Goal: Transaction & Acquisition: Purchase product/service

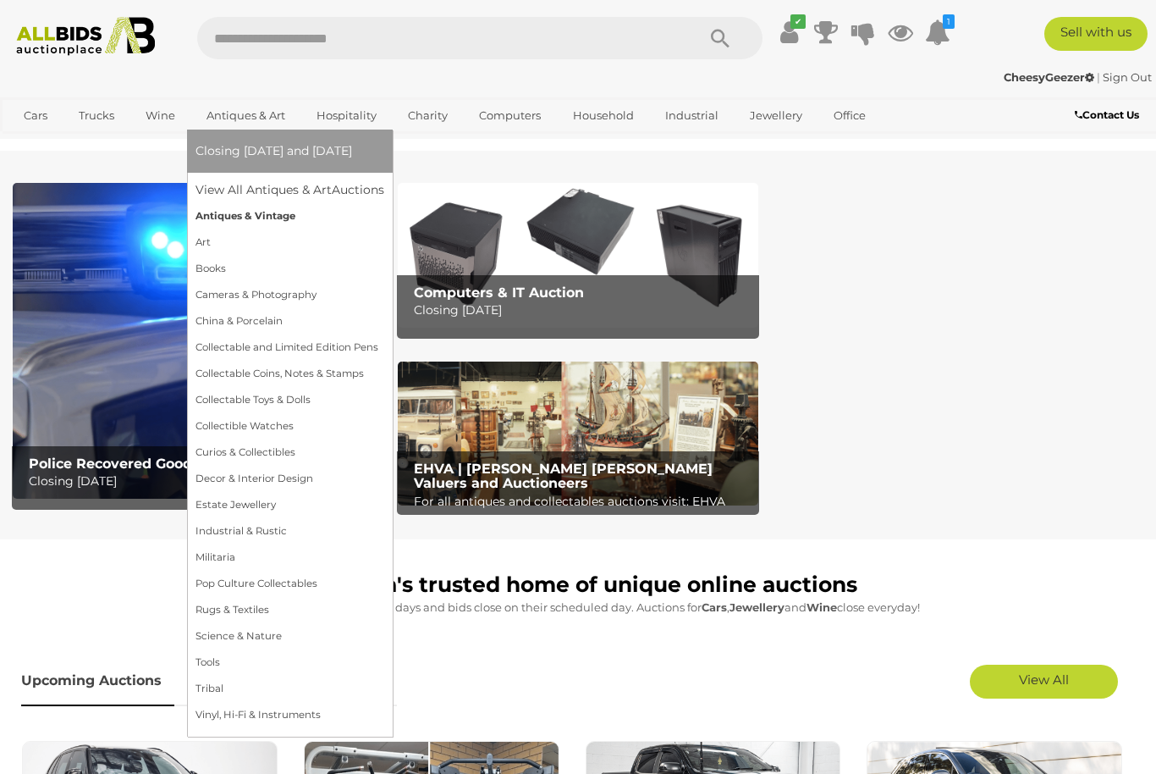
click at [215, 229] on link "Antiques & Vintage" at bounding box center [290, 216] width 189 height 26
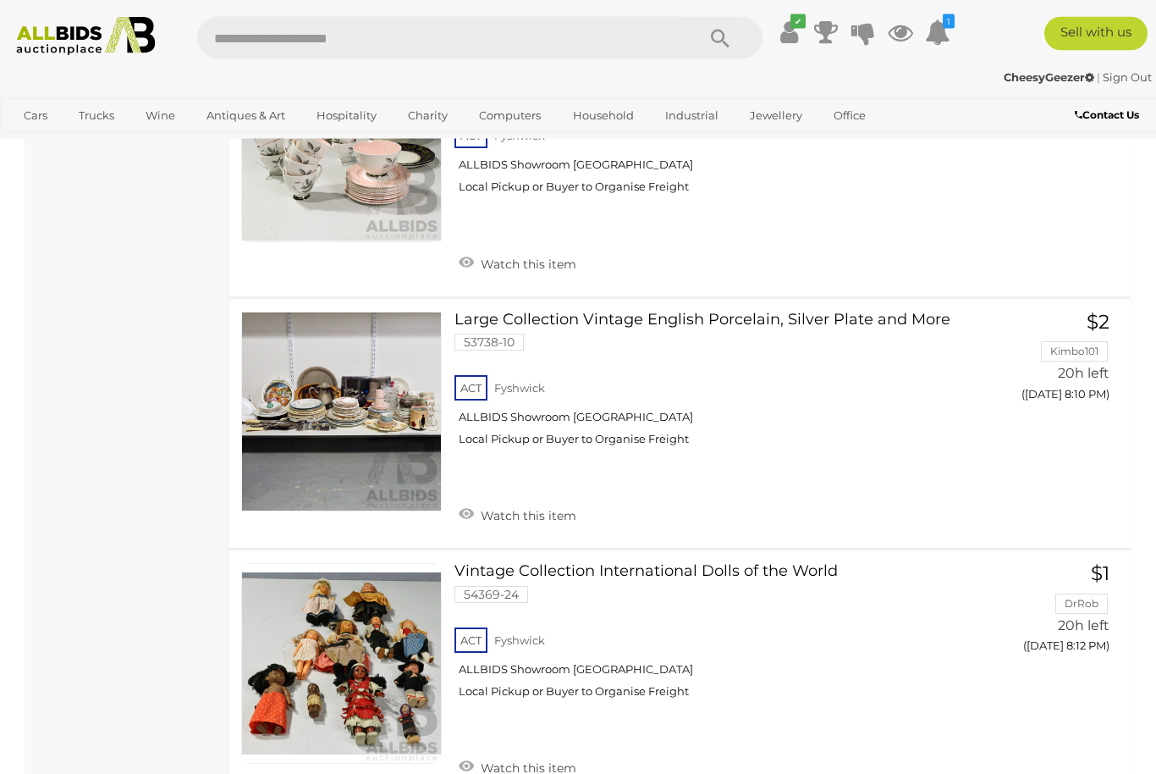
scroll to position [6792, 0]
click at [715, 311] on link "Large Collection Vintage English Porcelain, Silver Plate and More 53738-10 ACT …" at bounding box center [717, 385] width 501 height 148
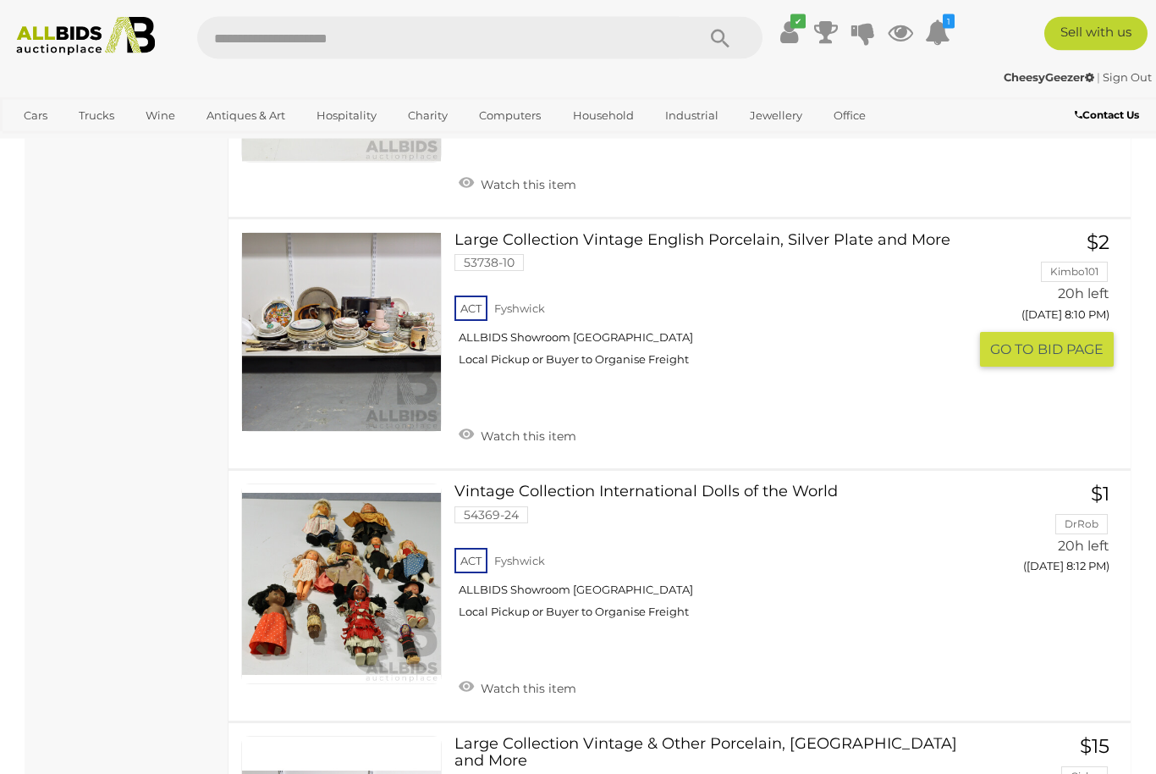
scroll to position [6871, 0]
click at [466, 422] on link "Watch this item" at bounding box center [518, 434] width 126 height 25
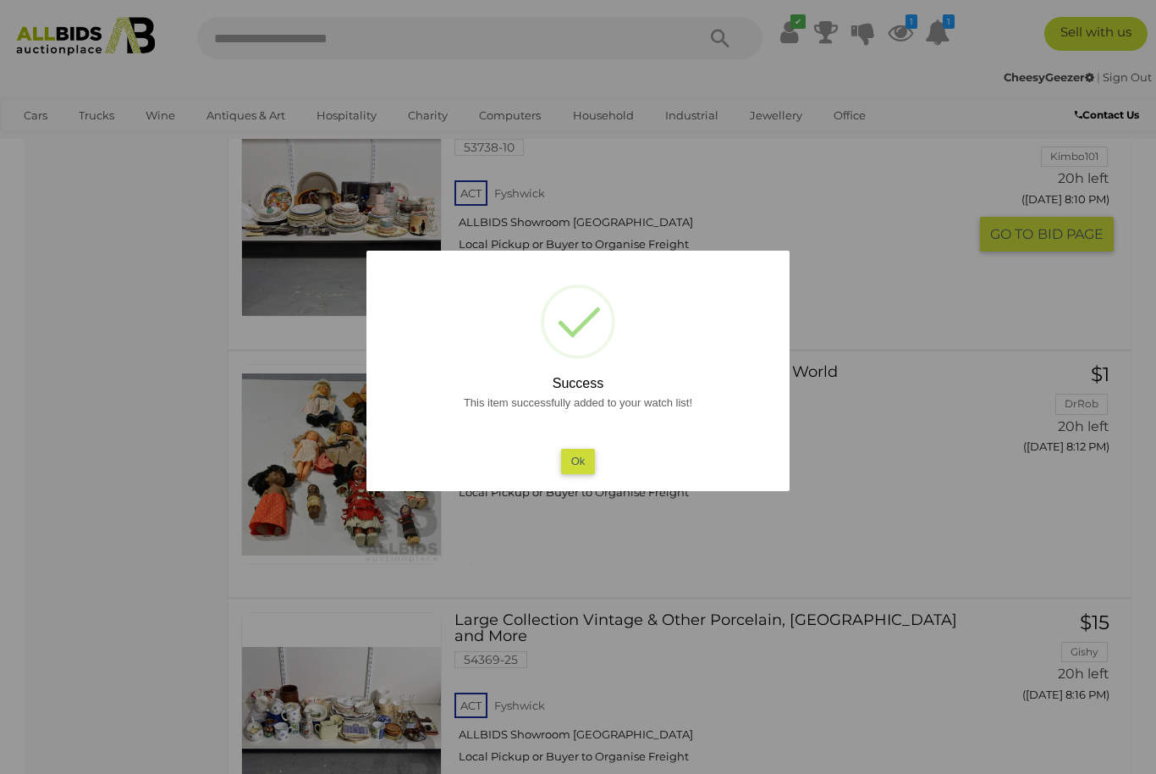
click at [587, 473] on button "Ok" at bounding box center [578, 461] width 35 height 25
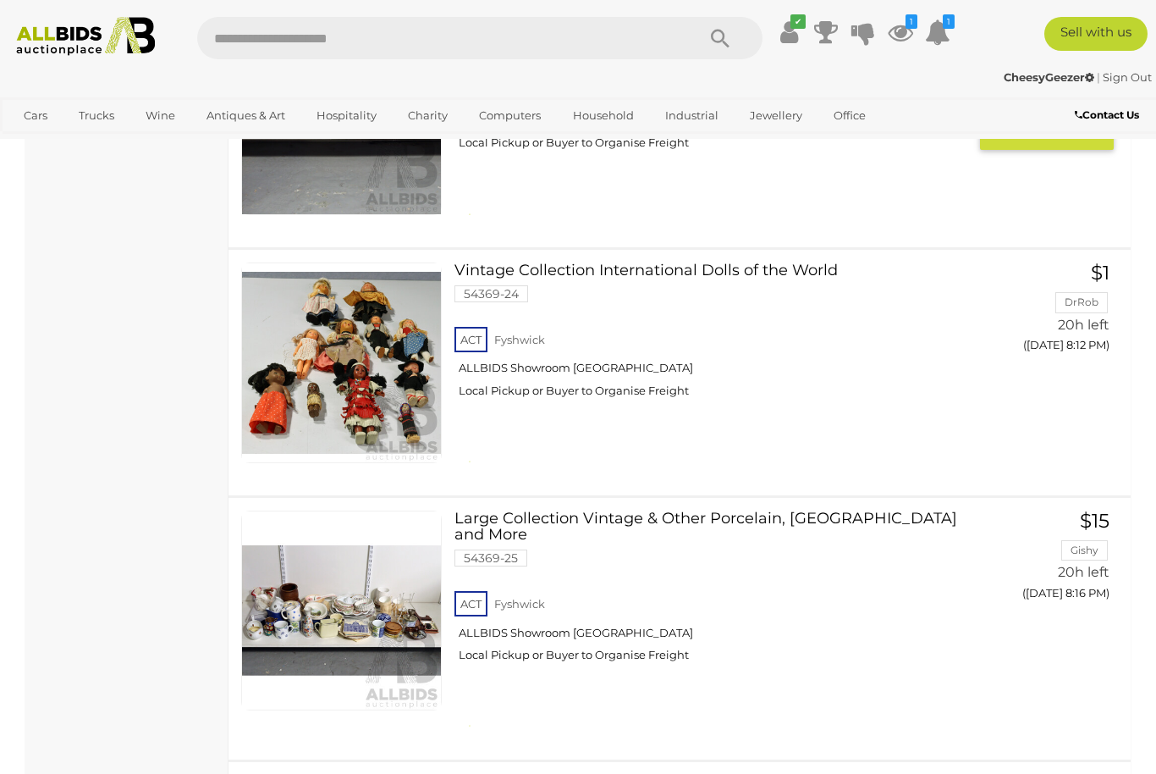
scroll to position [6987, 0]
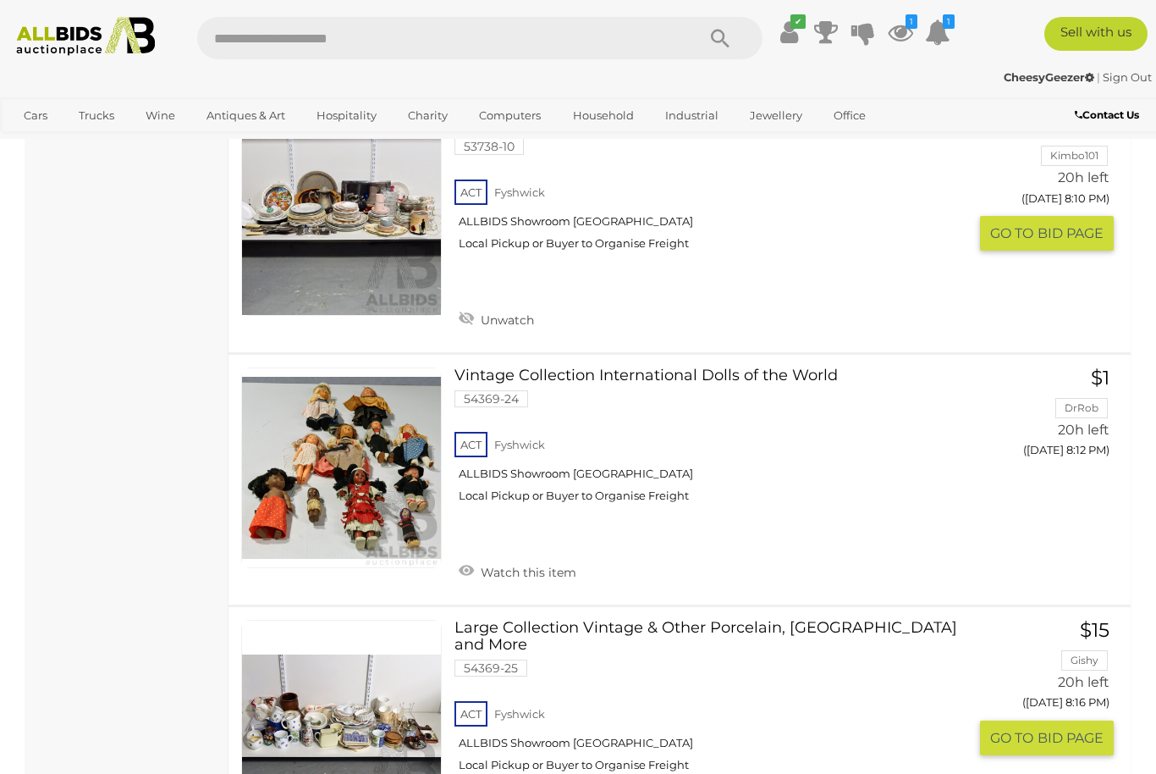
click at [713, 620] on link "Large Collection Vintage & Other Porcelain, China and More 54369-25 ACT Fyshwick" at bounding box center [717, 702] width 501 height 165
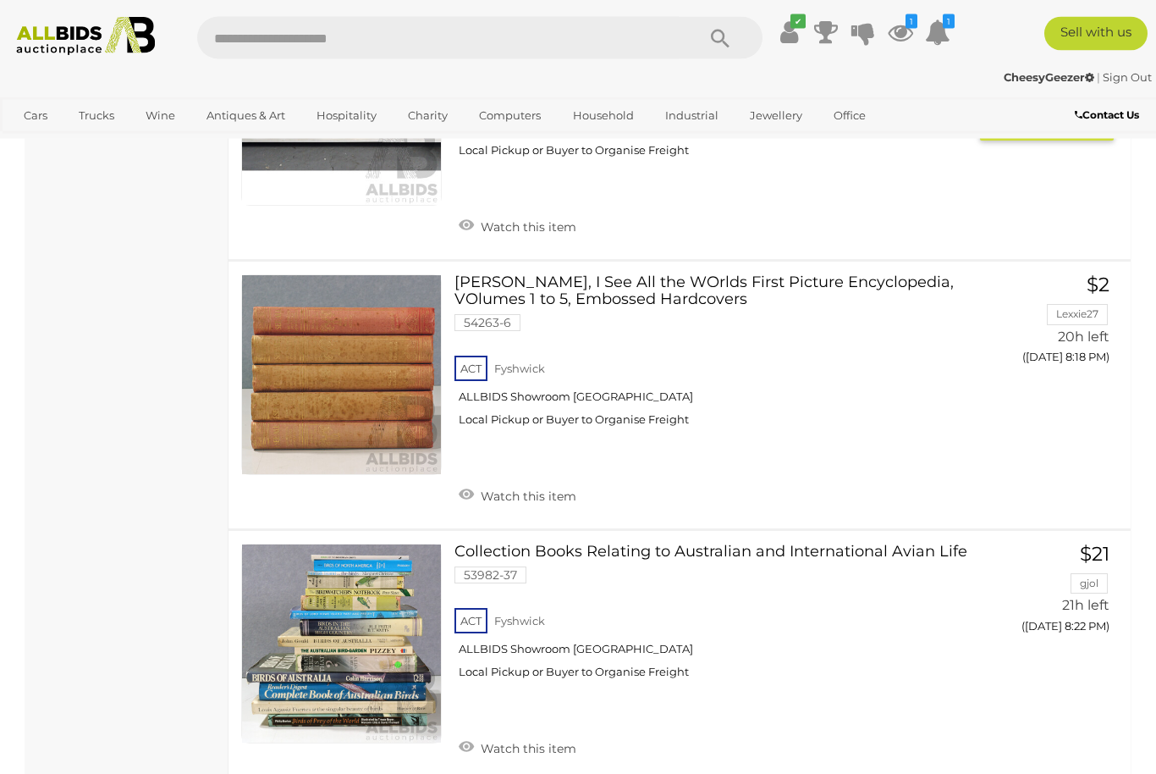
scroll to position [7593, 0]
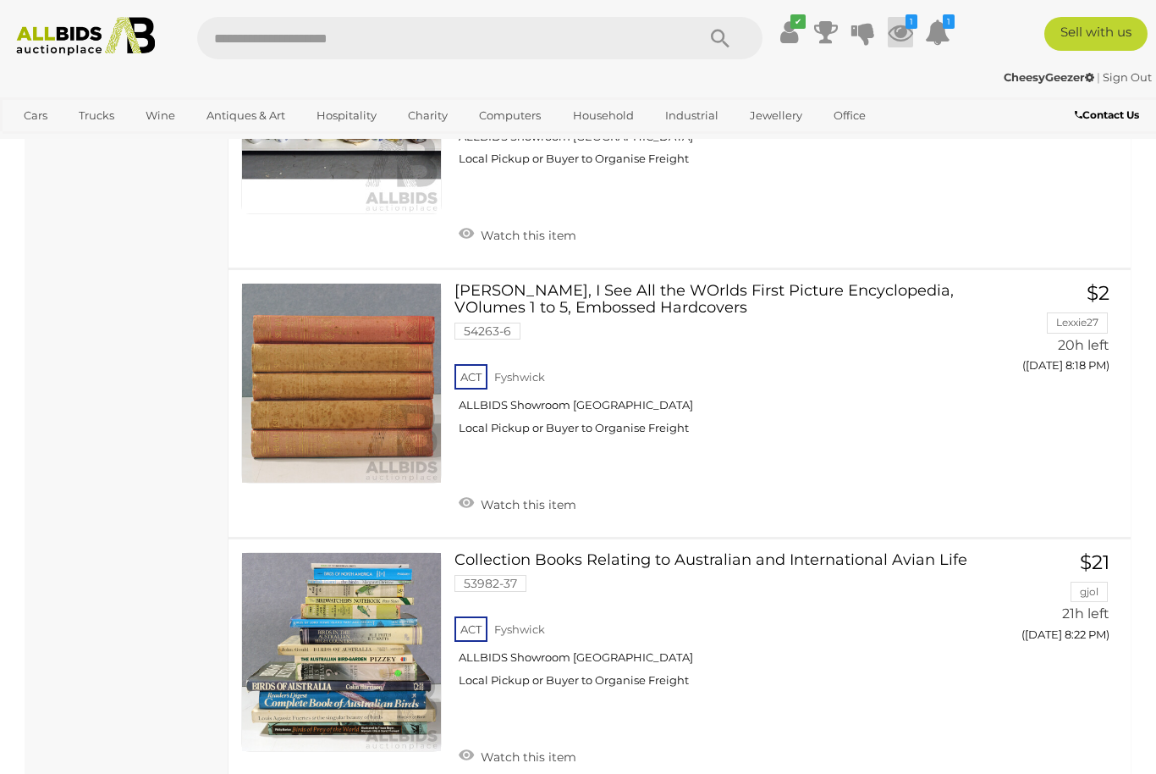
click at [913, 33] on icon at bounding box center [900, 32] width 25 height 30
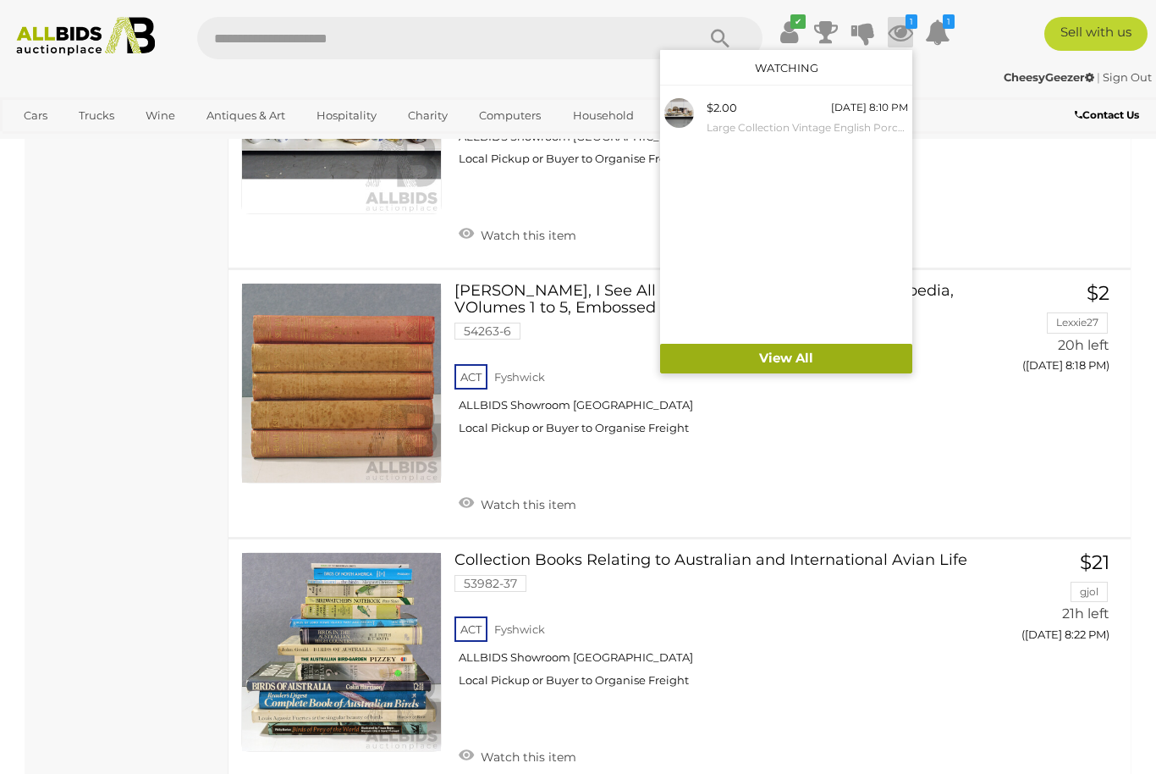
click at [873, 355] on link "View All" at bounding box center [786, 359] width 252 height 30
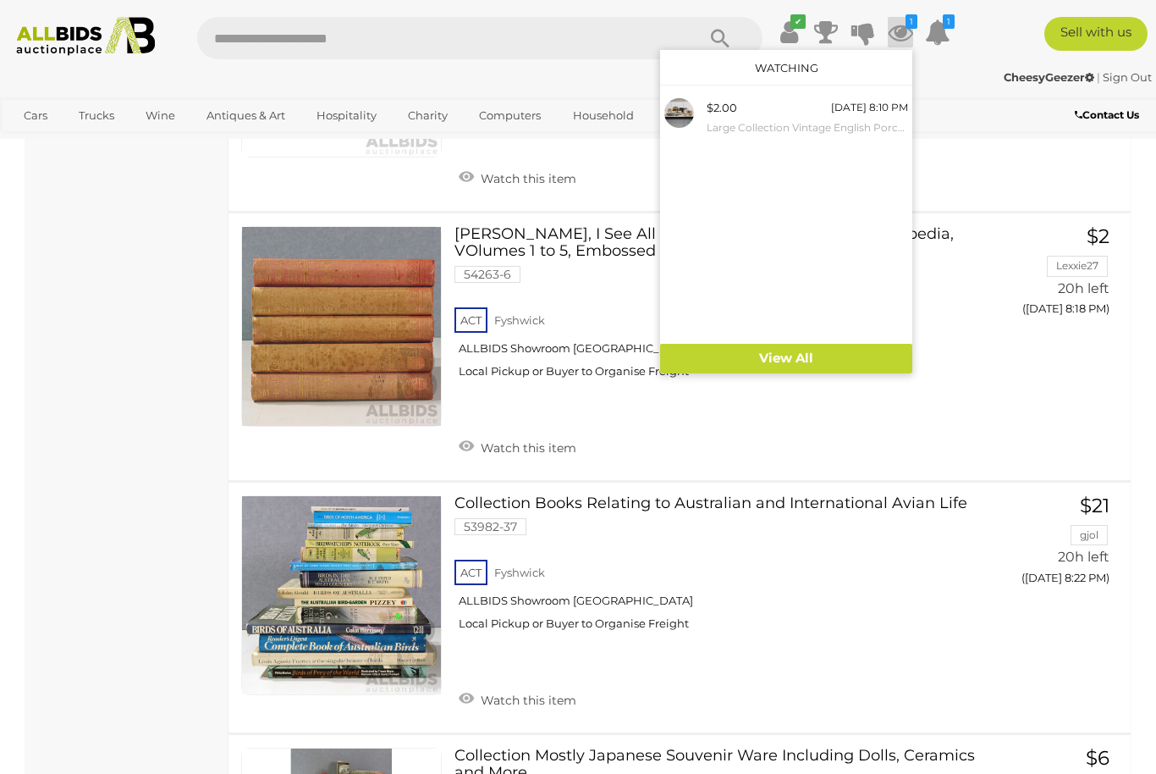
click at [154, 563] on div at bounding box center [578, 387] width 1156 height 774
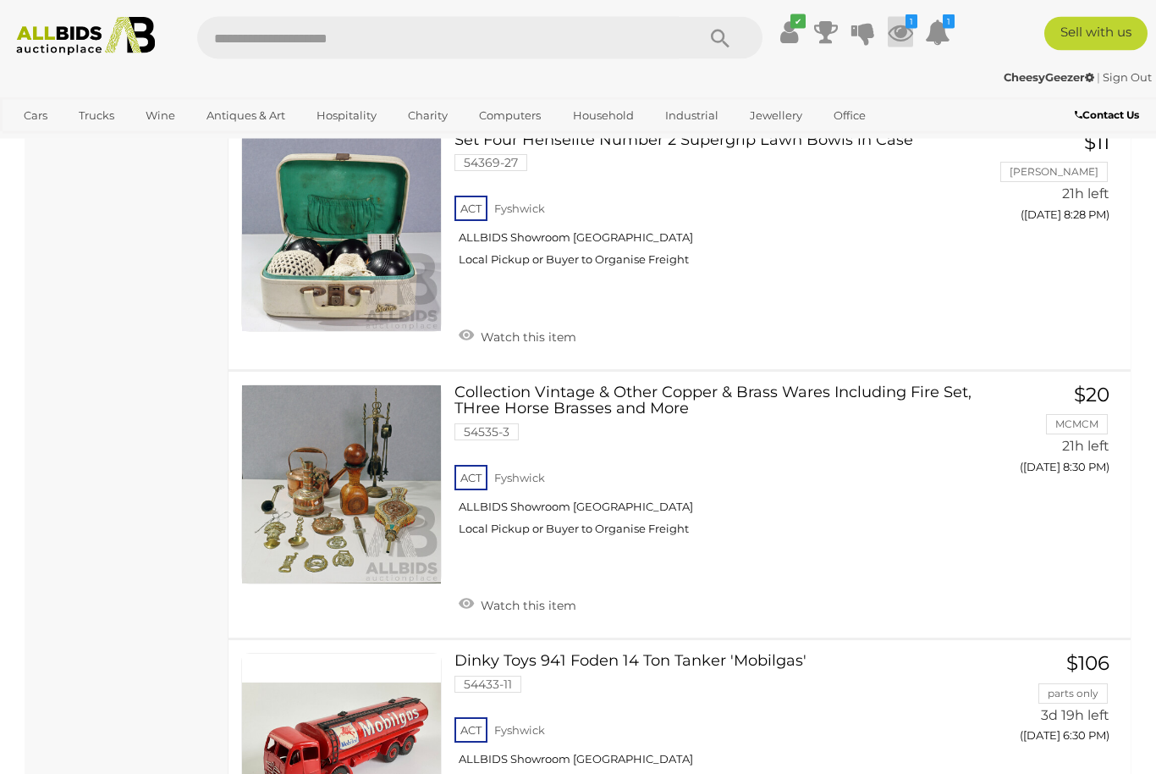
scroll to position [8538, 0]
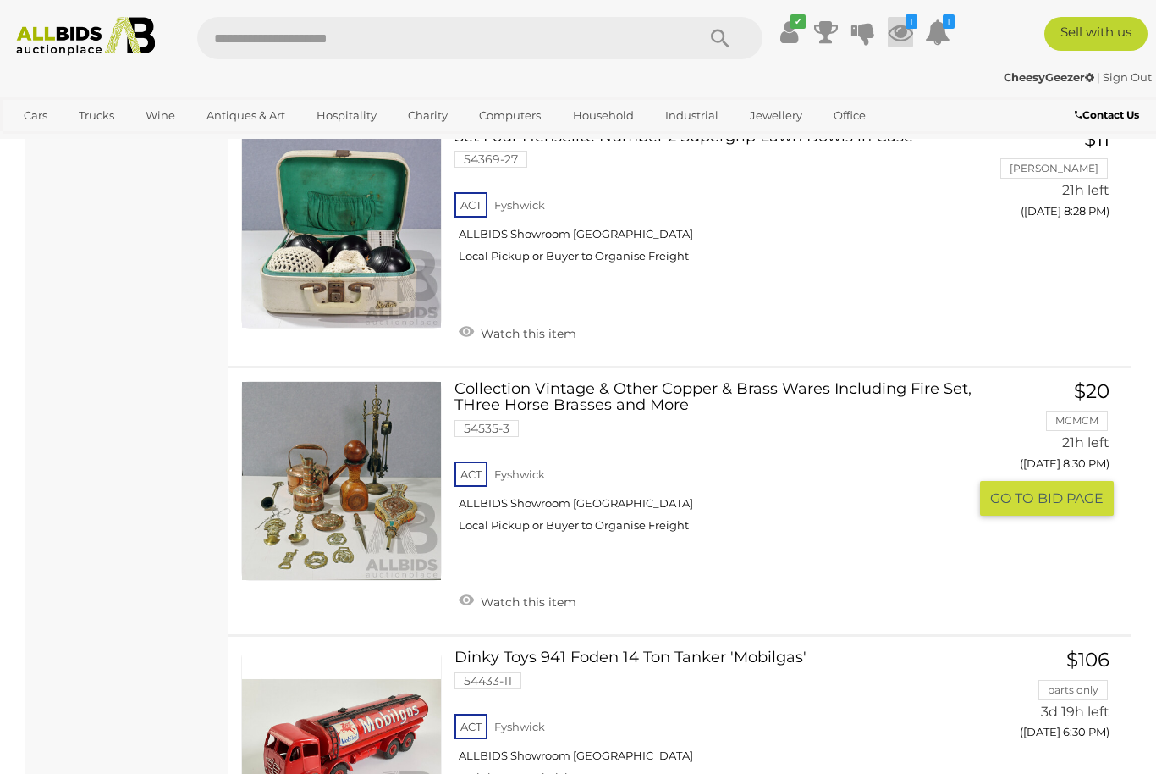
click at [783, 381] on link "Collection Vintage & Other Copper & Brass Wares Including Fire Set, THree Horse…" at bounding box center [717, 463] width 501 height 165
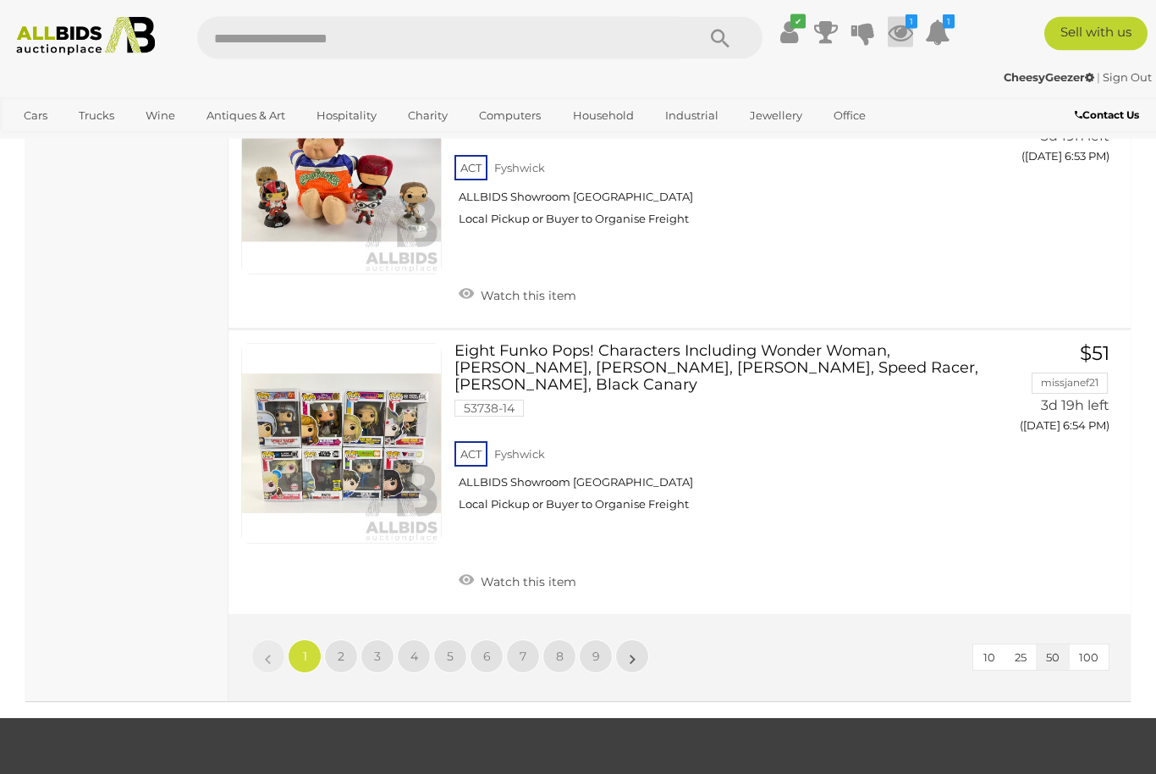
scroll to position [13158, 0]
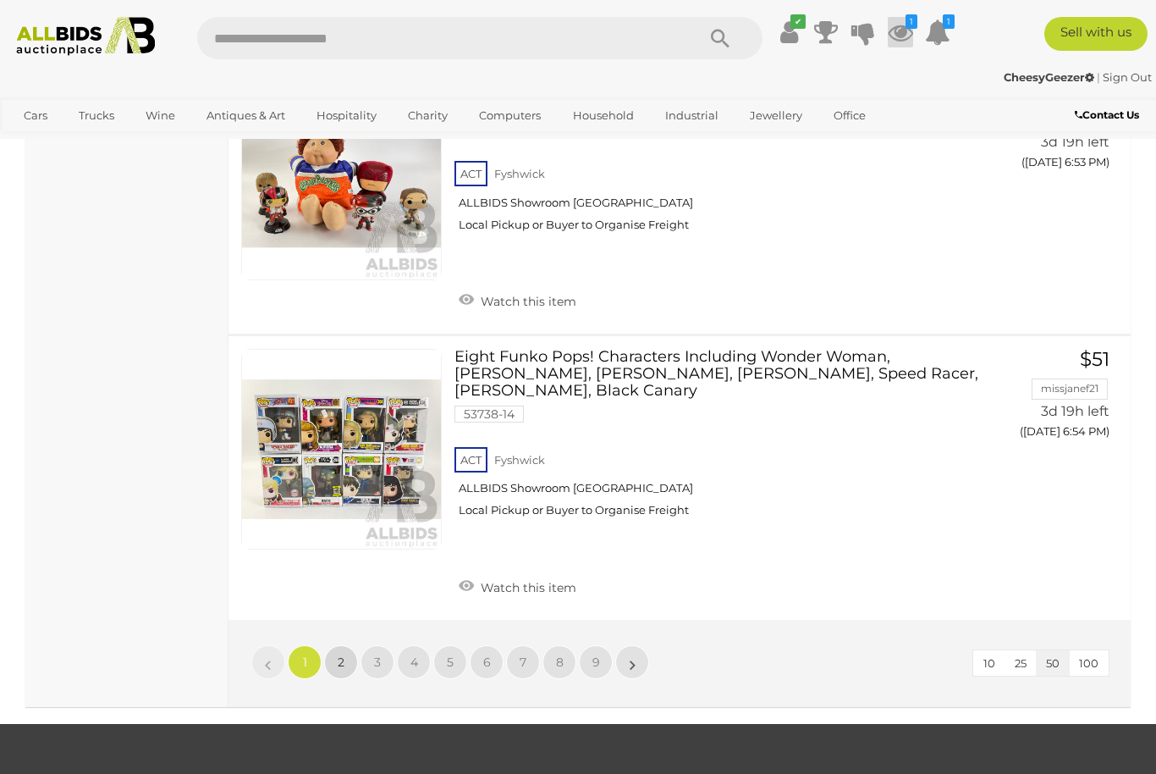
click at [345, 645] on link "2" at bounding box center [341, 662] width 34 height 34
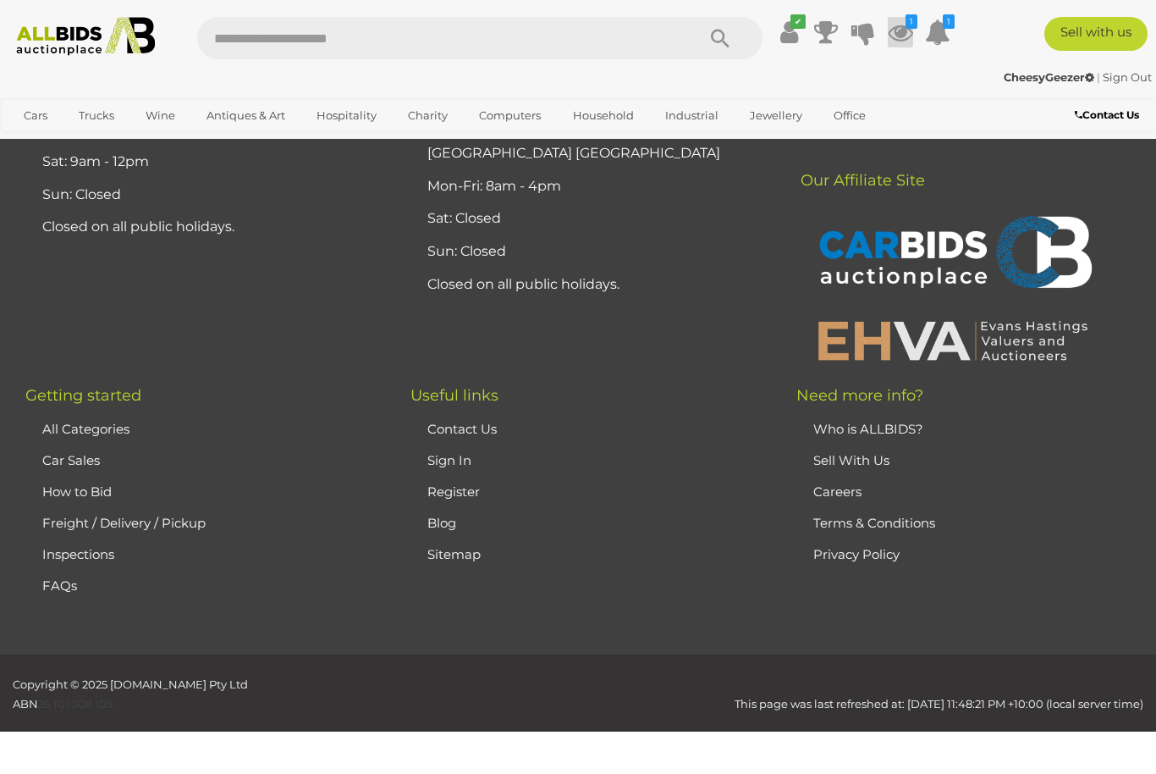
scroll to position [226, 0]
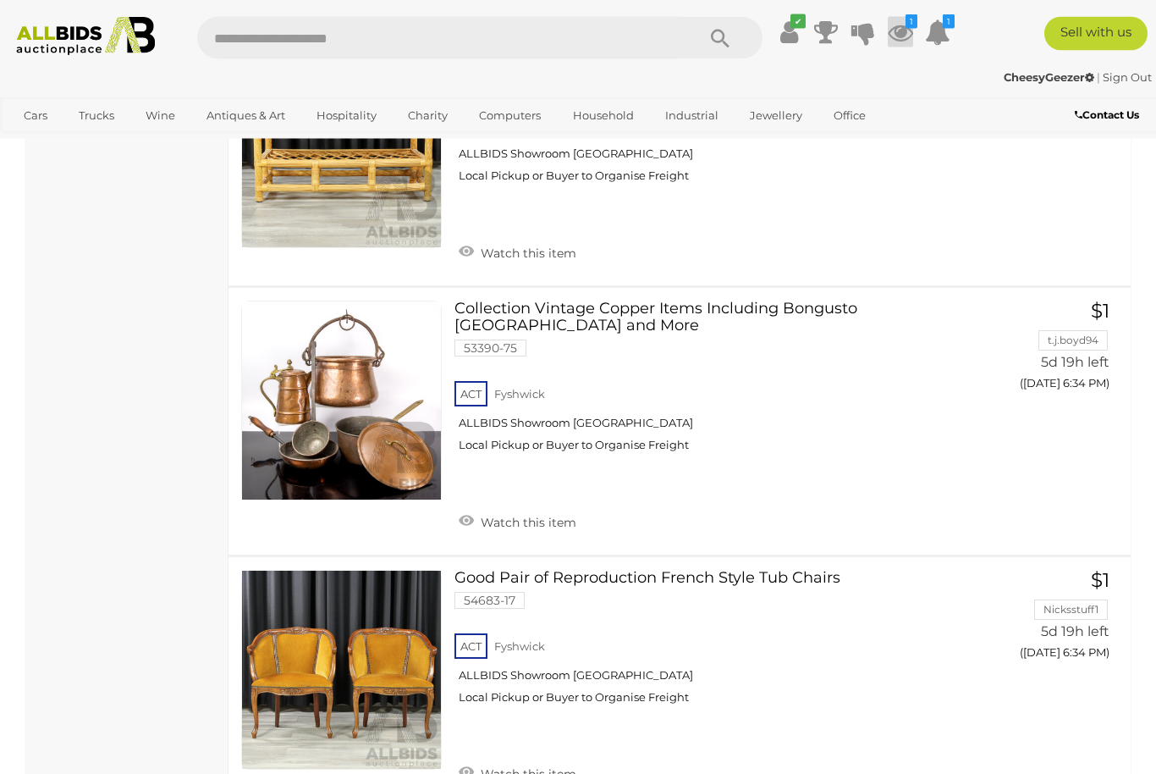
scroll to position [6450, 0]
click at [726, 300] on link "Collection Vintage Copper Items Including Bongusto Italy and More 53390-75 ACT …" at bounding box center [717, 382] width 501 height 165
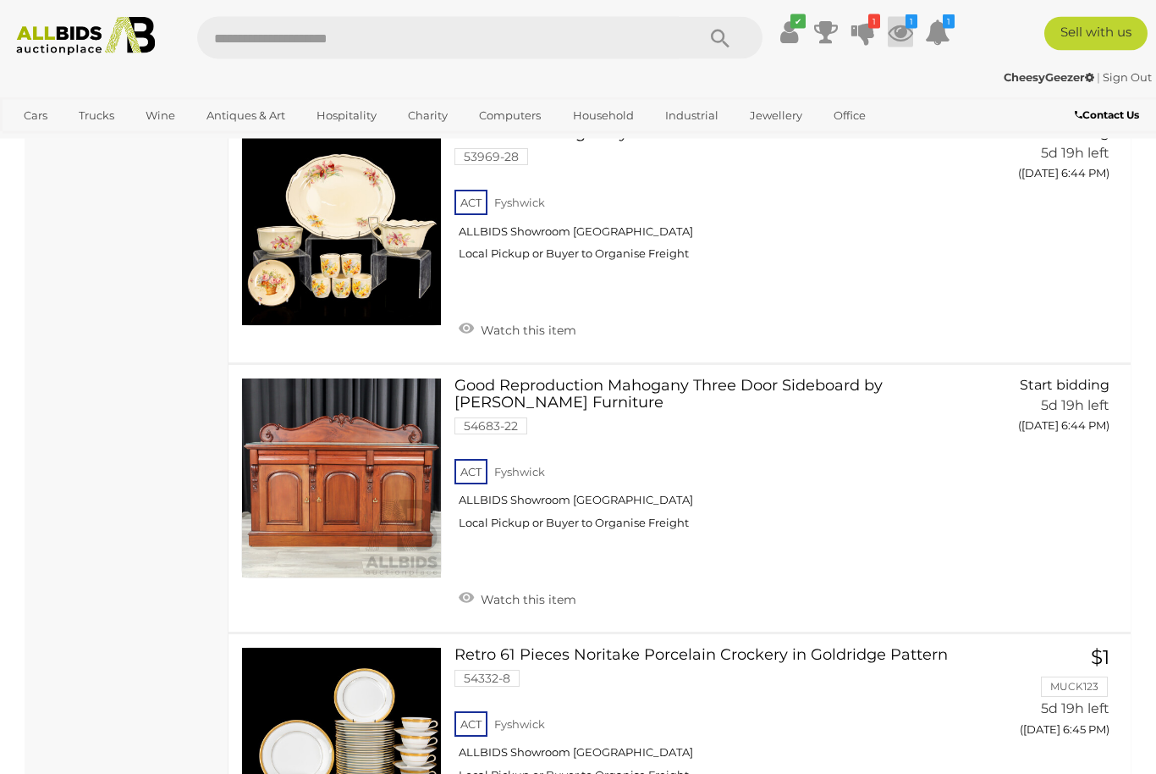
scroll to position [11634, 0]
click at [378, 401] on link at bounding box center [341, 478] width 201 height 201
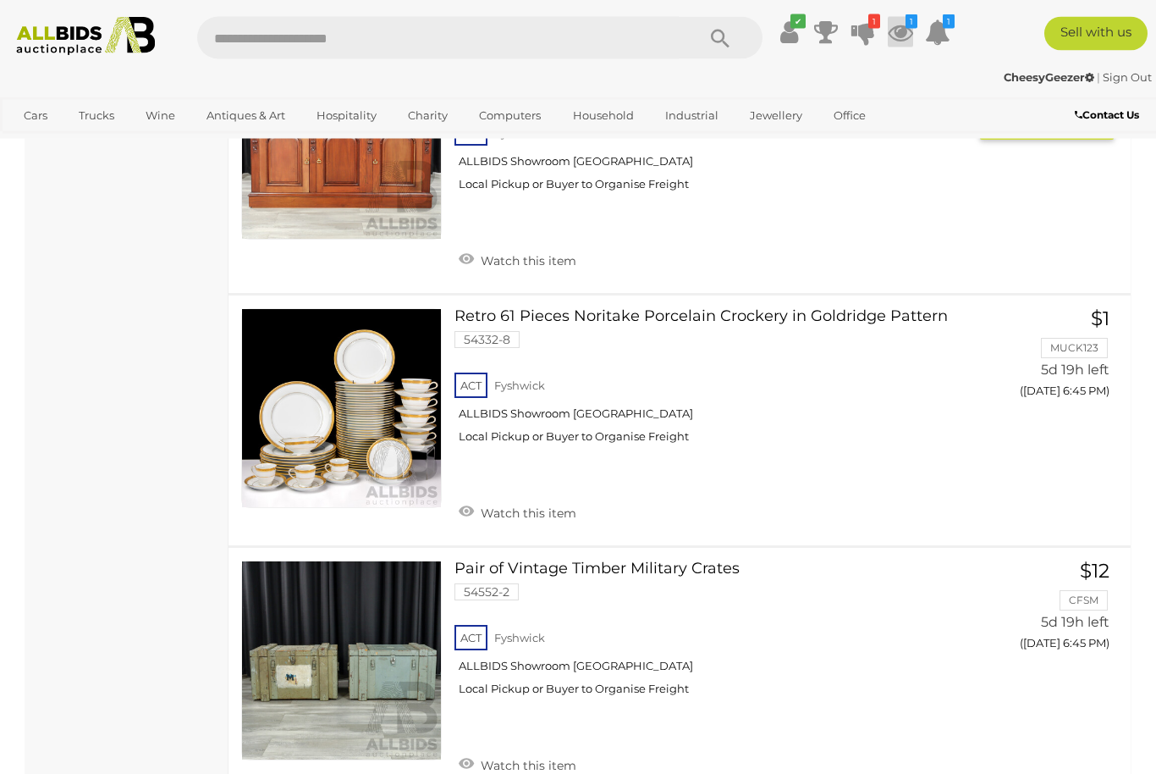
scroll to position [11975, 0]
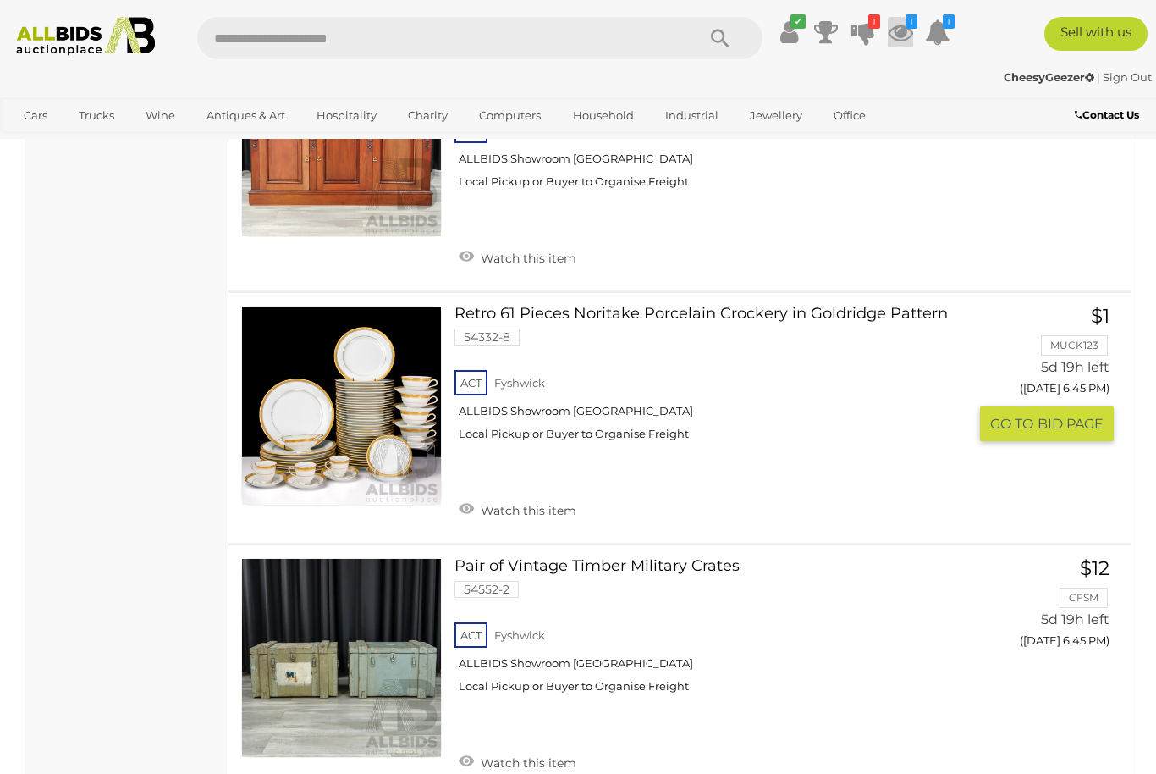
click at [674, 306] on link "Retro 61 Pieces Noritake Porcelain Crockery in Goldridge Pattern 54332-8 ACT Fy…" at bounding box center [717, 380] width 501 height 148
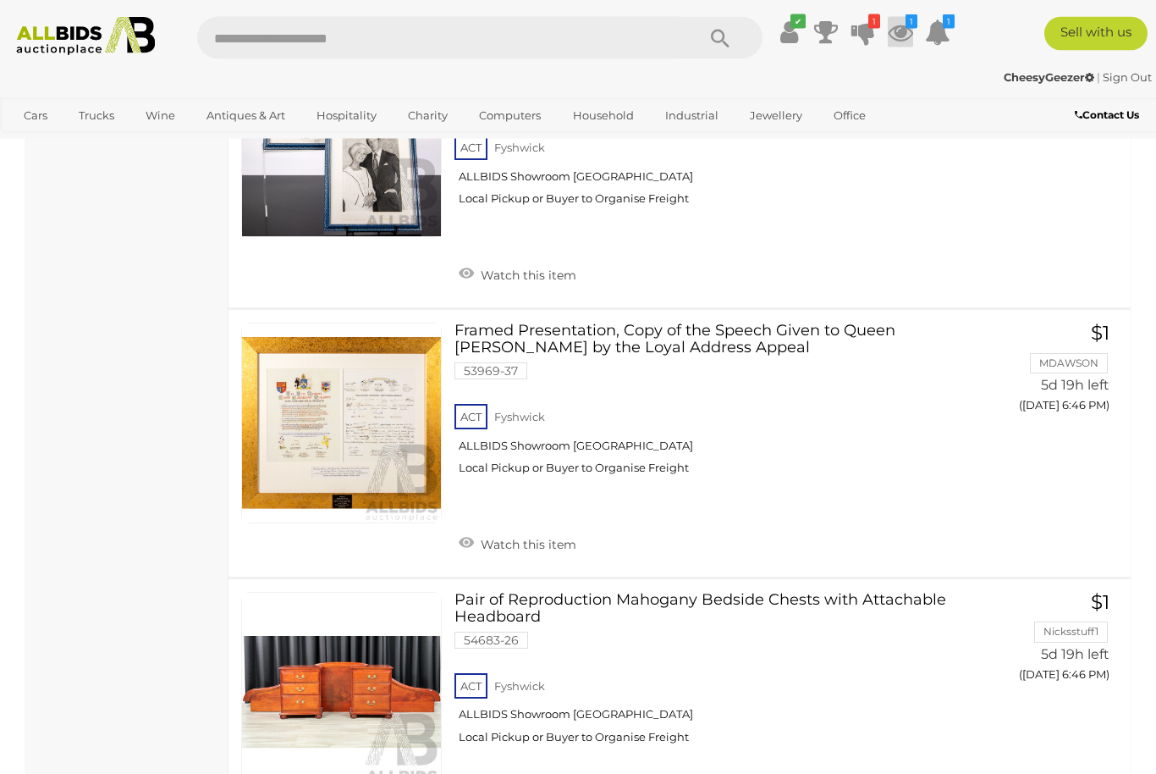
scroll to position [12797, 0]
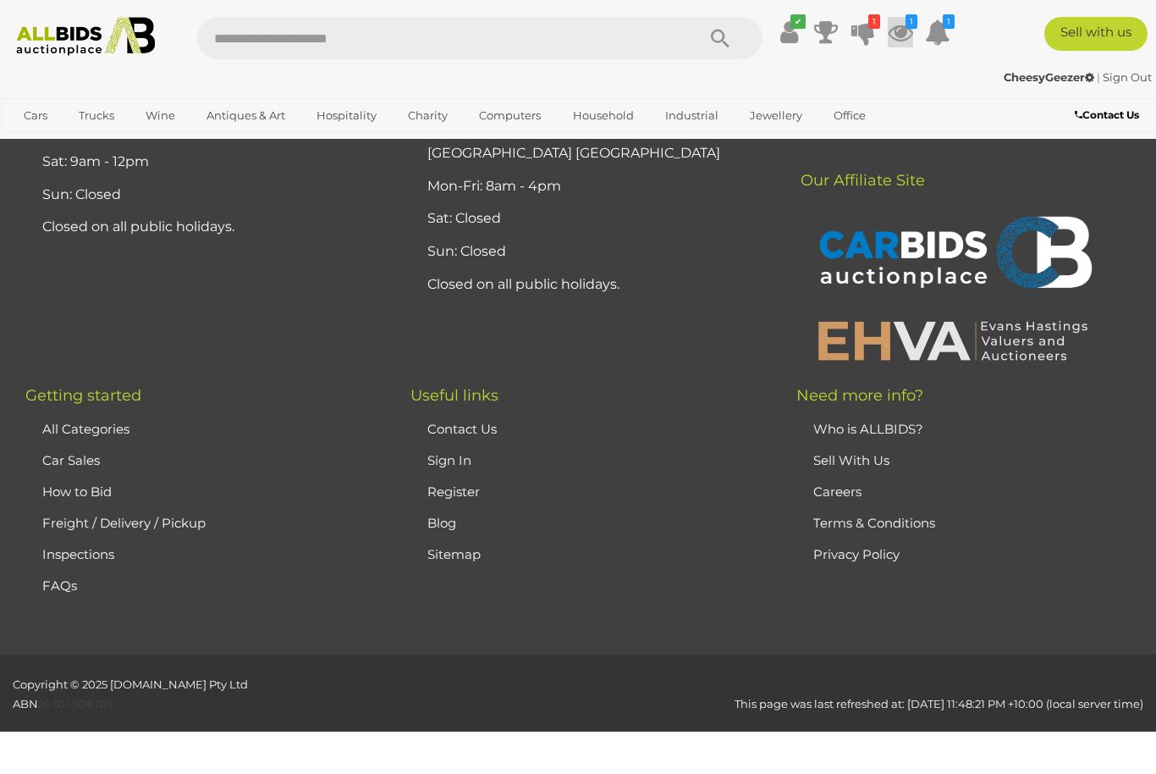
scroll to position [226, 0]
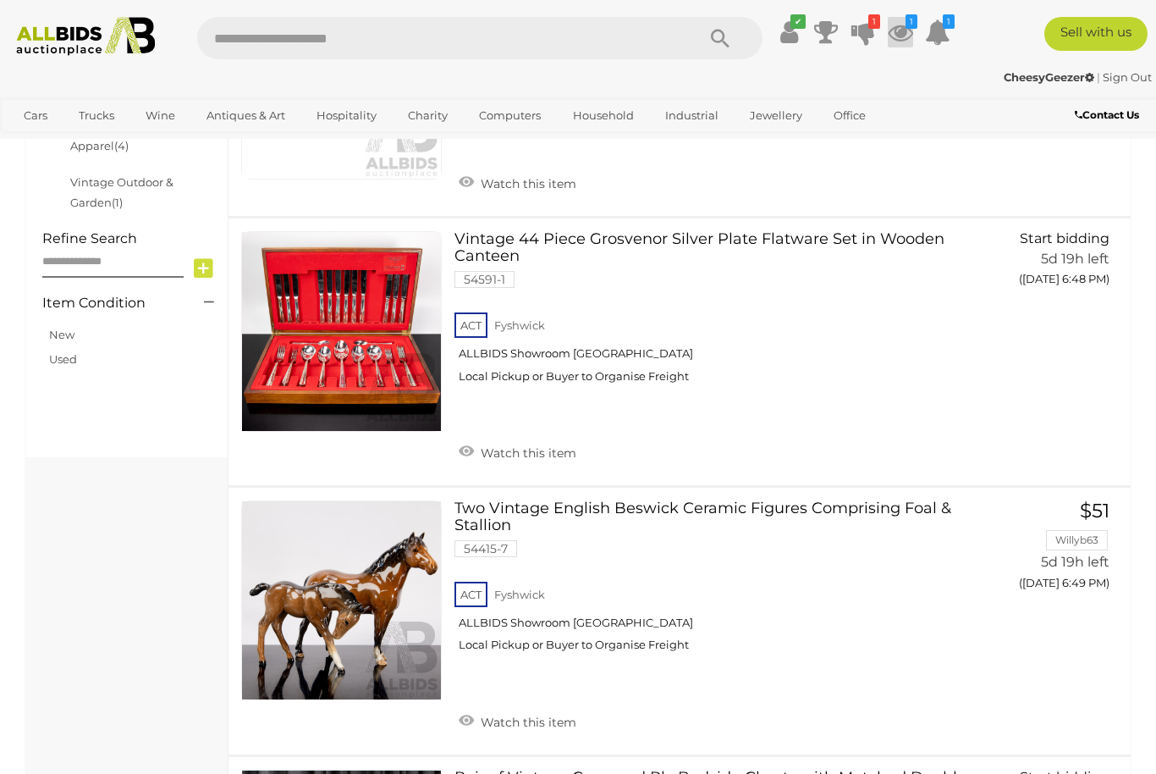
scroll to position [940, 0]
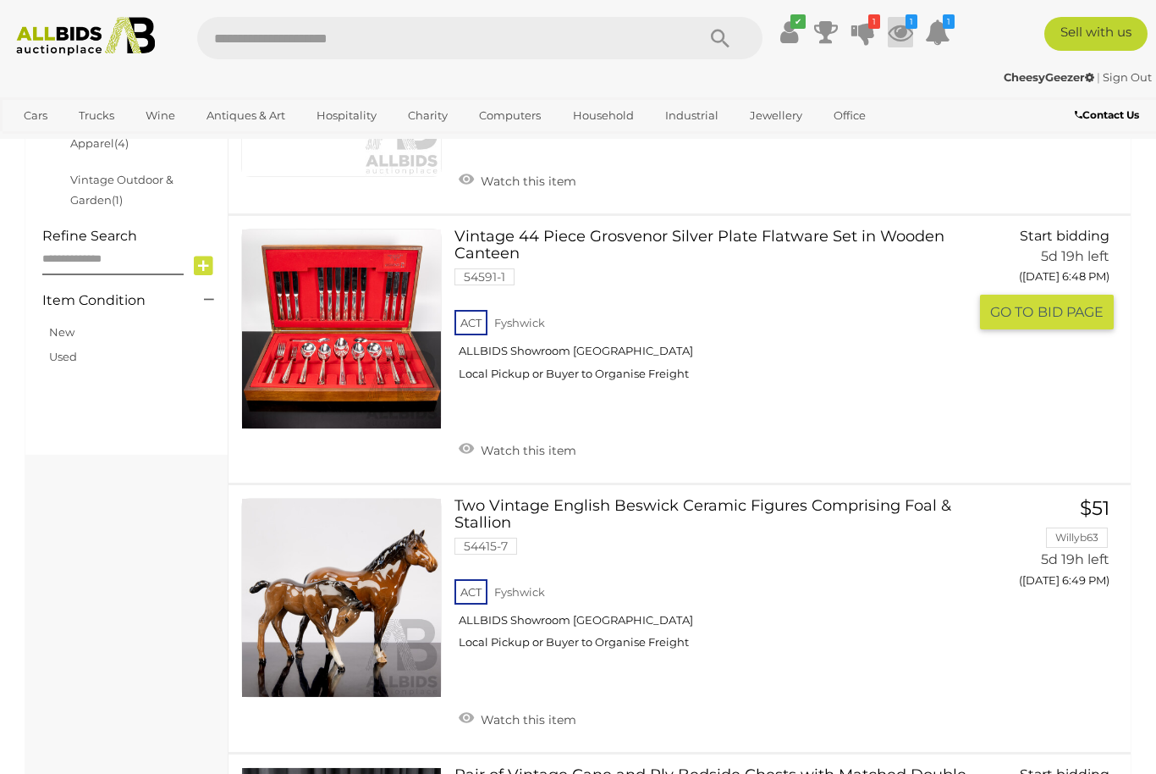
click at [492, 235] on link "Vintage 44 Piece Grosvenor Silver Plate Flatware Set in Wooden Canteen 54591-1 …" at bounding box center [717, 311] width 501 height 165
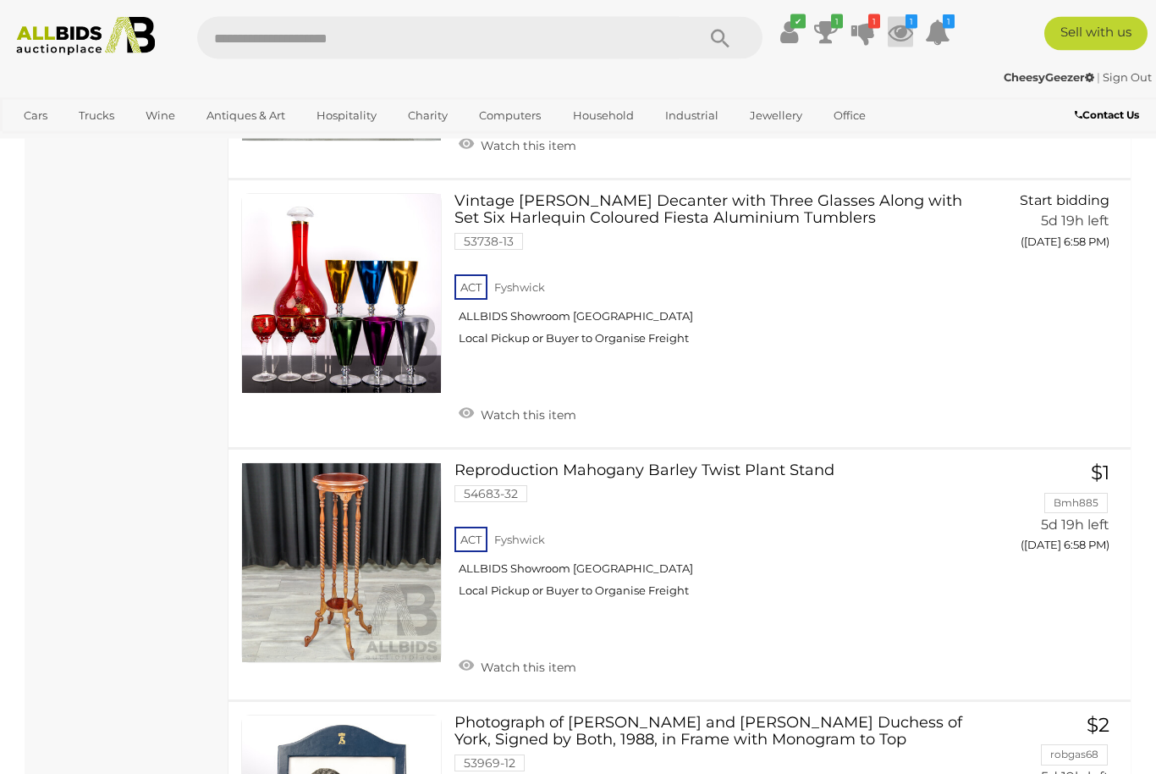
scroll to position [6002, 0]
click at [471, 653] on link "Watch this item" at bounding box center [518, 665] width 126 height 25
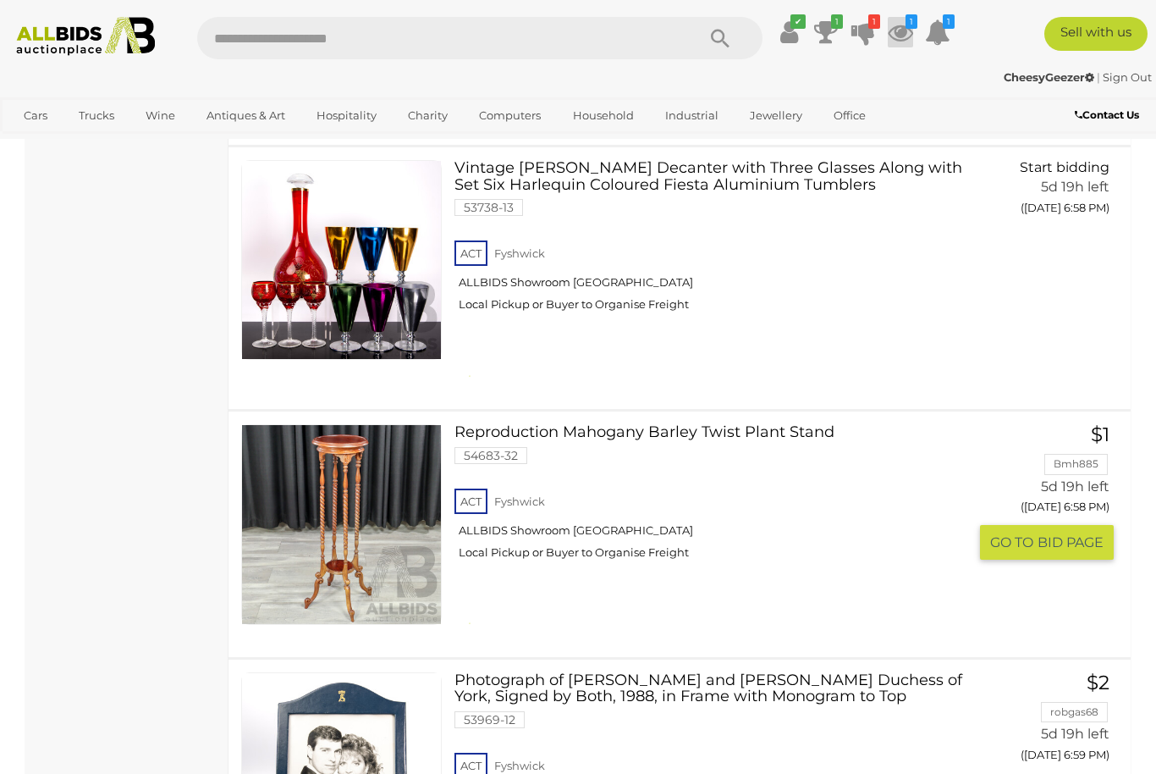
scroll to position [5933, 0]
click at [1037, 534] on span "GO TO" at bounding box center [1013, 543] width 47 height 18
click at [1050, 534] on span "BID PAGE" at bounding box center [1071, 543] width 66 height 18
click at [664, 425] on link "Reproduction Mahogany Barley Twist Plant Stand 54683-32 ACT Fyshwick ALLBIDS Sh…" at bounding box center [717, 499] width 501 height 148
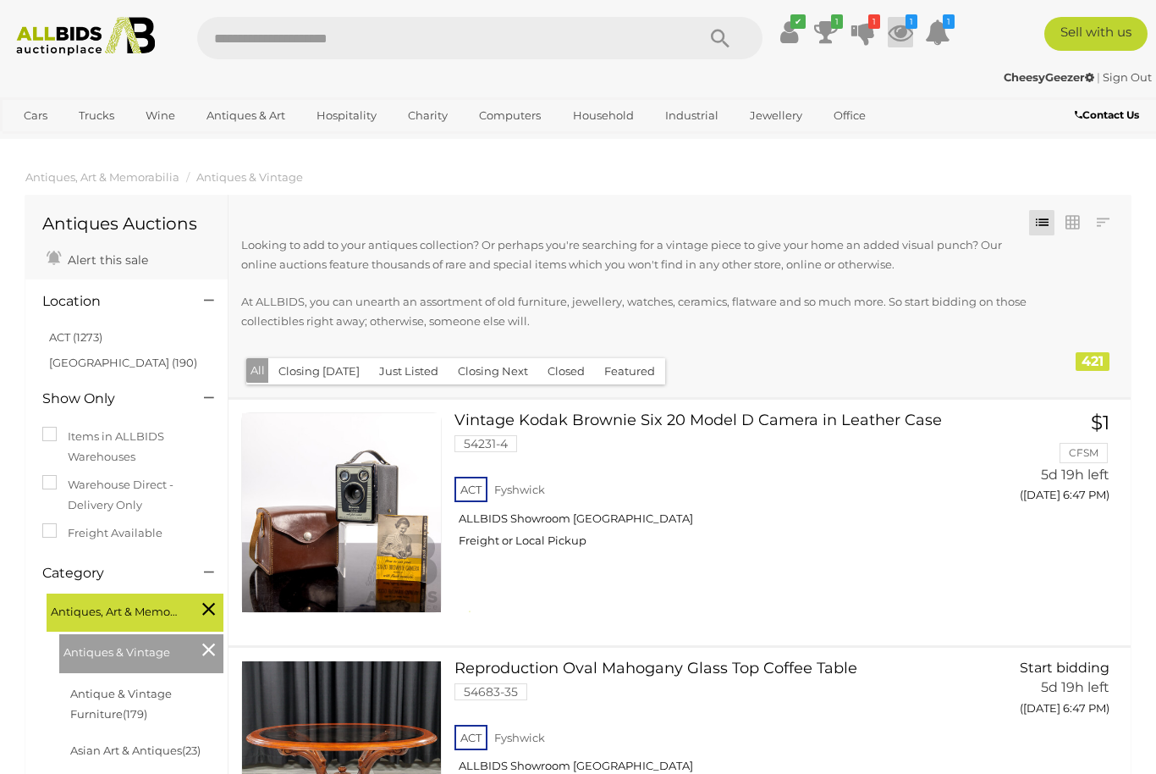
scroll to position [5989, 0]
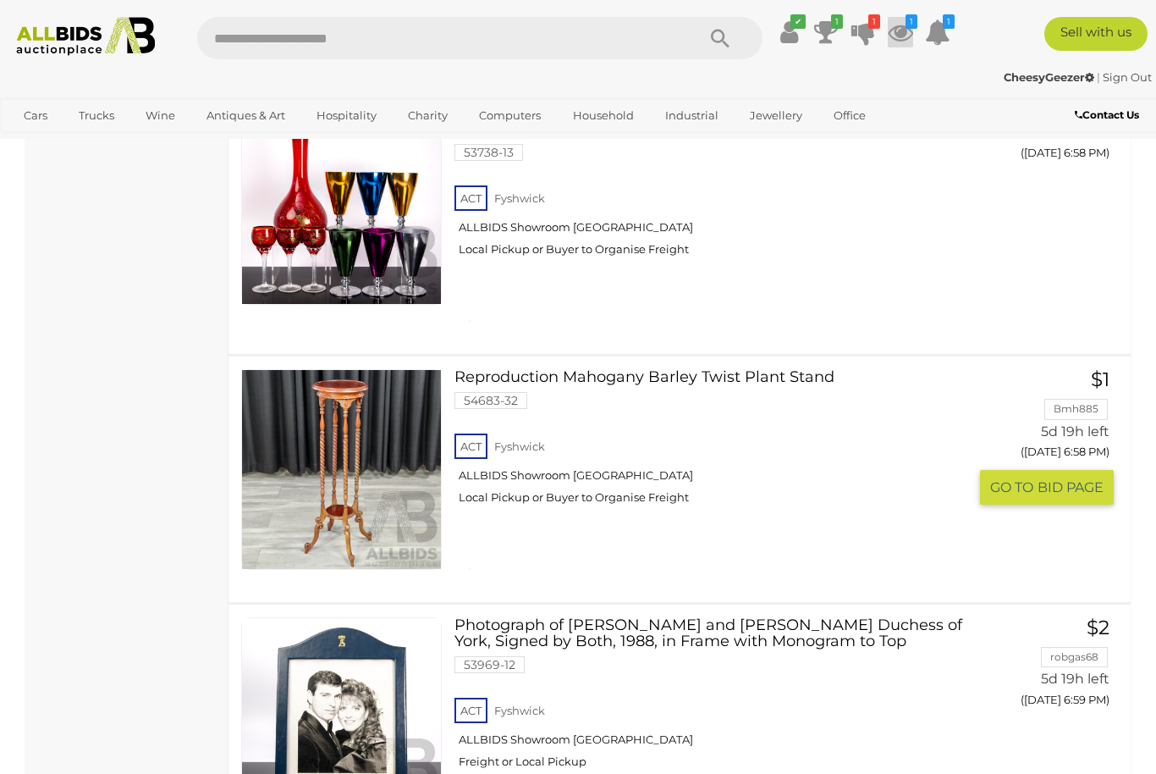
click at [1053, 478] on span "BID PAGE" at bounding box center [1071, 487] width 66 height 18
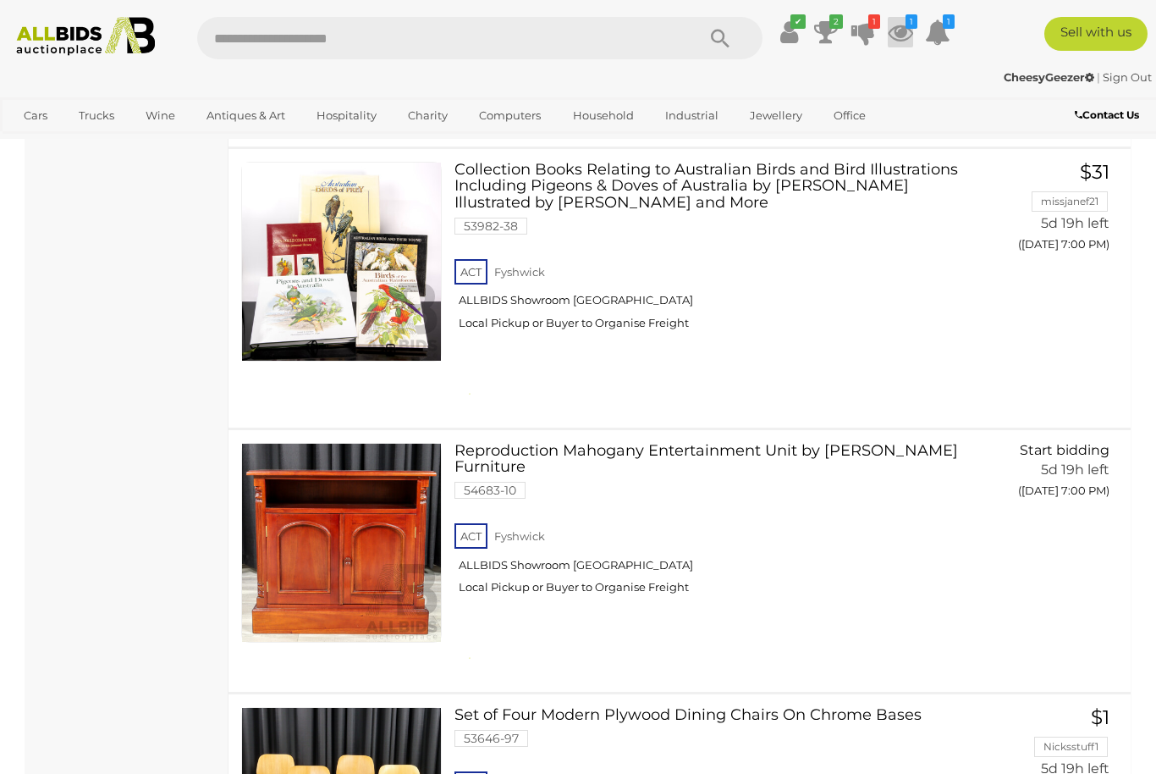
scroll to position [6956, 0]
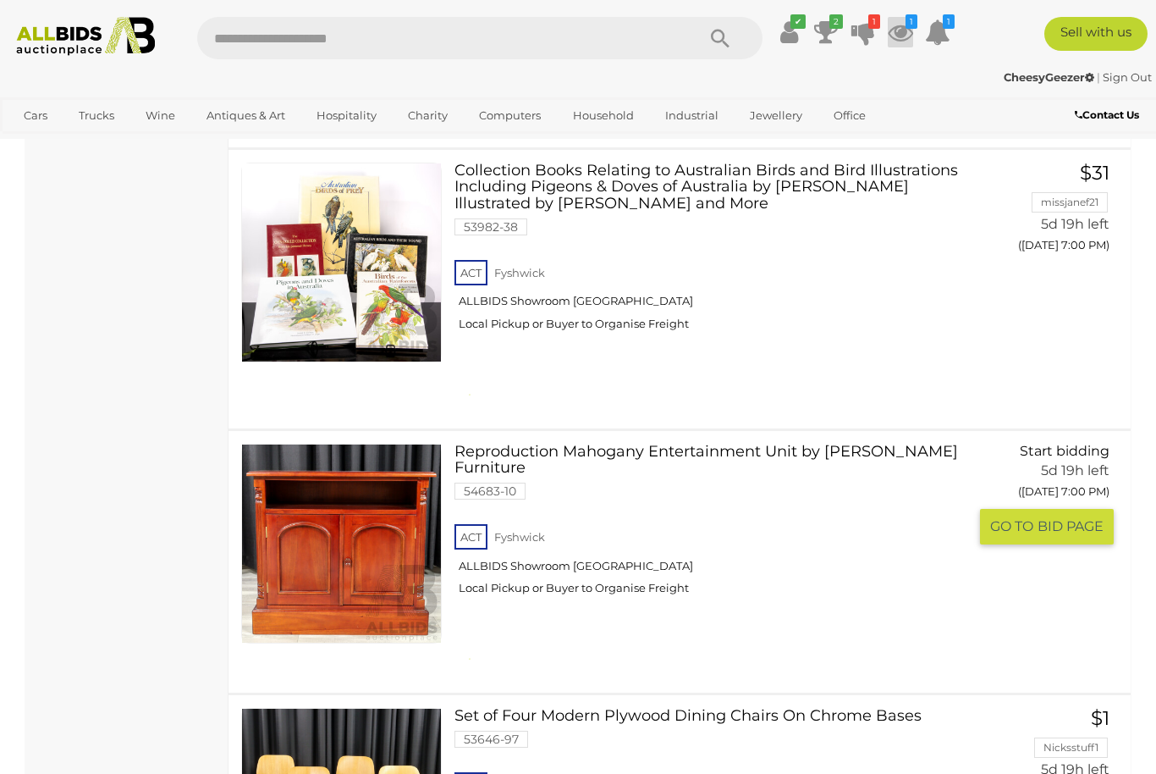
click at [788, 444] on link "Reproduction Mahogany Entertainment Unit by Burgess Furniture 54683-10 ACT Fysh…" at bounding box center [717, 526] width 501 height 165
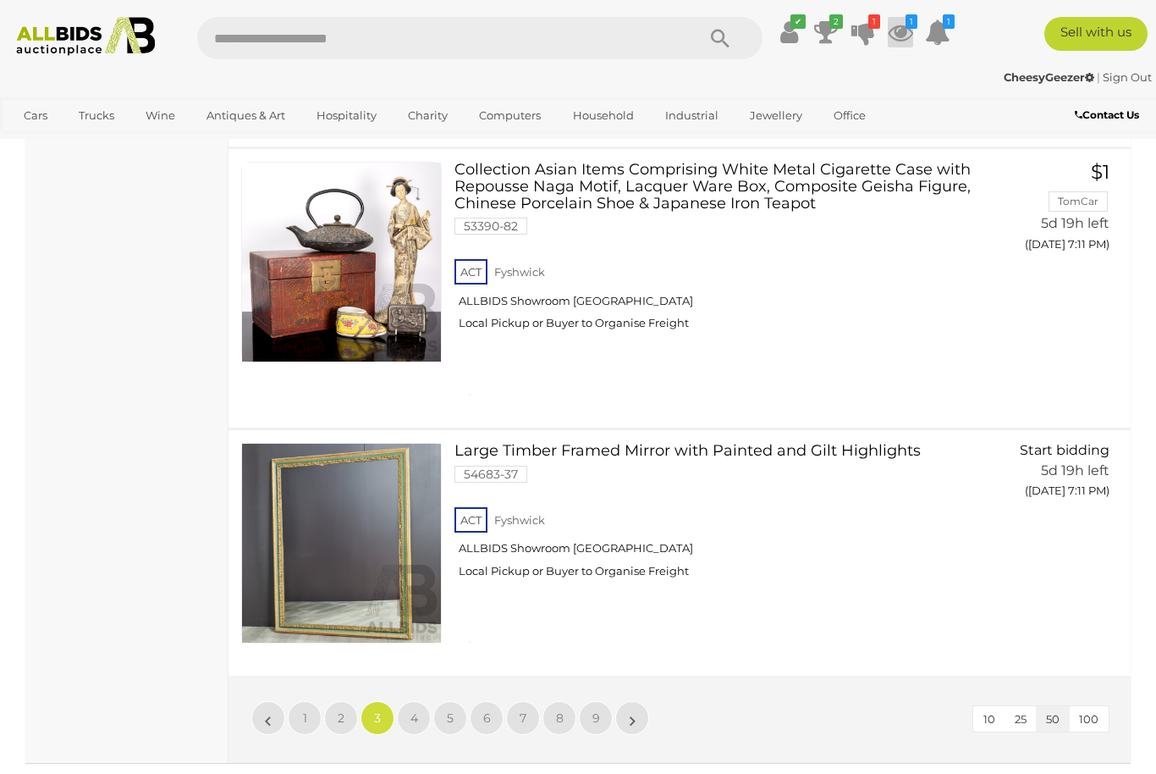
scroll to position [12555, 0]
click at [422, 700] on link "4" at bounding box center [414, 717] width 34 height 34
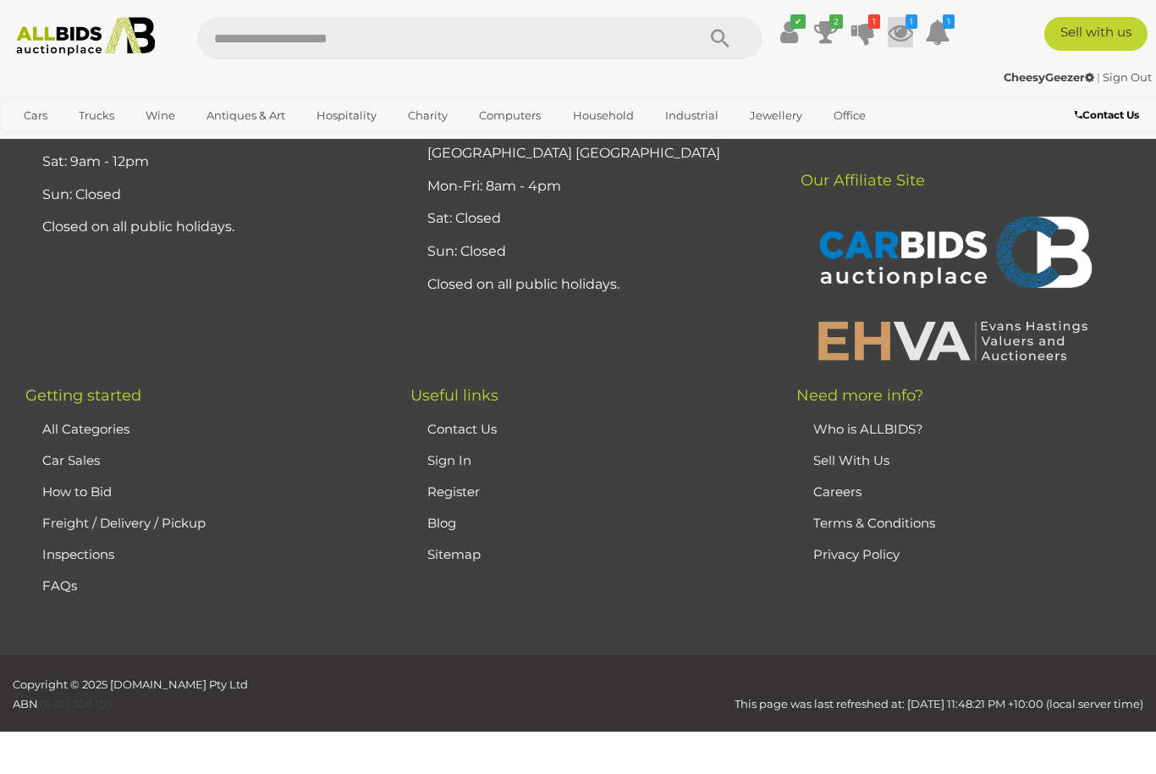
scroll to position [226, 0]
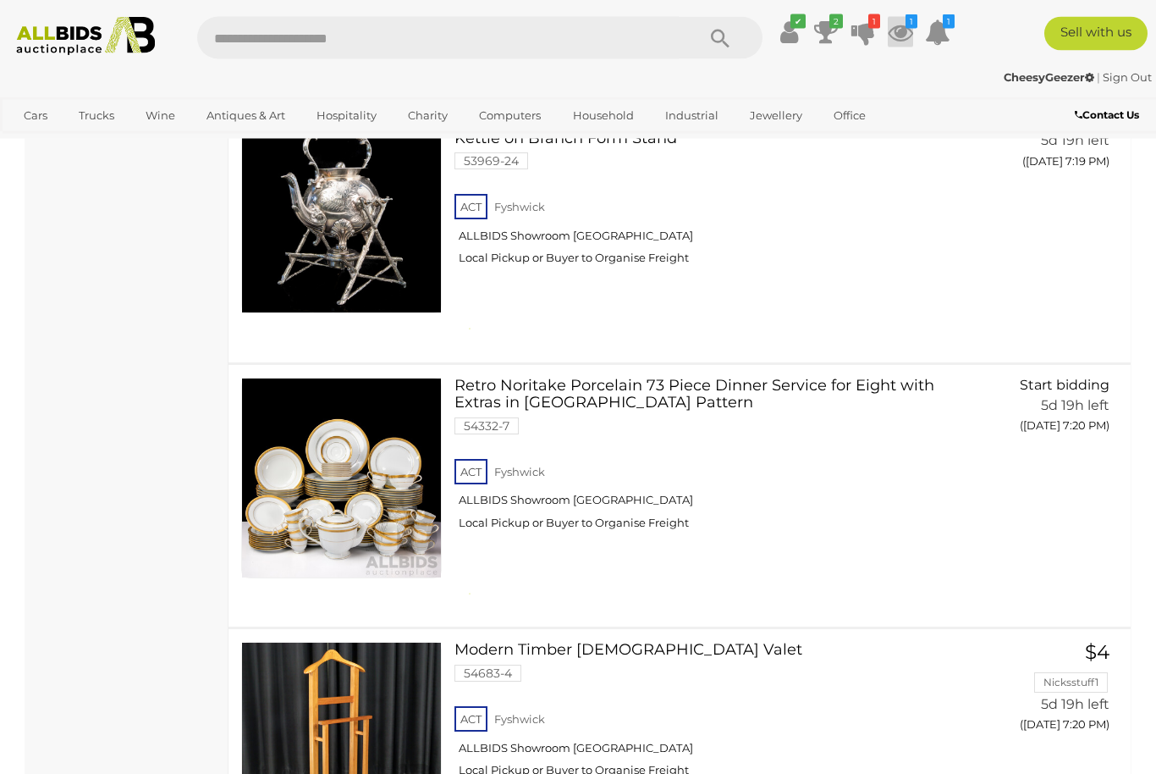
scroll to position [3912, 0]
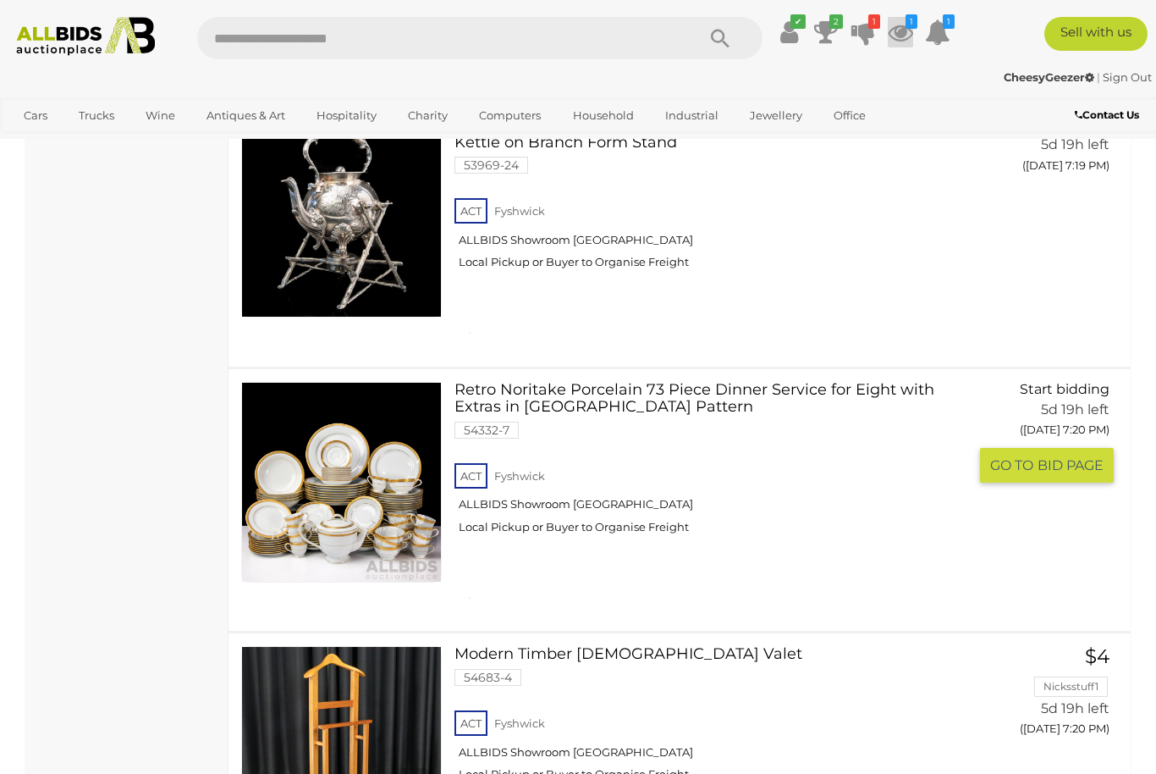
click at [582, 382] on link "Retro Noritake Porcelain 73 Piece Dinner Service for Eight with Extras in Goldr…" at bounding box center [717, 464] width 501 height 165
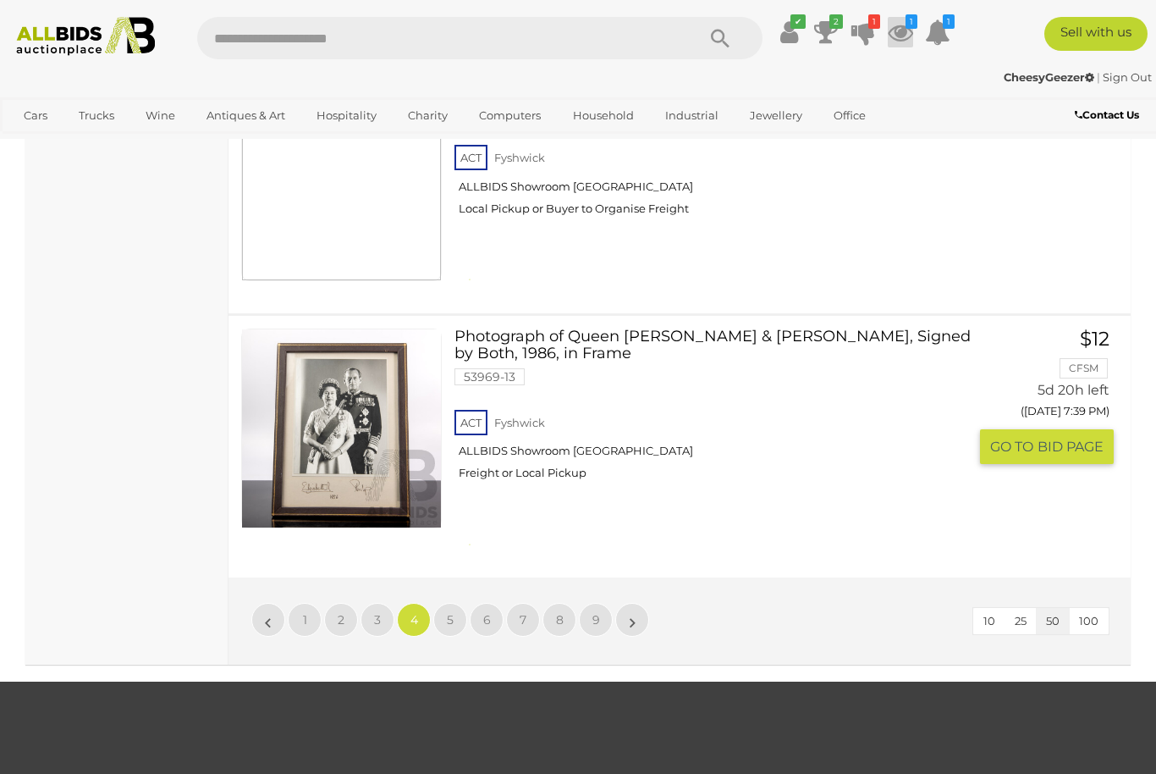
scroll to position [12589, 0]
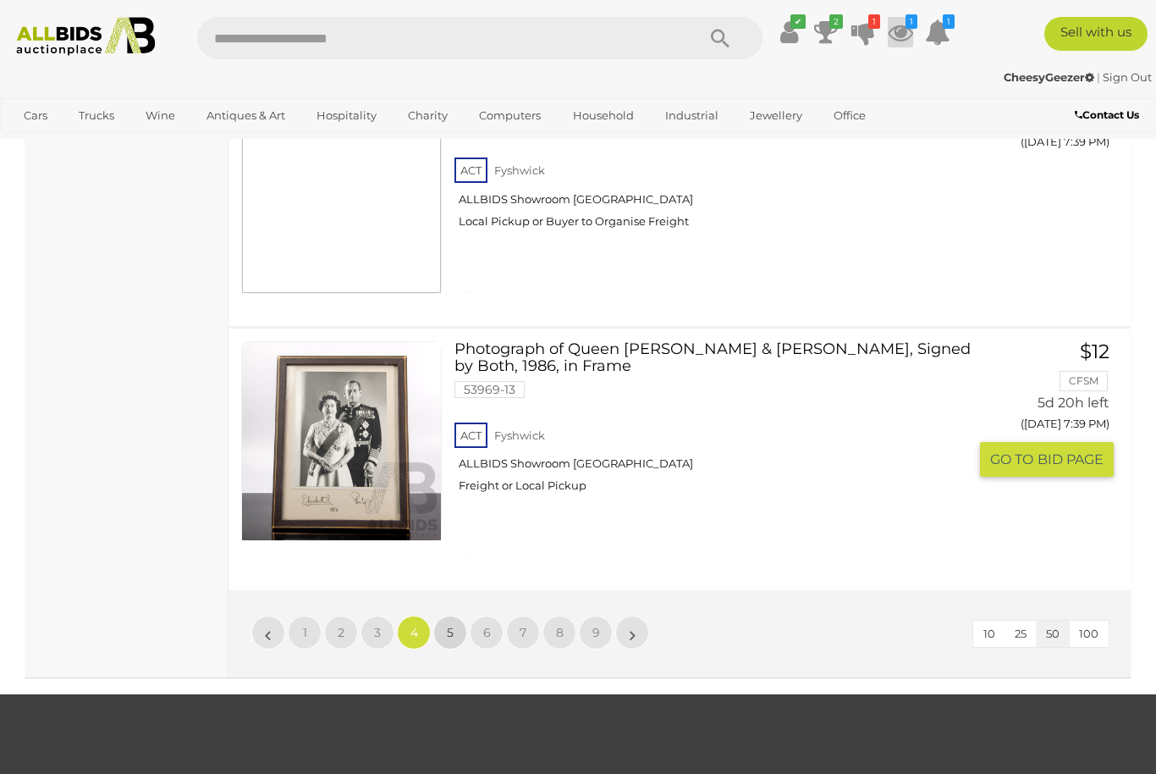
click at [450, 625] on span "5" at bounding box center [450, 632] width 7 height 15
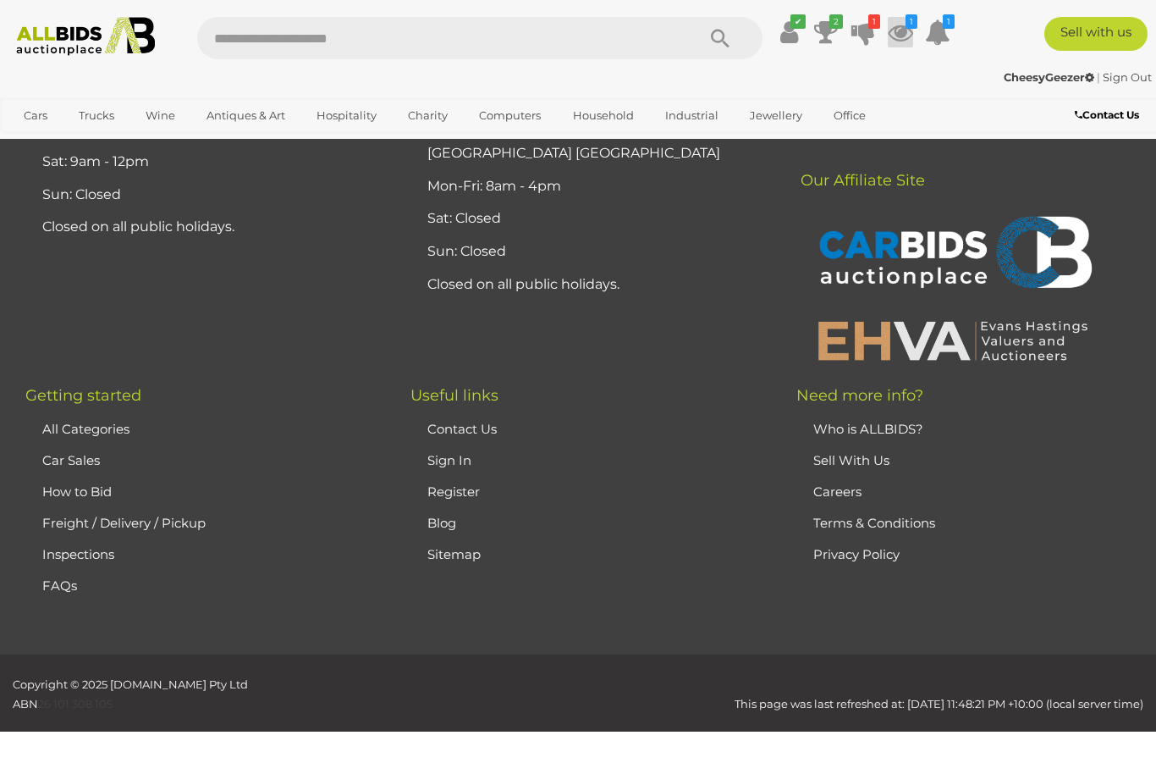
scroll to position [226, 0]
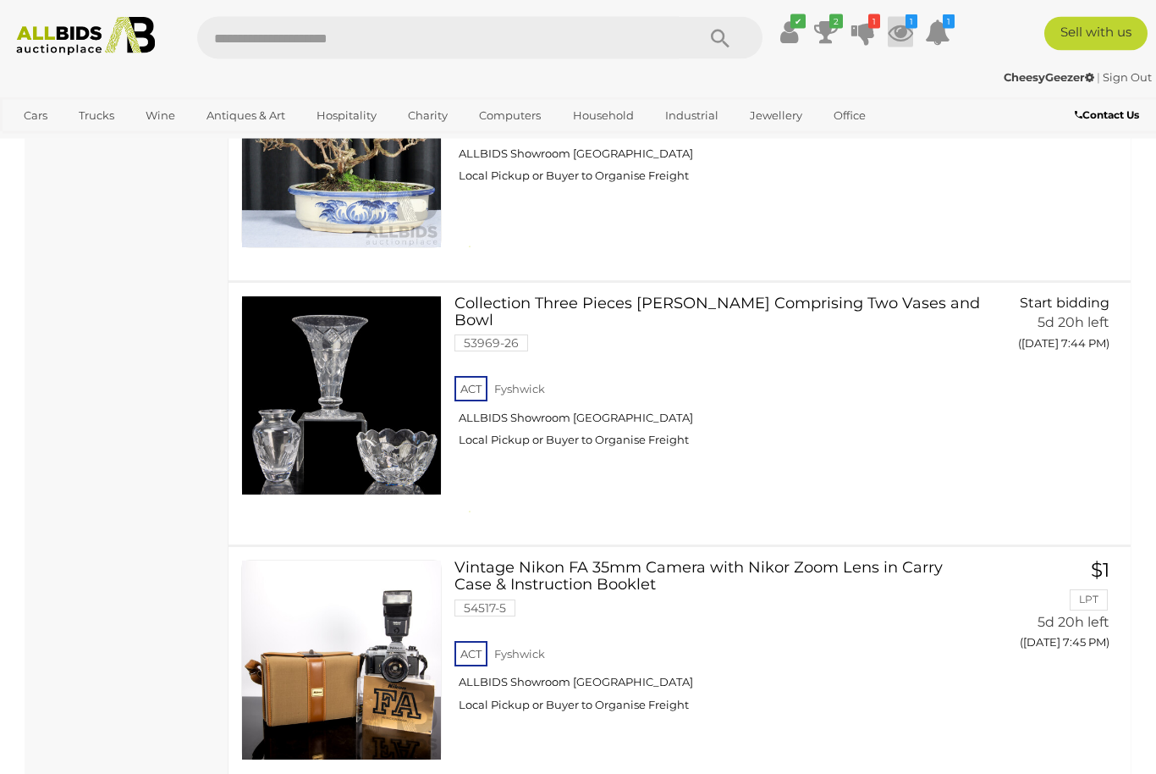
scroll to position [2448, 0]
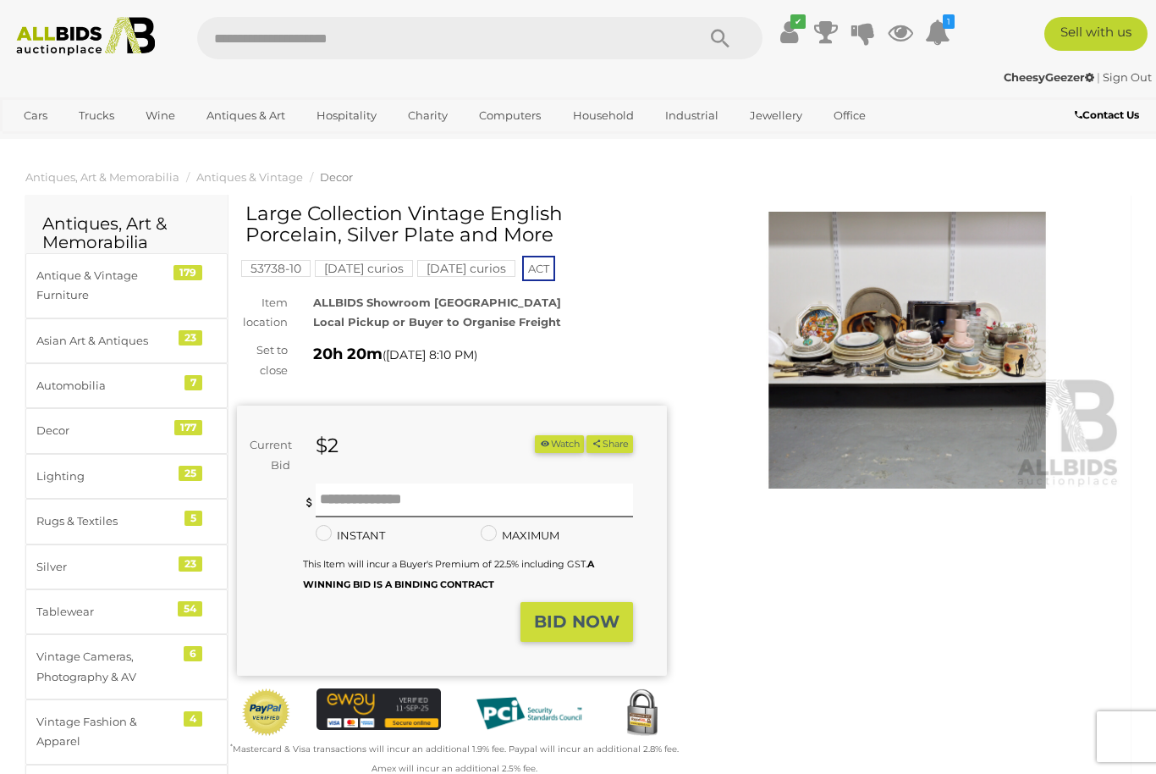
click at [913, 368] on img at bounding box center [907, 350] width 430 height 277
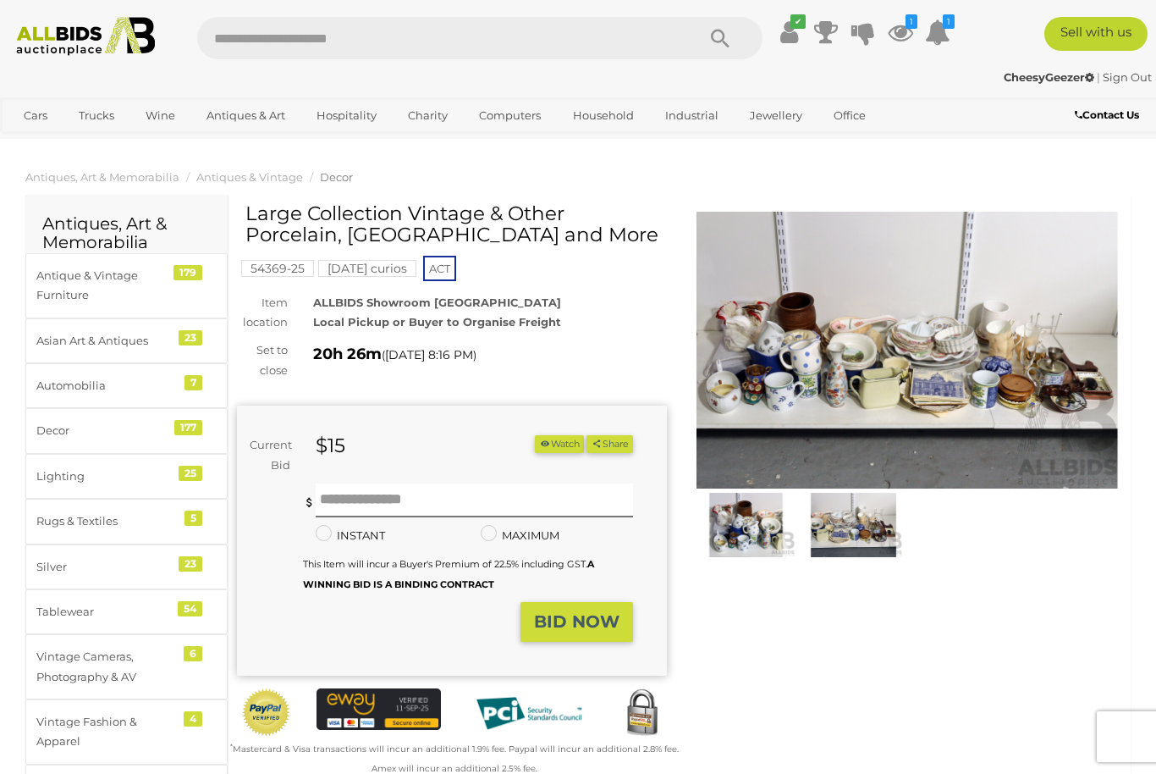
click at [956, 350] on img at bounding box center [907, 350] width 430 height 277
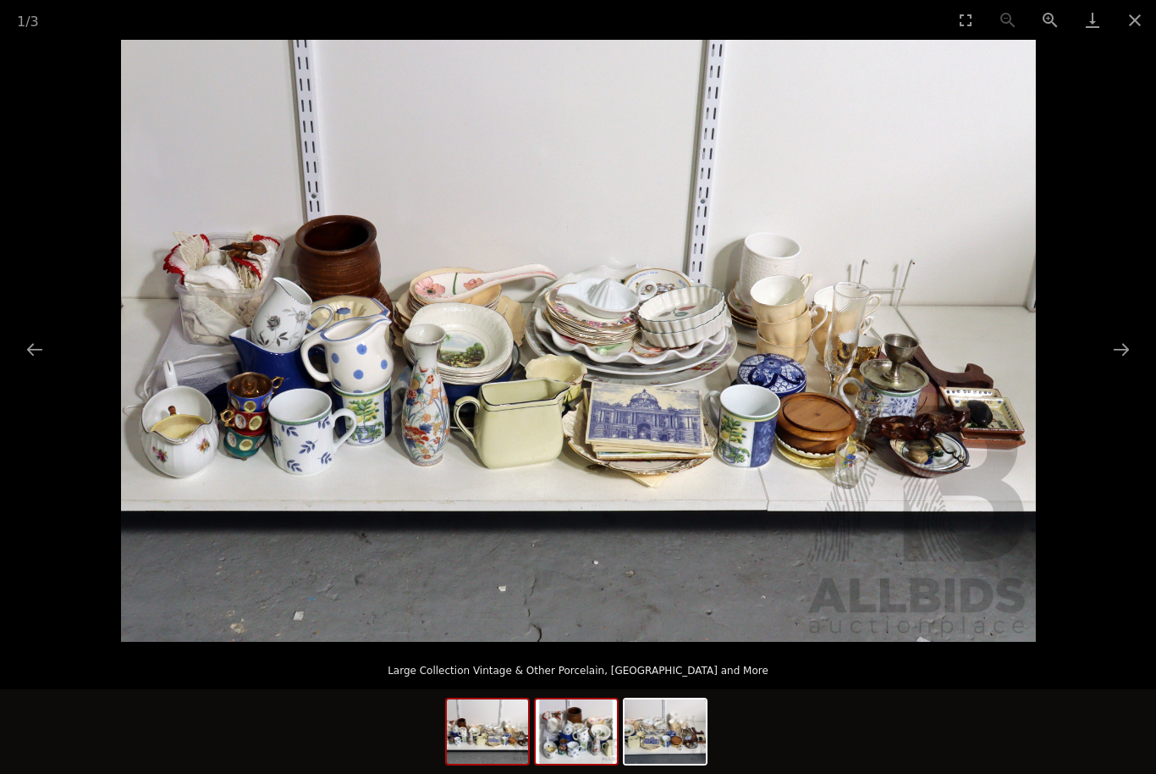
click at [586, 734] on img at bounding box center [576, 731] width 81 height 64
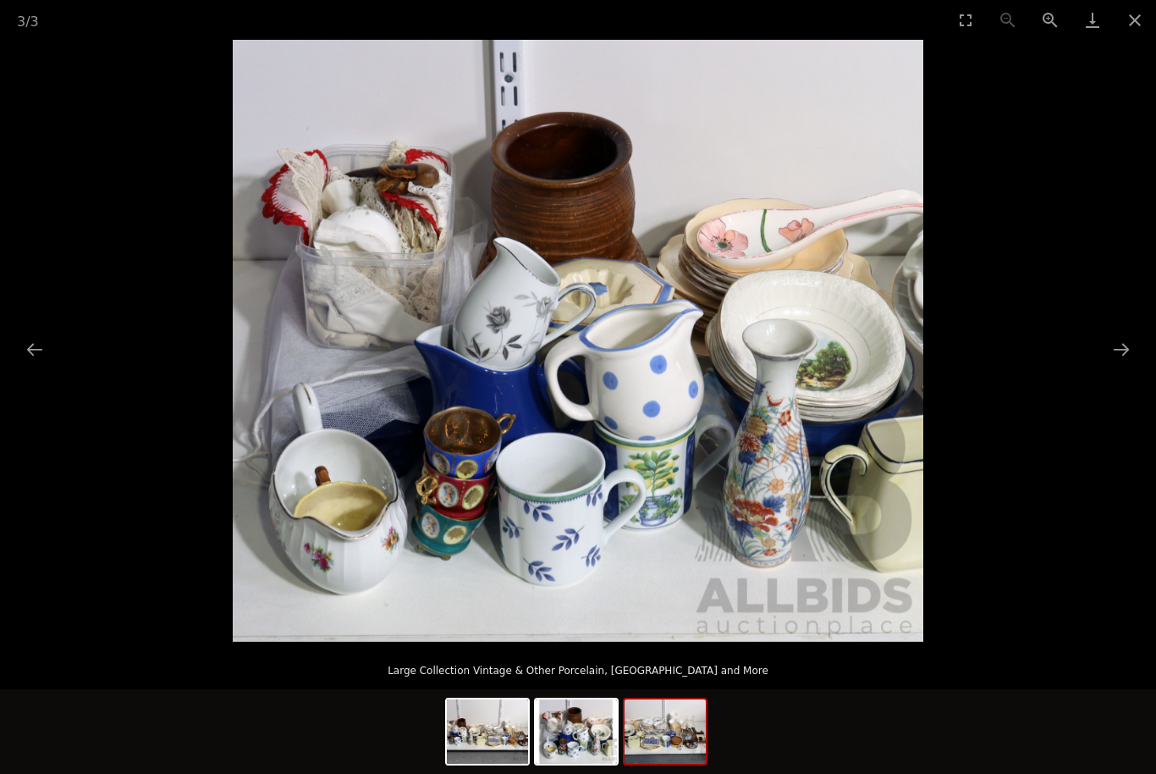
click at [690, 725] on img at bounding box center [665, 731] width 81 height 64
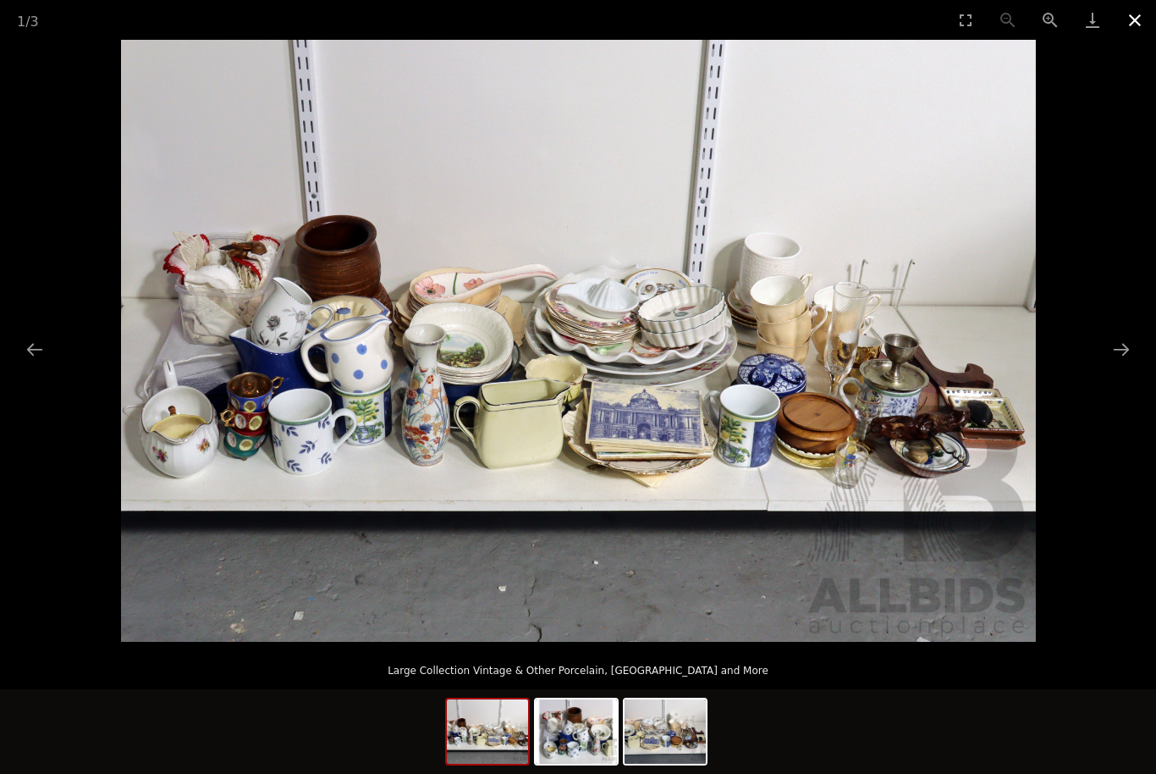
click at [1140, 16] on button "Close gallery" at bounding box center [1135, 20] width 42 height 40
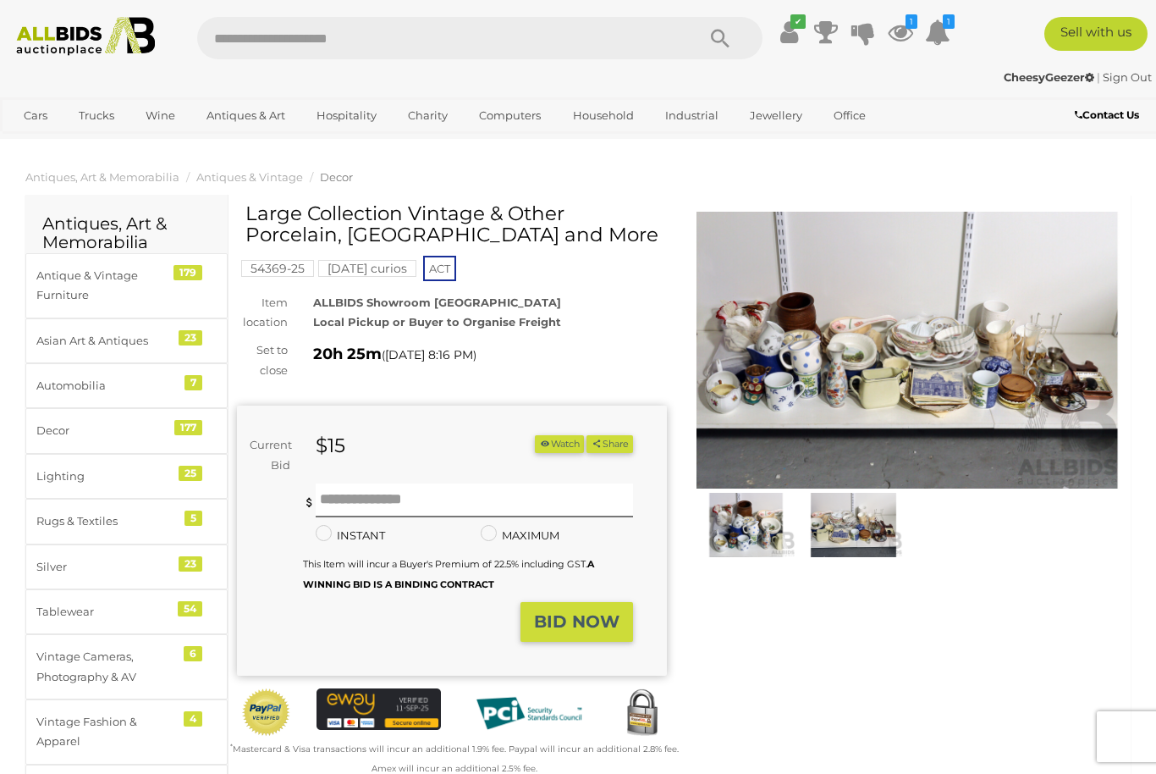
click at [554, 444] on button "Watch" at bounding box center [559, 444] width 49 height 18
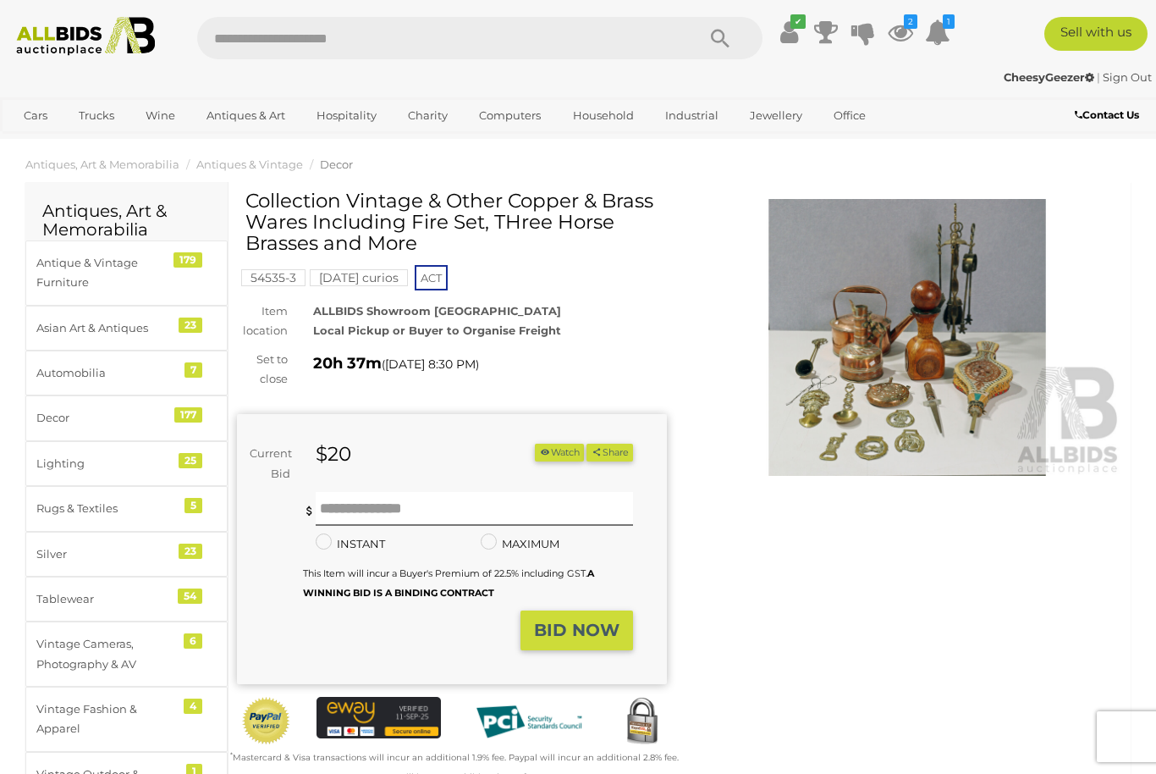
scroll to position [19, 0]
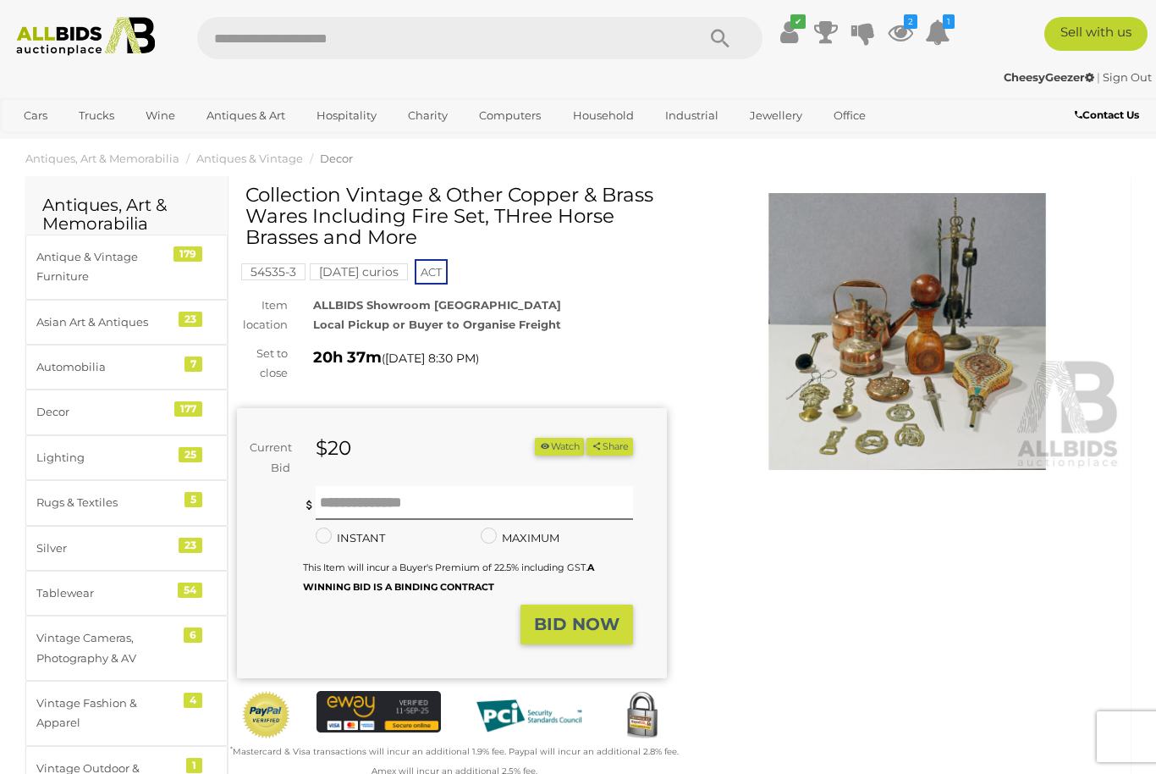
click at [923, 387] on img at bounding box center [907, 331] width 430 height 277
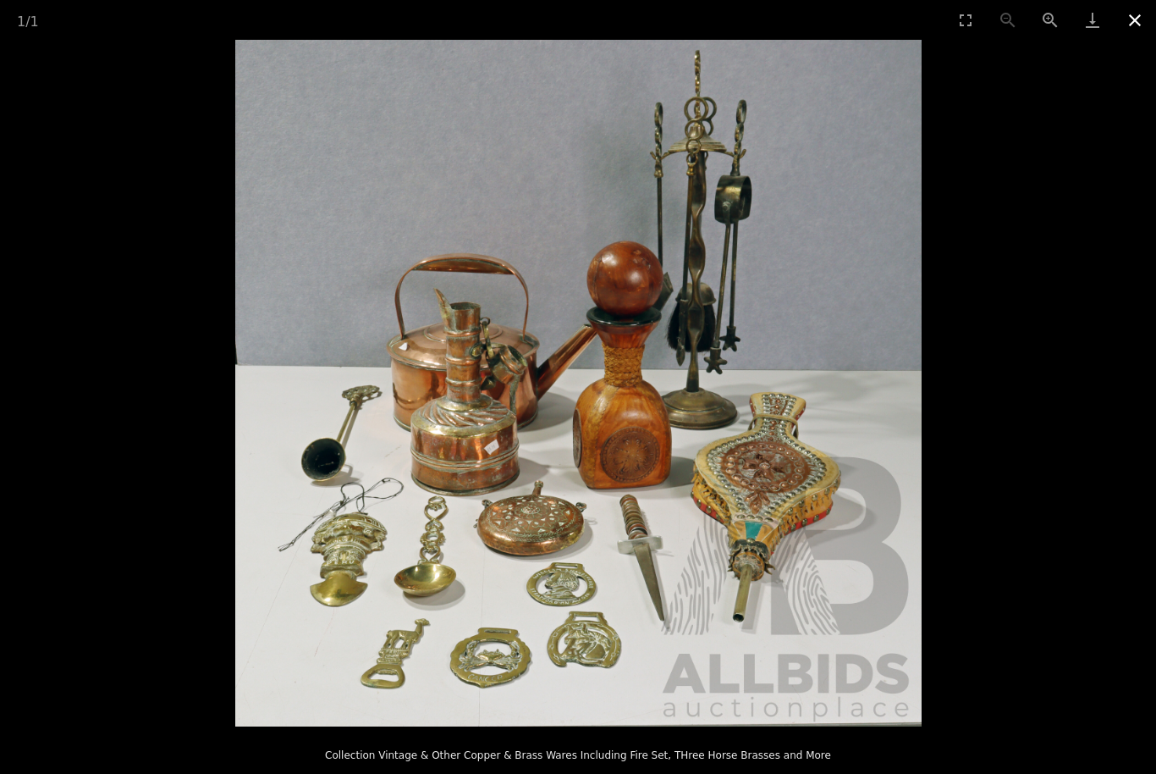
click at [1134, 18] on button "Close gallery" at bounding box center [1135, 20] width 42 height 40
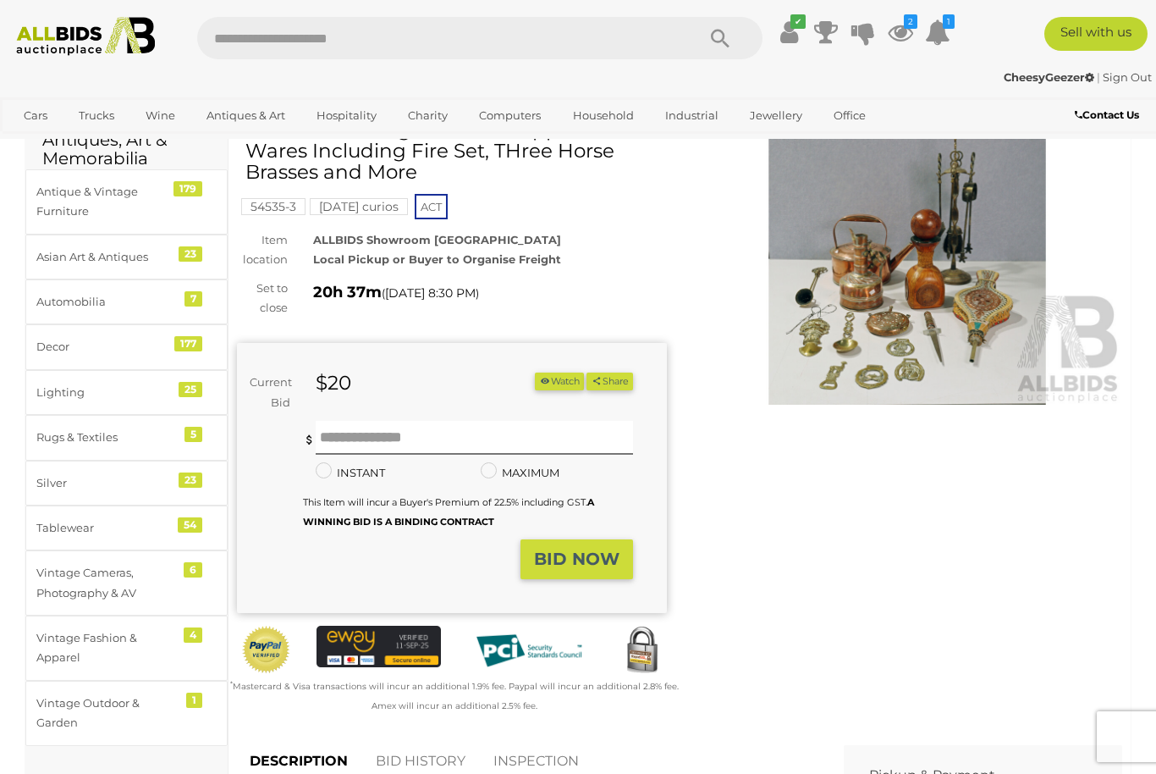
scroll to position [88, 0]
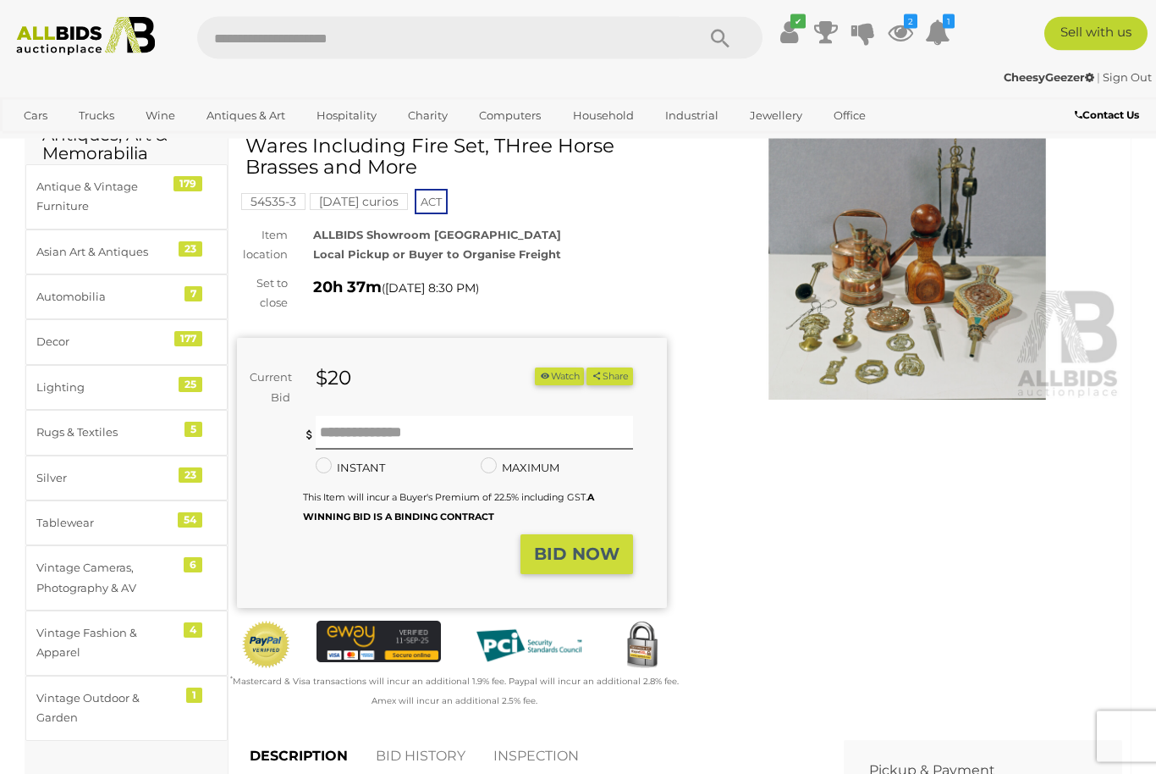
click at [552, 371] on button "Watch" at bounding box center [559, 377] width 49 height 18
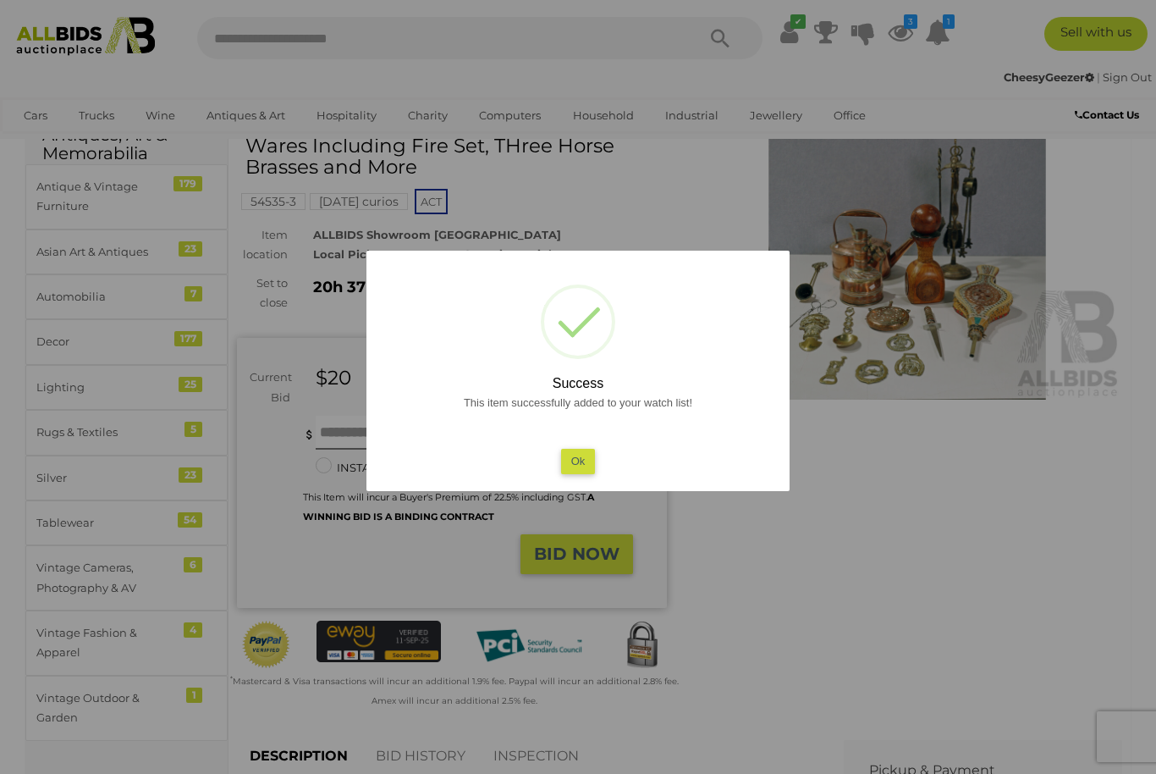
click at [574, 473] on button "Ok" at bounding box center [578, 461] width 35 height 25
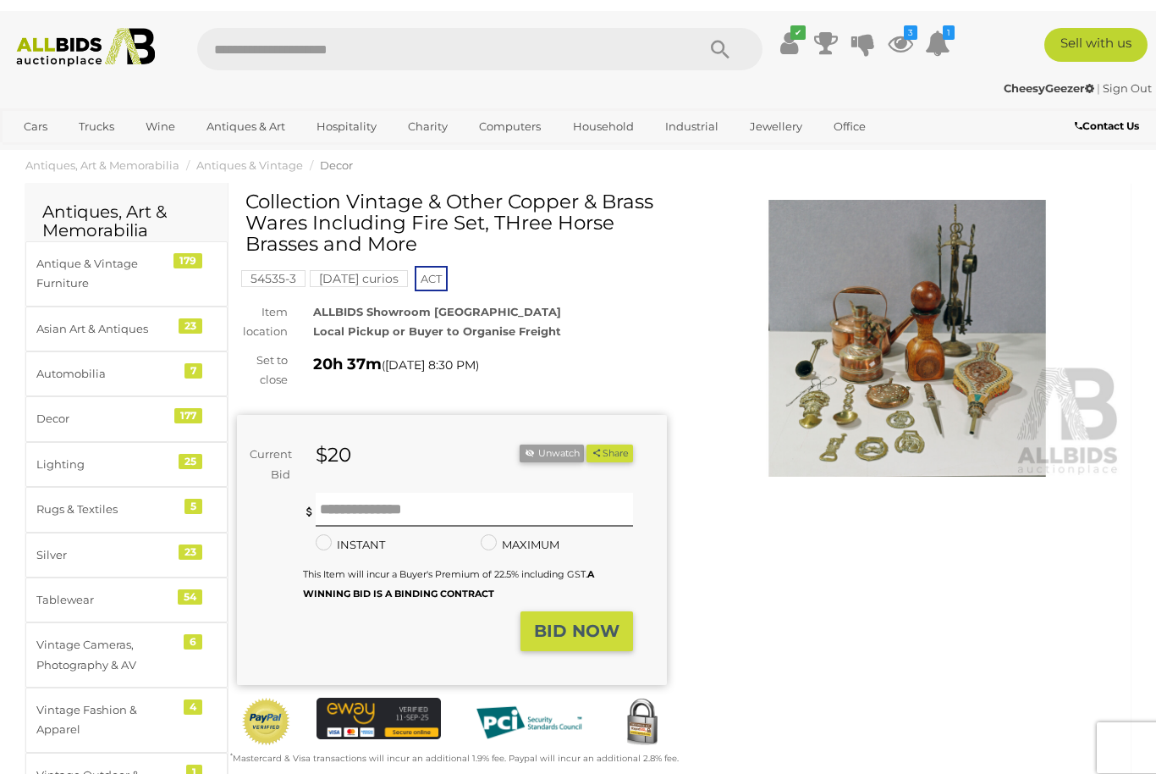
scroll to position [0, 0]
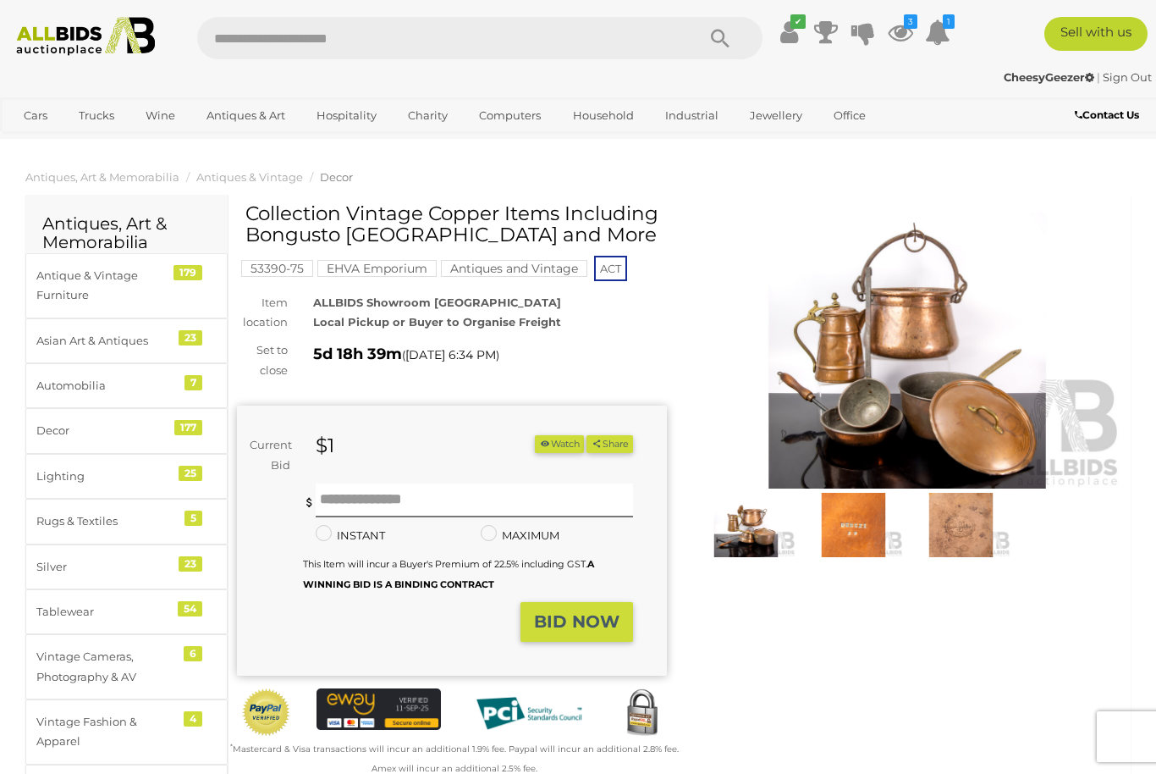
click at [924, 394] on img at bounding box center [907, 350] width 430 height 277
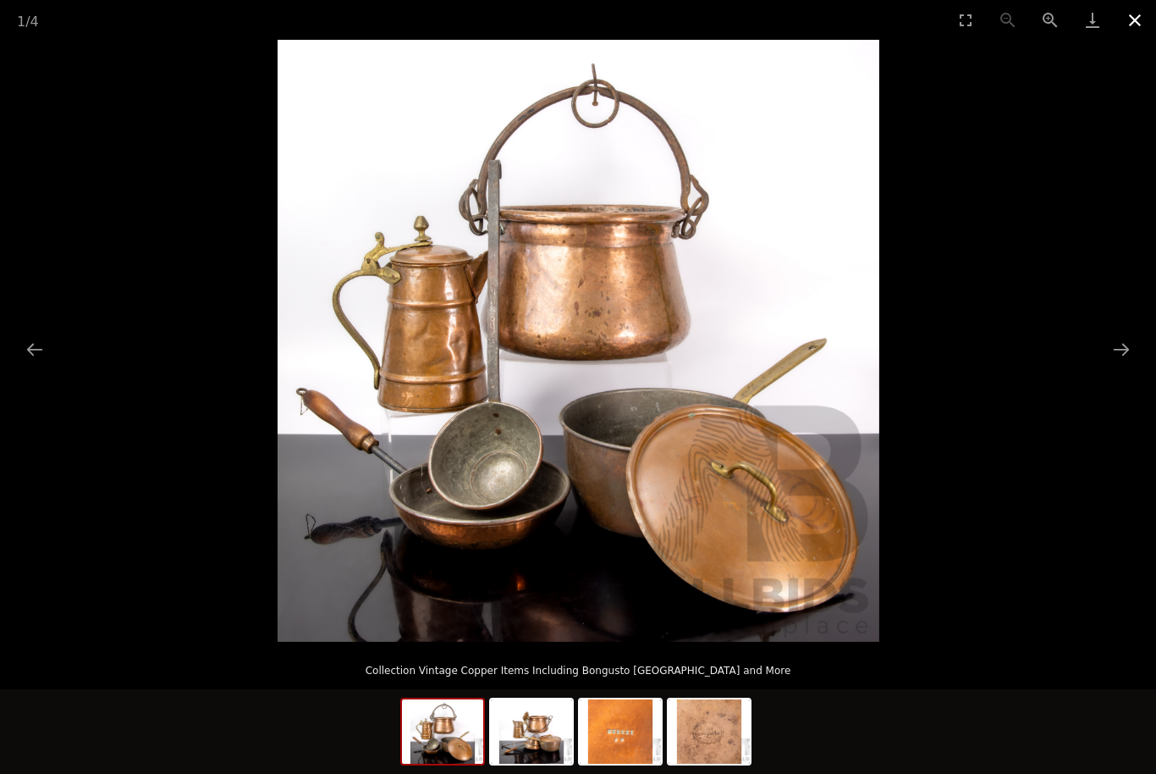
click at [1135, 19] on button "Close gallery" at bounding box center [1135, 20] width 42 height 40
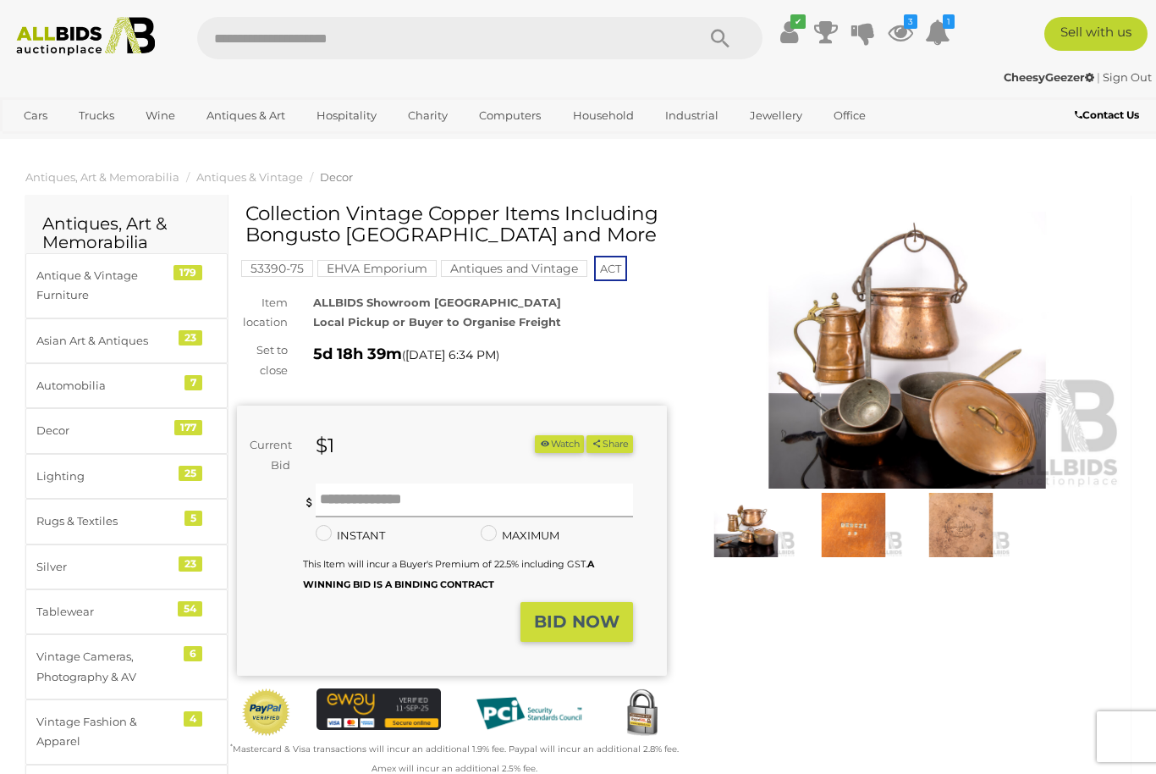
click at [494, 493] on input "text" at bounding box center [474, 500] width 317 height 34
type input "**"
click at [603, 614] on strong "BID NOW" at bounding box center [576, 621] width 85 height 20
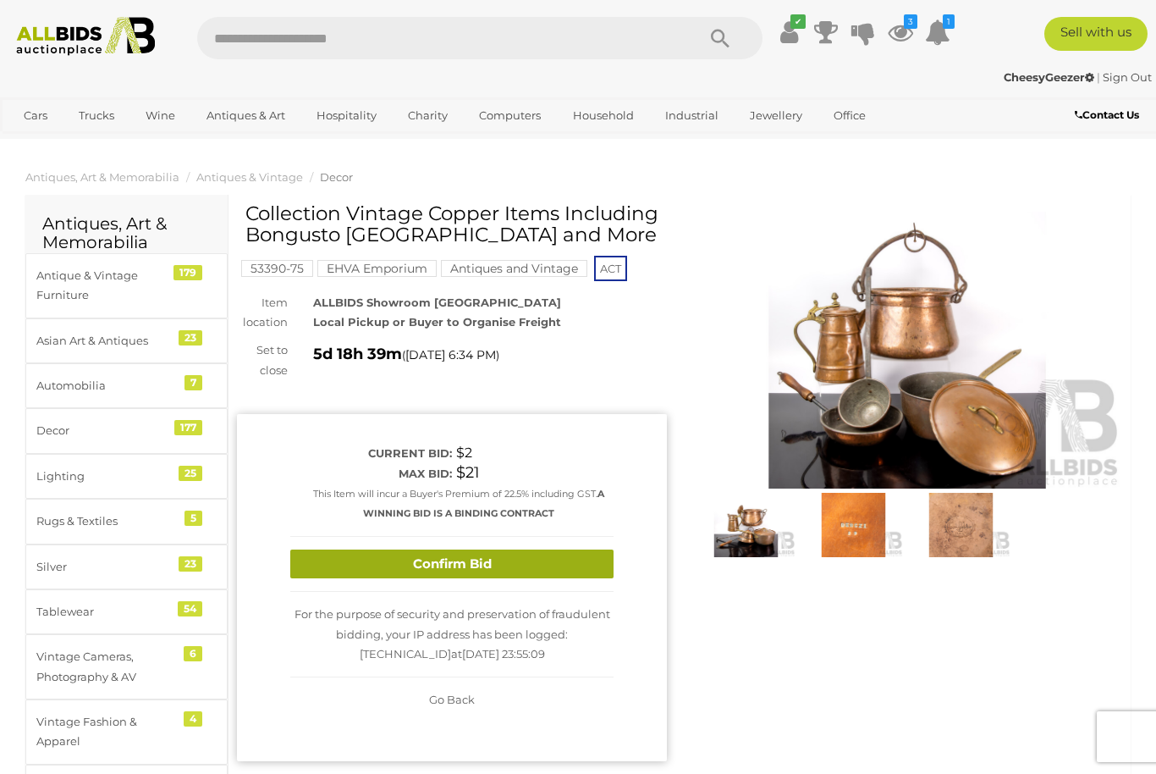
click at [577, 549] on button "Confirm Bid" at bounding box center [451, 564] width 323 height 30
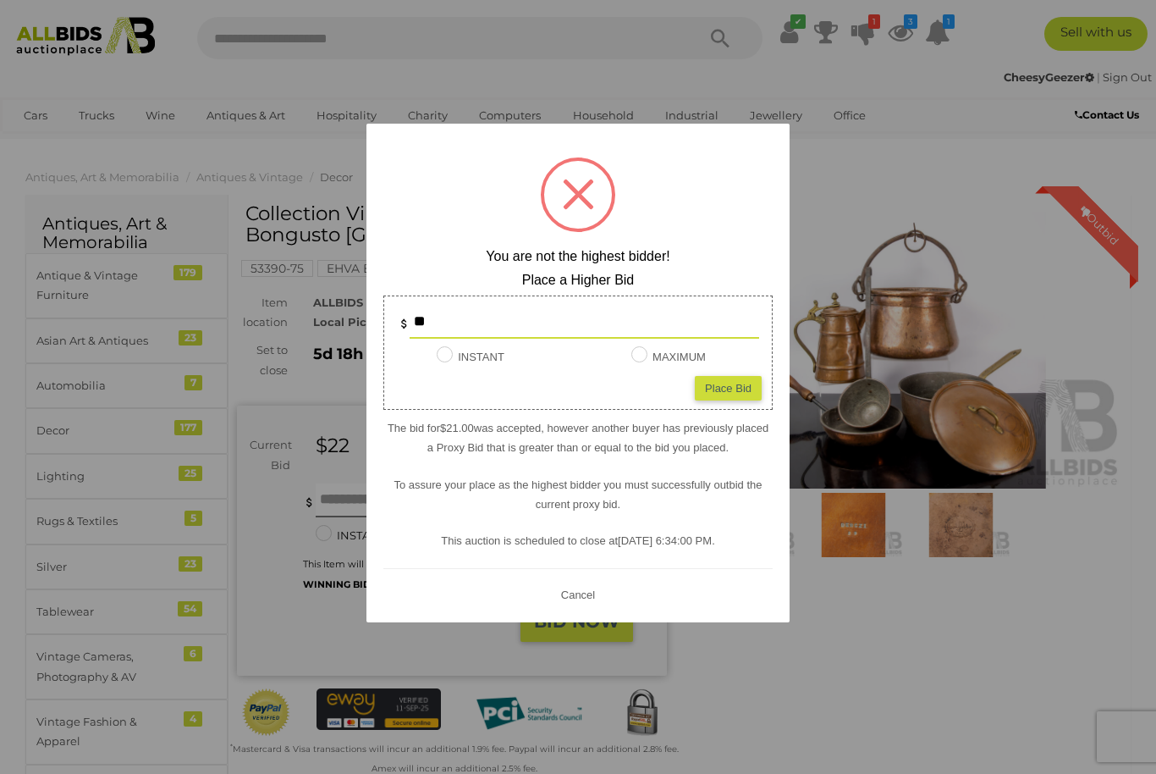
click at [595, 586] on button "Cancel" at bounding box center [578, 594] width 44 height 21
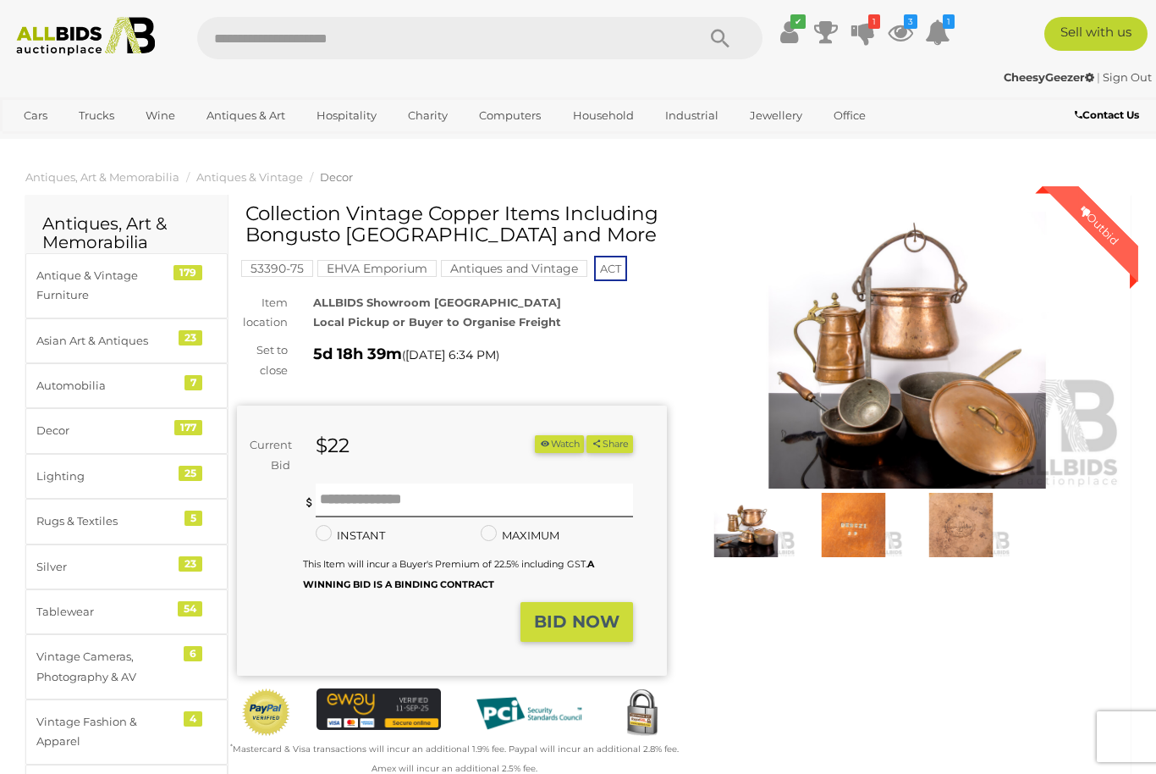
click at [550, 437] on button "Watch" at bounding box center [559, 444] width 49 height 18
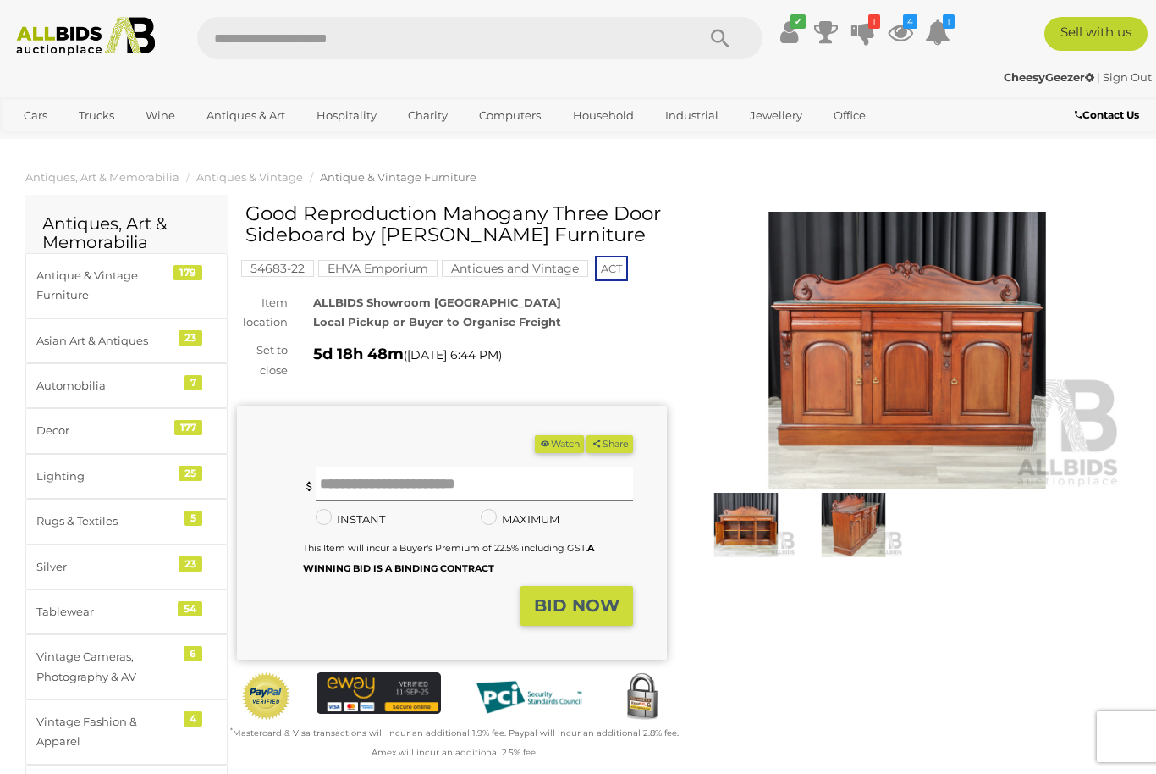
click at [760, 532] on img at bounding box center [746, 524] width 99 height 63
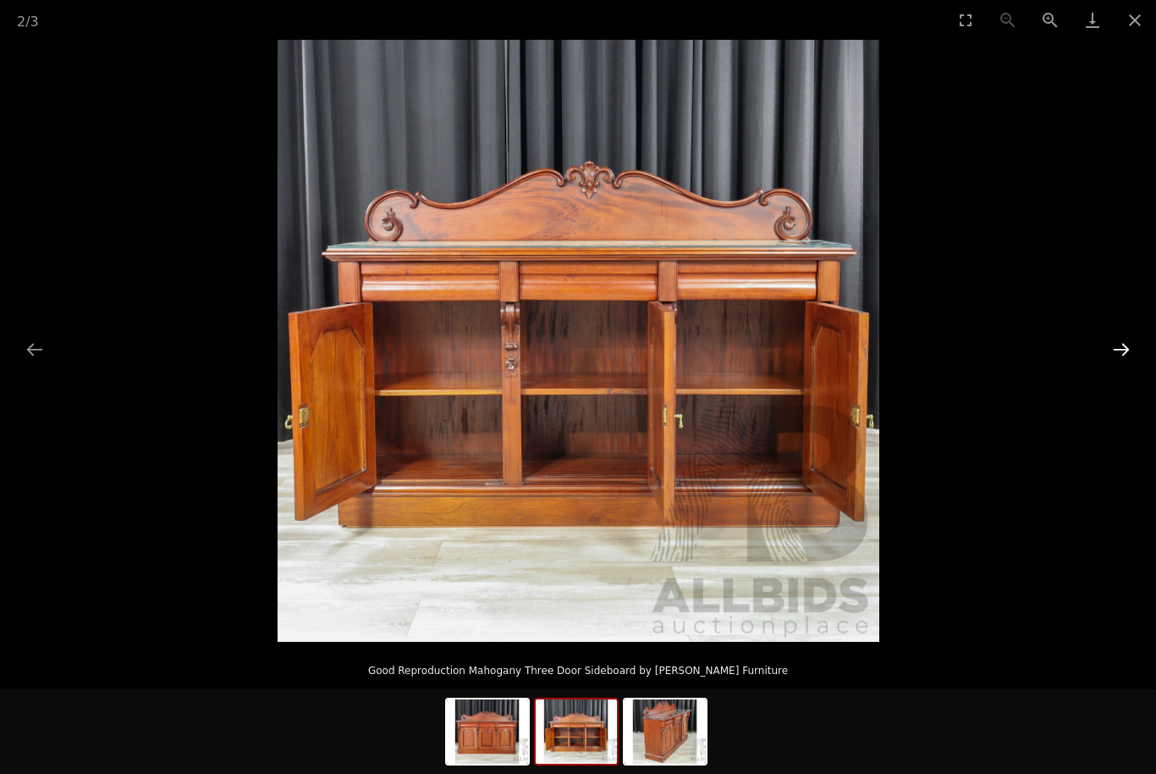
click at [1109, 352] on button "Next slide" at bounding box center [1122, 349] width 36 height 33
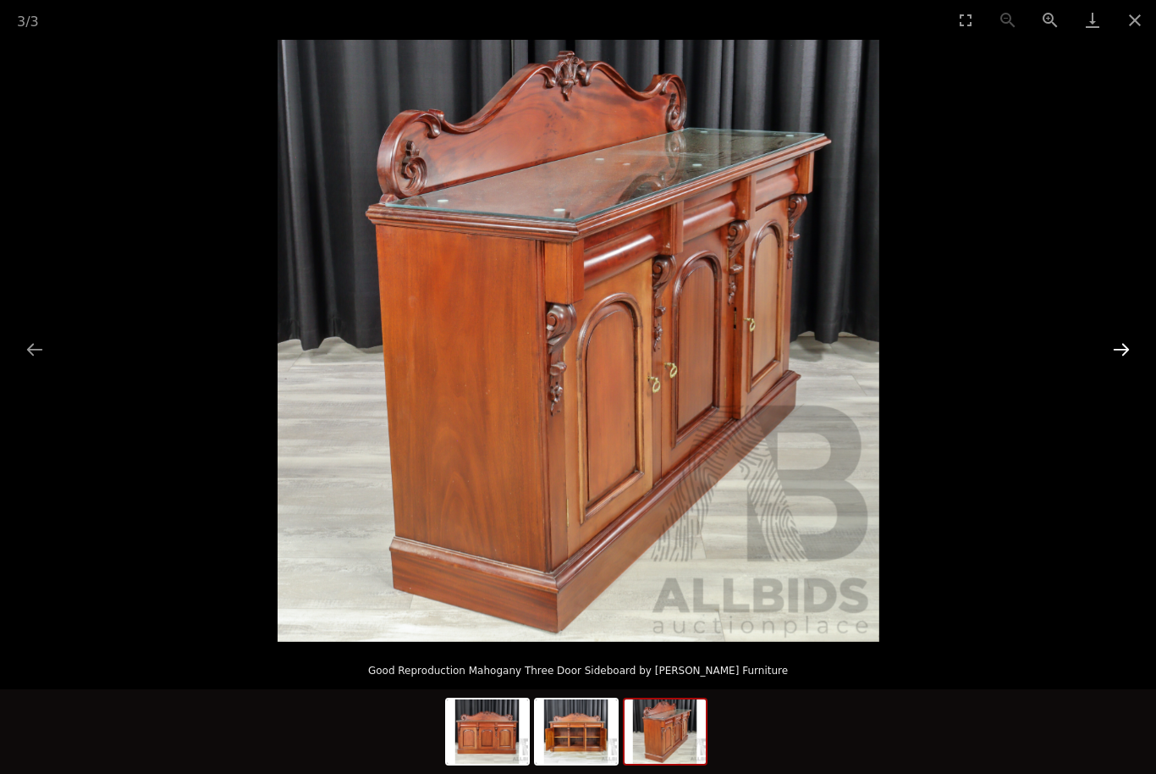
click at [1110, 346] on button "Next slide" at bounding box center [1122, 349] width 36 height 33
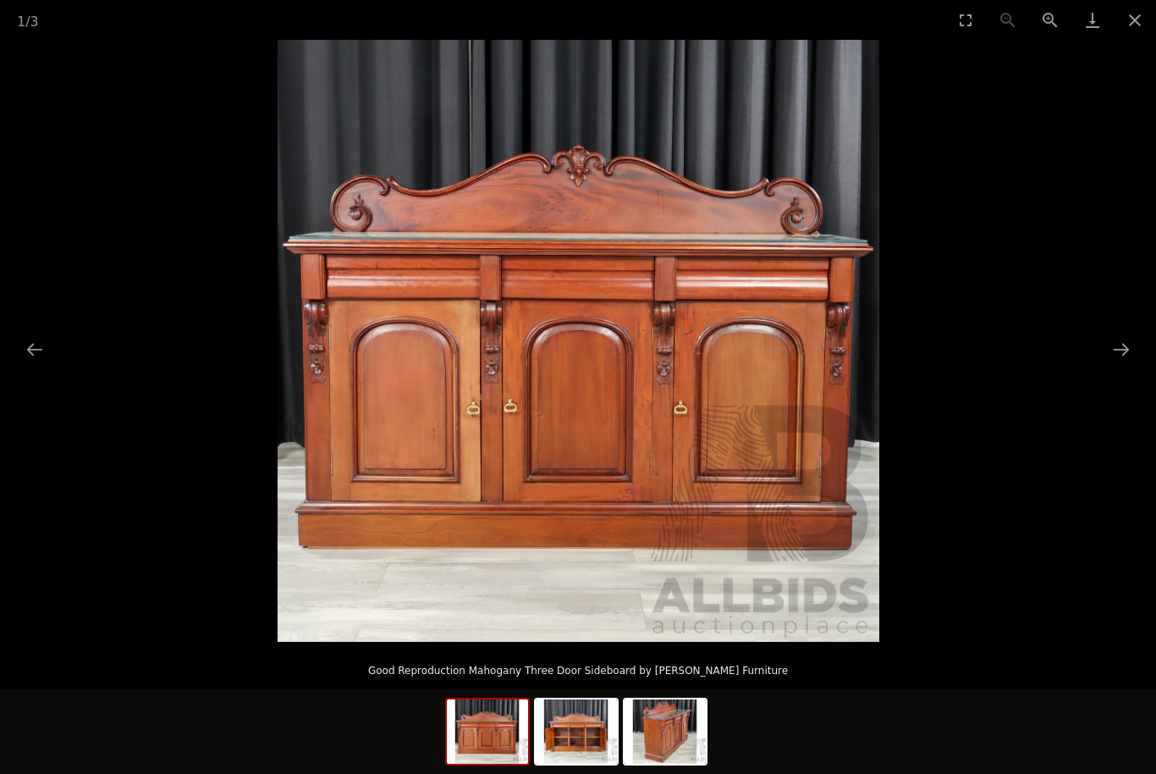
click at [1099, 354] on picture at bounding box center [578, 341] width 1156 height 602
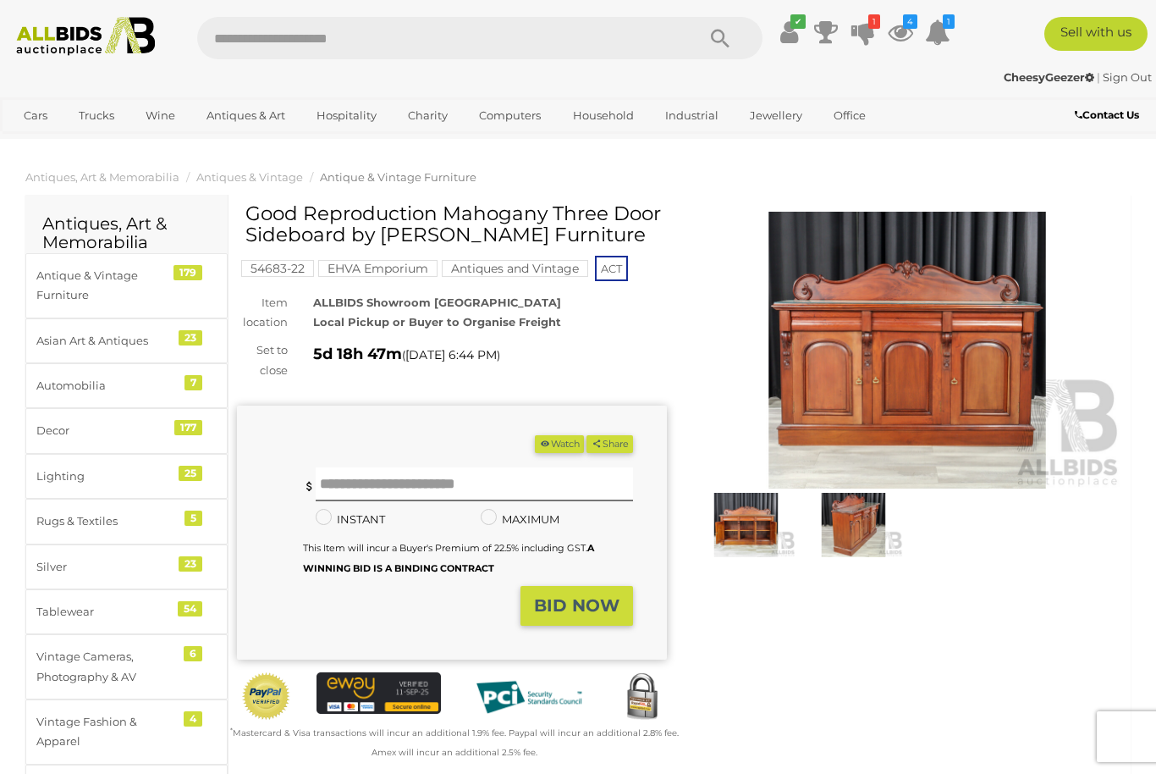
click at [861, 528] on img at bounding box center [853, 524] width 99 height 63
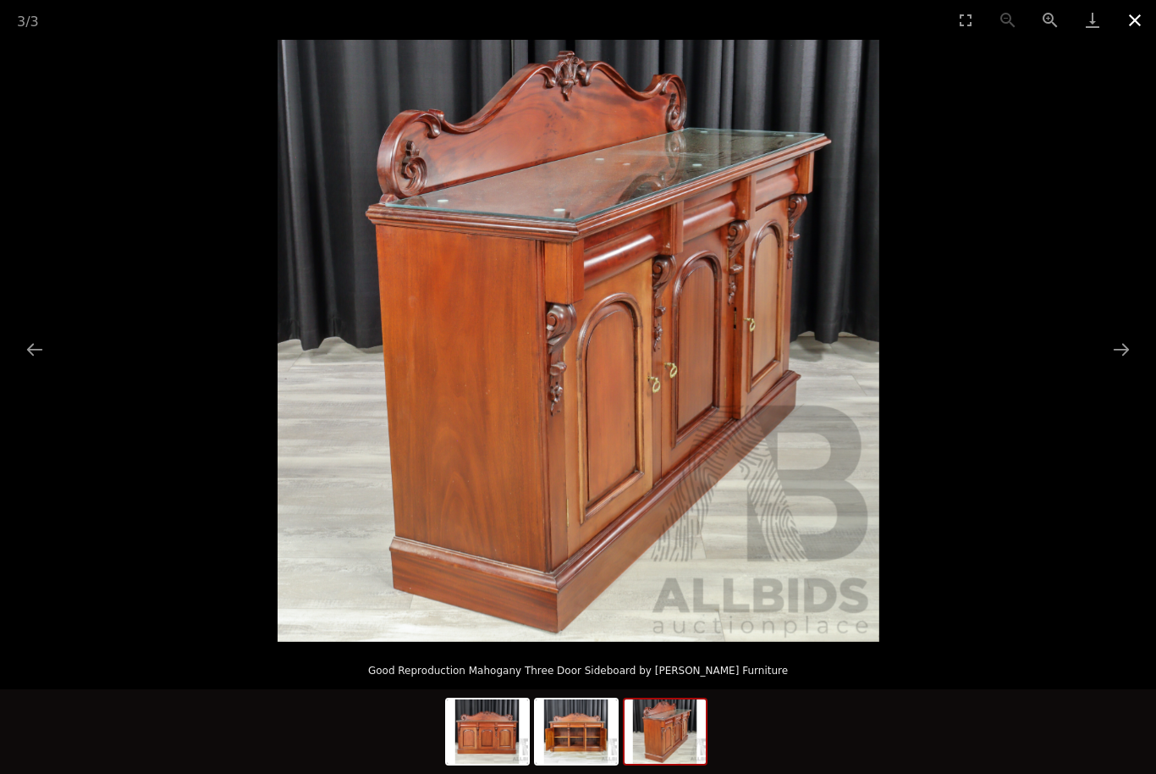
click at [1134, 28] on button "Close gallery" at bounding box center [1135, 20] width 42 height 40
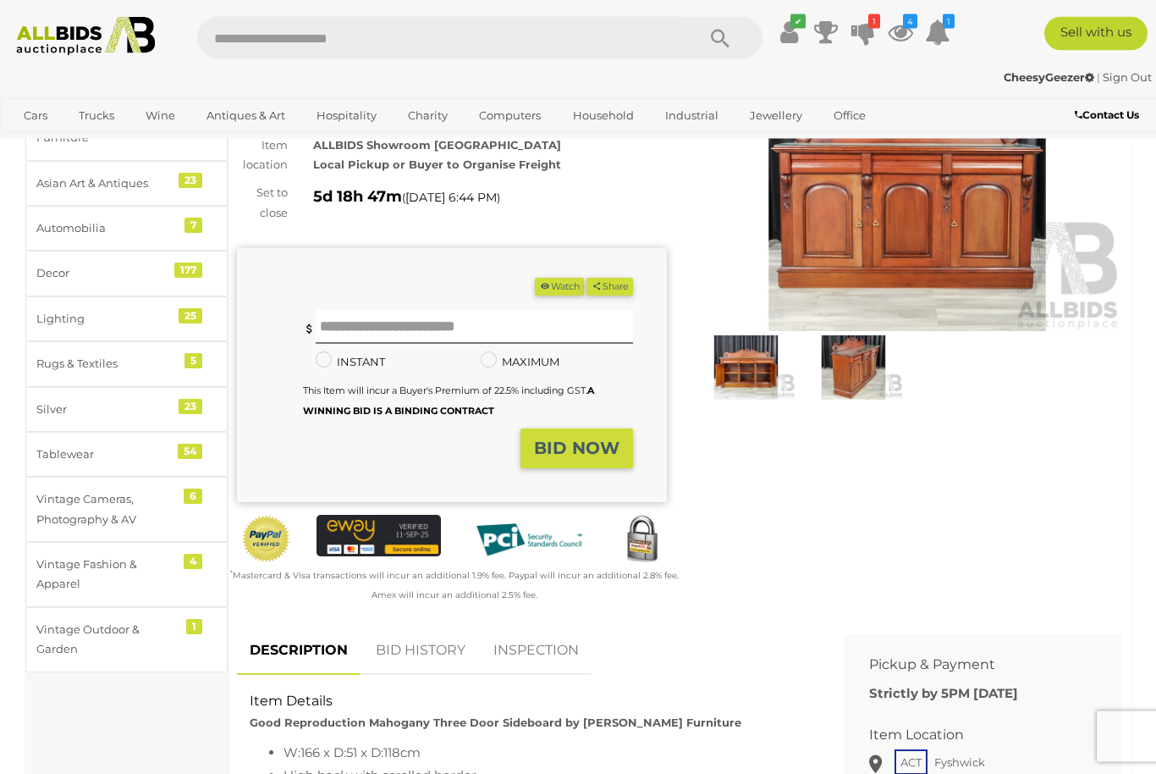
scroll to position [154, 0]
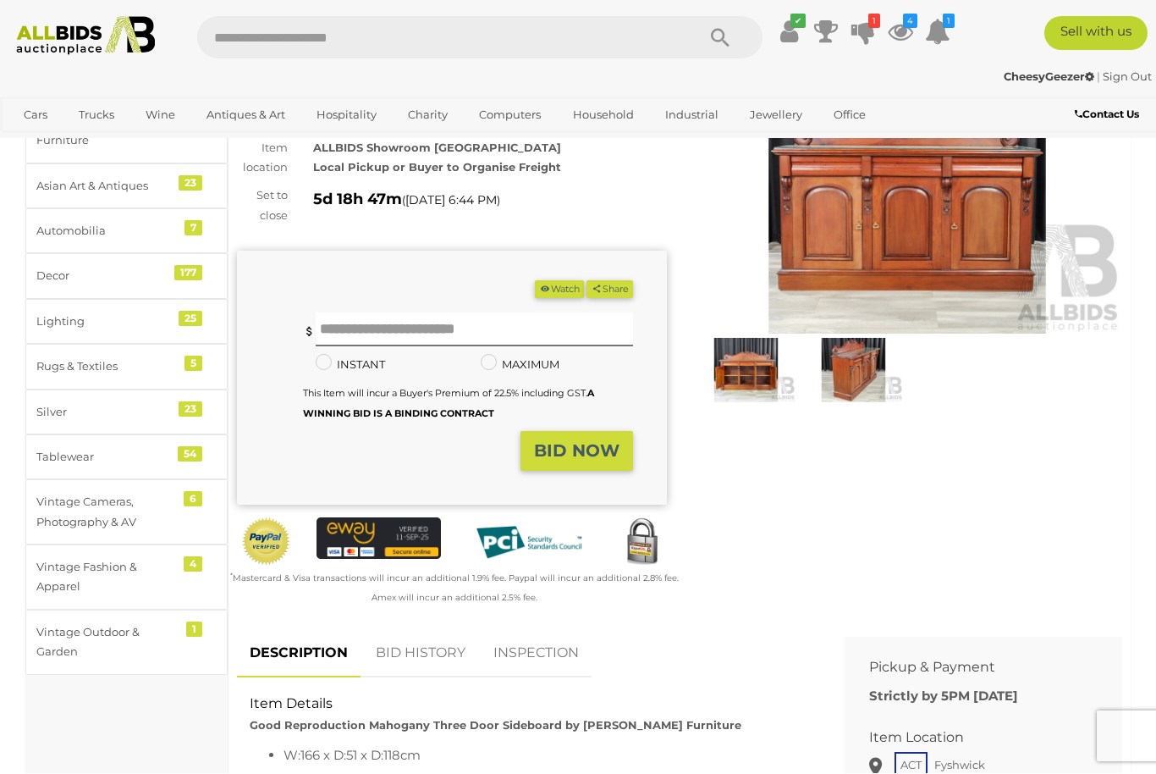
click at [552, 285] on button "Watch" at bounding box center [559, 290] width 49 height 18
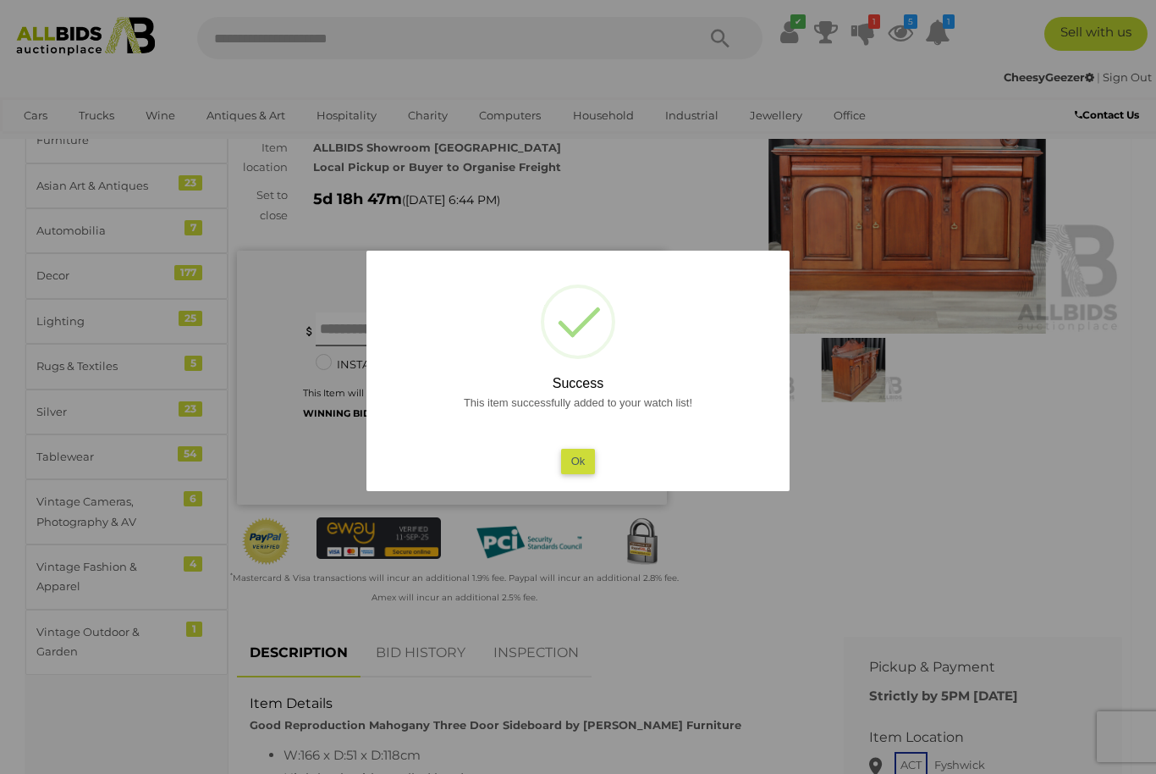
click at [590, 481] on div "? ! i Success This item successfully added to your watch list! Ok OK Cancel ×" at bounding box center [577, 371] width 423 height 240
click at [582, 450] on button "Ok" at bounding box center [578, 461] width 35 height 25
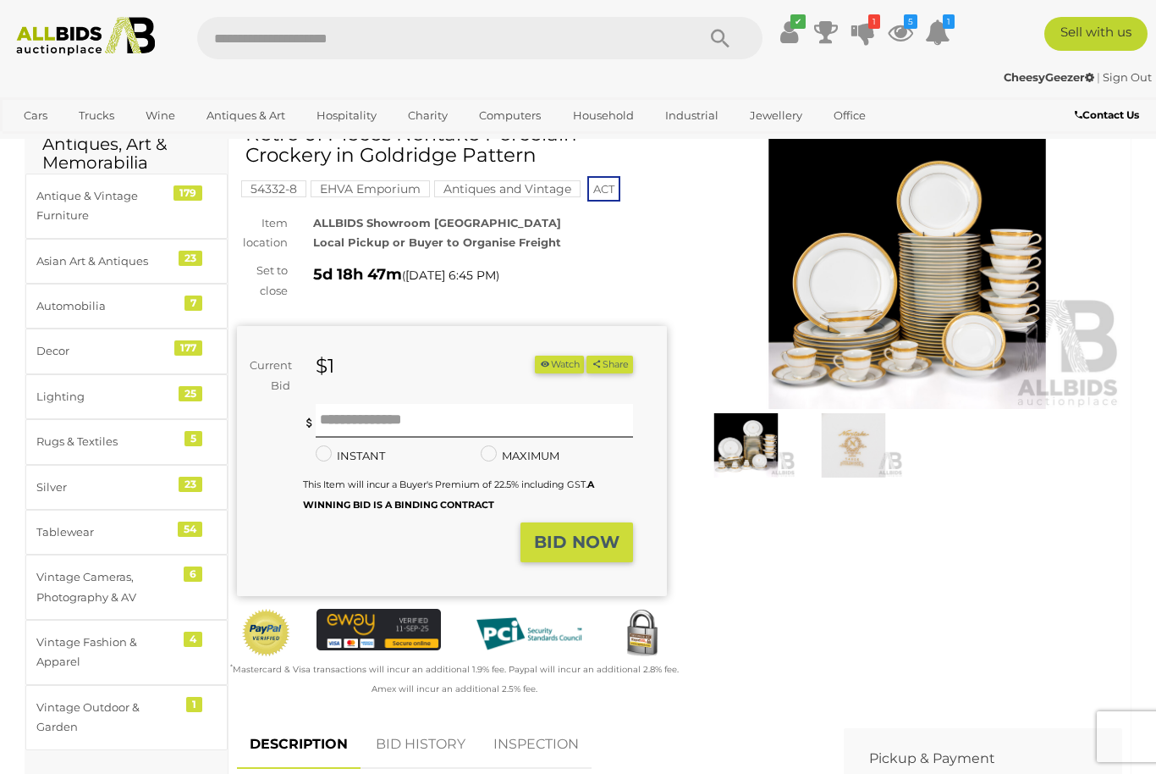
scroll to position [70, 0]
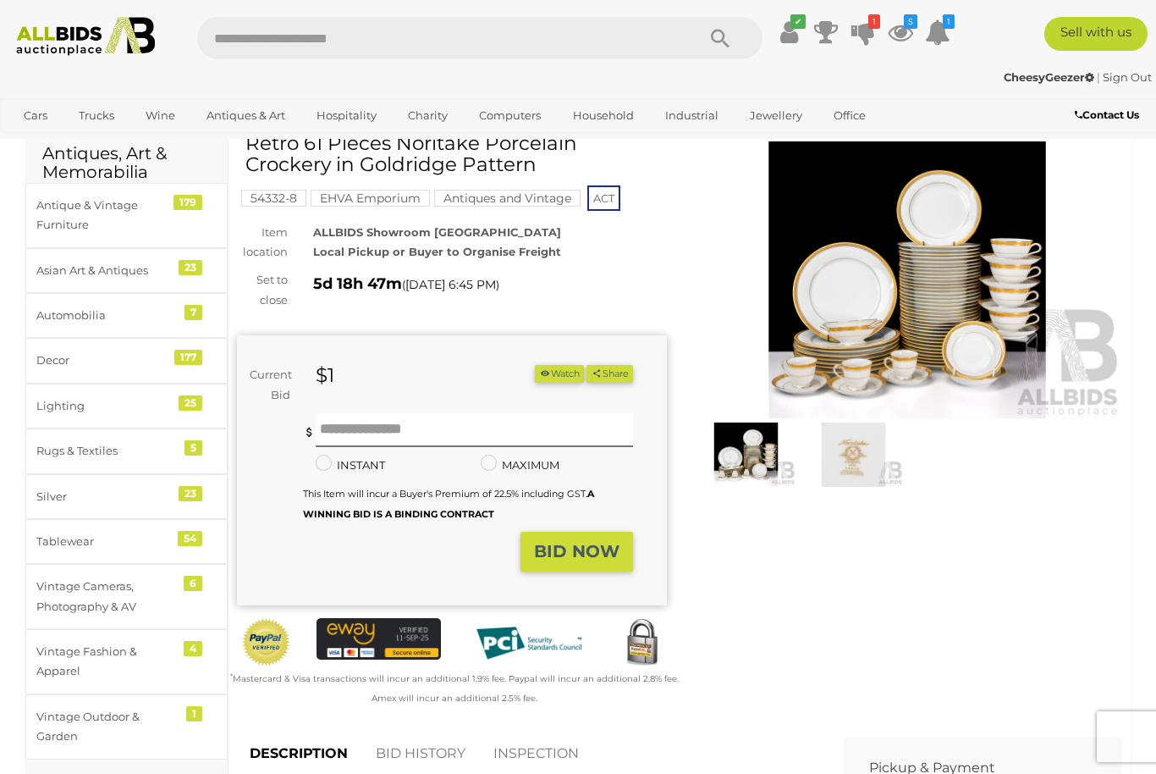
click at [952, 277] on img at bounding box center [907, 279] width 430 height 277
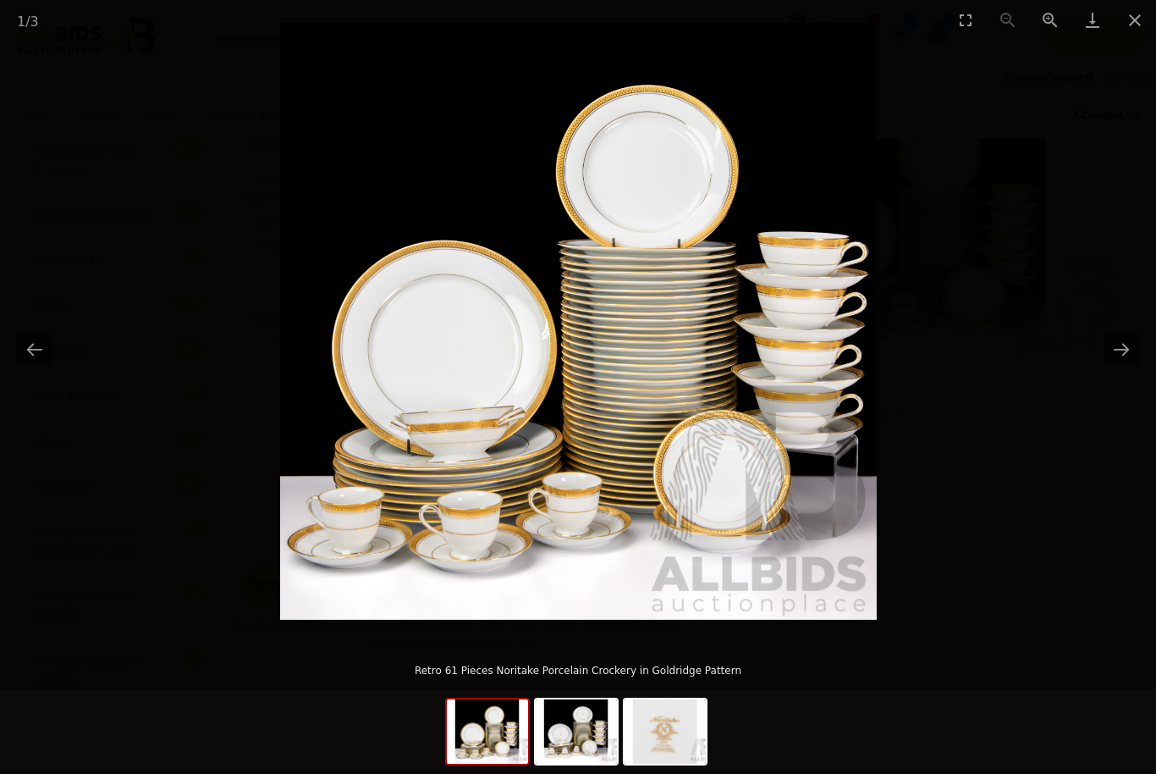
scroll to position [124, 0]
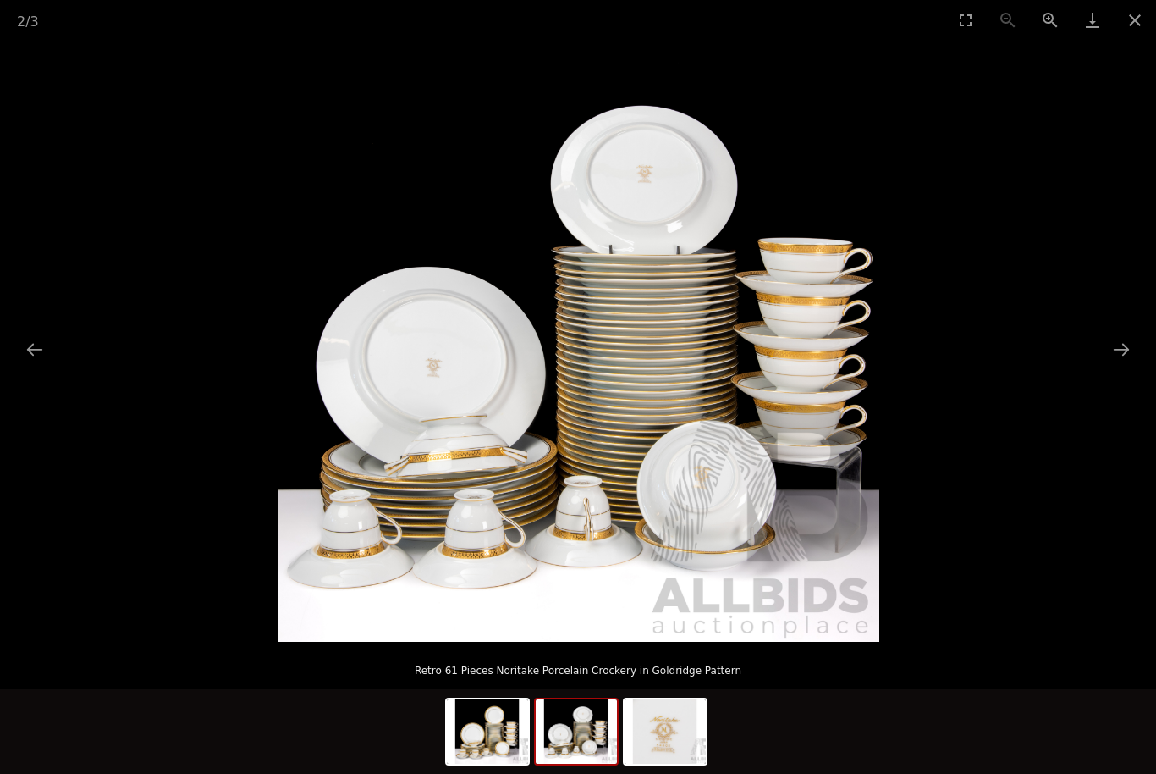
scroll to position [146, 0]
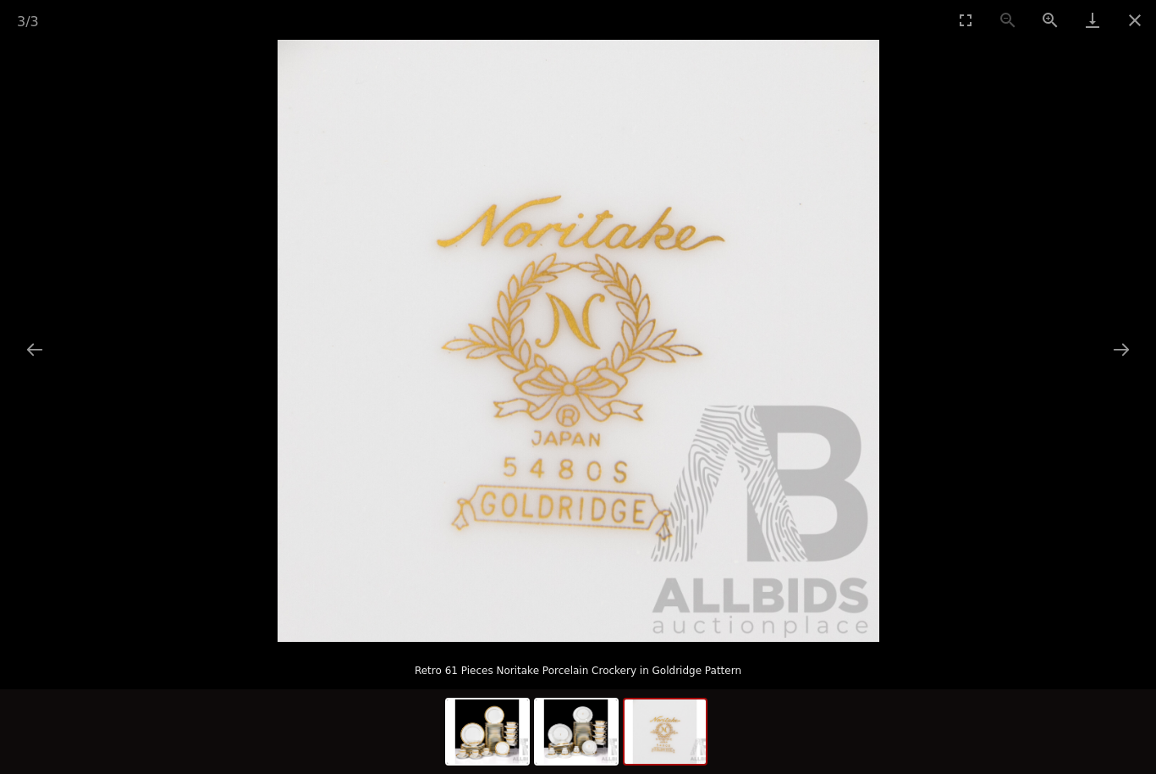
click at [783, 517] on img at bounding box center [579, 341] width 602 height 602
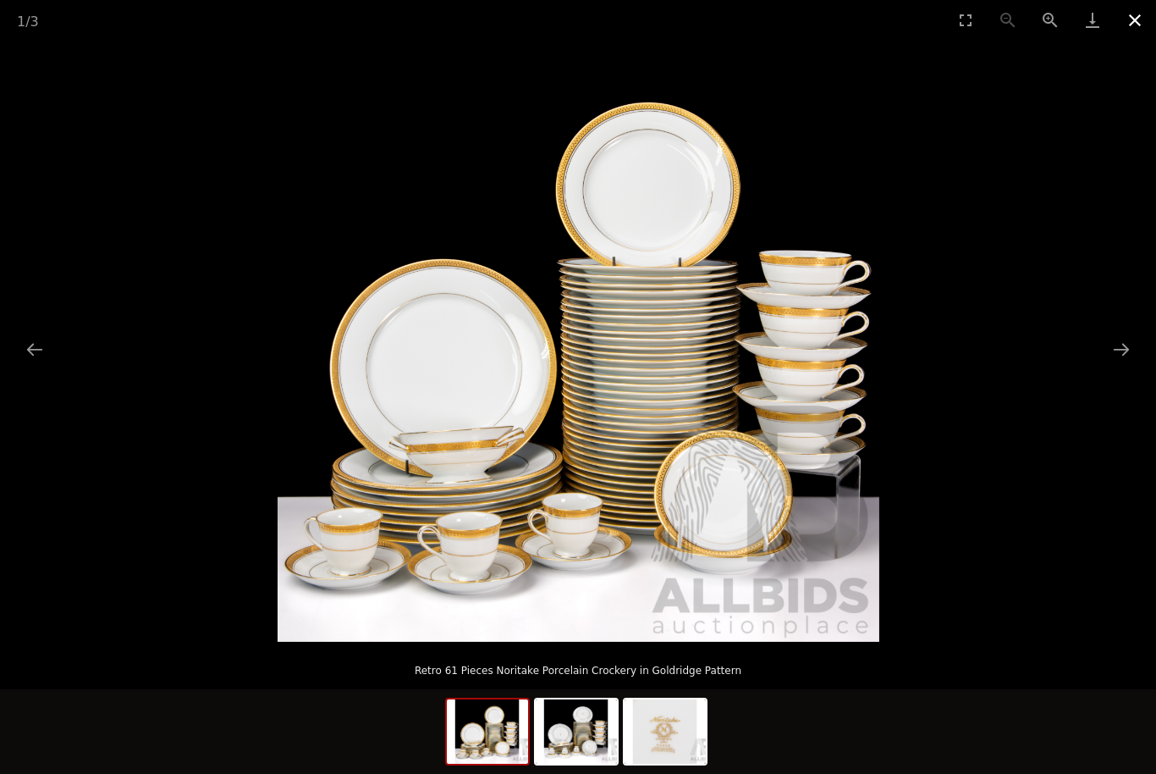
click at [1142, 16] on button "Close gallery" at bounding box center [1135, 20] width 42 height 40
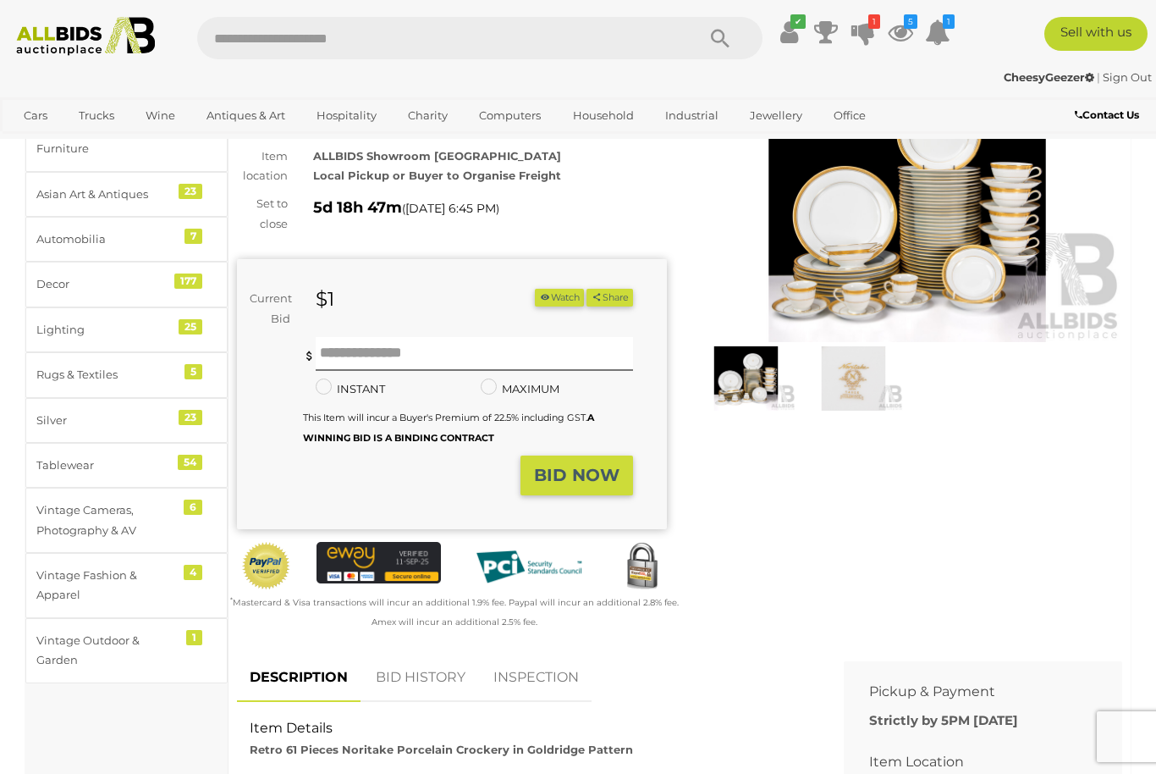
scroll to position [70, 0]
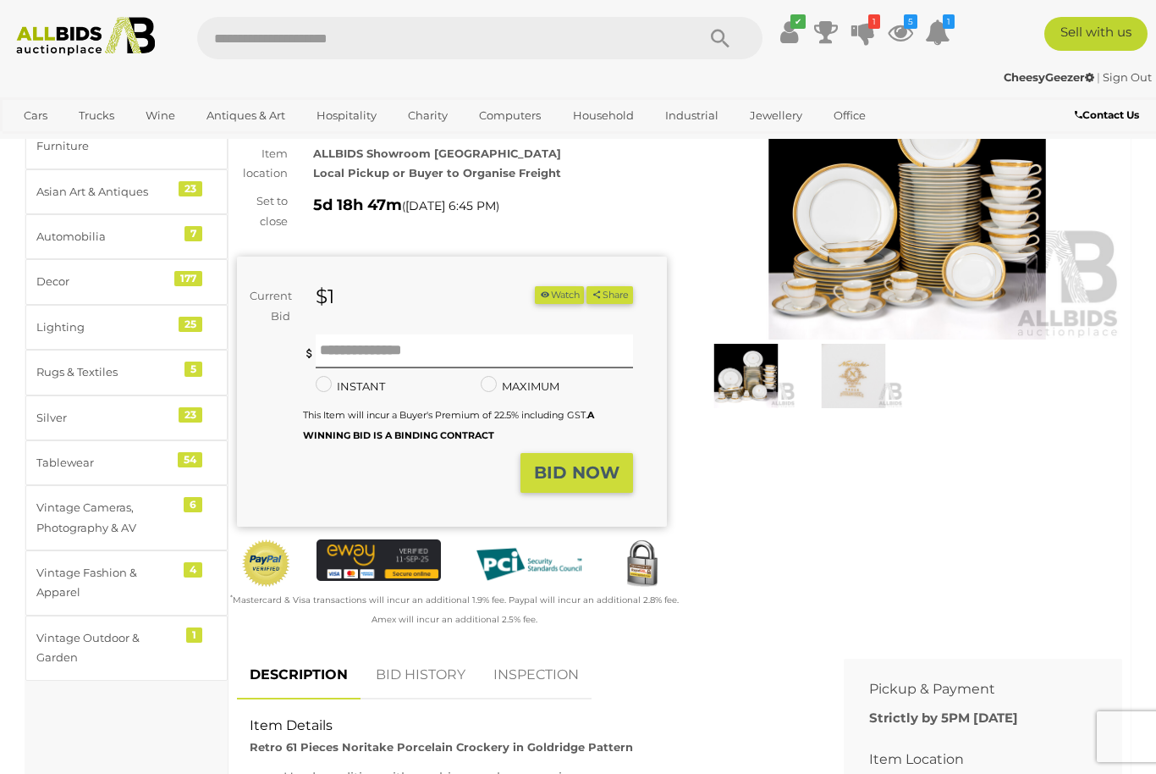
scroll to position [114, 0]
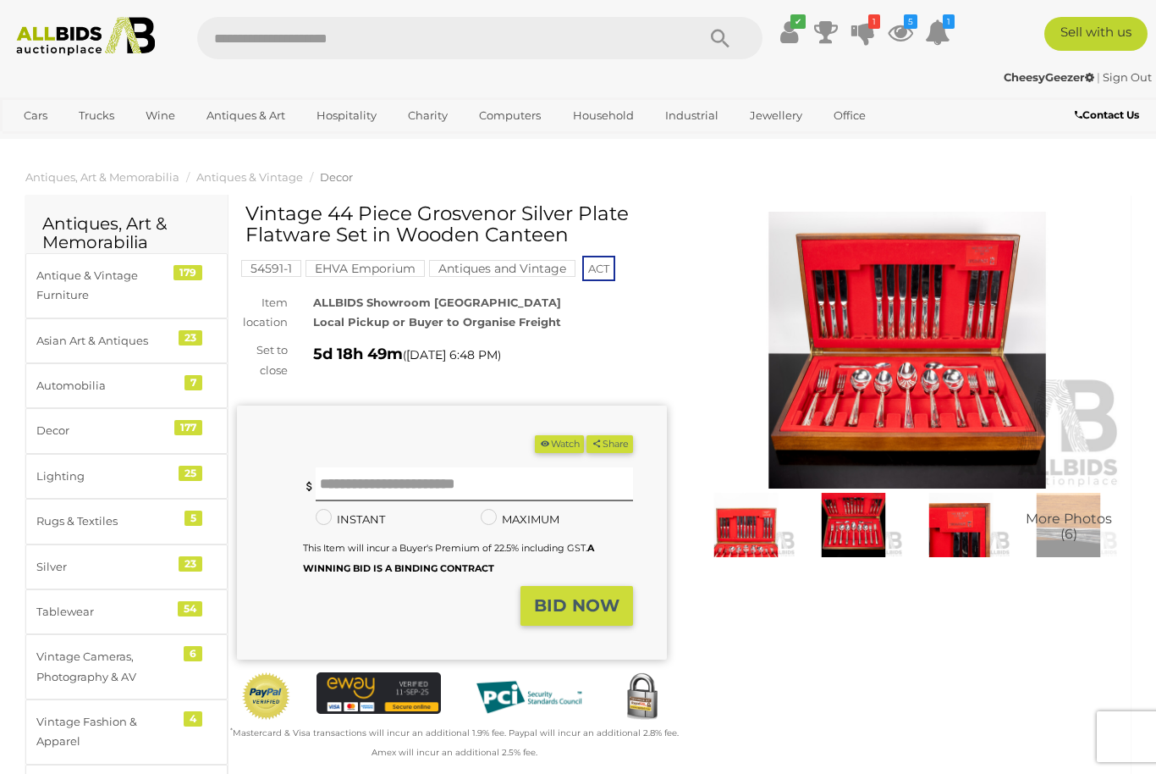
click at [769, 528] on img at bounding box center [746, 524] width 99 height 63
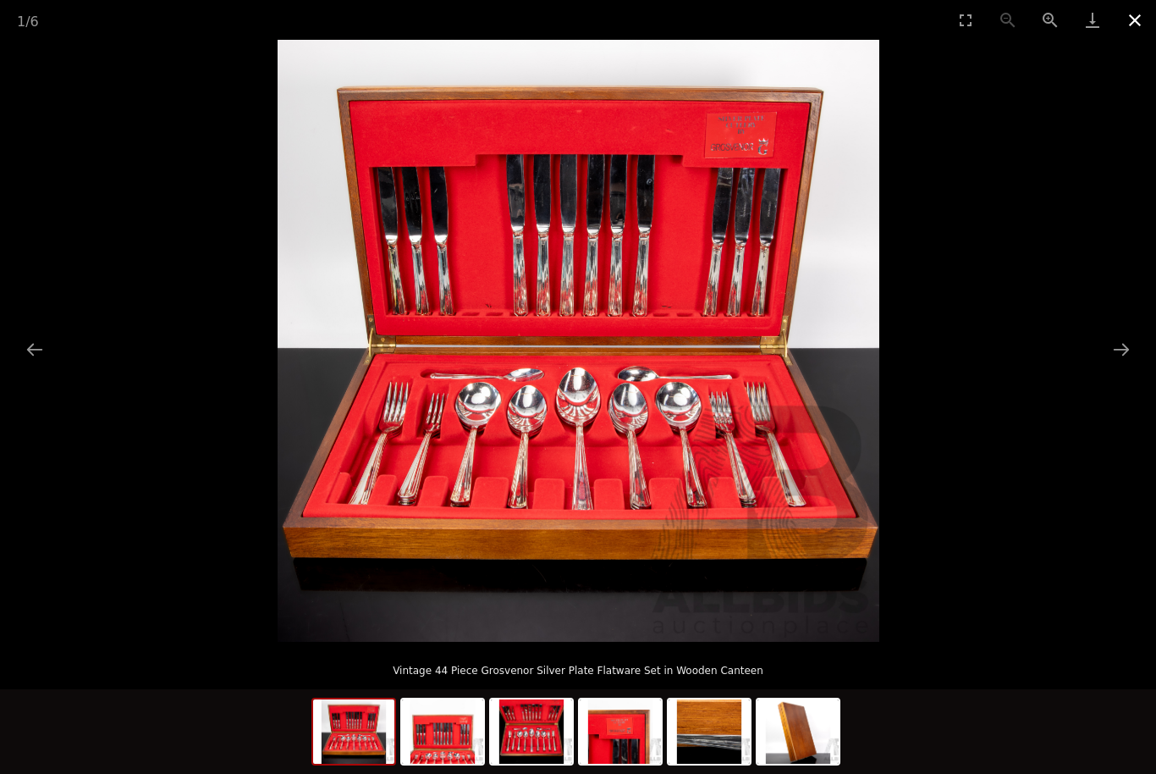
click at [1134, 21] on button "Close gallery" at bounding box center [1135, 20] width 42 height 40
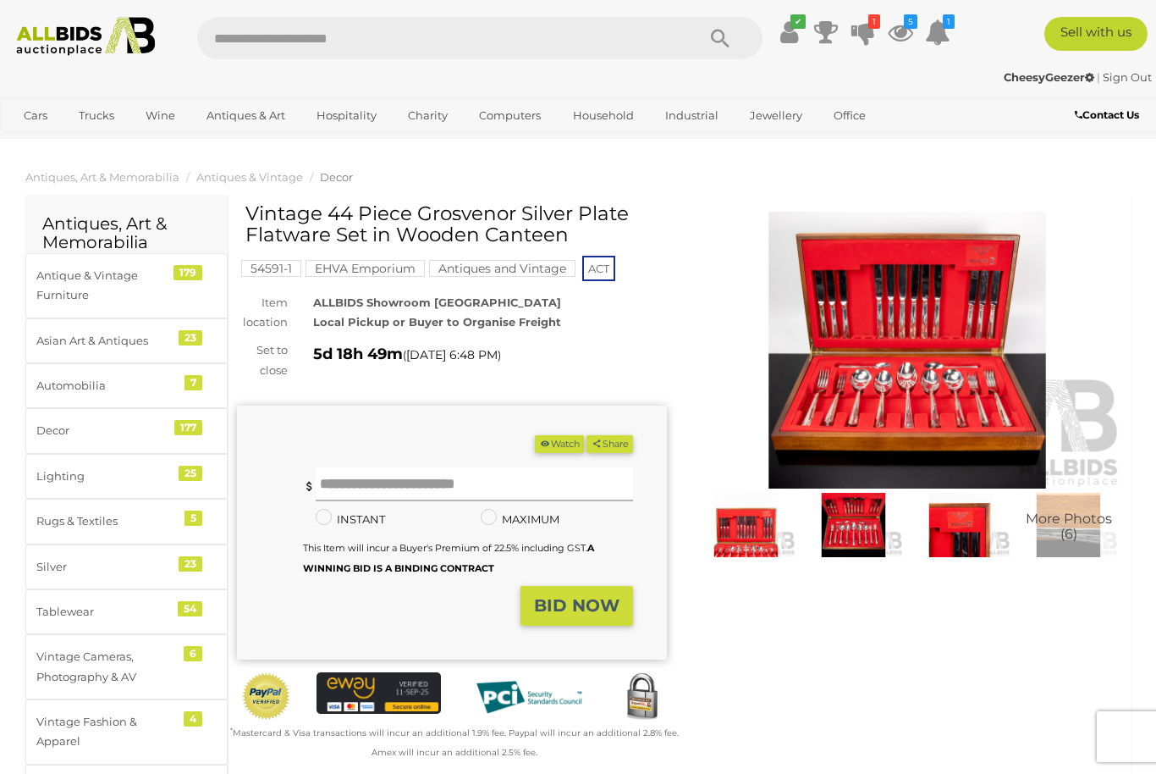
click at [489, 490] on input "text" at bounding box center [474, 484] width 317 height 34
type input "**"
click at [587, 601] on strong "BID NOW" at bounding box center [576, 605] width 85 height 20
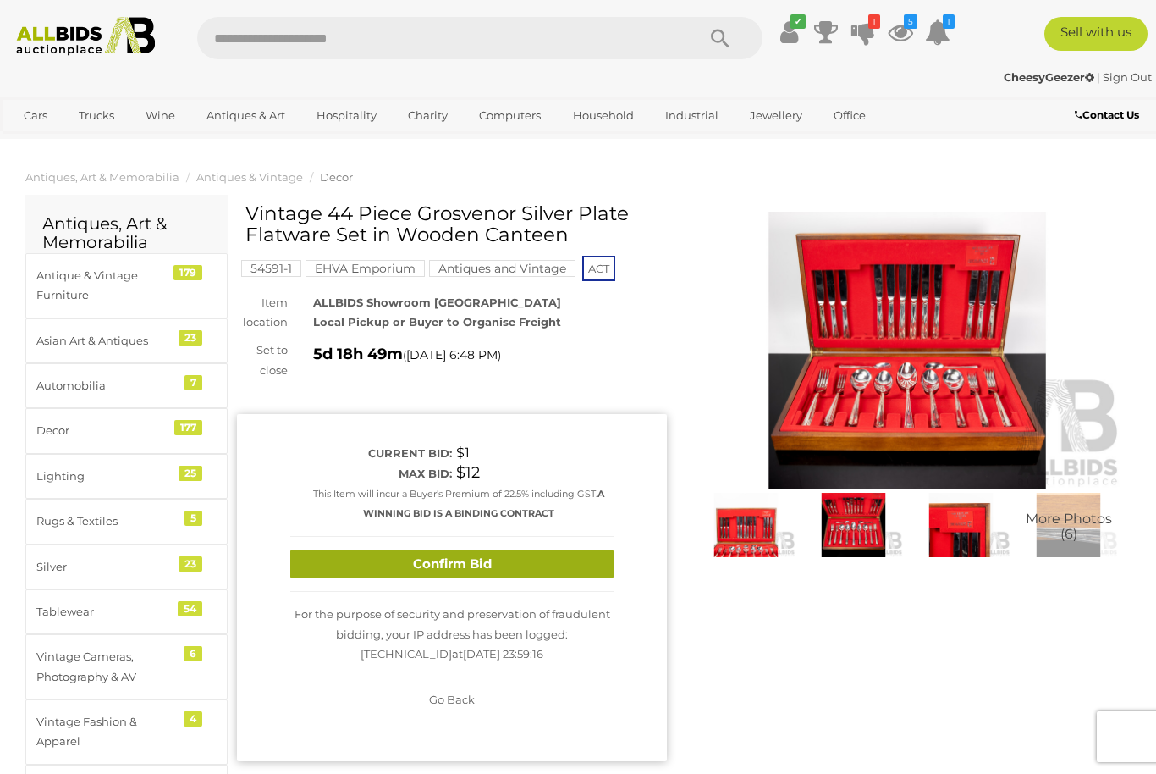
click at [555, 559] on button "Confirm Bid" at bounding box center [451, 564] width 323 height 30
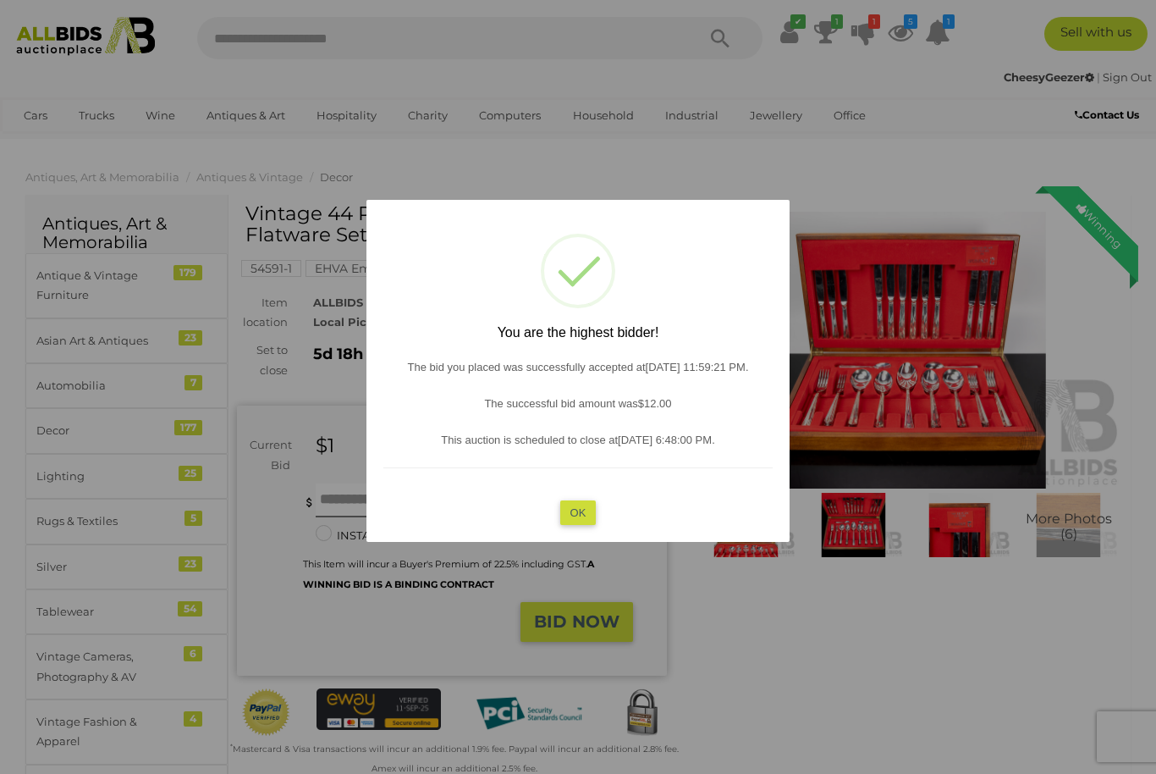
click at [588, 510] on button "OK" at bounding box center [578, 512] width 36 height 25
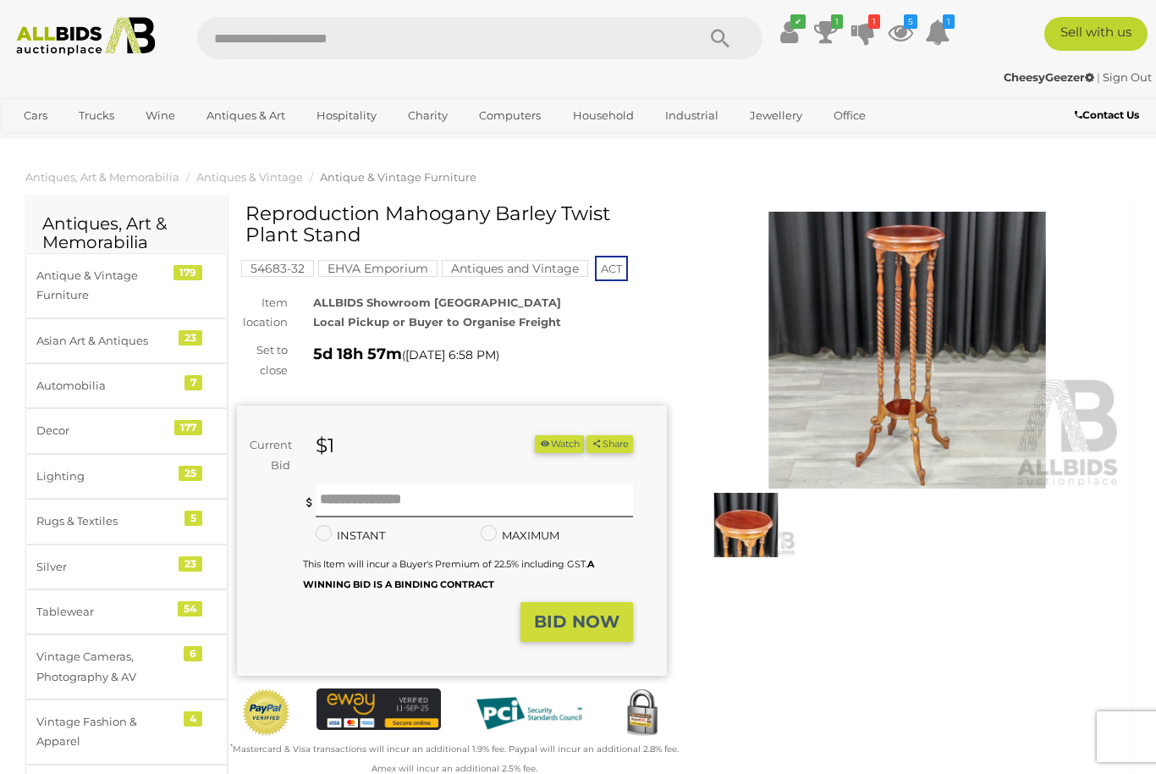
click at [934, 416] on img at bounding box center [907, 350] width 430 height 277
click at [575, 492] on input "text" at bounding box center [474, 500] width 317 height 34
type input "*"
click at [606, 620] on strong "BID NOW" at bounding box center [576, 621] width 85 height 20
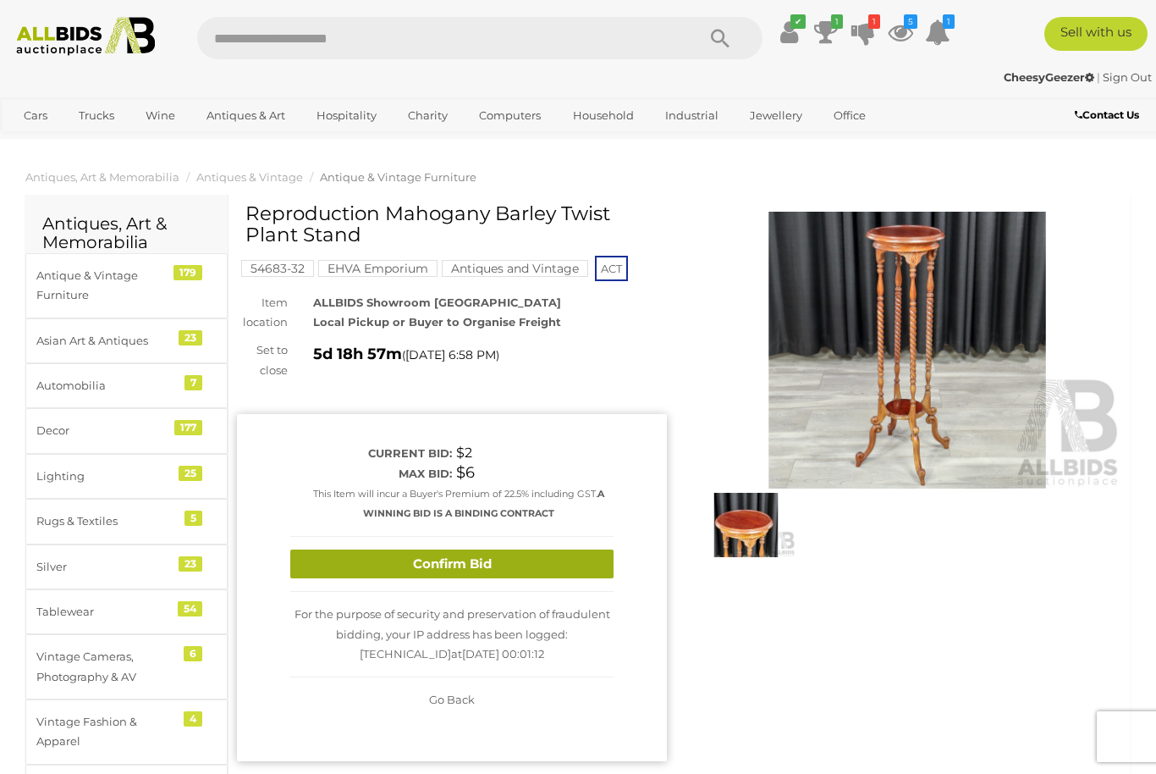
click at [559, 559] on button "Confirm Bid" at bounding box center [451, 564] width 323 height 30
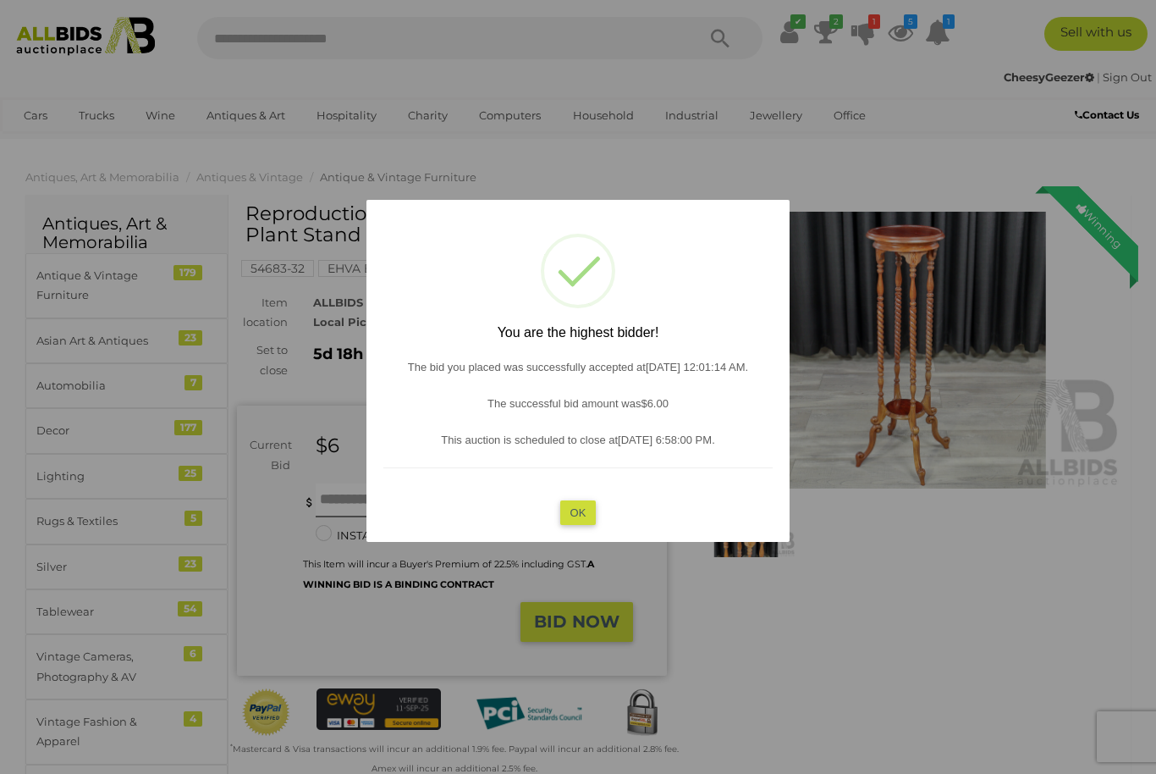
click at [587, 515] on button "OK" at bounding box center [578, 512] width 36 height 25
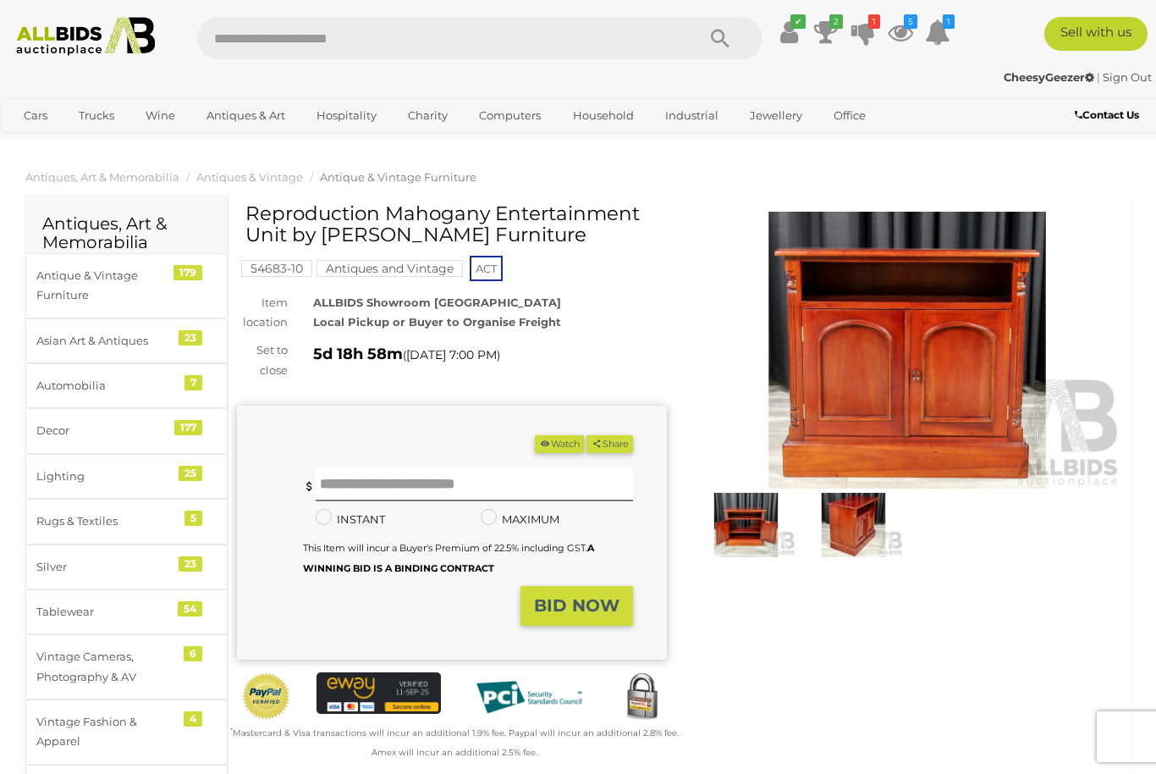
click at [768, 534] on img at bounding box center [746, 524] width 99 height 63
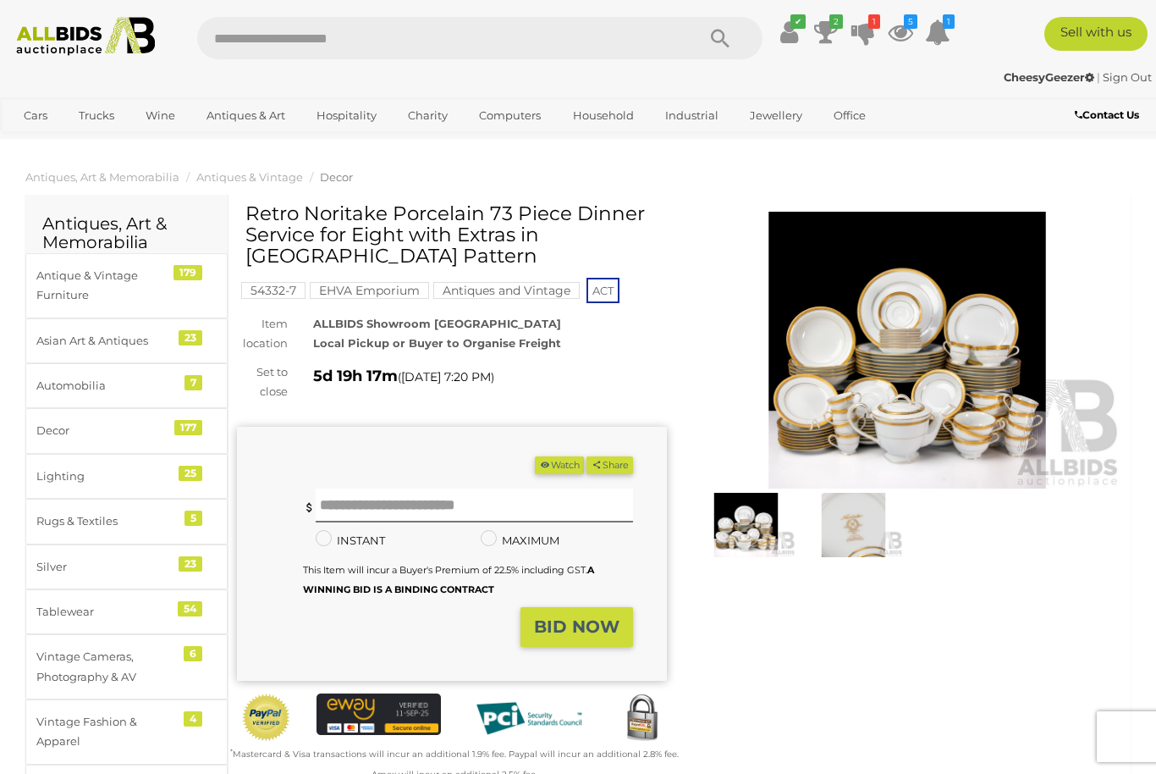
click at [761, 531] on img at bounding box center [746, 524] width 99 height 63
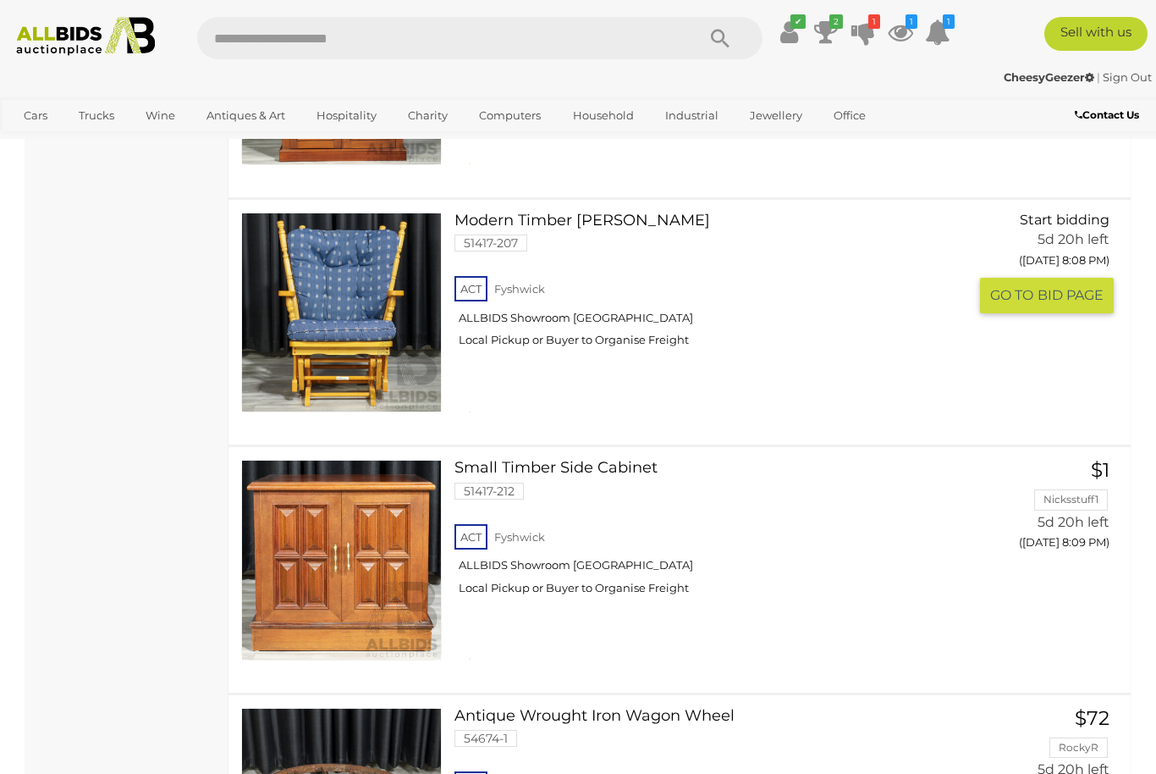
scroll to position [10087, 0]
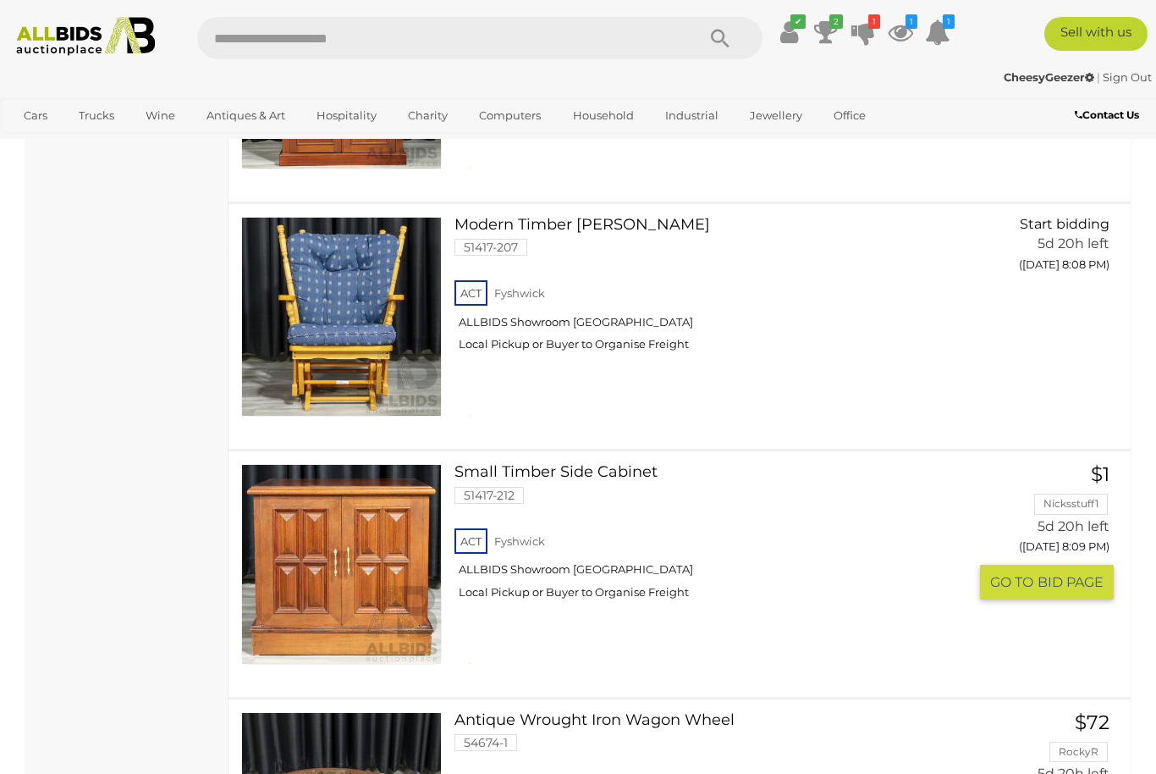
click at [458, 654] on icon at bounding box center [463, 662] width 17 height 17
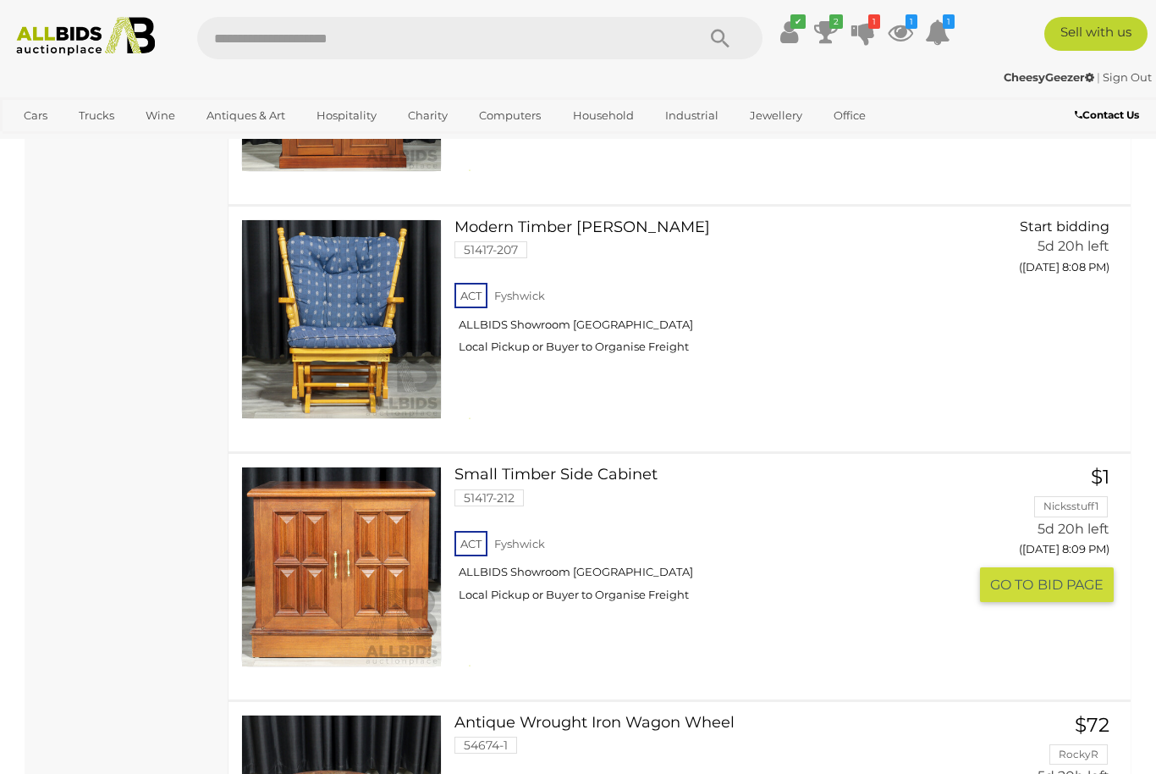
click at [458, 657] on icon at bounding box center [463, 666] width 18 height 18
click at [490, 466] on link "Small Timber Side Cabinet 51417-212 ACT Fyshwick ALLBIDS Showroom Fyshwick" at bounding box center [717, 540] width 501 height 148
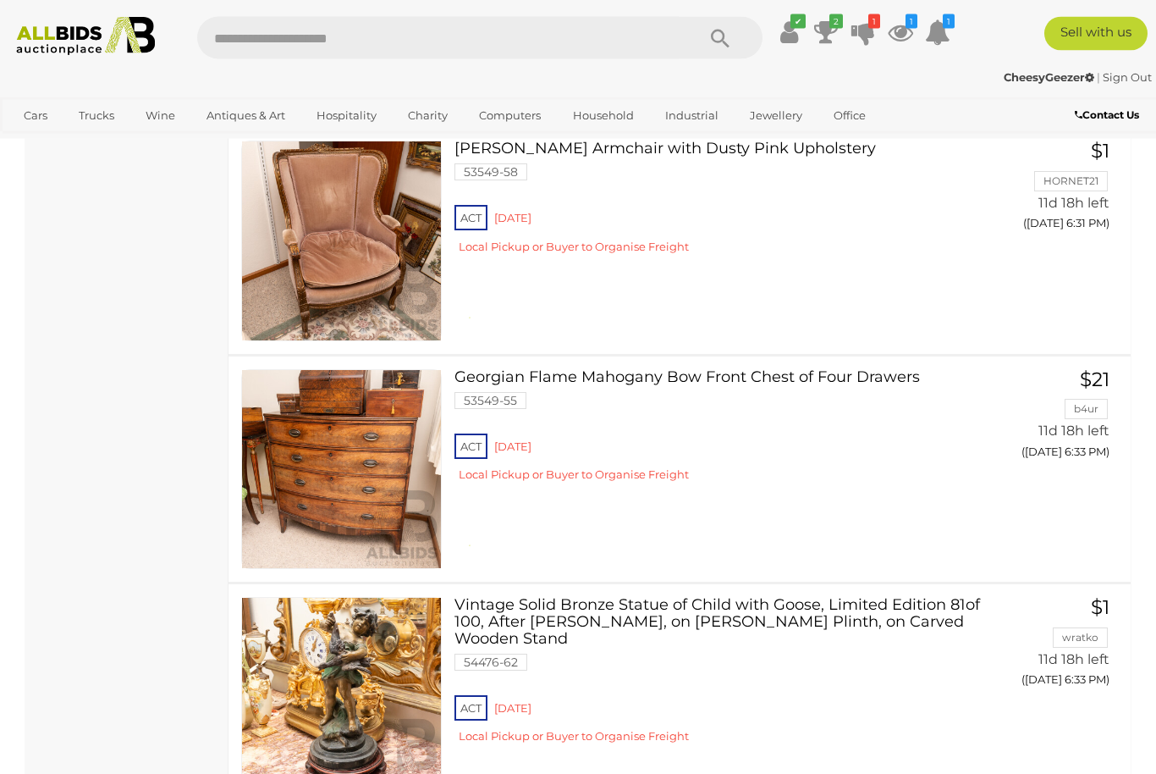
scroll to position [11879, 0]
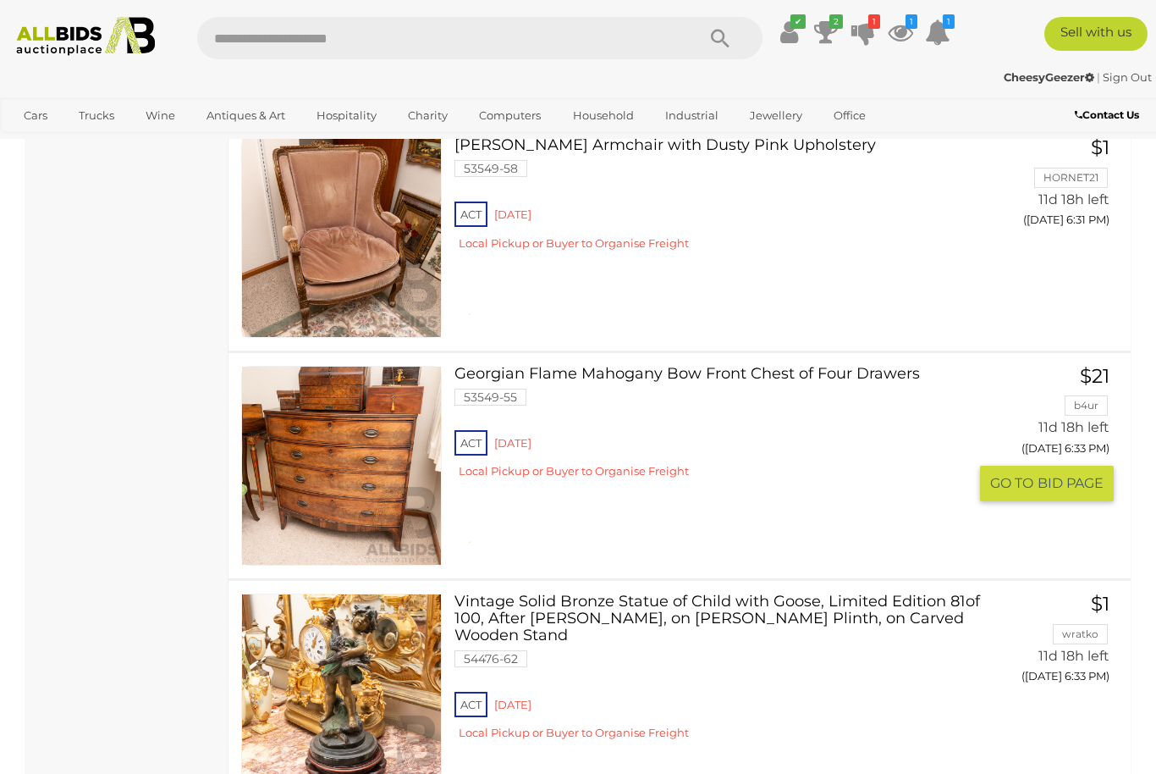
click at [325, 393] on link at bounding box center [341, 466] width 201 height 201
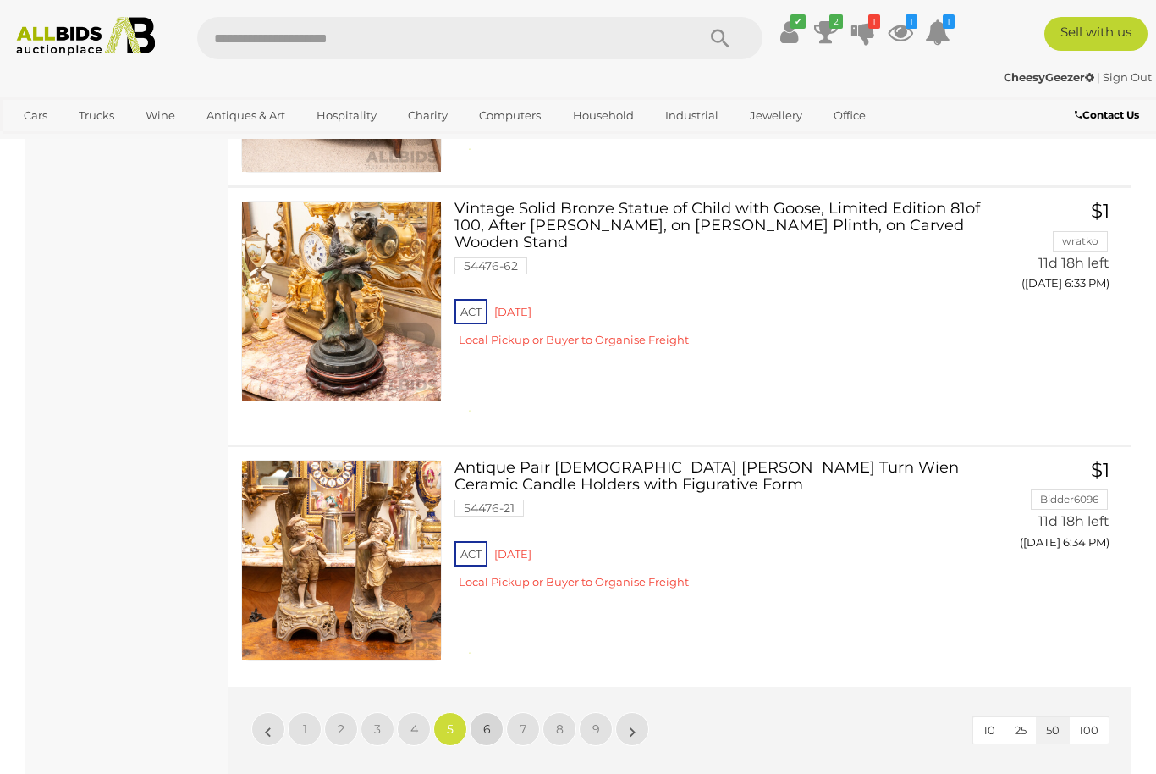
click at [493, 712] on link "6" at bounding box center [487, 729] width 34 height 34
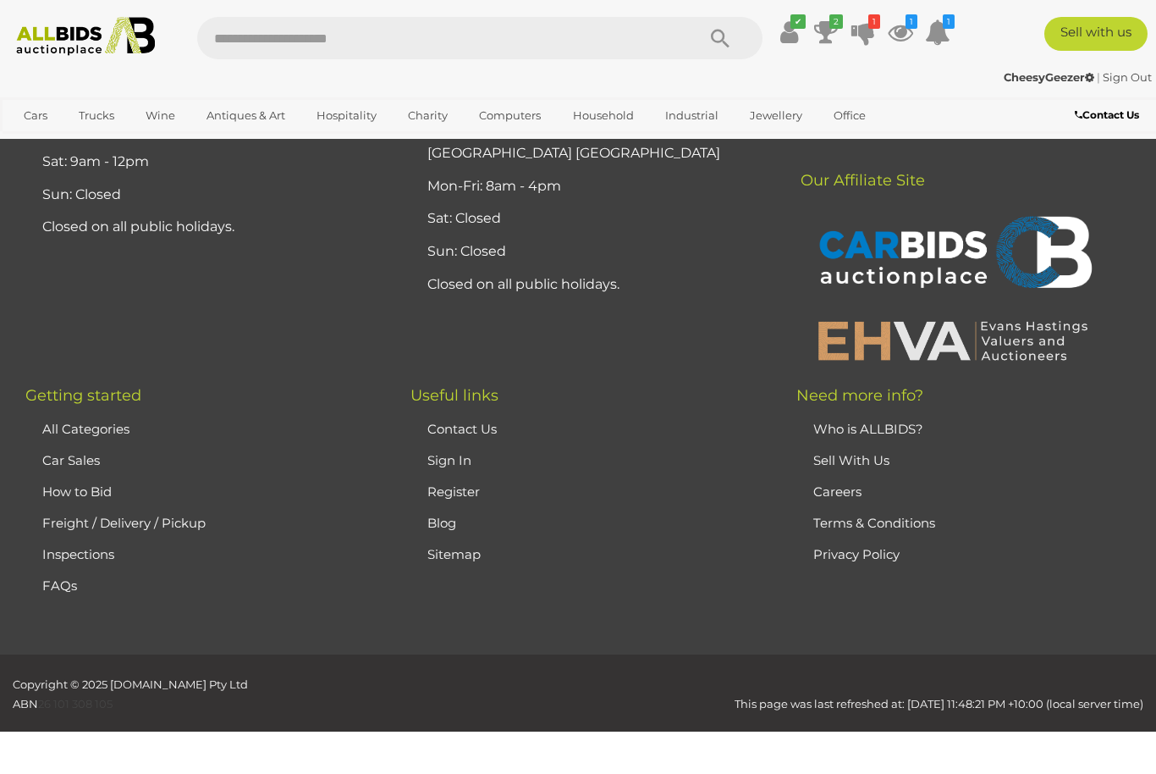
scroll to position [226, 0]
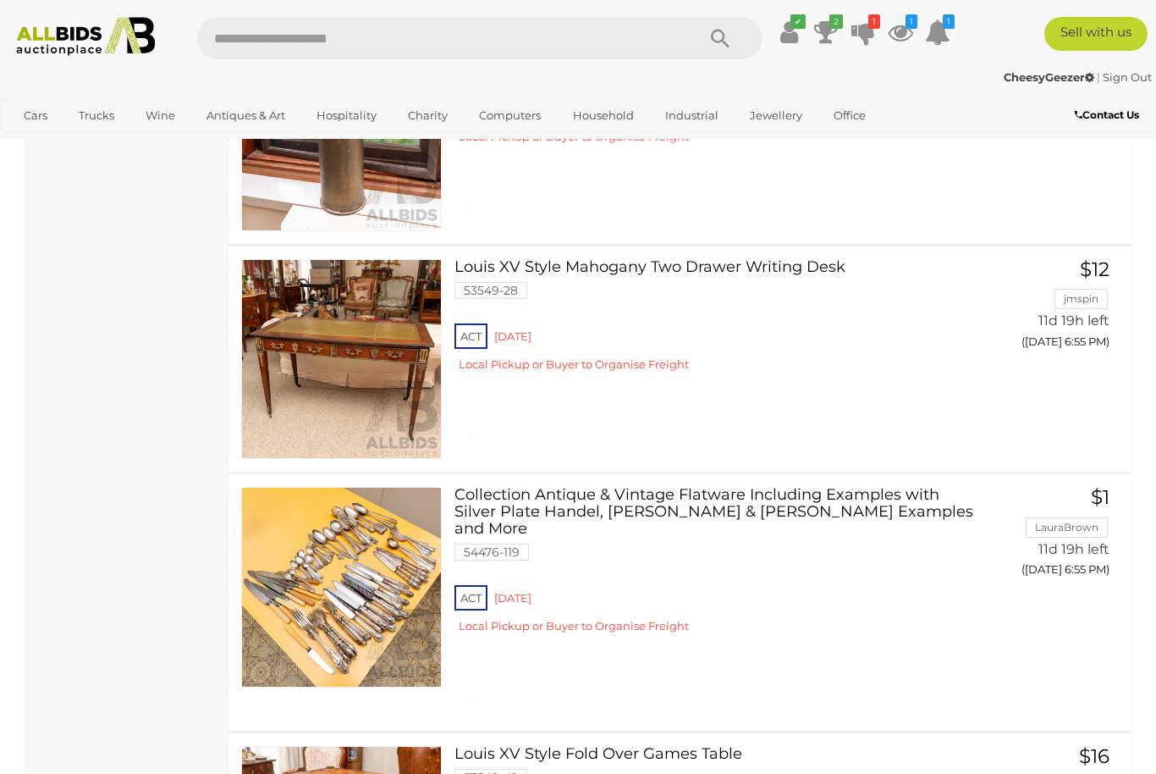
scroll to position [5918, 0]
click at [646, 488] on link "Collection Antique & Vintage Flatware Including Examples with Silver Plate Hand…" at bounding box center [717, 567] width 501 height 159
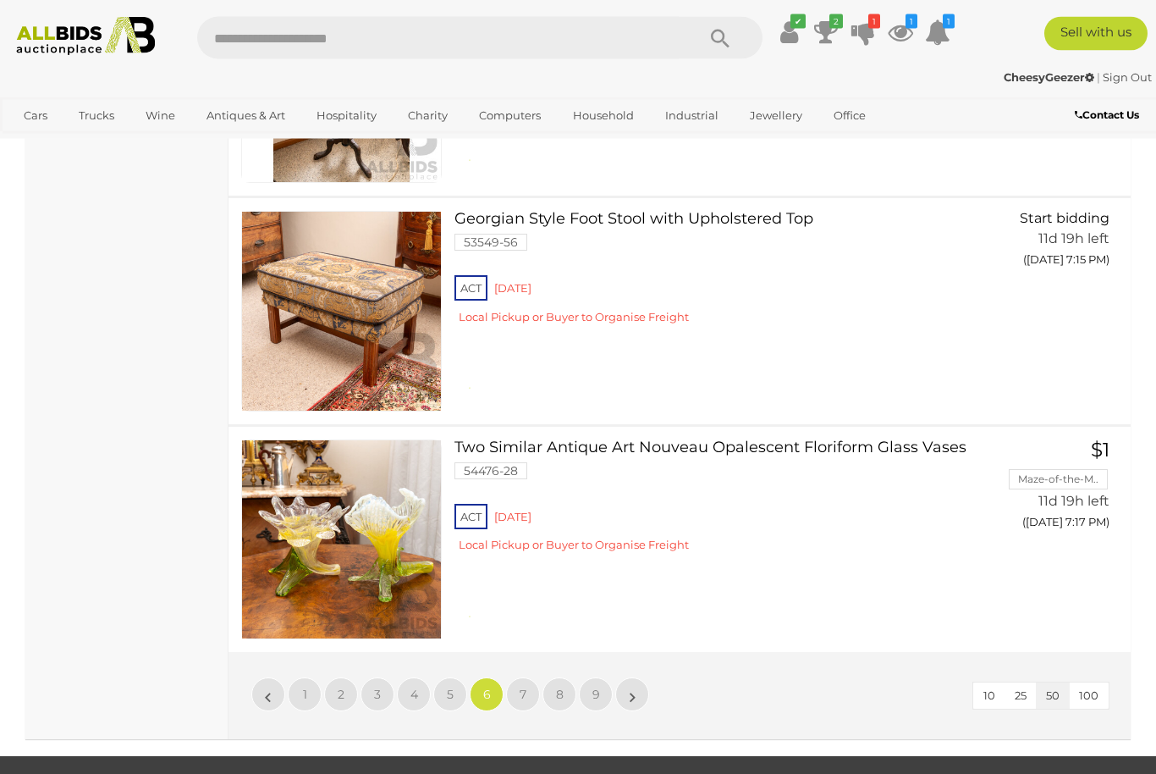
scroll to position [11681, 0]
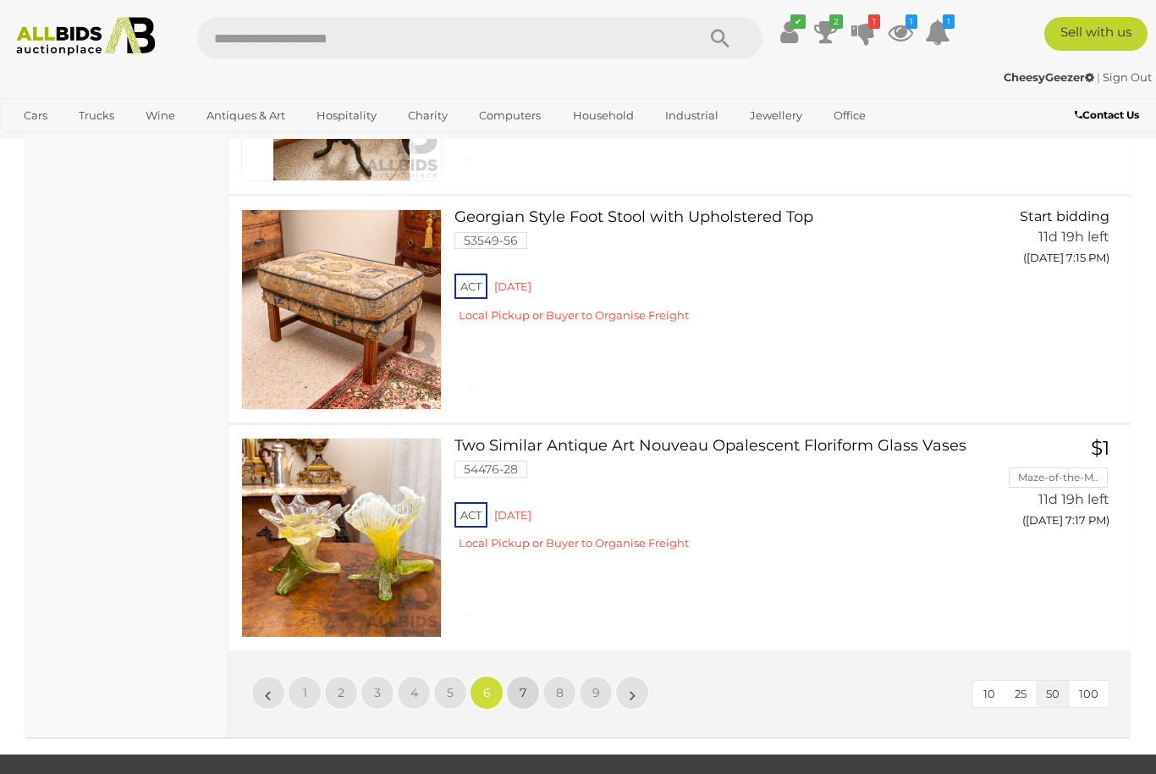
click at [534, 675] on link "7" at bounding box center [523, 692] width 34 height 34
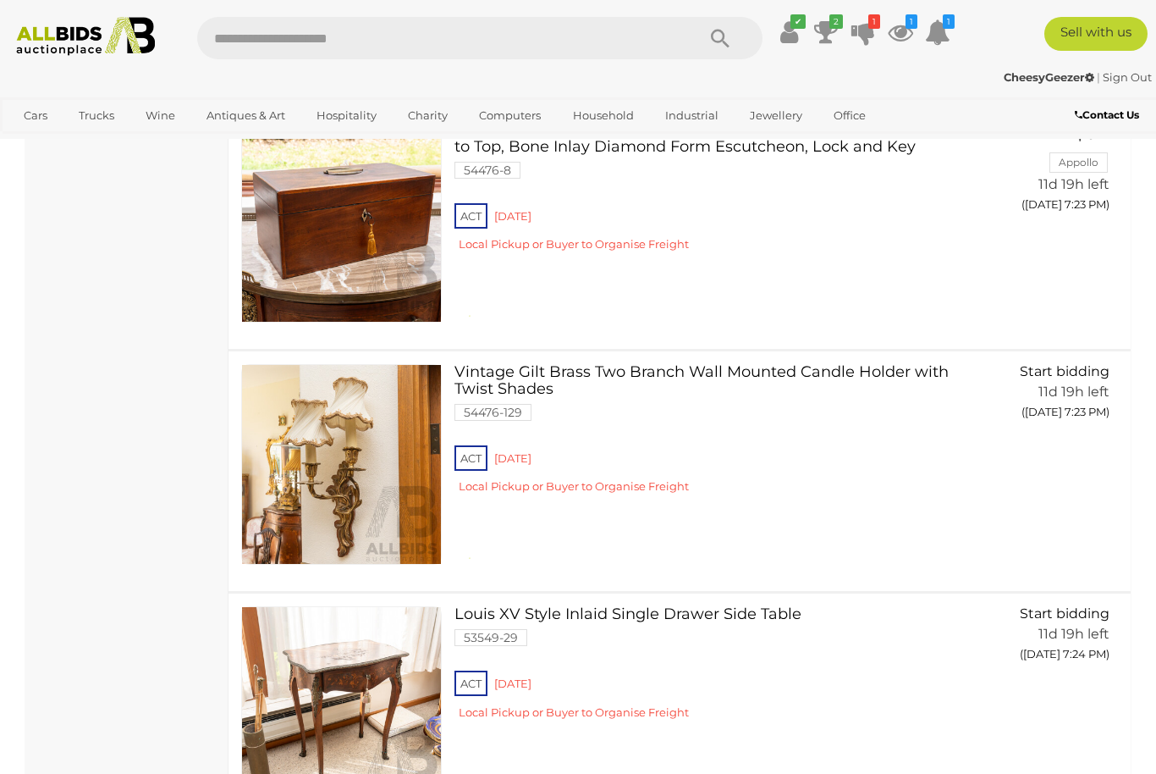
scroll to position [2233, 0]
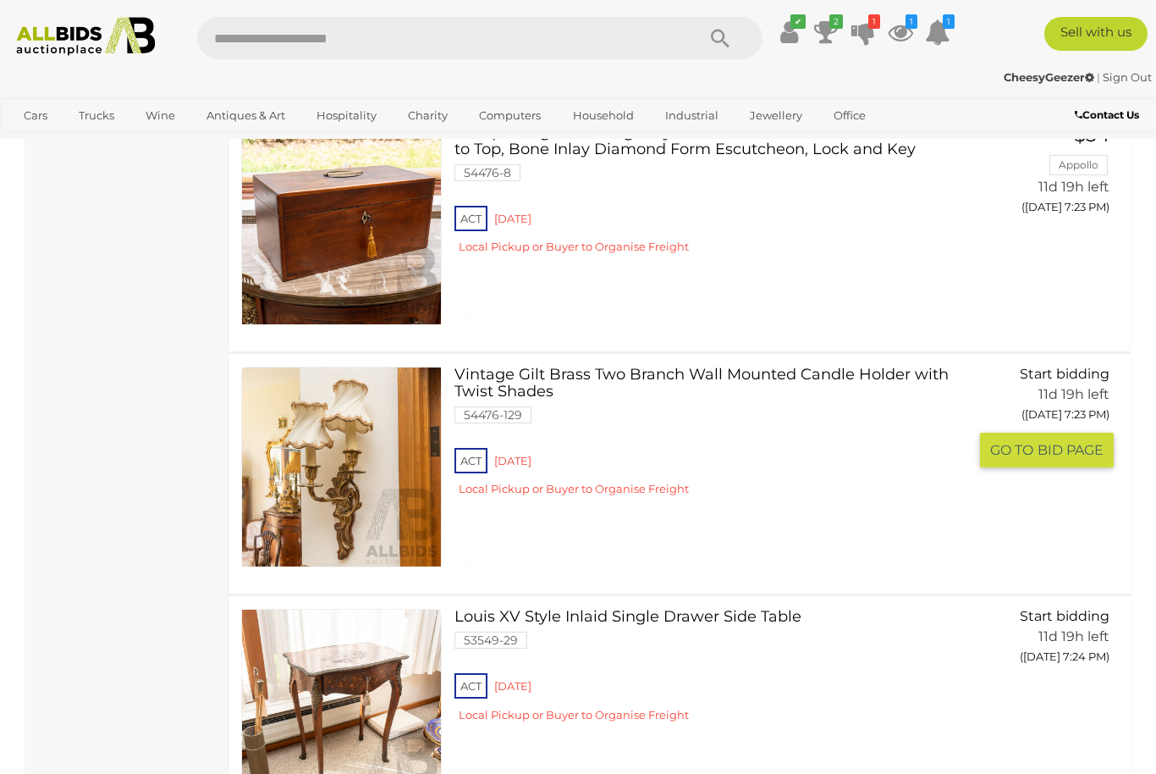
click at [514, 366] on link "Vintage Gilt Brass Two Branch Wall Mounted Candle Holder with Twist Shades 5447…" at bounding box center [717, 437] width 501 height 142
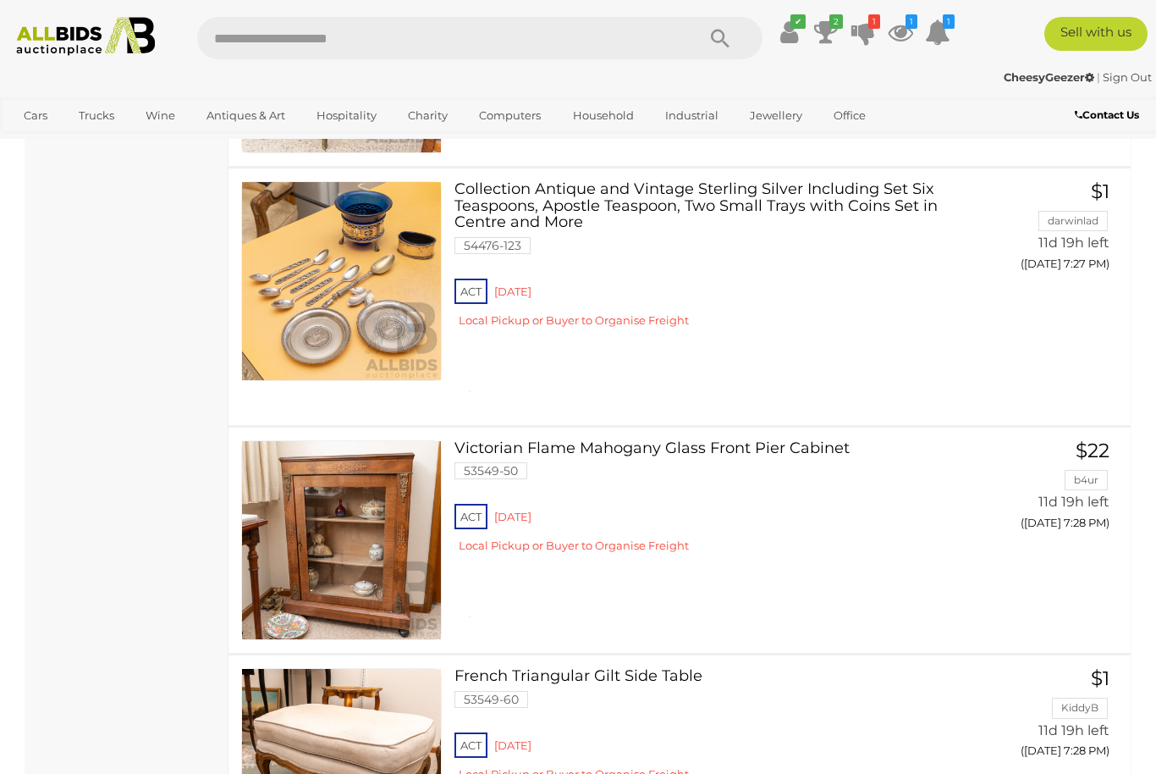
scroll to position [3589, 0]
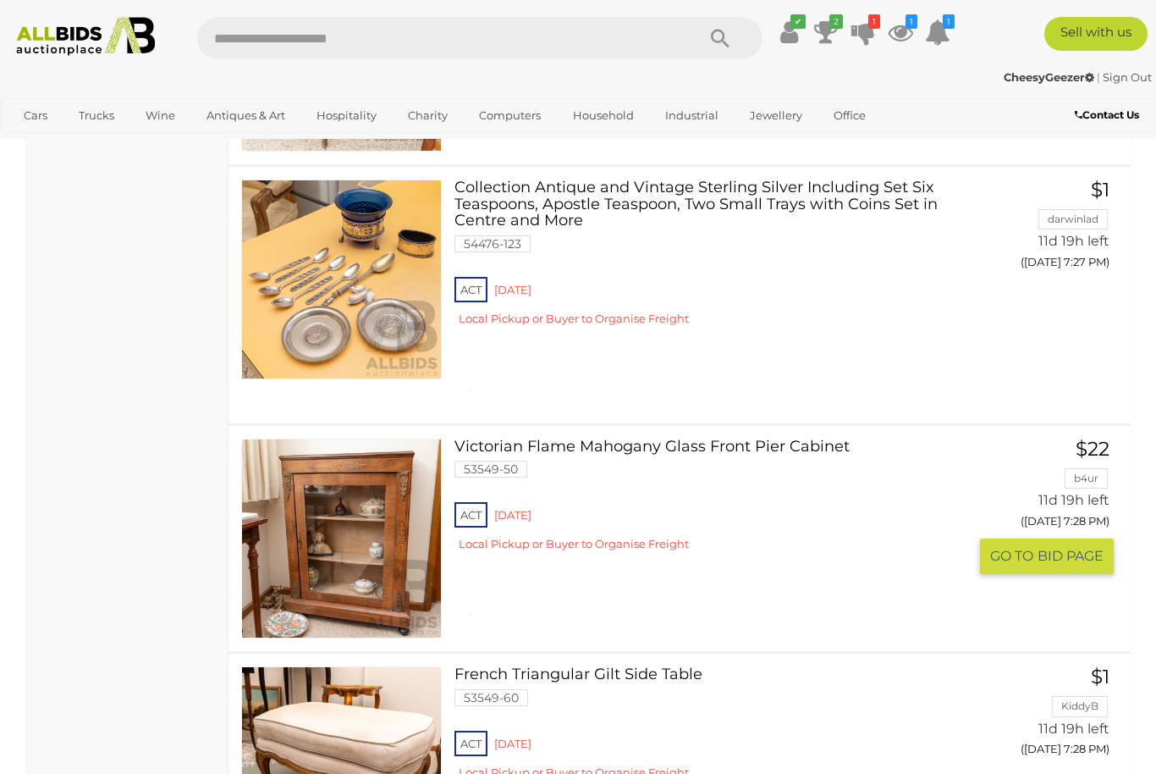
click at [719, 438] on link "Victorian Flame Mahogany Glass Front Pier Cabinet 53549-50 ACT Red Hill" at bounding box center [717, 501] width 501 height 126
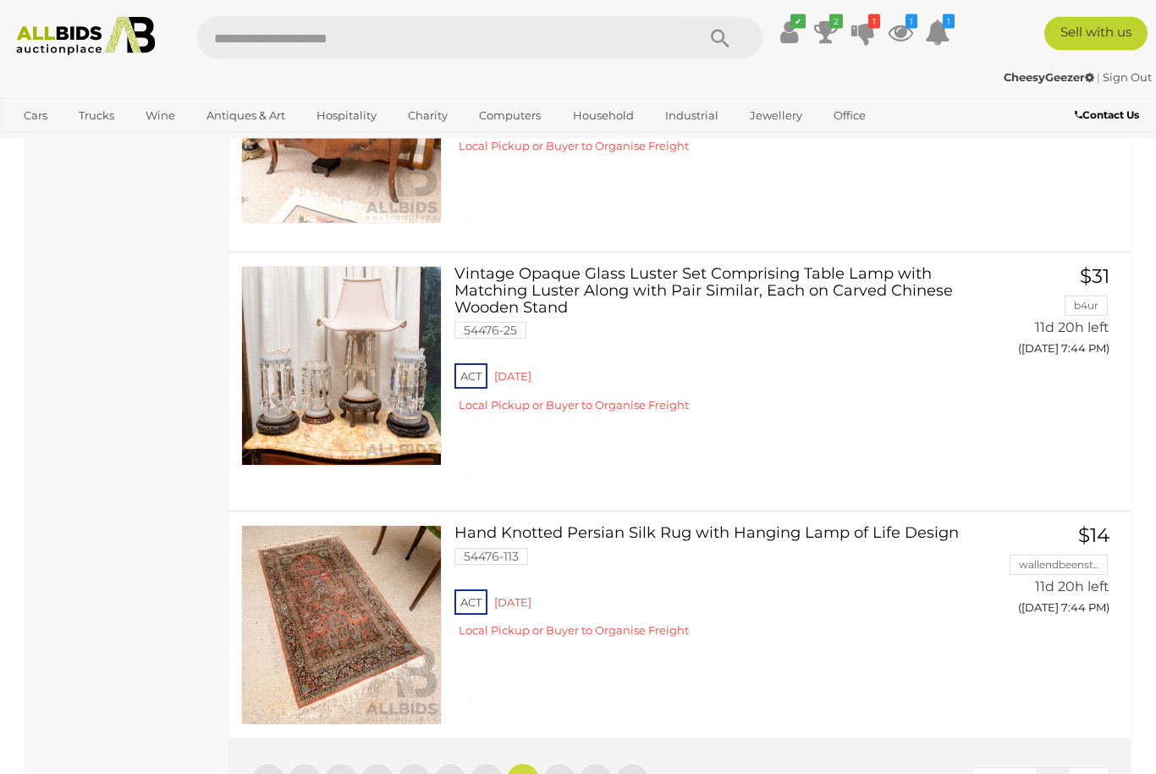
scroll to position [11518, 0]
click at [556, 772] on span "8" at bounding box center [560, 779] width 8 height 15
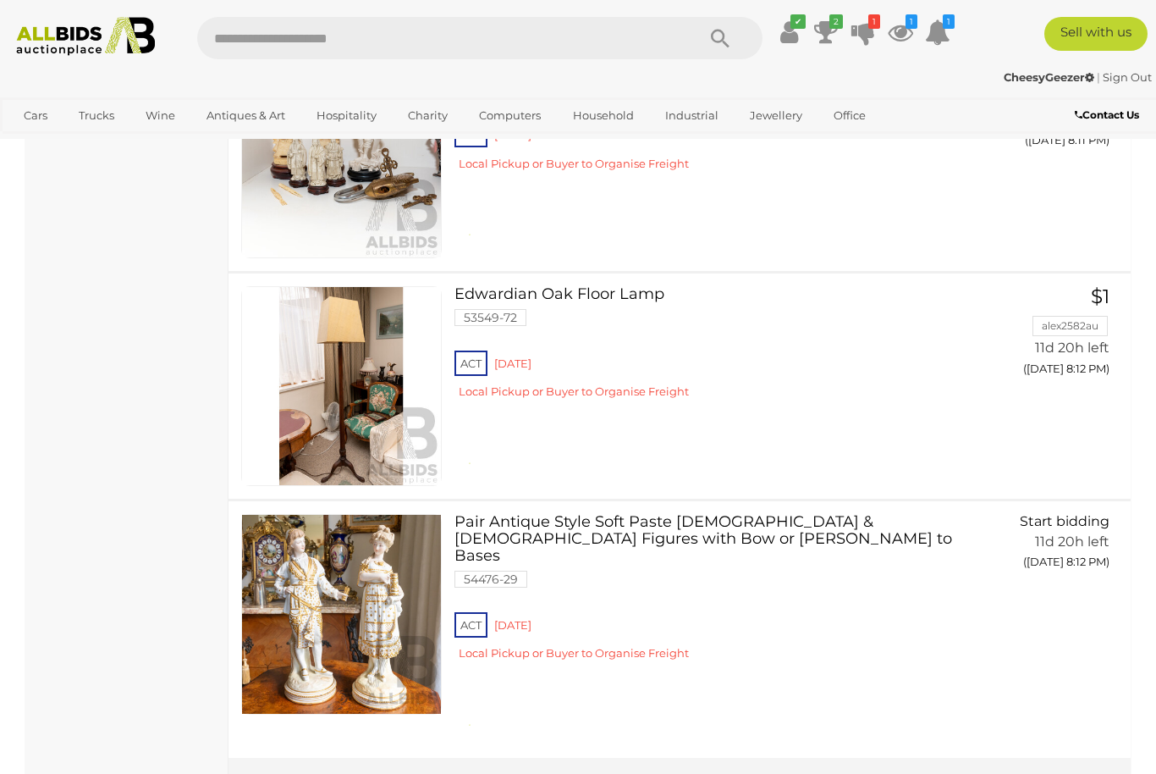
scroll to position [11585, 0]
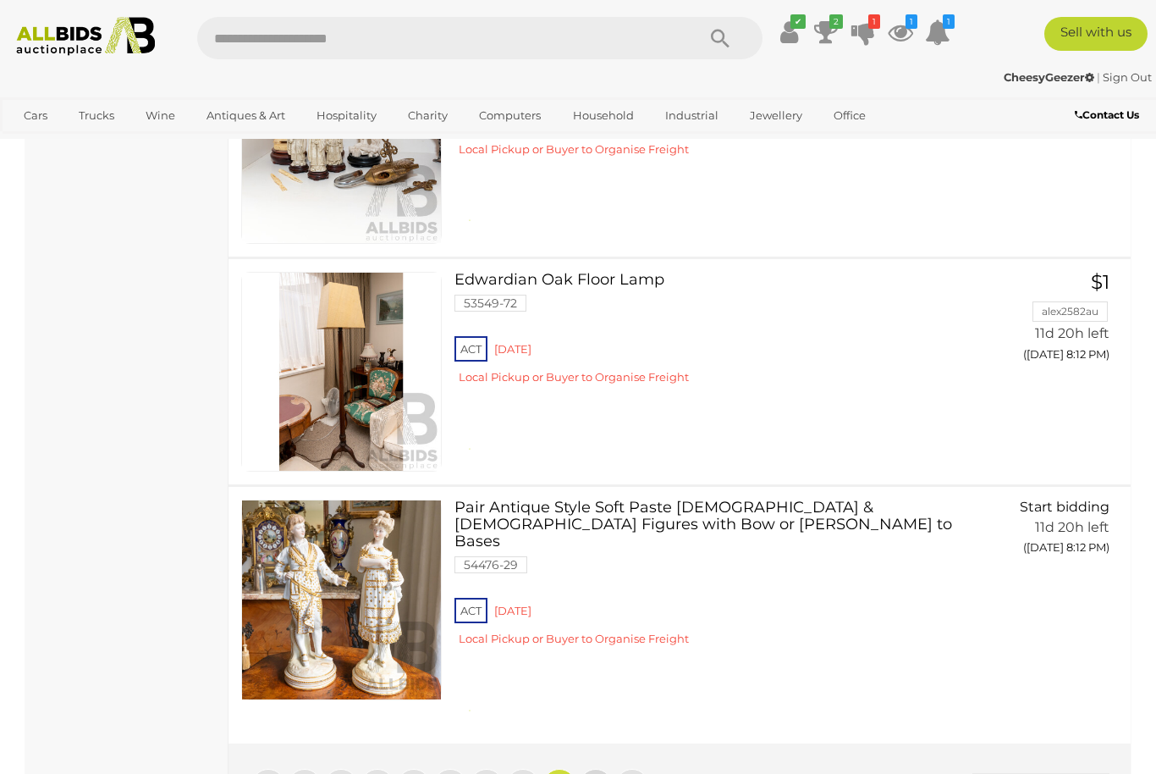
click at [592, 769] on link "9" at bounding box center [596, 786] width 34 height 34
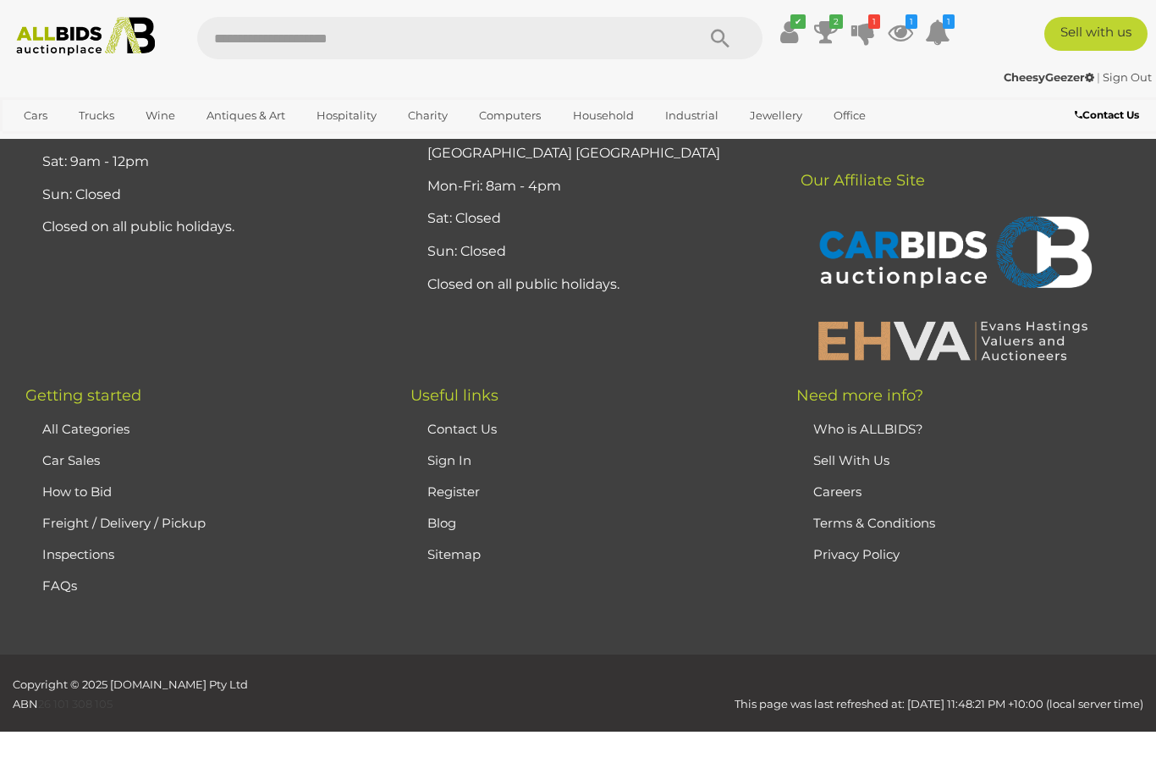
scroll to position [226, 0]
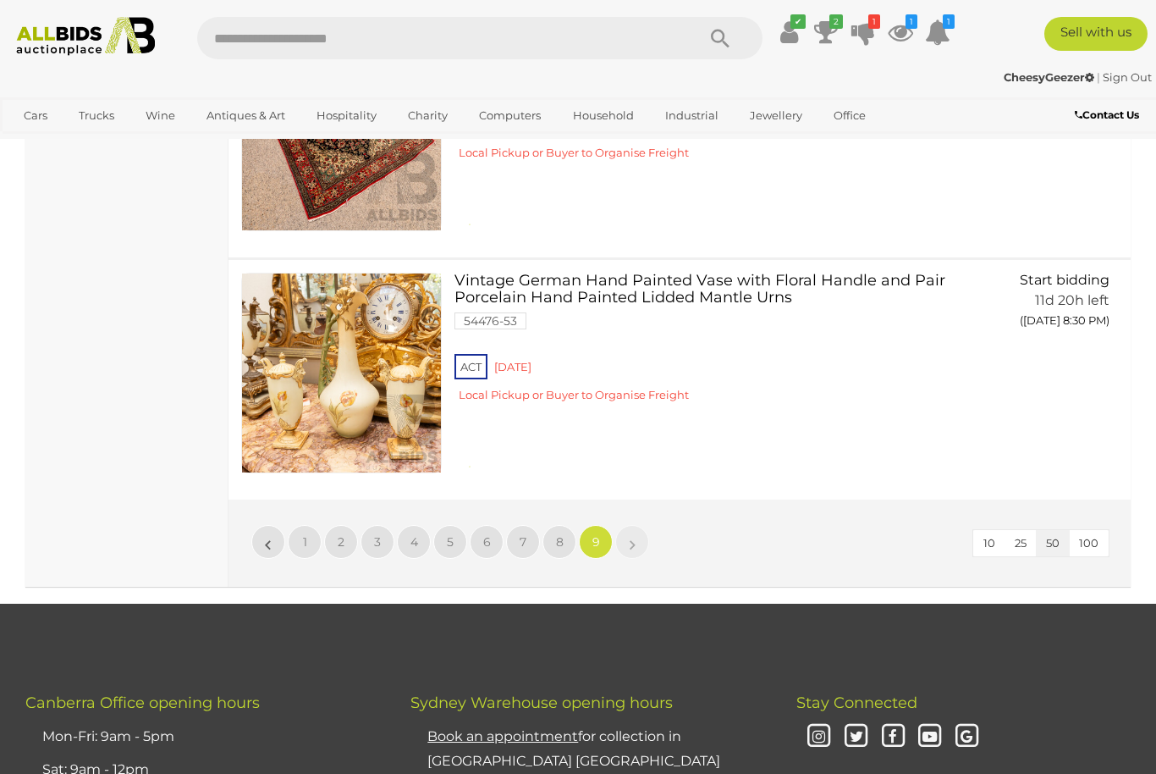
scroll to position [4895, 0]
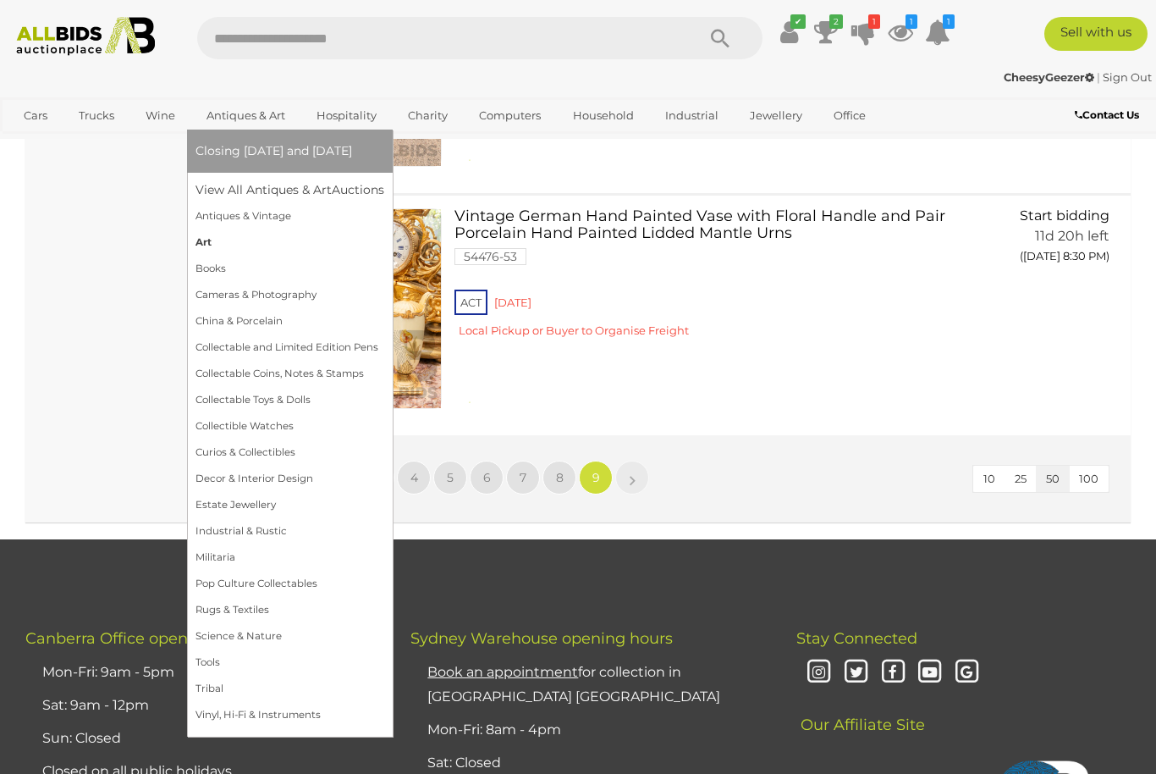
click at [215, 256] on link "Art" at bounding box center [290, 242] width 189 height 26
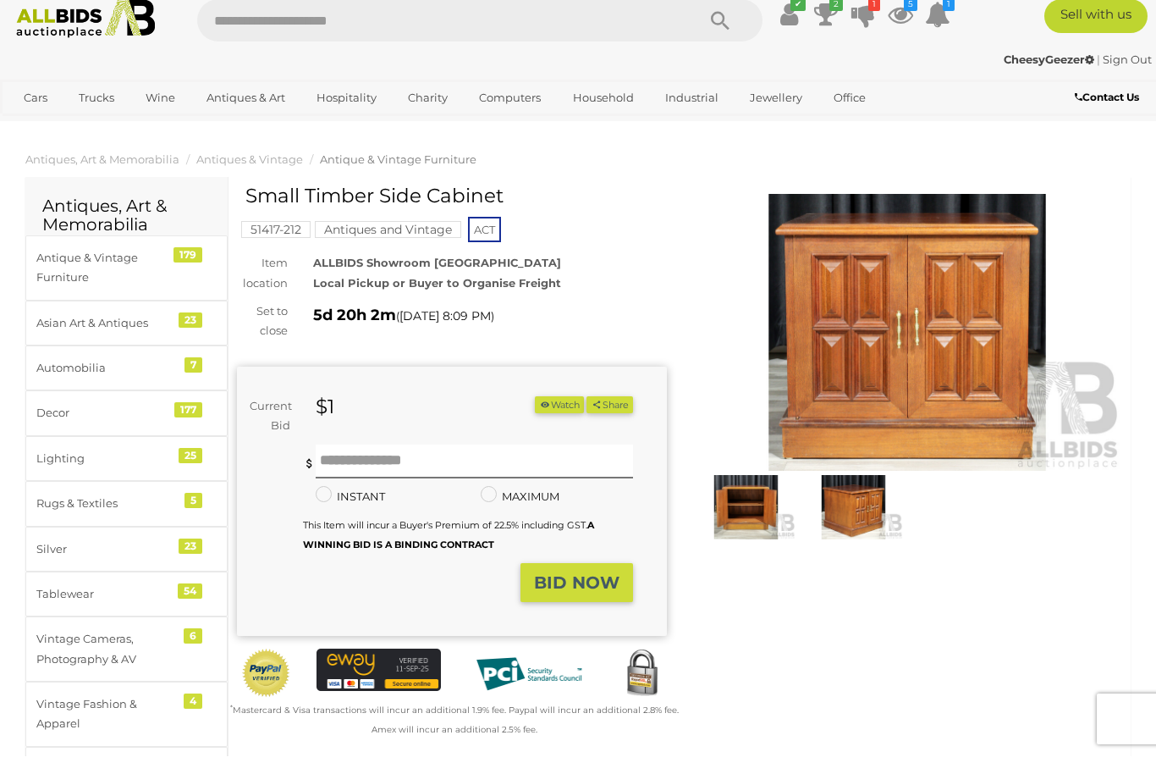
scroll to position [19, 0]
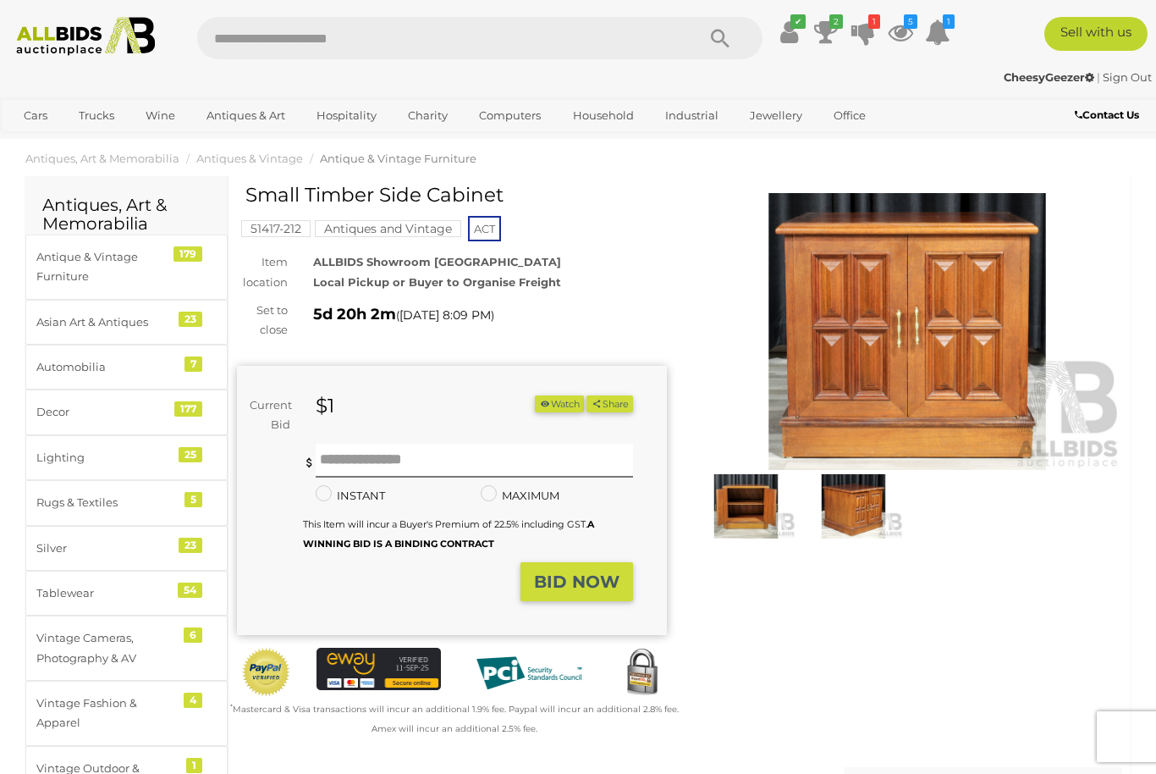
click at [861, 515] on img at bounding box center [853, 505] width 99 height 63
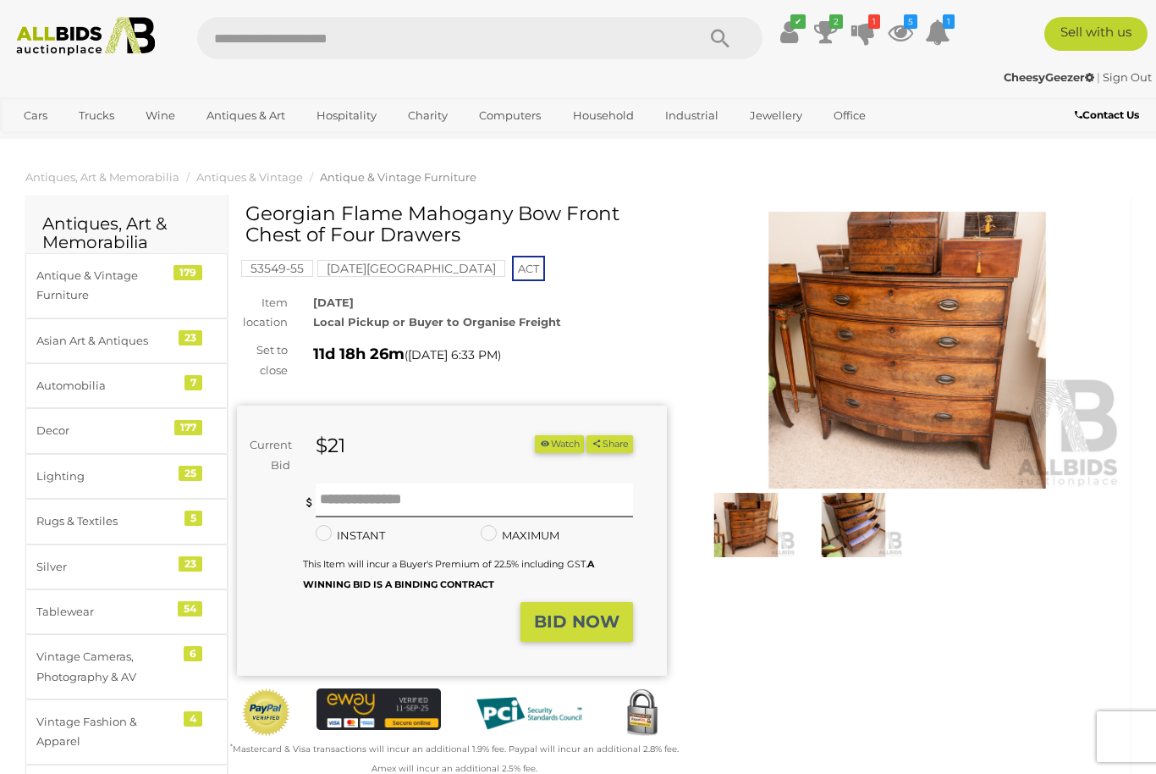
click at [951, 352] on img at bounding box center [907, 350] width 430 height 277
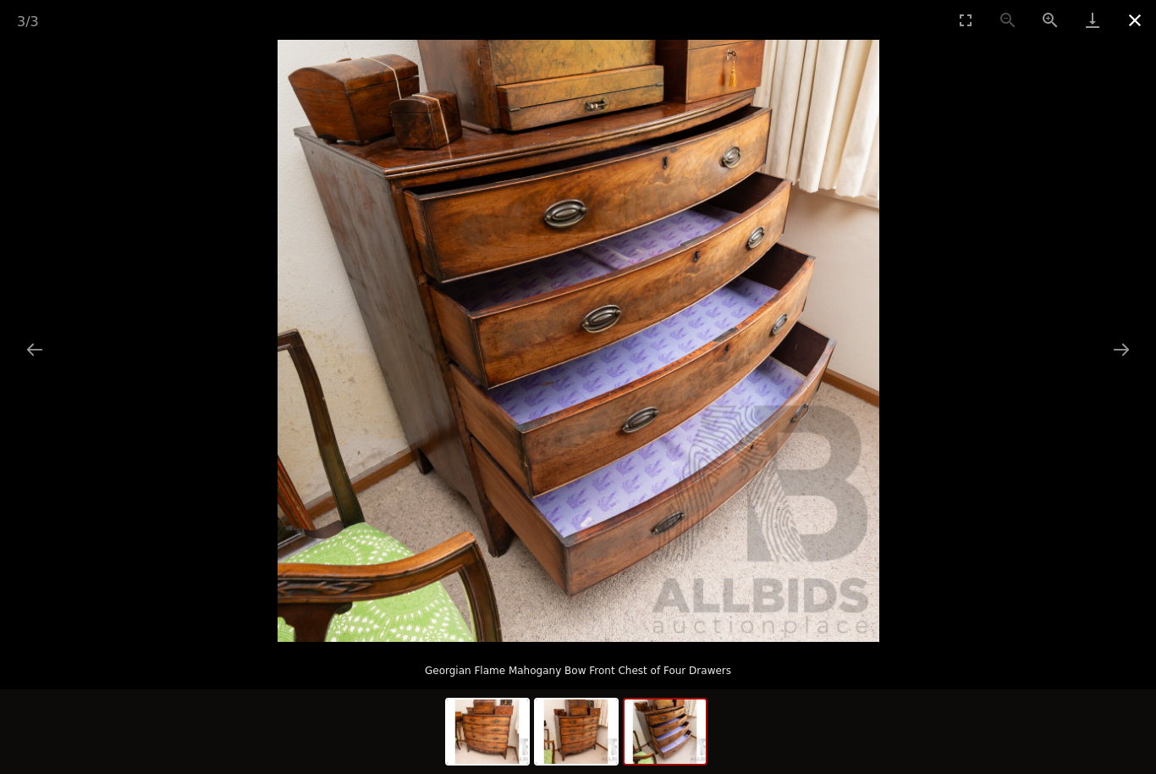
click at [1141, 28] on button "Close gallery" at bounding box center [1135, 20] width 42 height 40
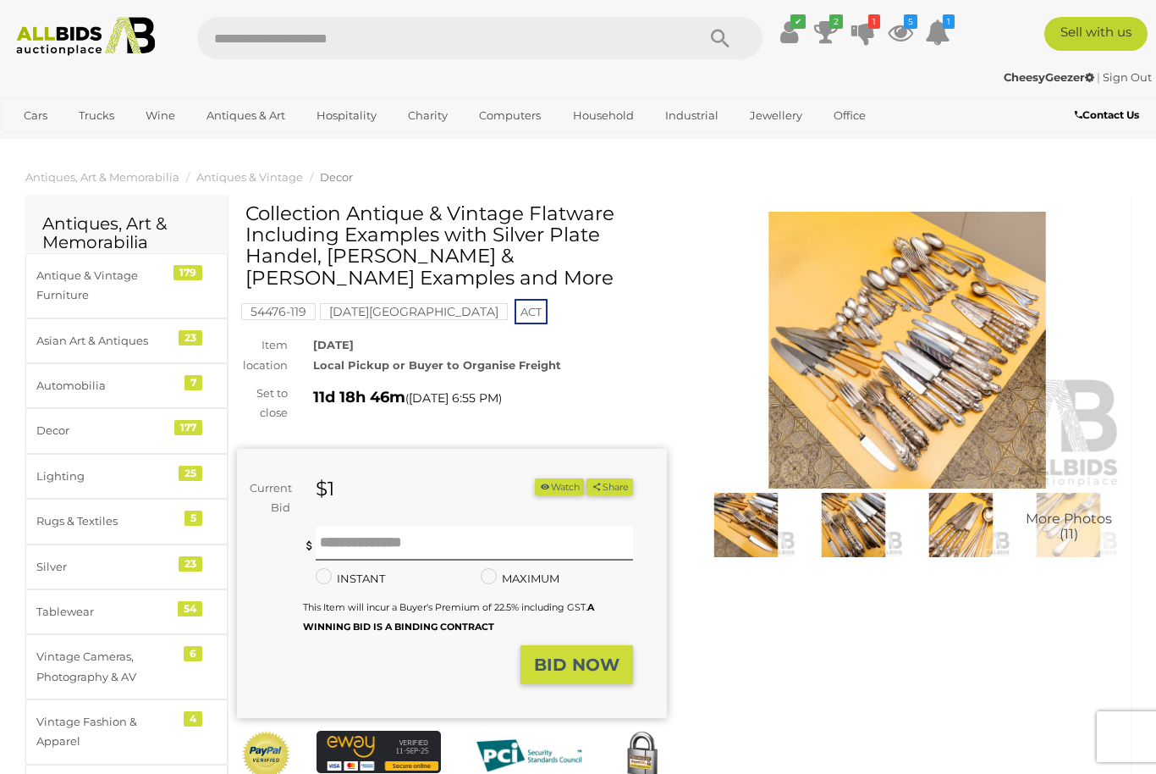
click at [756, 526] on img at bounding box center [746, 524] width 99 height 63
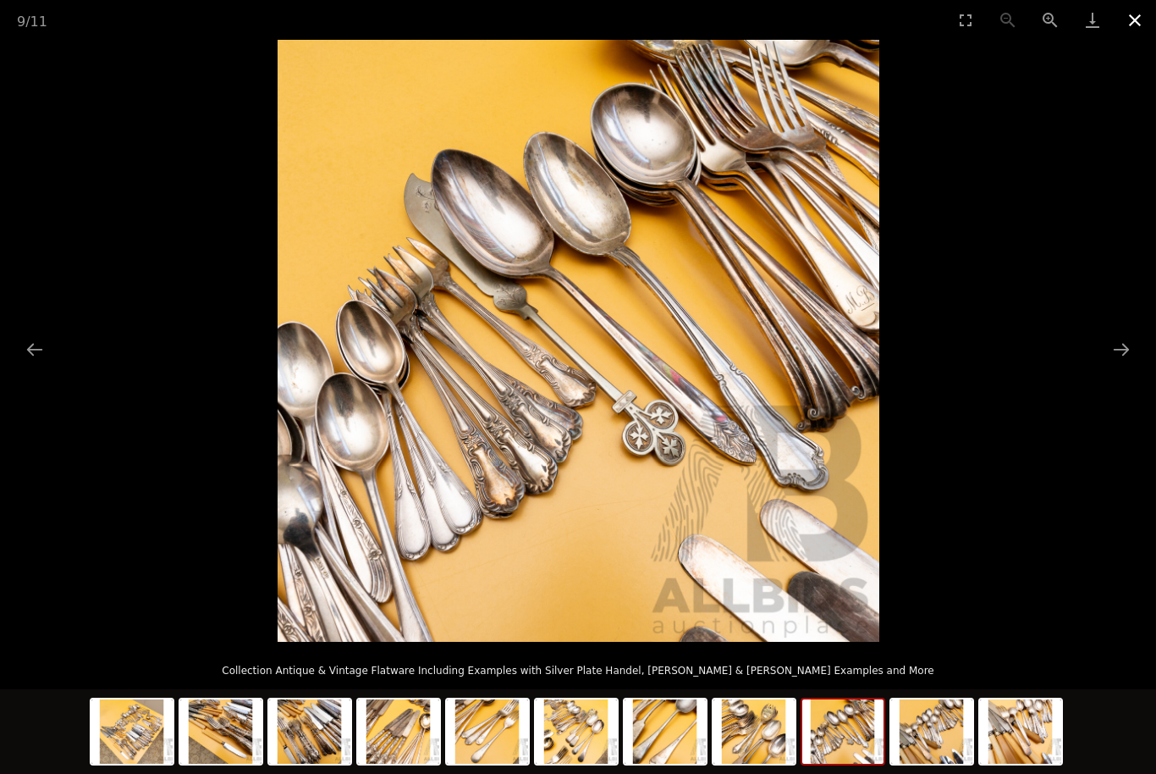
click at [1140, 25] on button "Close gallery" at bounding box center [1135, 20] width 42 height 40
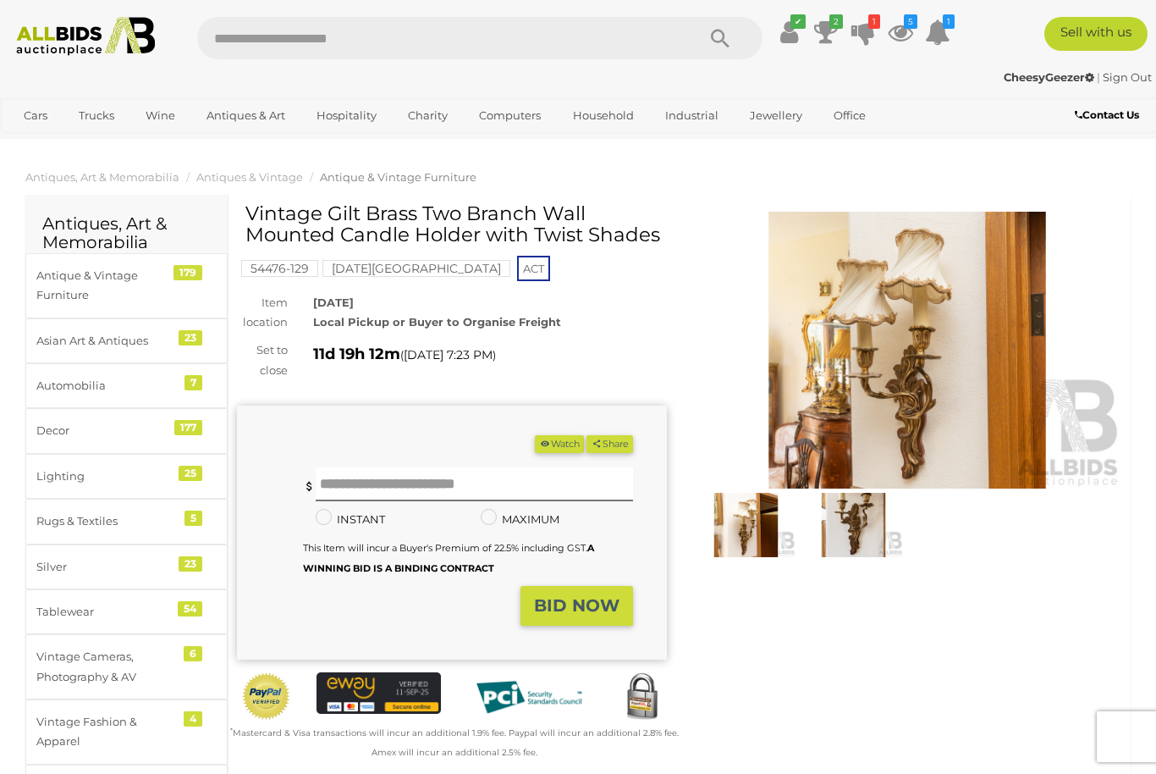
click at [907, 378] on img at bounding box center [907, 350] width 430 height 277
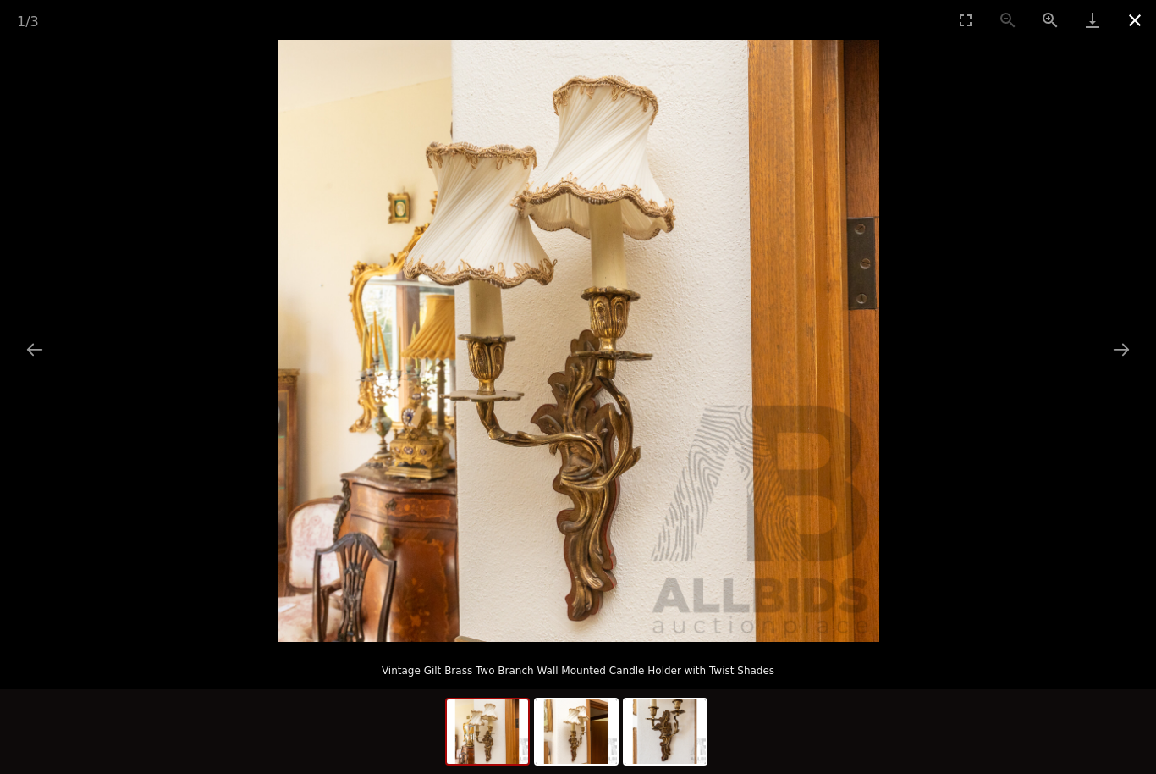
click at [1134, 24] on button "Close gallery" at bounding box center [1135, 20] width 42 height 40
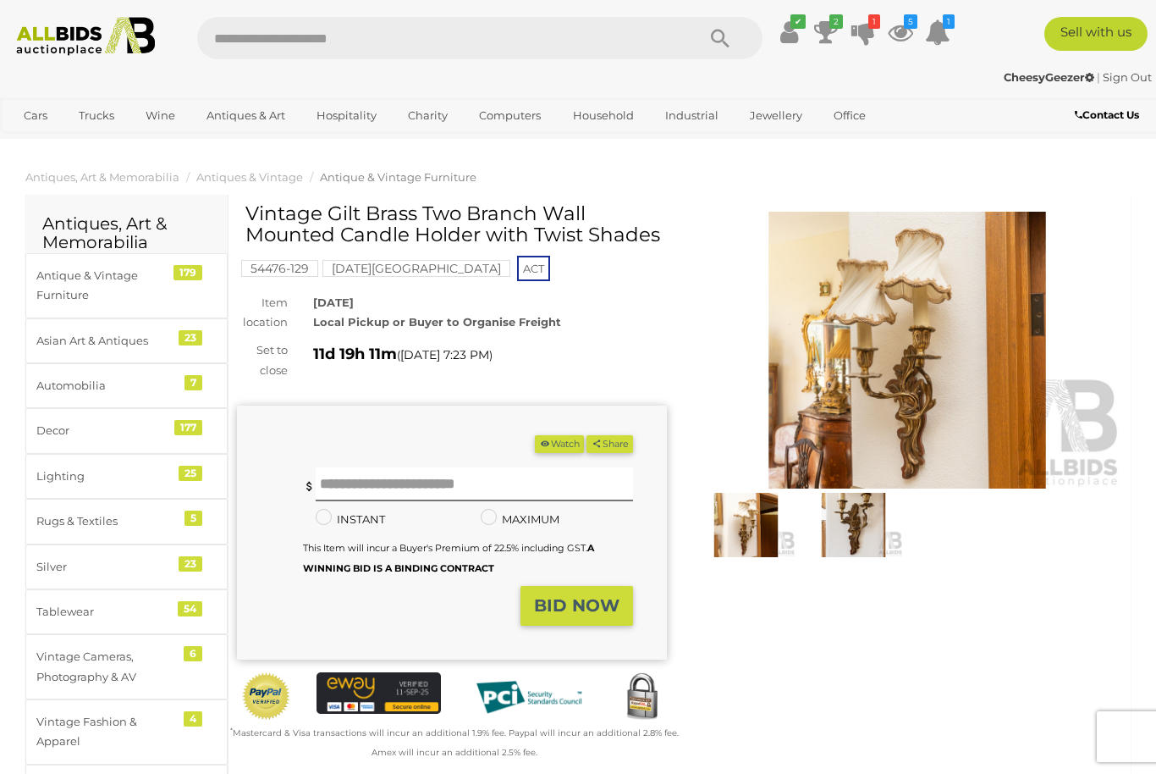
click at [562, 448] on button "Watch" at bounding box center [559, 444] width 49 height 18
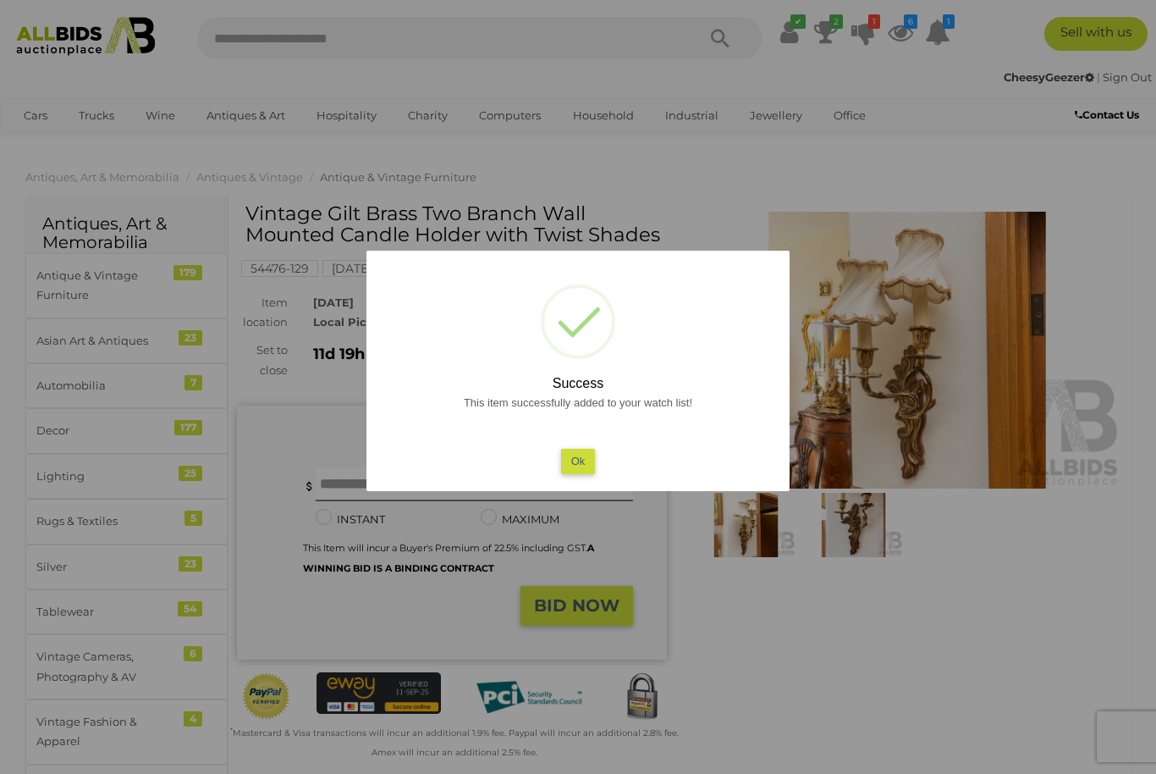
click at [587, 464] on button "Ok" at bounding box center [578, 461] width 35 height 25
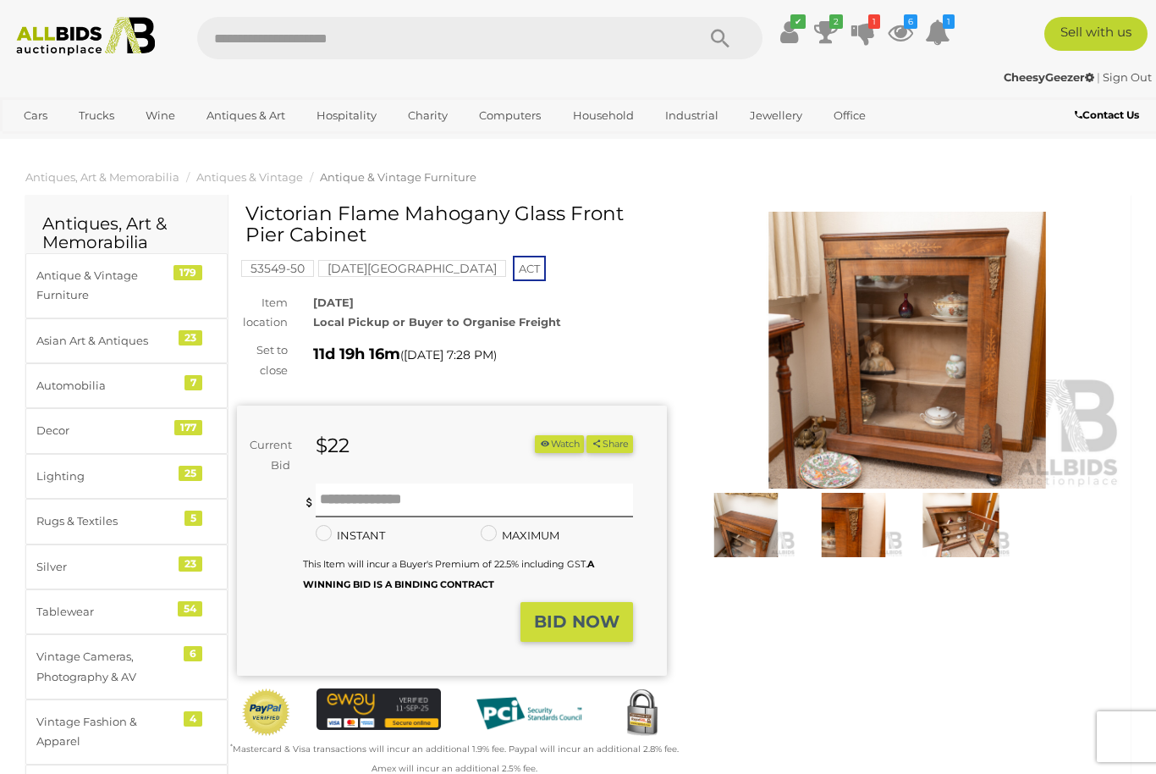
click at [922, 383] on img at bounding box center [907, 350] width 430 height 277
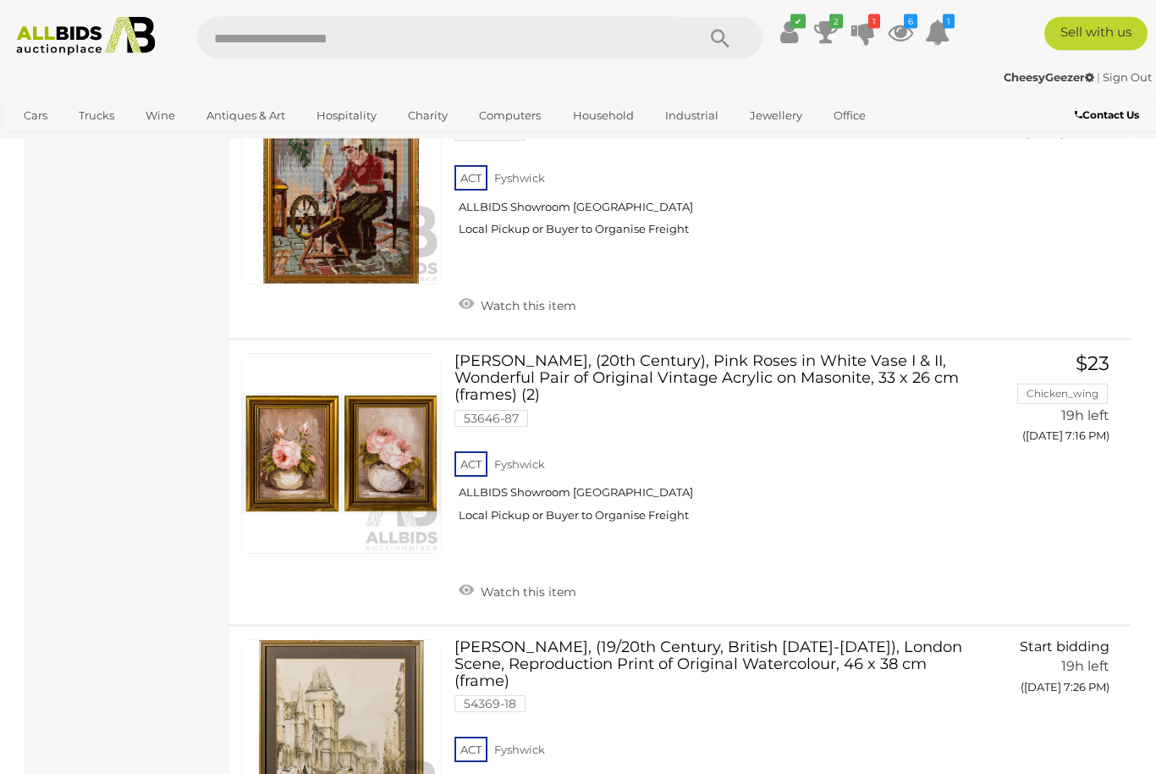
scroll to position [2042, 0]
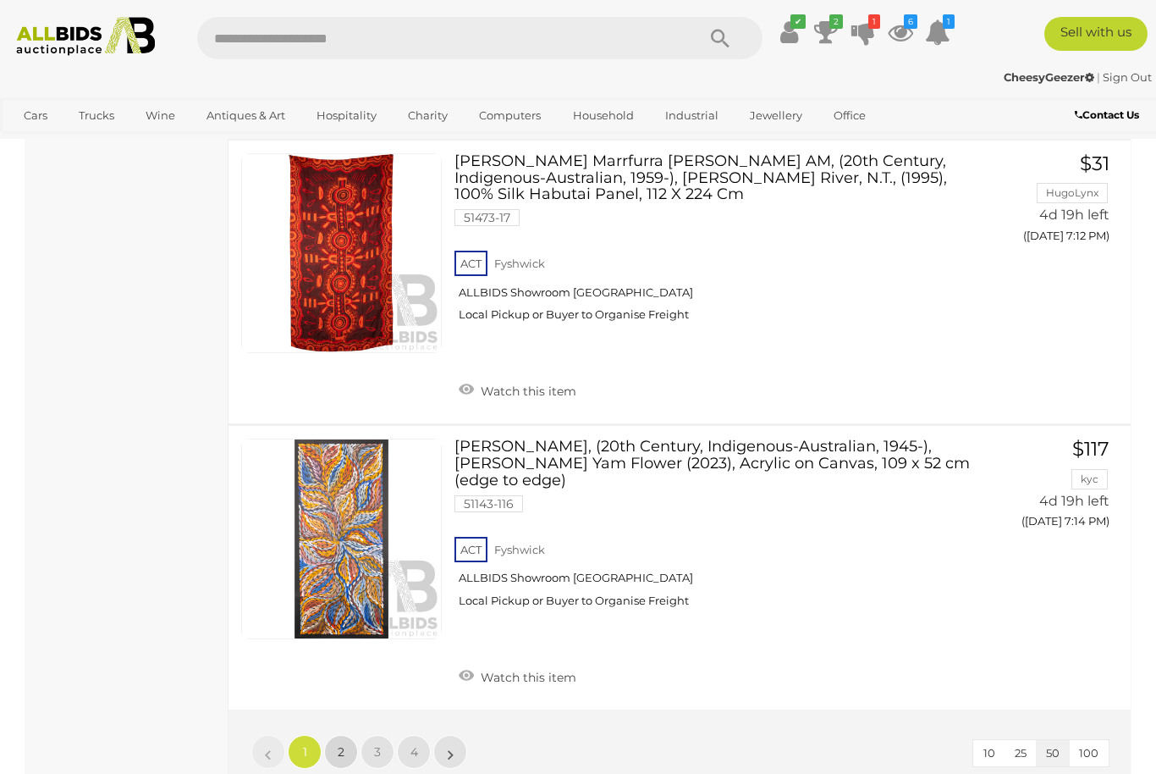
click at [350, 735] on link "2" at bounding box center [341, 752] width 34 height 34
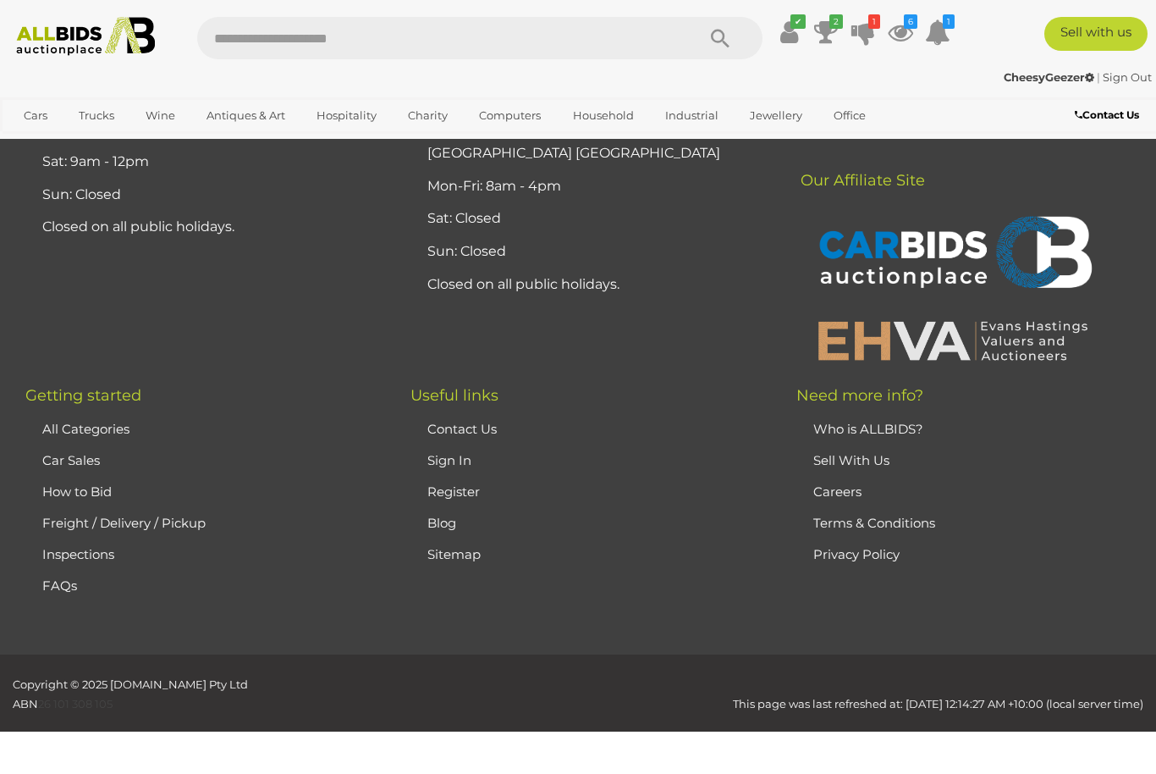
scroll to position [226, 0]
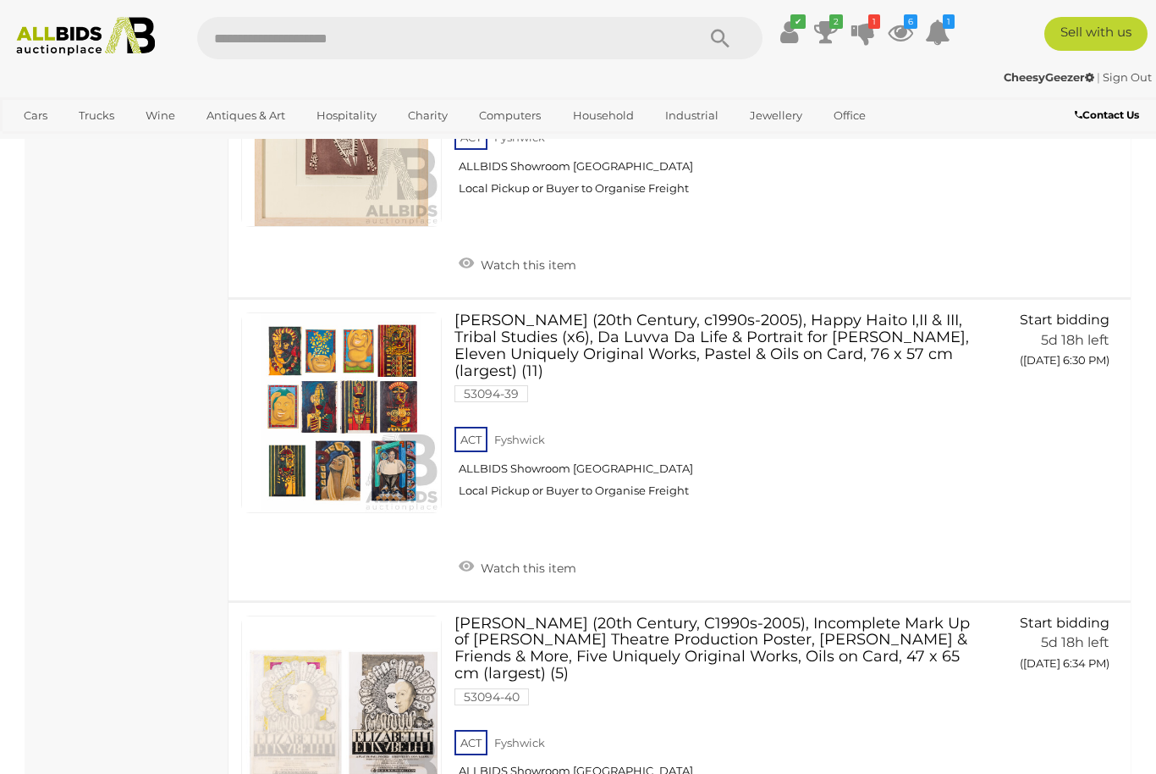
scroll to position [13433, 0]
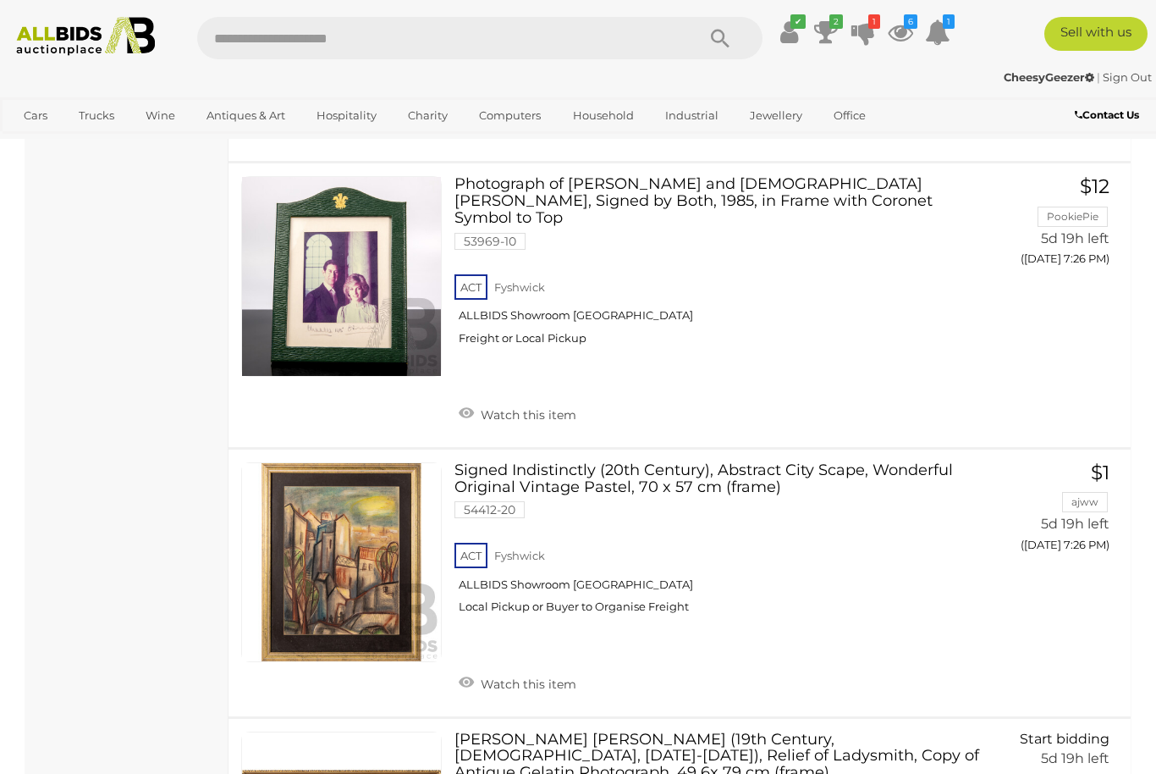
scroll to position [3798, 0]
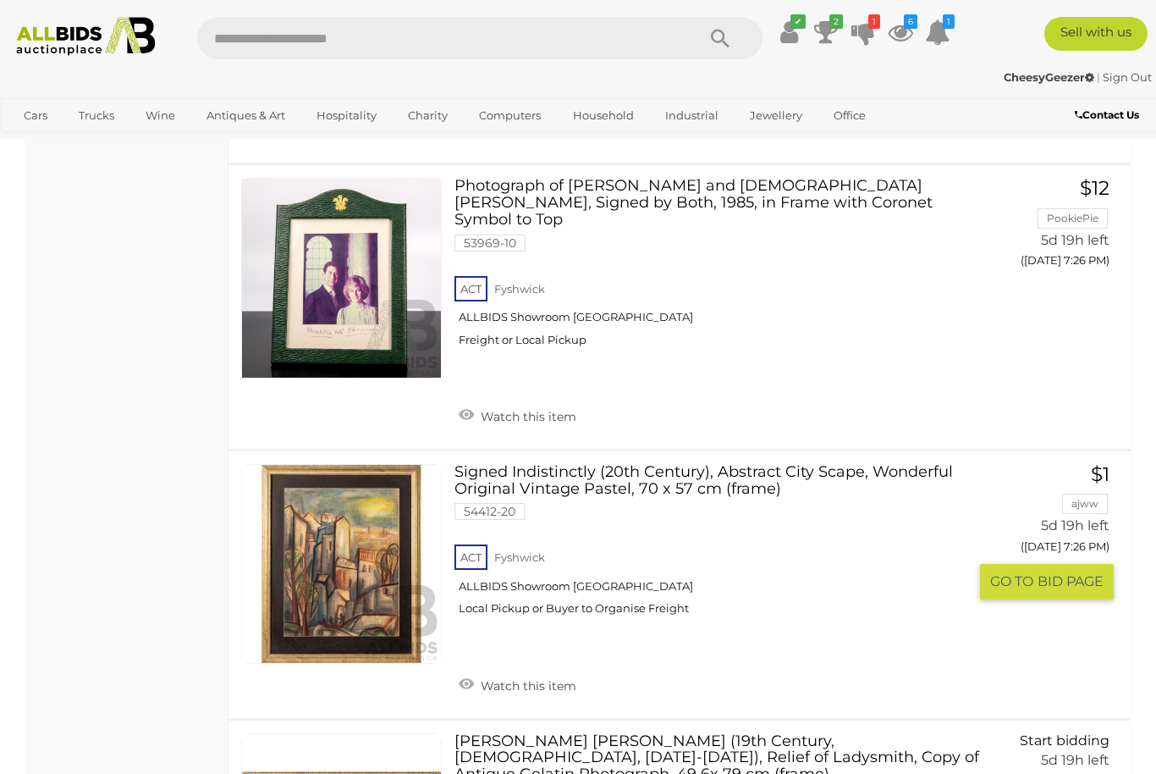
click at [372, 508] on link at bounding box center [341, 564] width 201 height 201
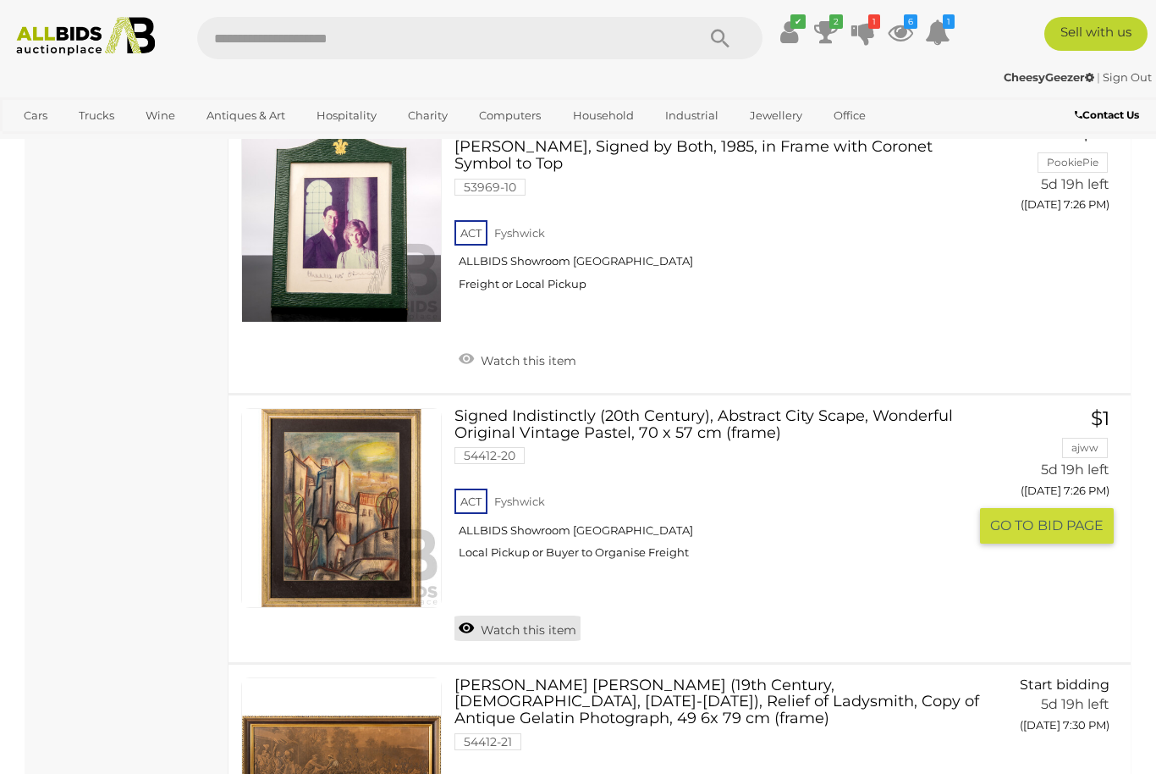
click at [536, 615] on link "Watch this item" at bounding box center [518, 627] width 126 height 25
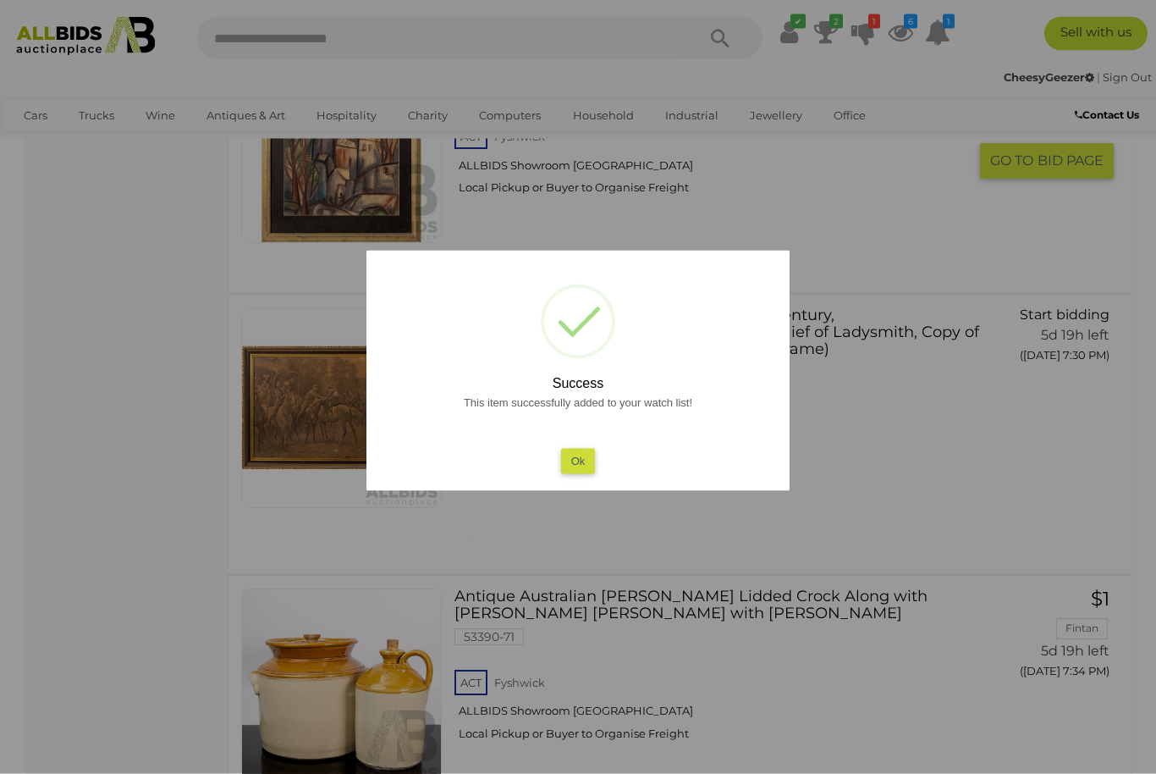
scroll to position [4183, 0]
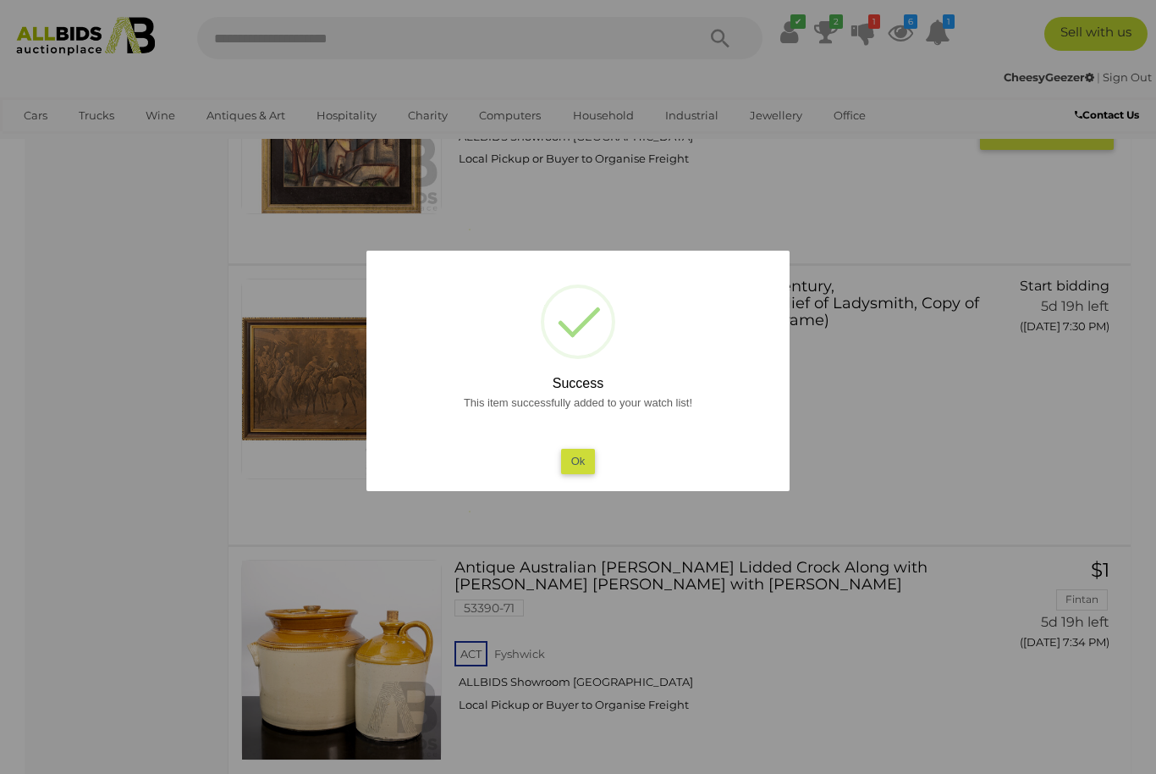
click at [590, 473] on button "Ok" at bounding box center [578, 461] width 35 height 25
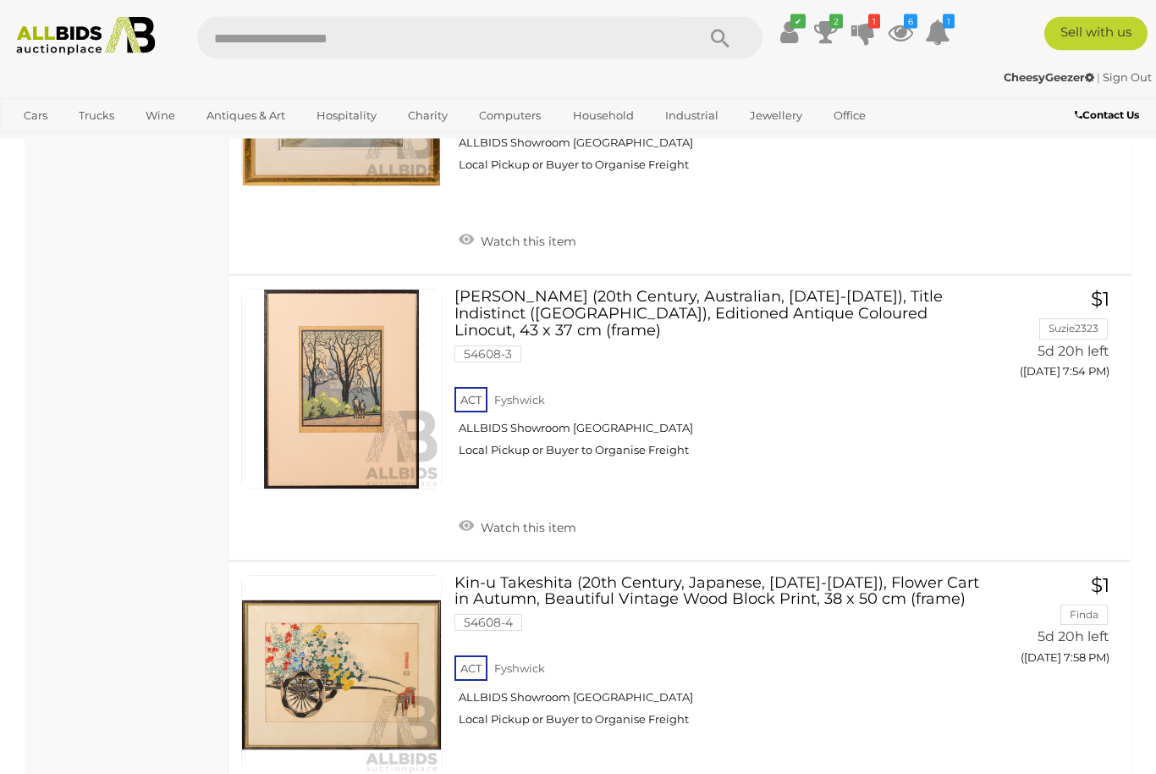
scroll to position [6763, 0]
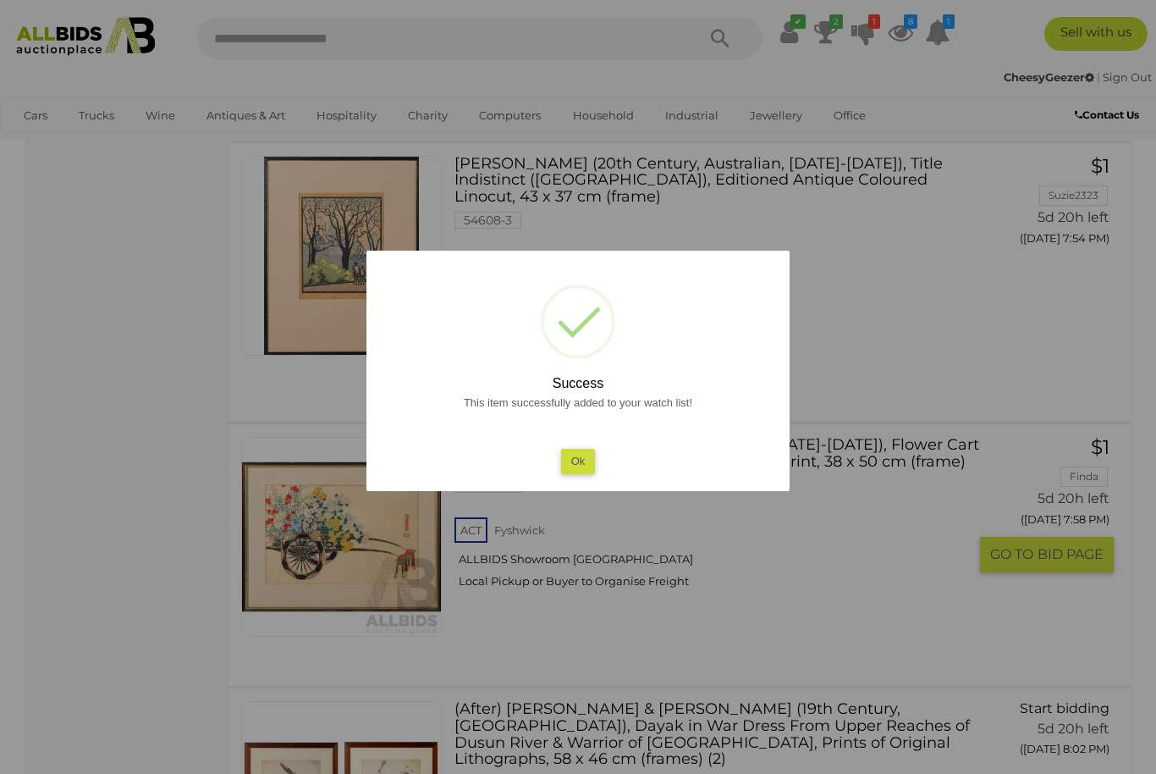
scroll to position [6796, 0]
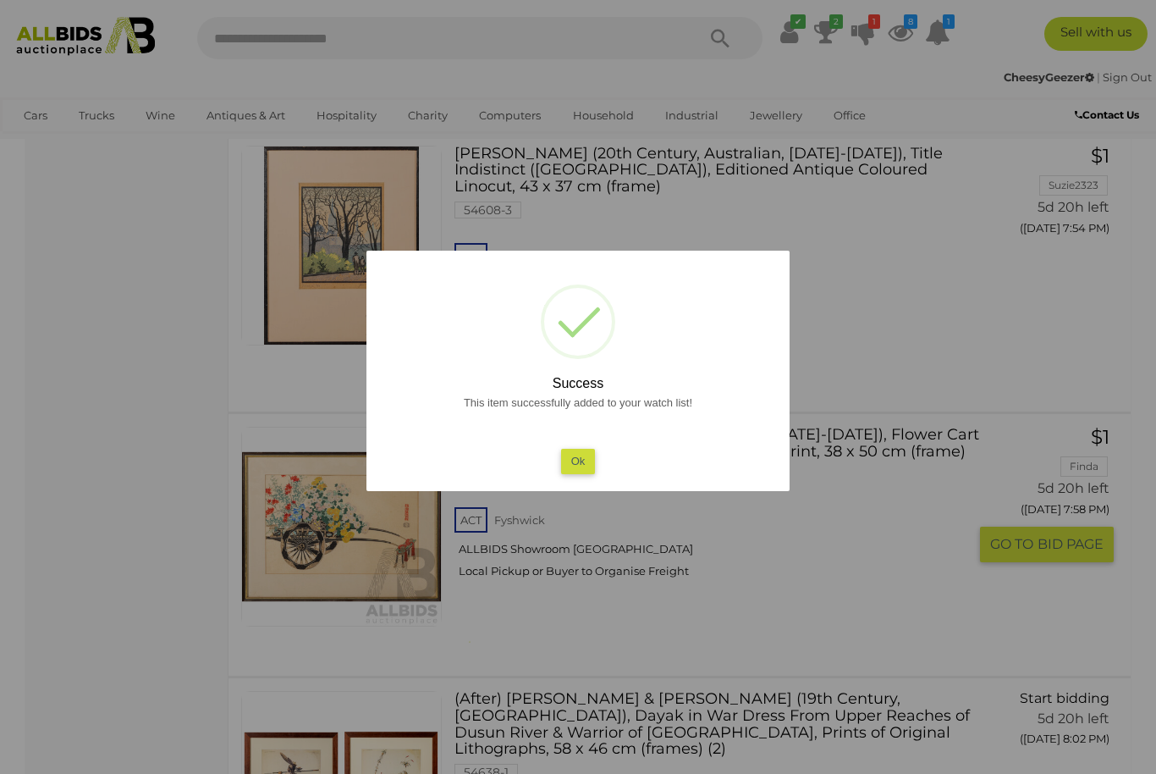
click at [578, 473] on button "Ok" at bounding box center [578, 461] width 35 height 25
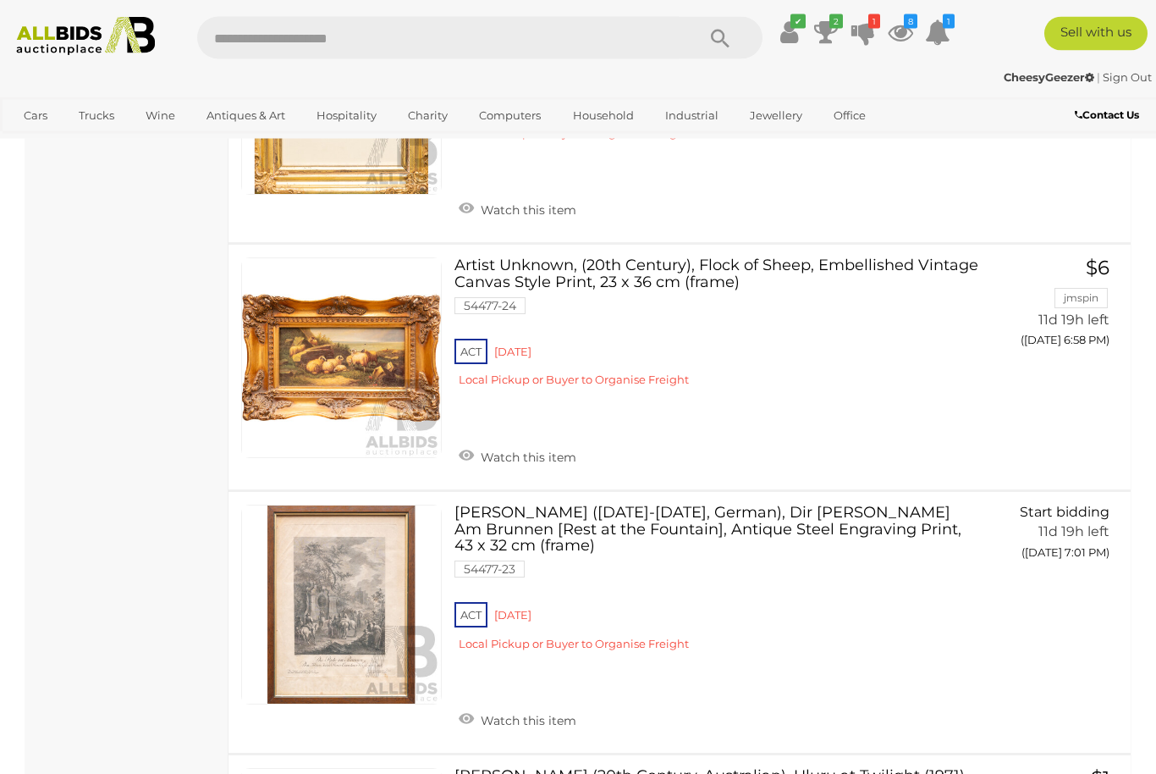
scroll to position [11452, 0]
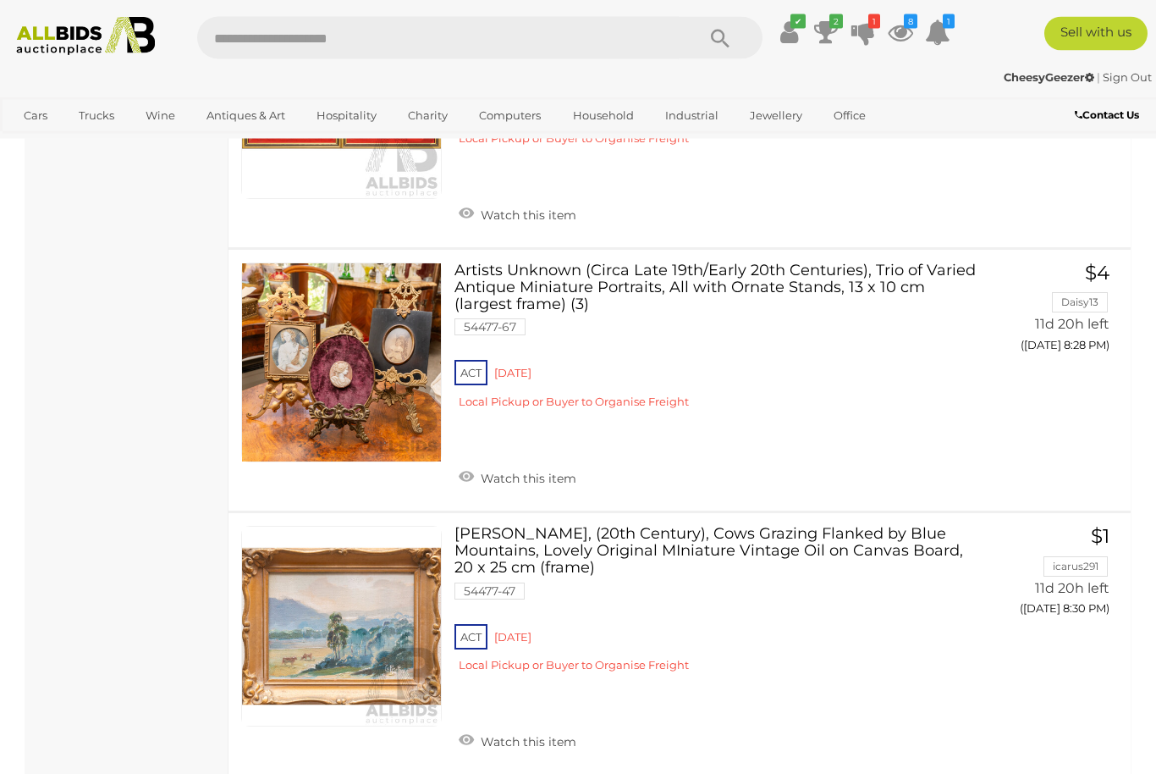
scroll to position [12214, 0]
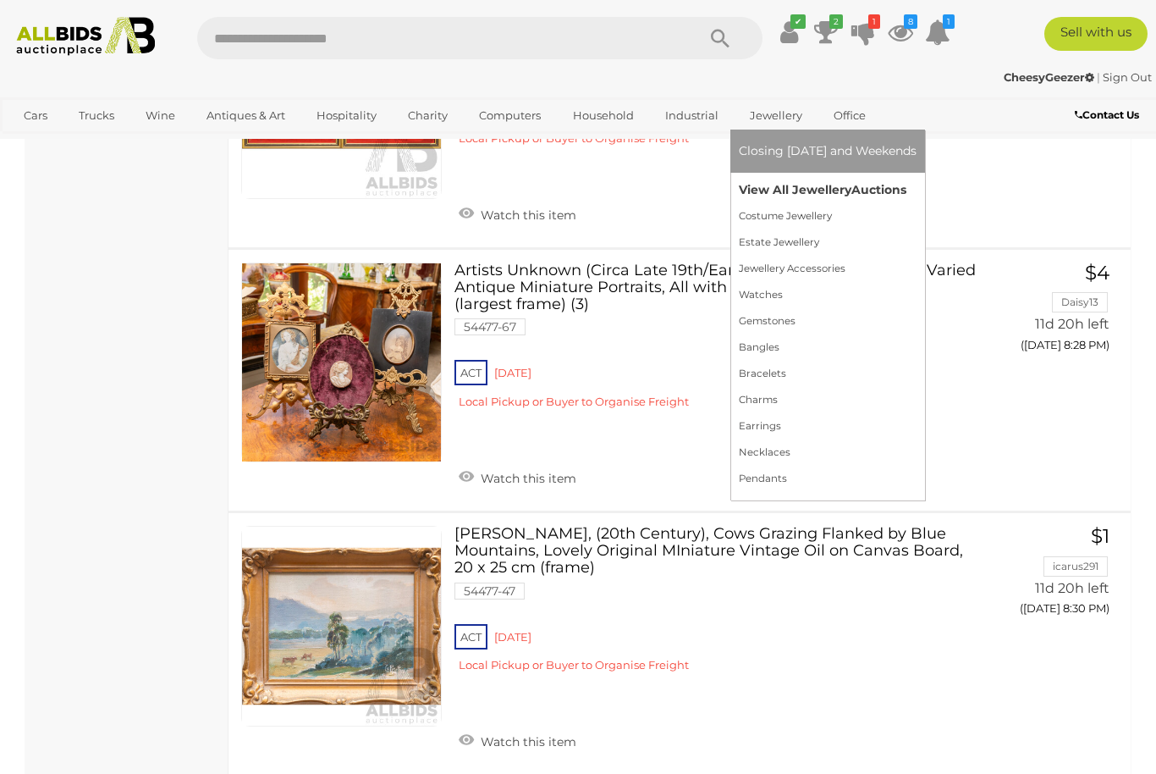
click at [872, 197] on span "Auctions" at bounding box center [878, 189] width 55 height 15
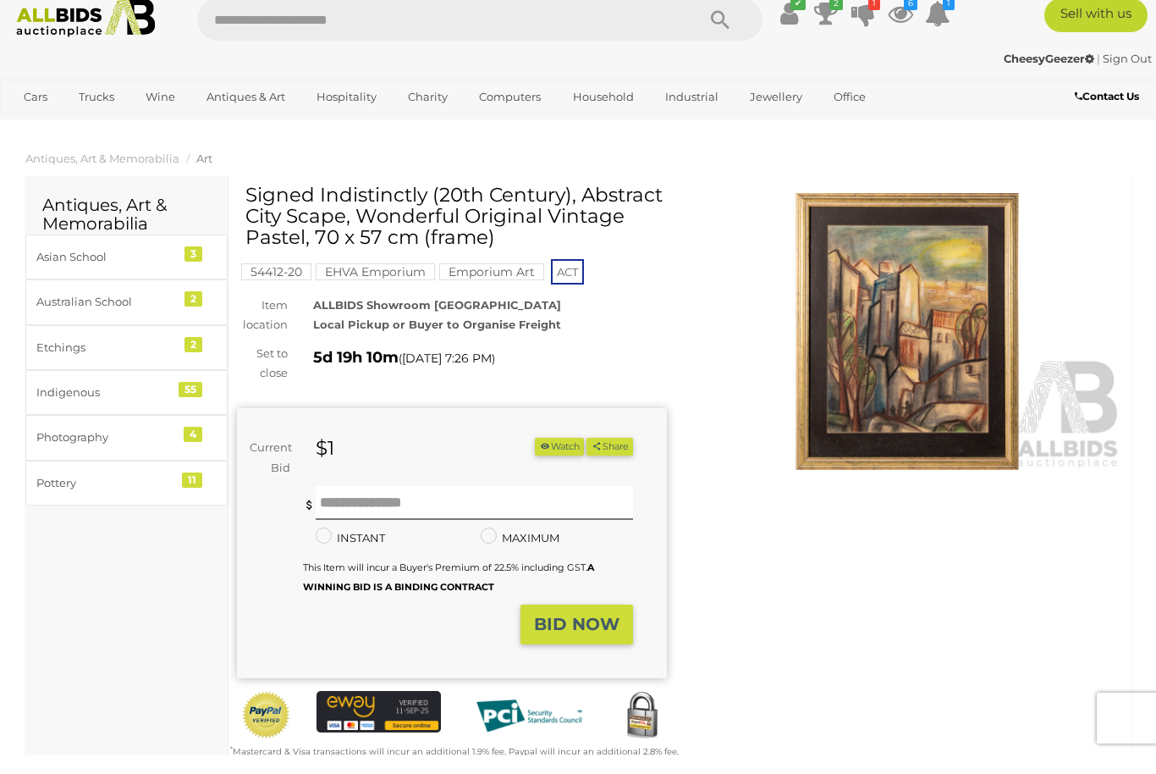
scroll to position [19, 0]
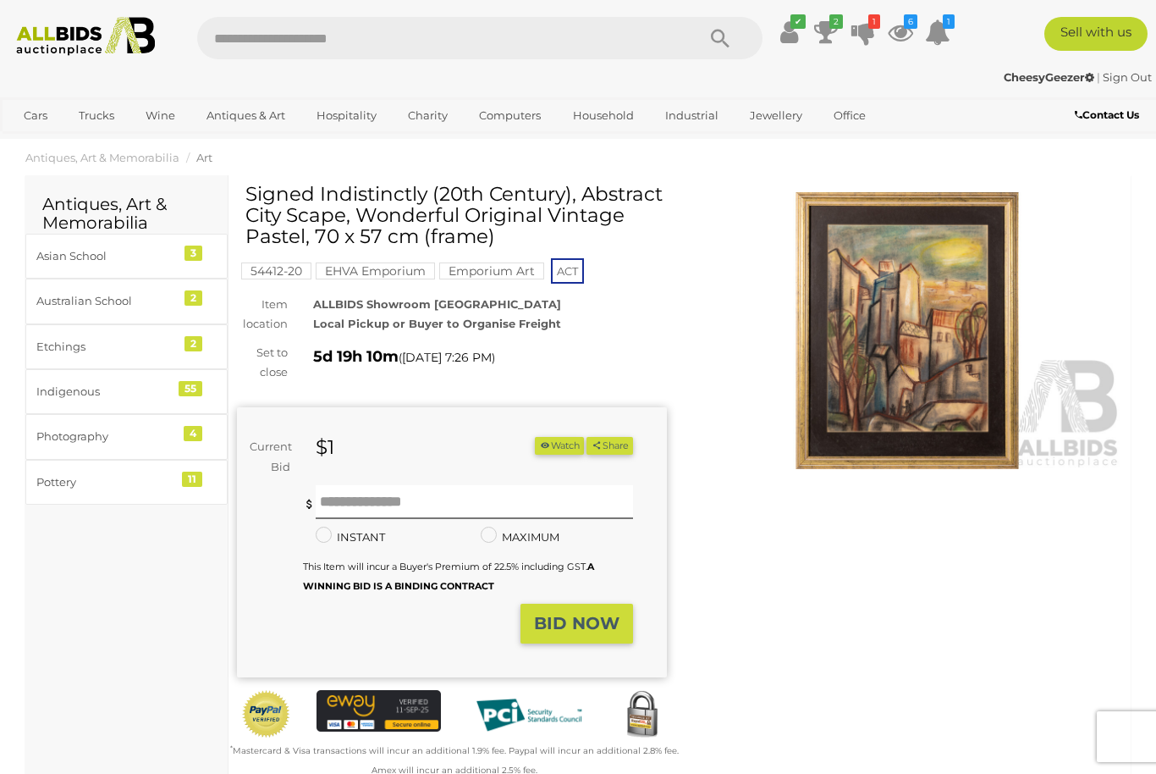
click at [930, 405] on img at bounding box center [907, 330] width 430 height 277
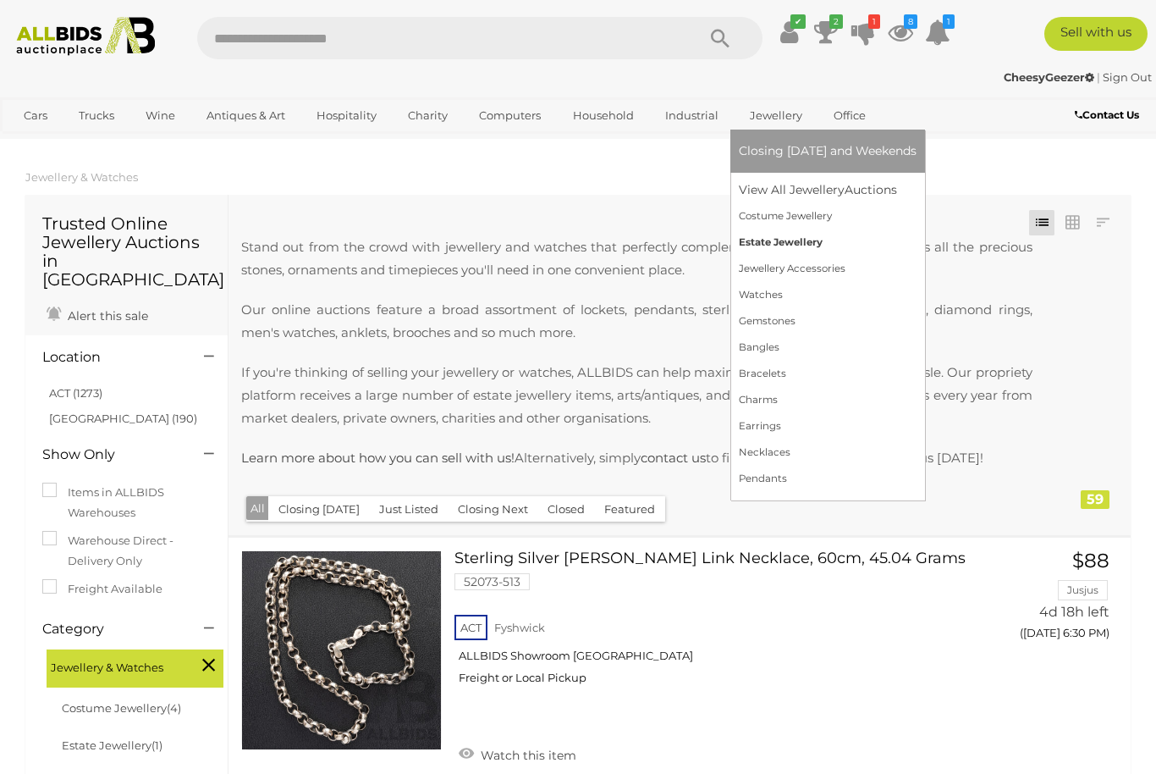
click at [798, 256] on link "Estate Jewellery" at bounding box center [828, 242] width 178 height 26
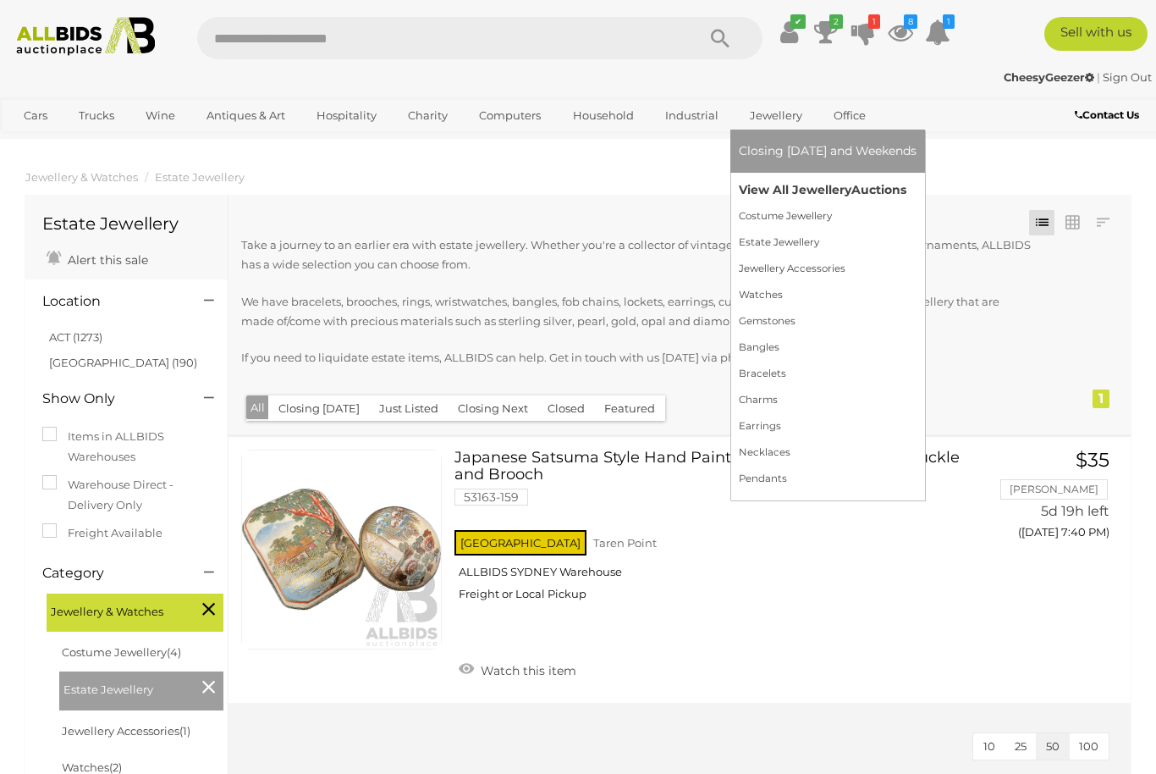
click at [857, 203] on link "View All Jewellery Auctions" at bounding box center [828, 190] width 178 height 26
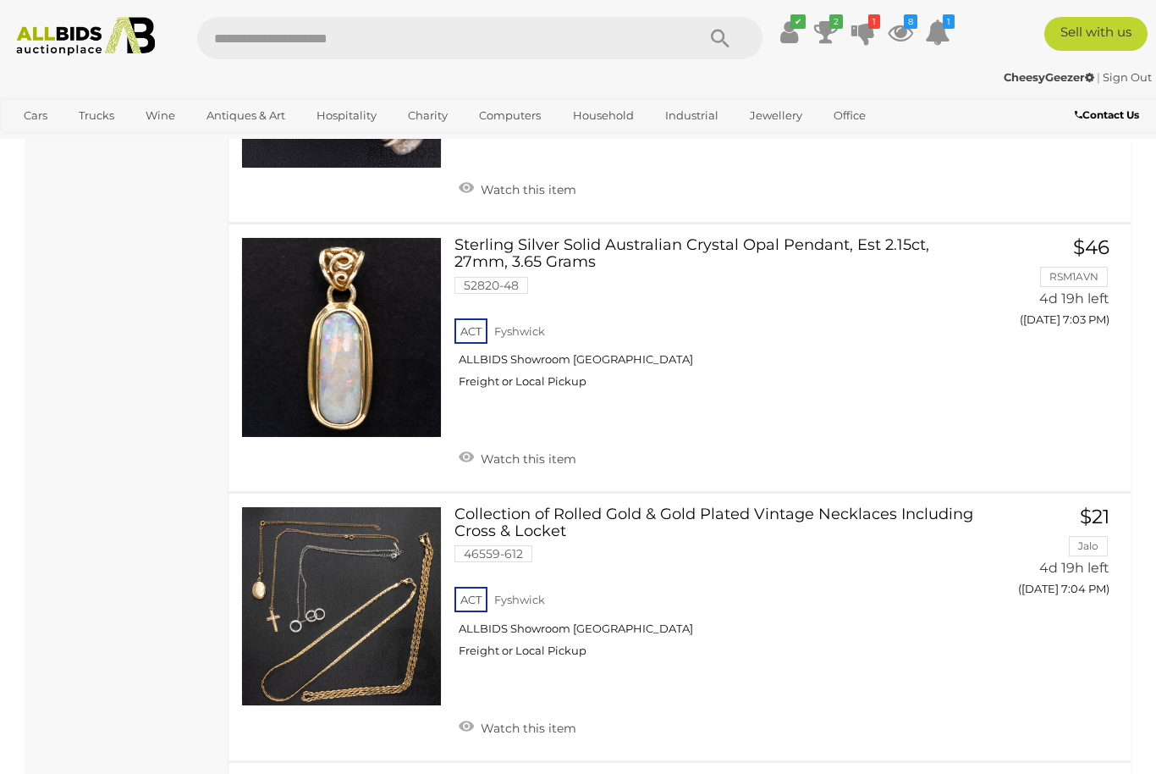
scroll to position [6666, 0]
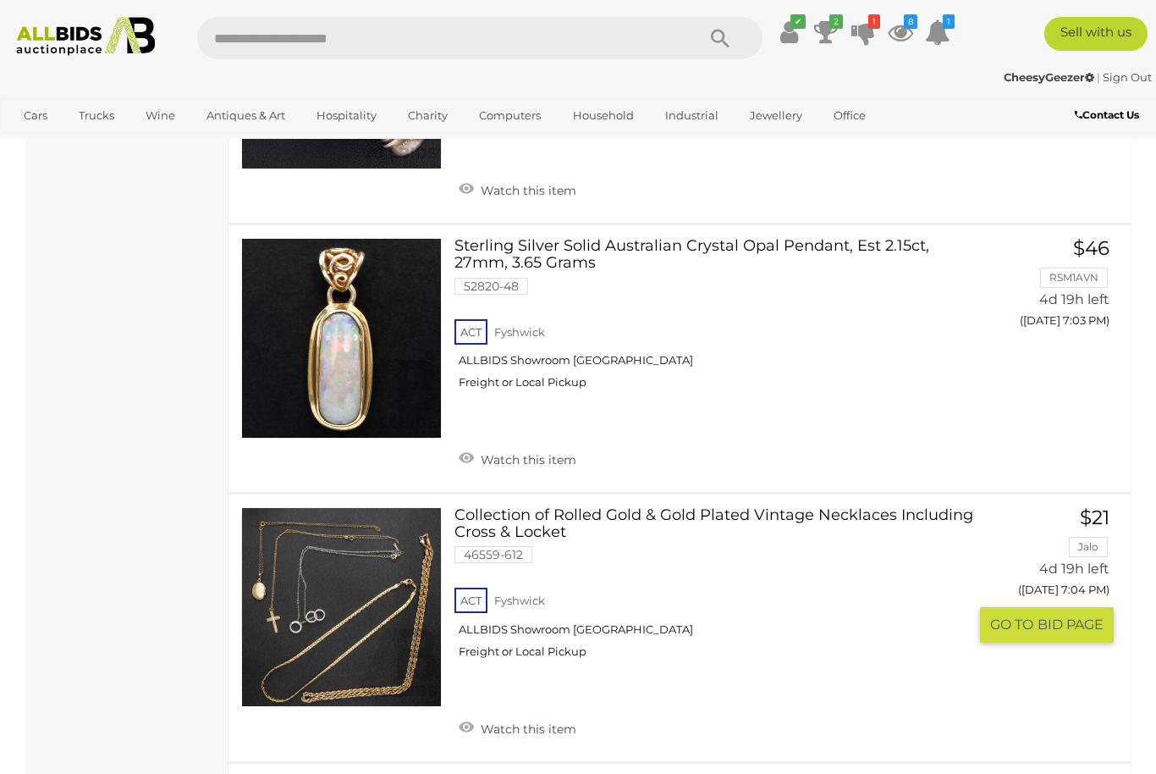
click at [380, 551] on link at bounding box center [341, 607] width 201 height 201
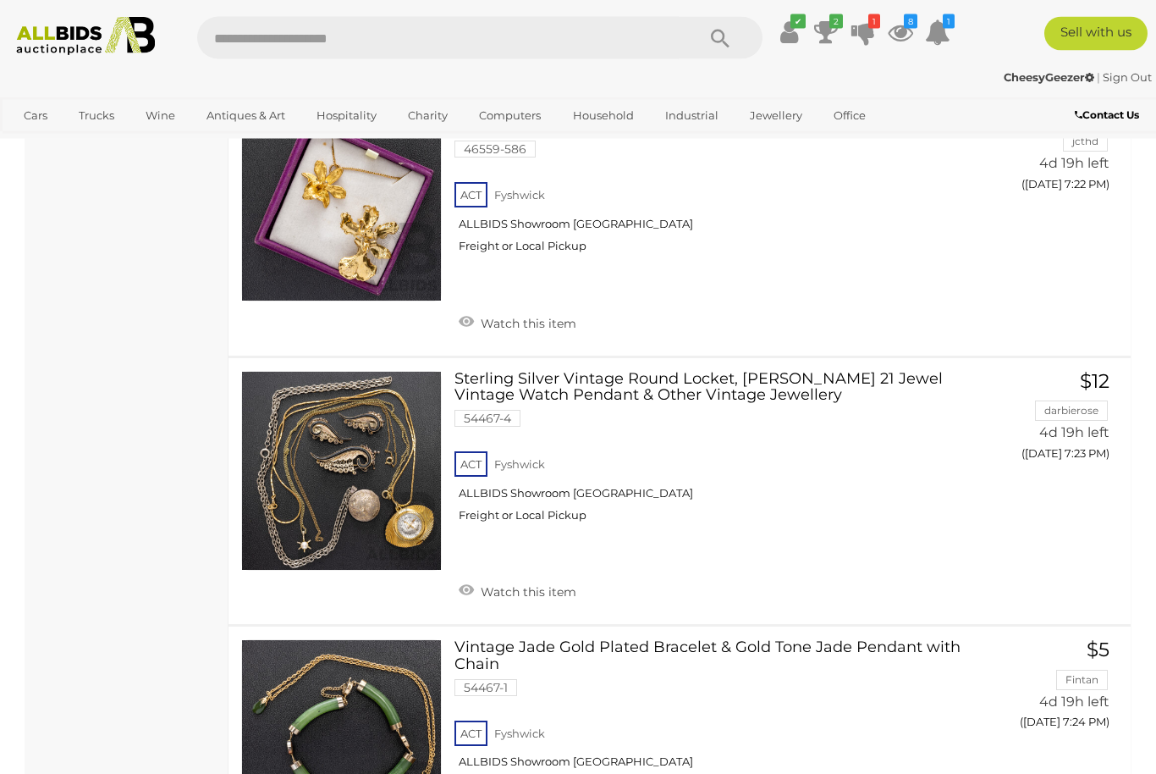
scroll to position [9223, 0]
click at [407, 371] on link at bounding box center [341, 471] width 201 height 201
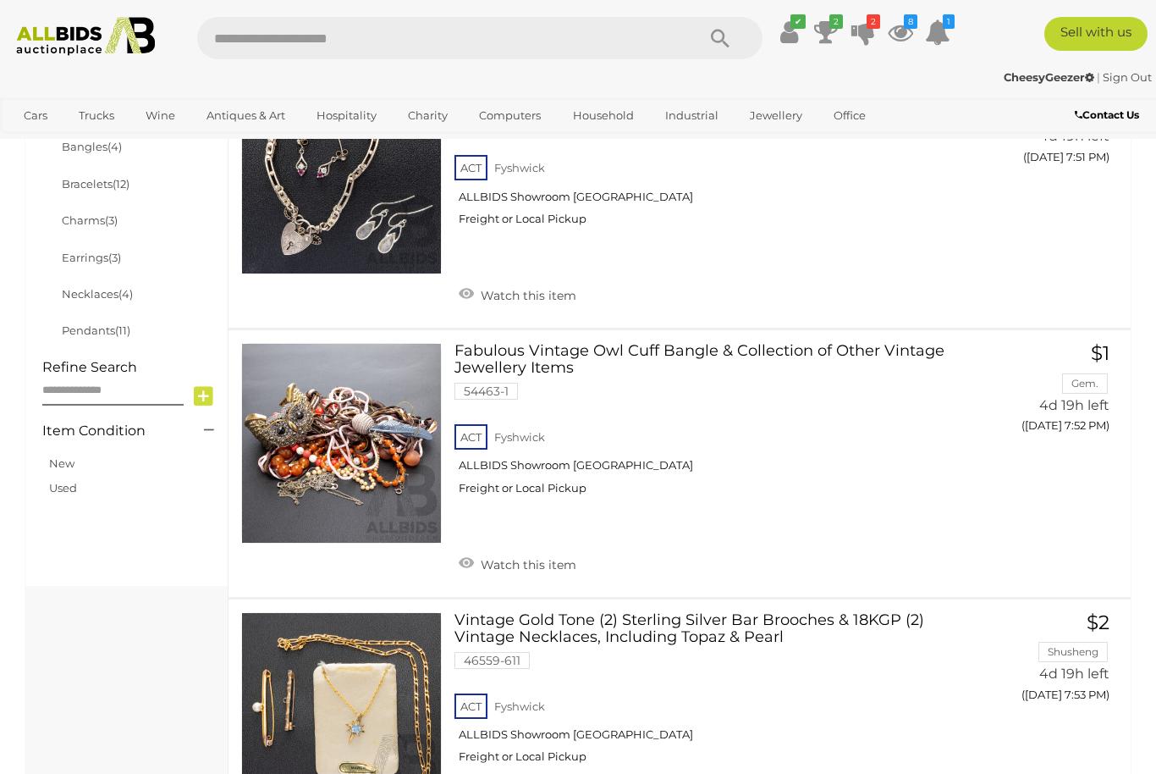
scroll to position [747, 0]
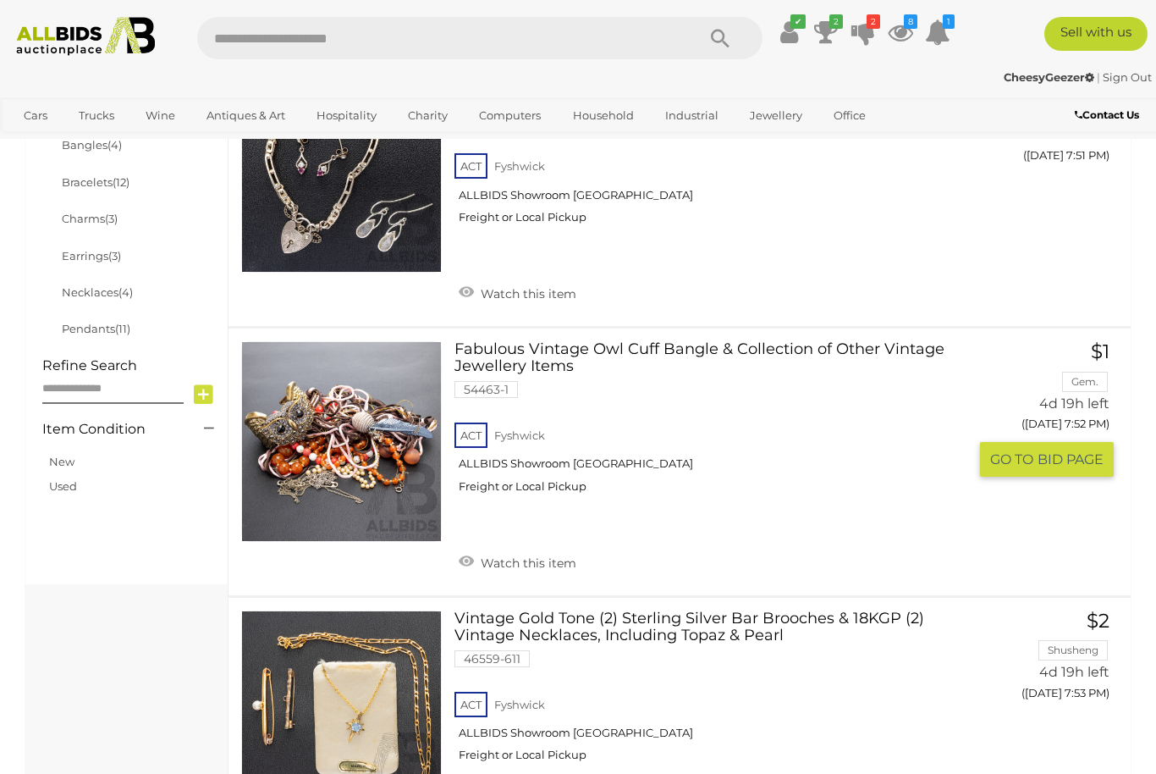
click at [787, 344] on link "Fabulous Vintage Owl Cuff Bangle & Collection of Other Vintage Jewellery Items …" at bounding box center [717, 423] width 501 height 165
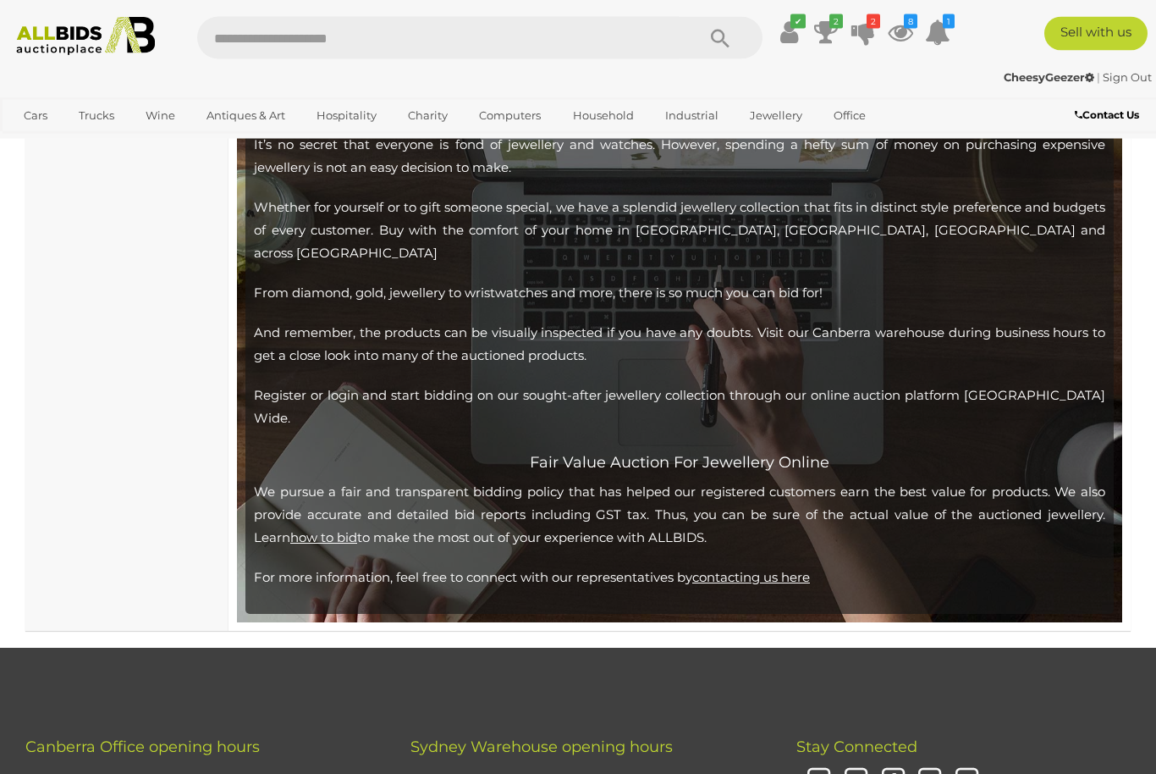
scroll to position [2985, 0]
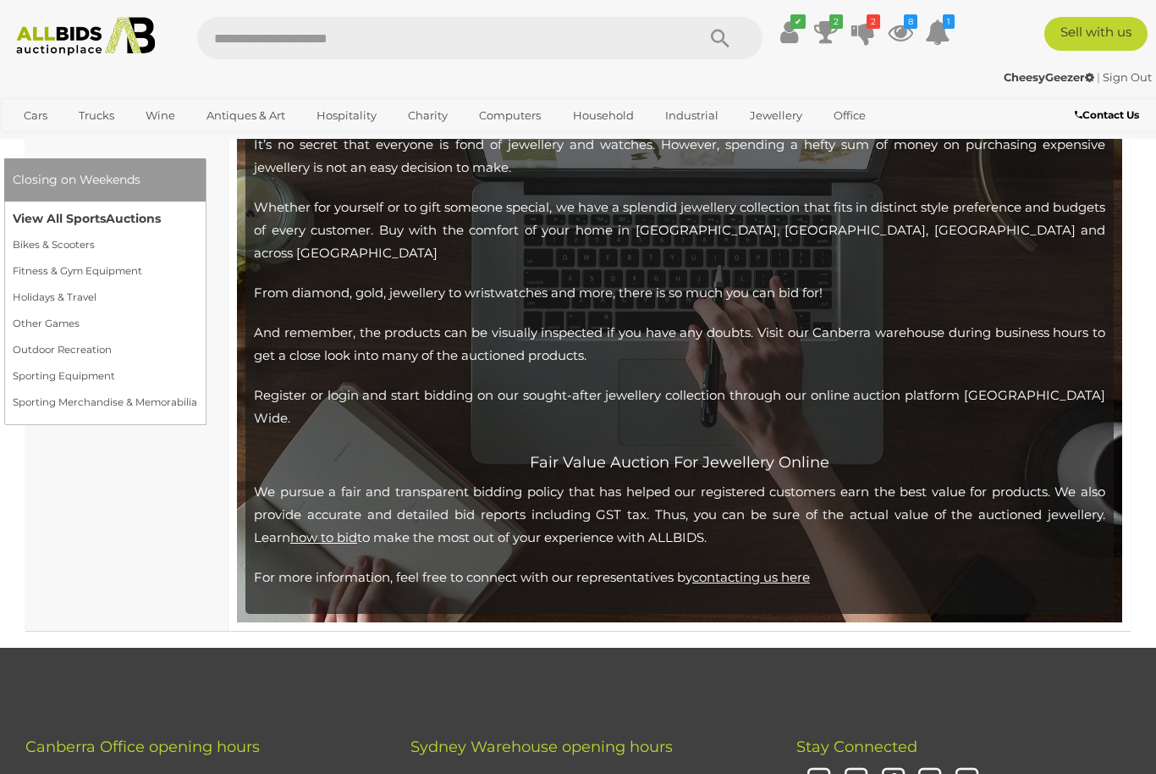
click at [197, 218] on link "View All Sports Auctions" at bounding box center [105, 219] width 185 height 26
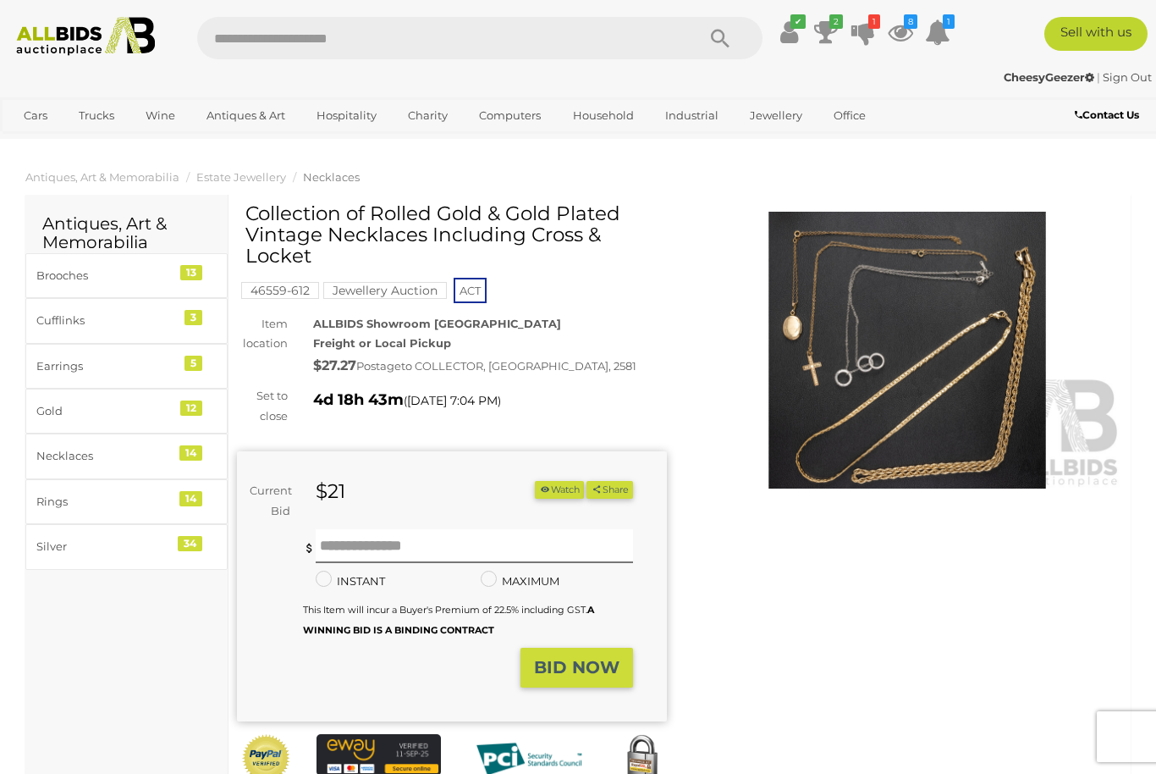
click at [864, 351] on img at bounding box center [907, 350] width 430 height 277
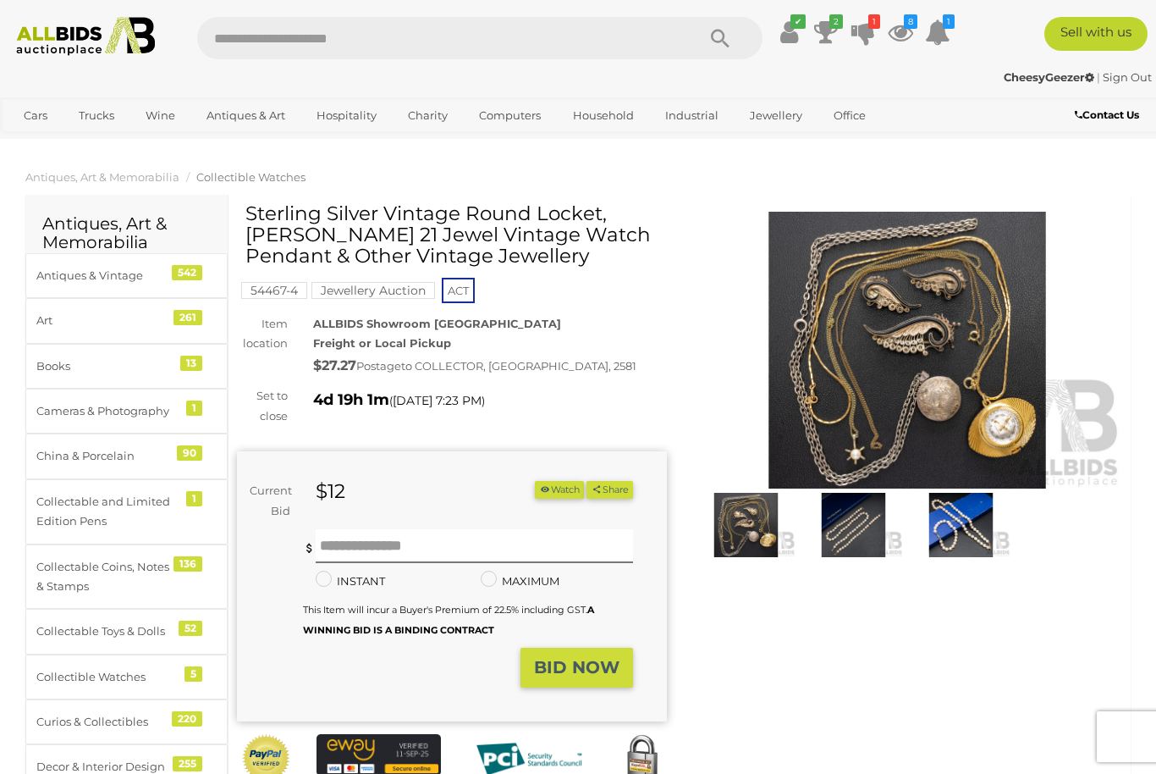
click at [891, 350] on img at bounding box center [907, 350] width 430 height 277
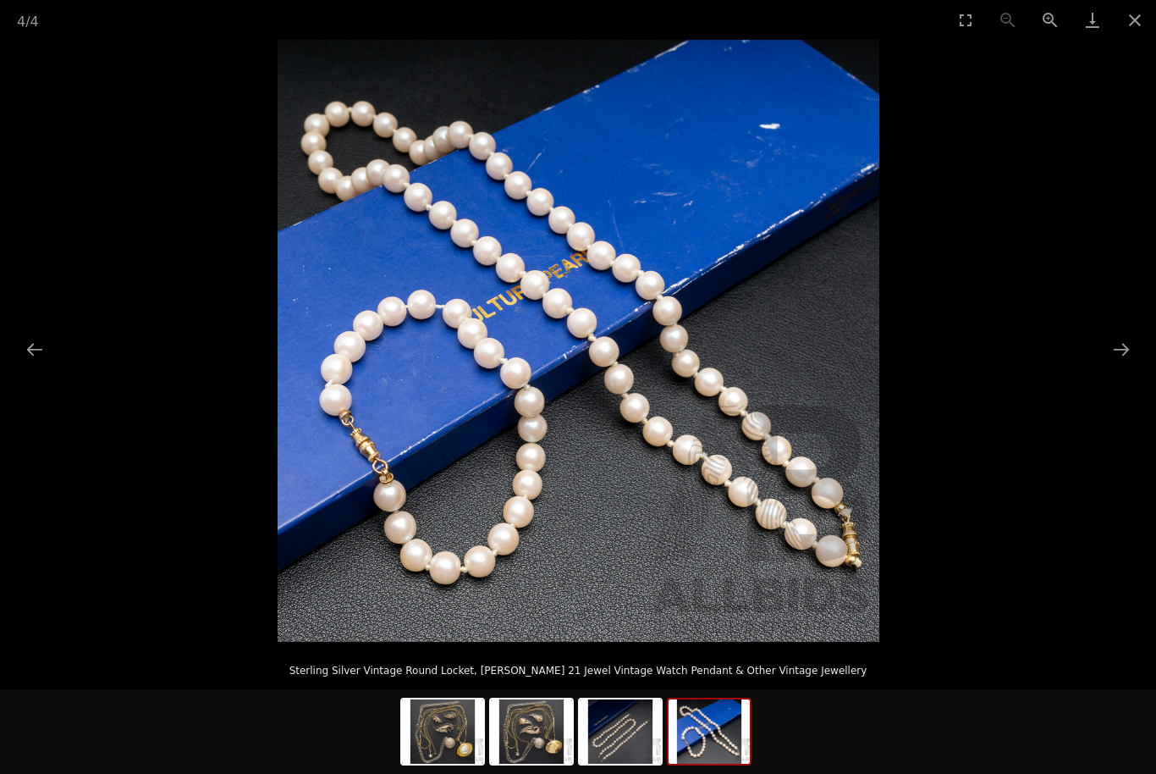
click at [813, 422] on img at bounding box center [579, 341] width 602 height 602
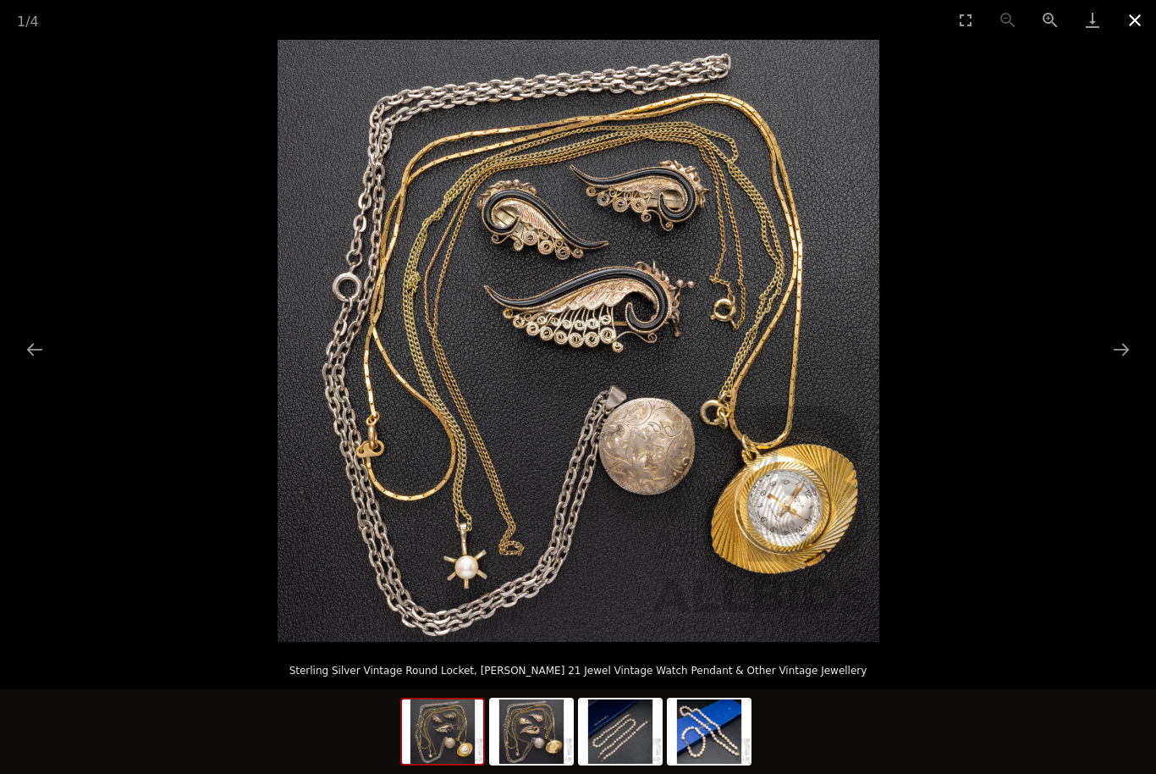
click at [1144, 18] on button "Close gallery" at bounding box center [1135, 20] width 42 height 40
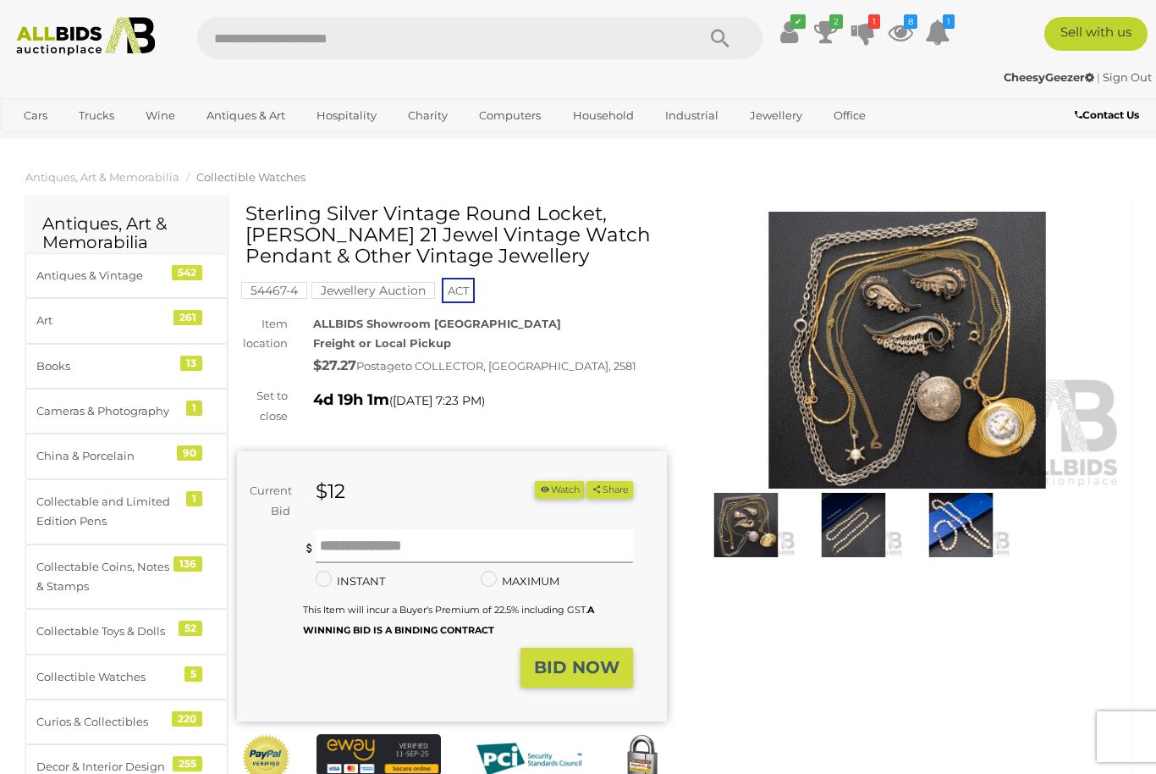
click at [520, 546] on input "text" at bounding box center [474, 546] width 317 height 34
type input "**"
click at [623, 652] on button "BID NOW" at bounding box center [577, 668] width 113 height 40
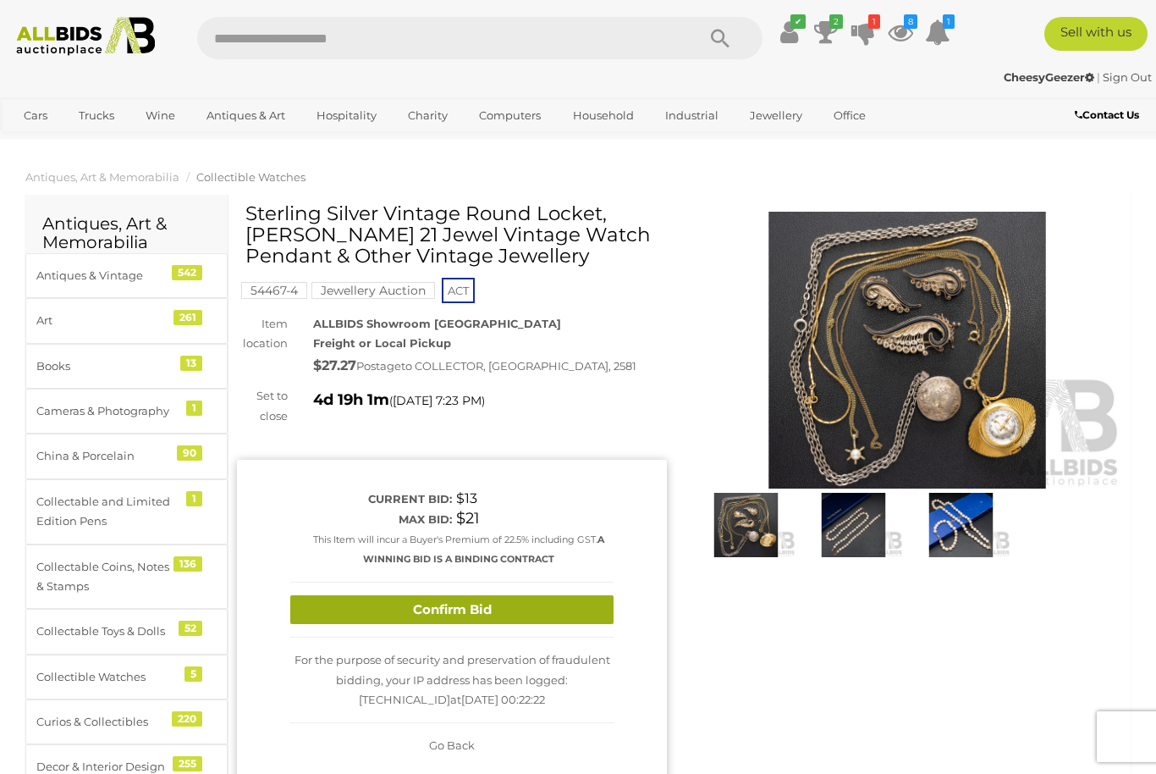
click at [568, 598] on button "Confirm Bid" at bounding box center [451, 610] width 323 height 30
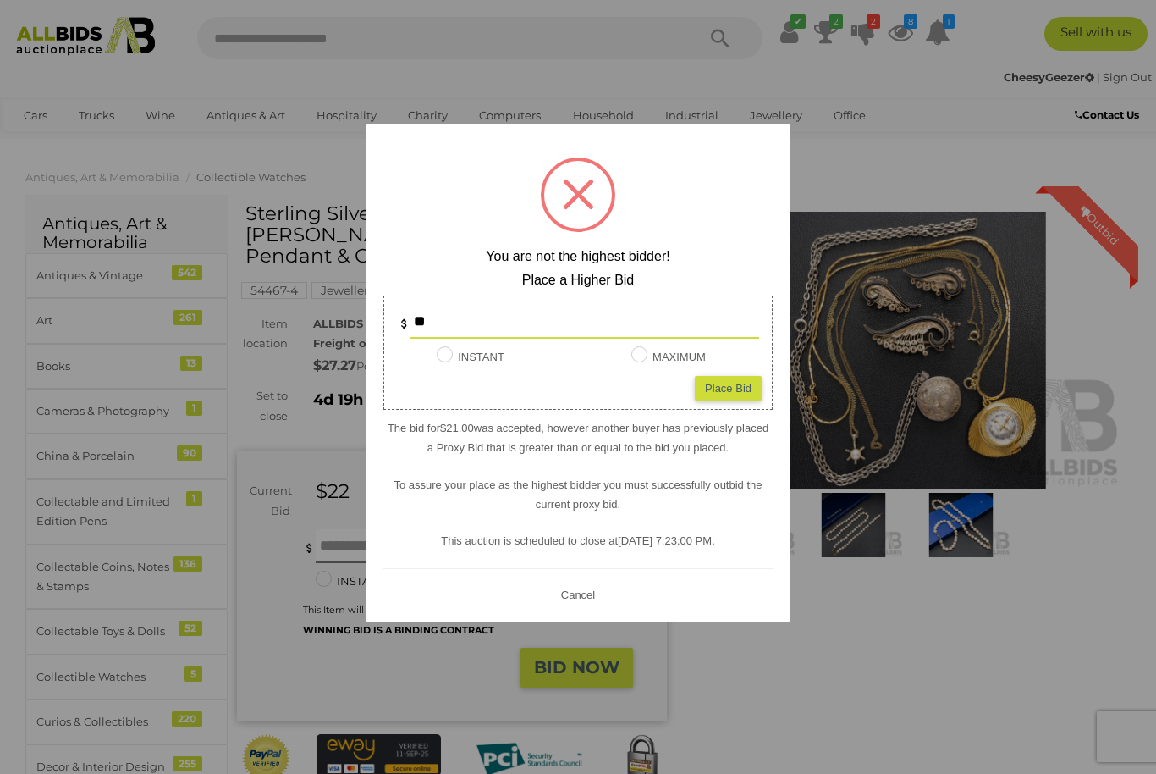
click at [600, 594] on button "Cancel" at bounding box center [578, 594] width 44 height 21
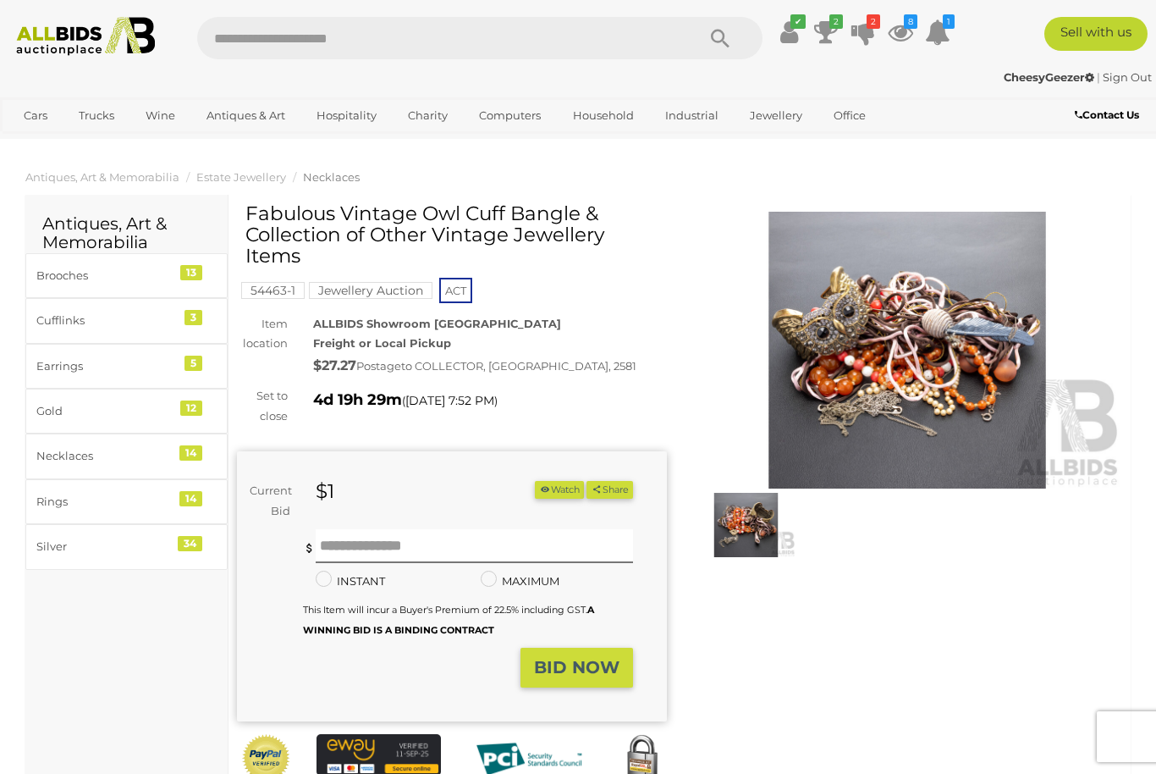
click at [919, 320] on img at bounding box center [907, 350] width 430 height 277
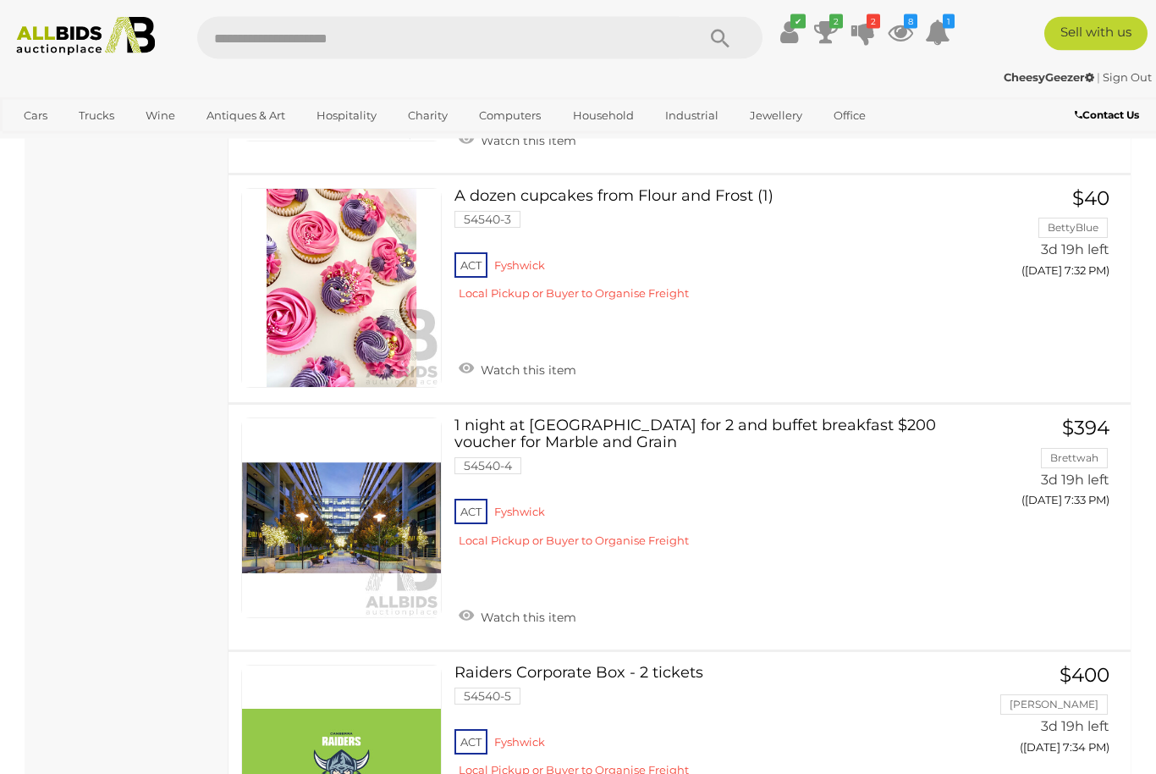
scroll to position [9173, 0]
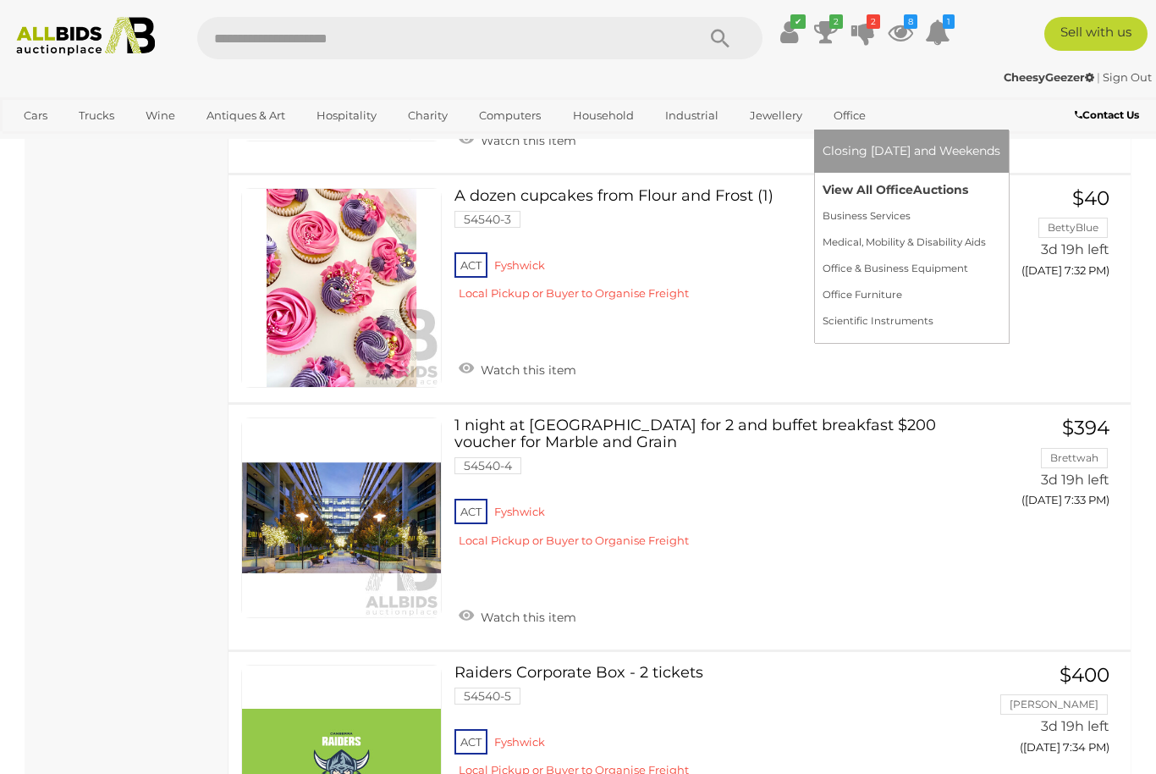
click at [918, 197] on span "Auctions" at bounding box center [940, 189] width 55 height 15
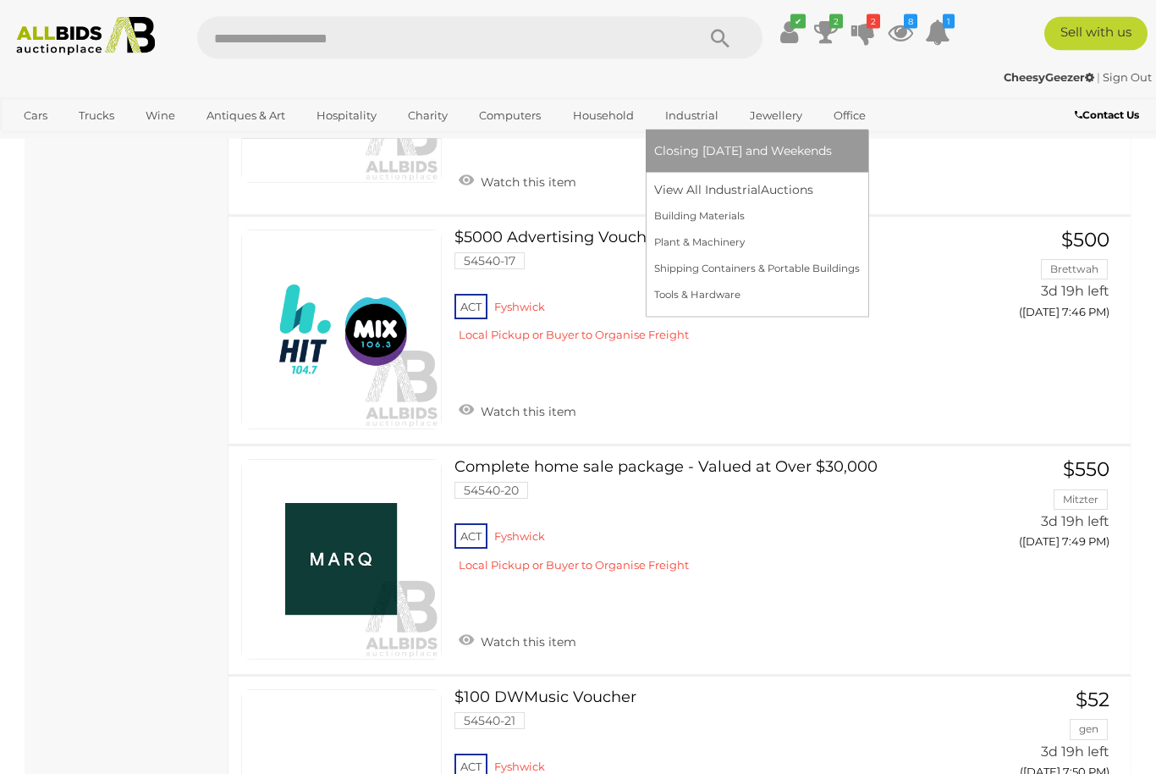
scroll to position [1451, 0]
click at [730, 203] on link "View All Industrial Auctions" at bounding box center [757, 190] width 206 height 26
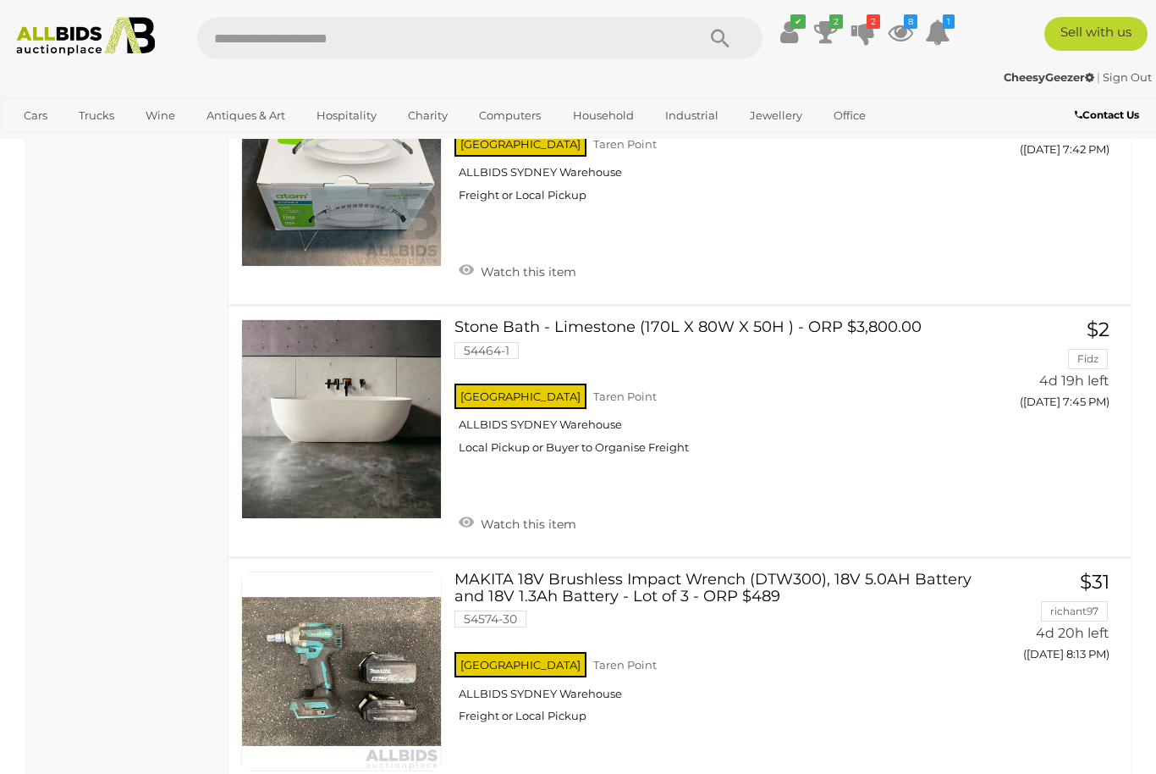
scroll to position [12700, 0]
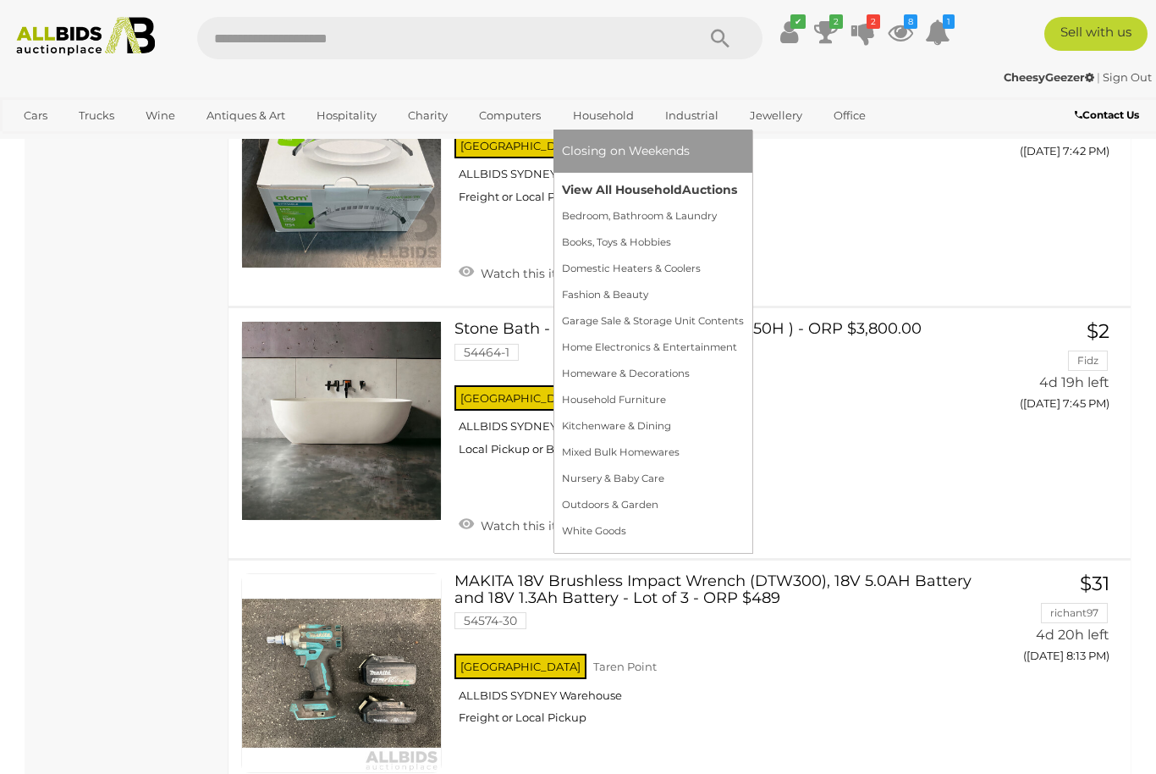
click at [629, 203] on link "View All Household Auctions" at bounding box center [653, 190] width 182 height 26
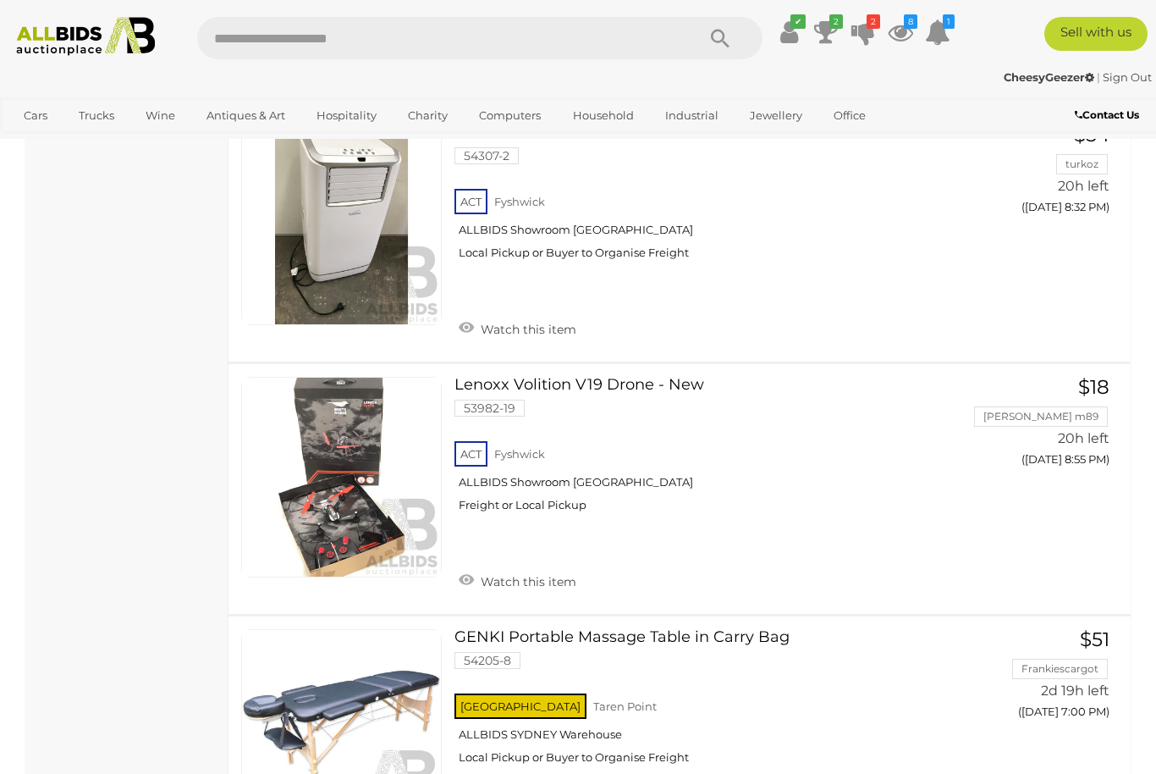
scroll to position [6188, 0]
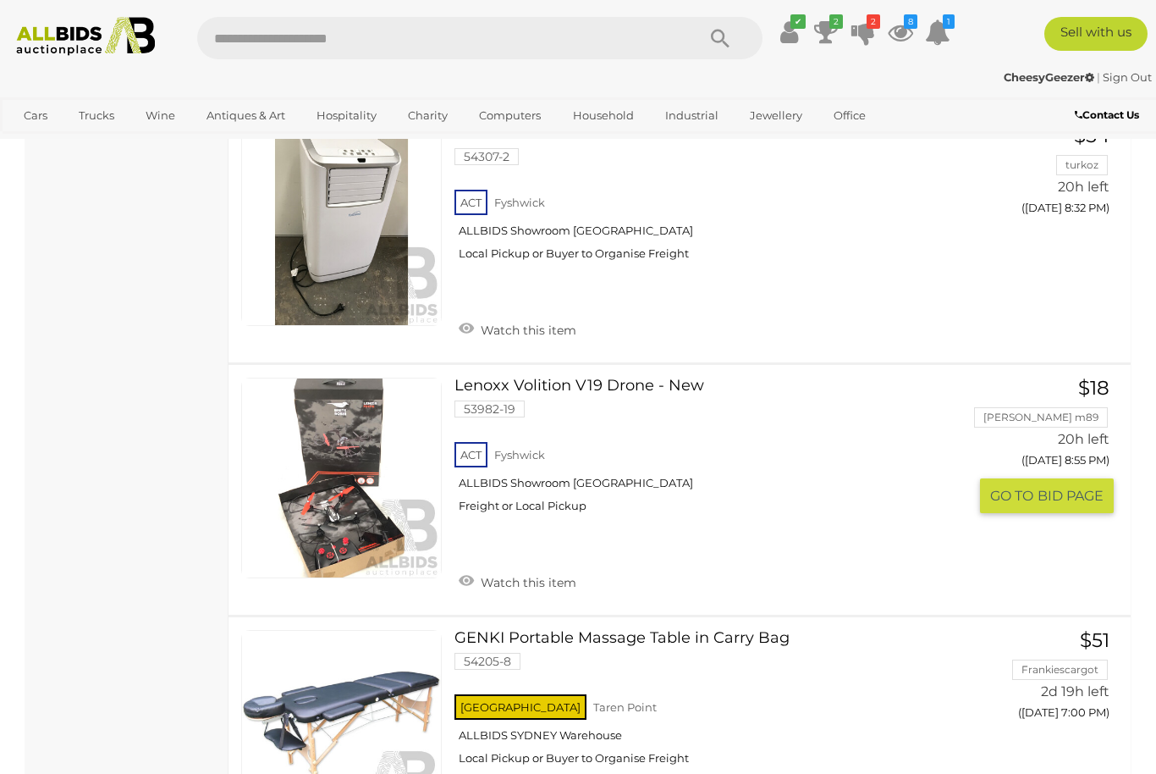
click at [620, 365] on div "Lenoxx Volition V19 Drone - New 53982-19 ACT Fyshwick ALLBIDS Showroom Fyshwick…" at bounding box center [680, 490] width 928 height 250
click at [659, 378] on link "Lenoxx Volition V19 Drone - New 53982-19 ACT Fyshwick ALLBIDS Showroom Fyshwick" at bounding box center [717, 452] width 501 height 148
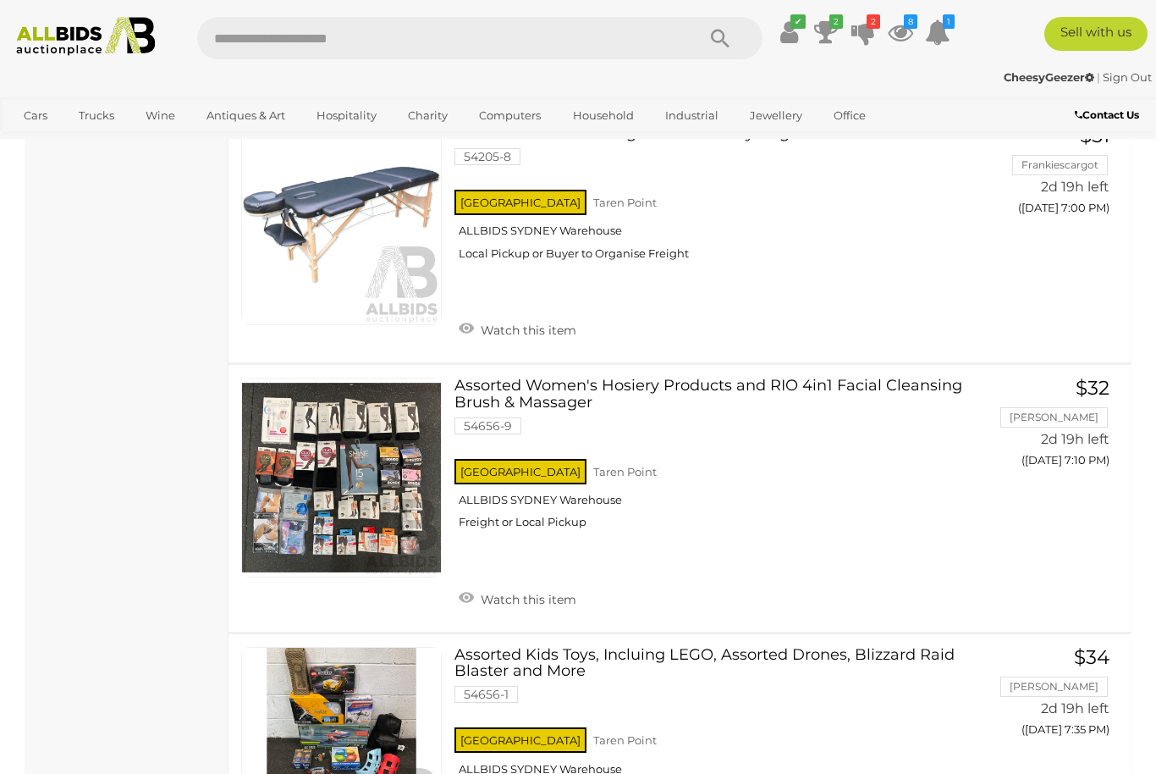
scroll to position [6704, 0]
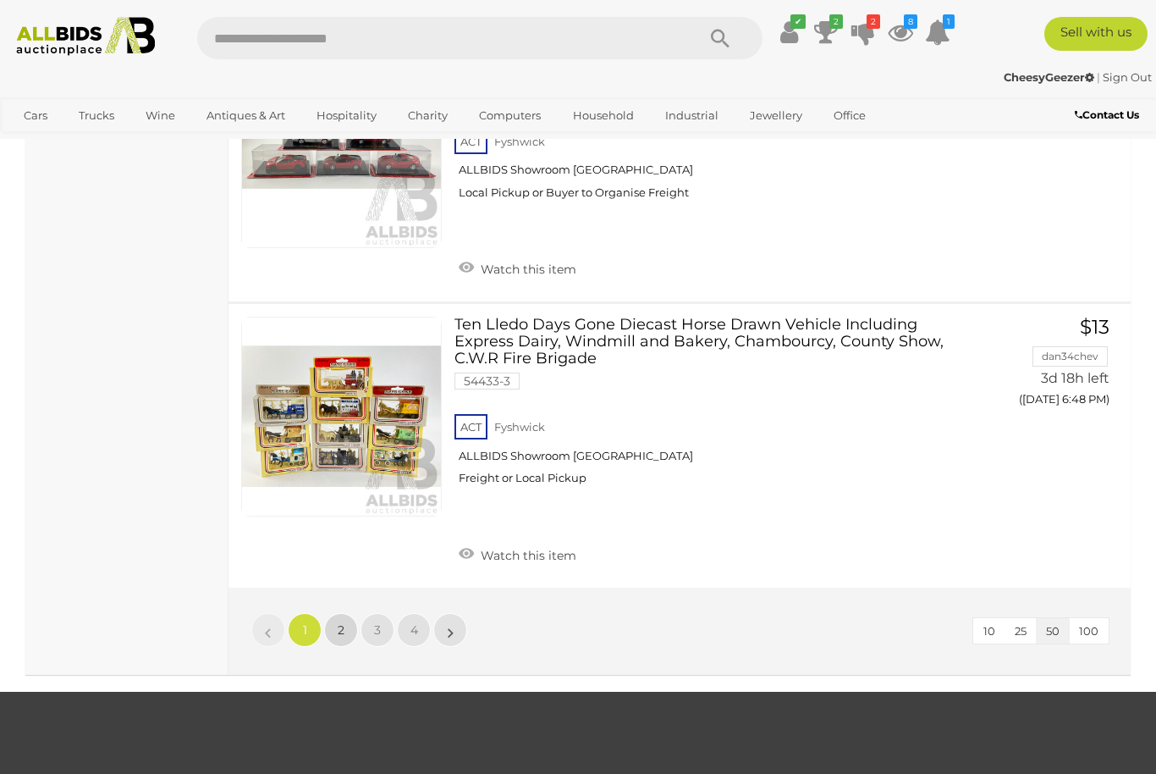
click at [343, 622] on span "2" at bounding box center [341, 629] width 7 height 15
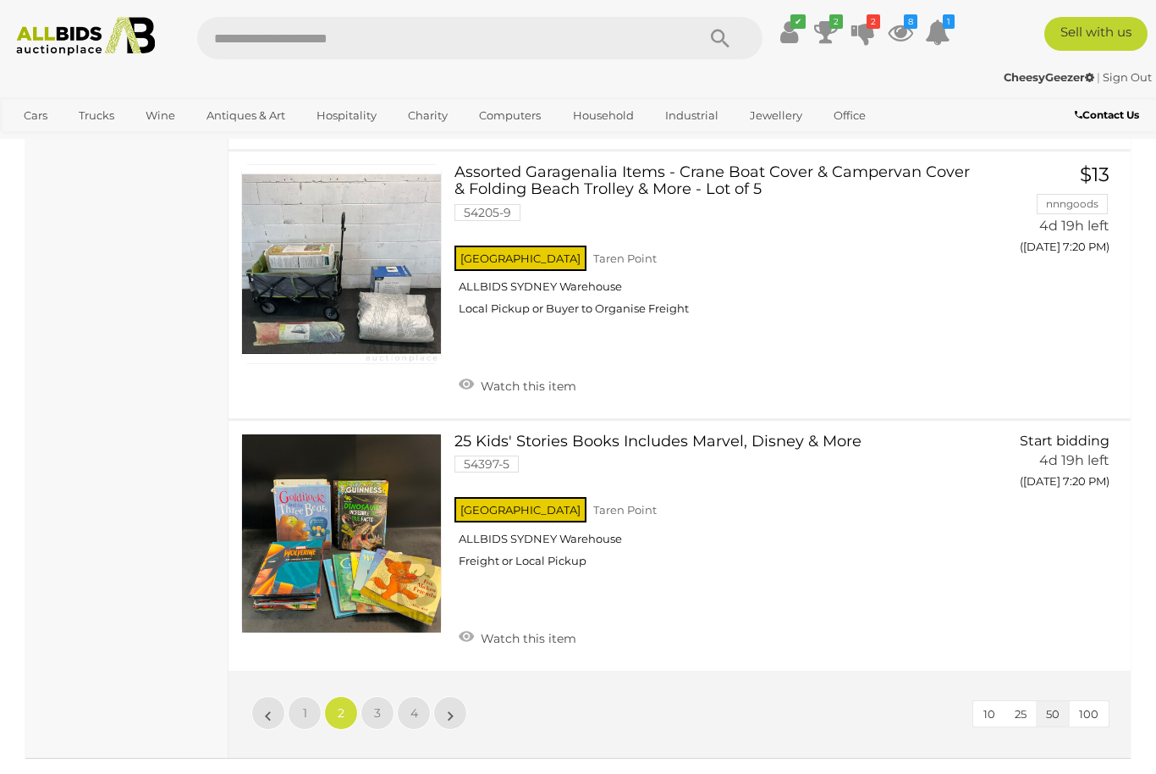
scroll to position [12747, 0]
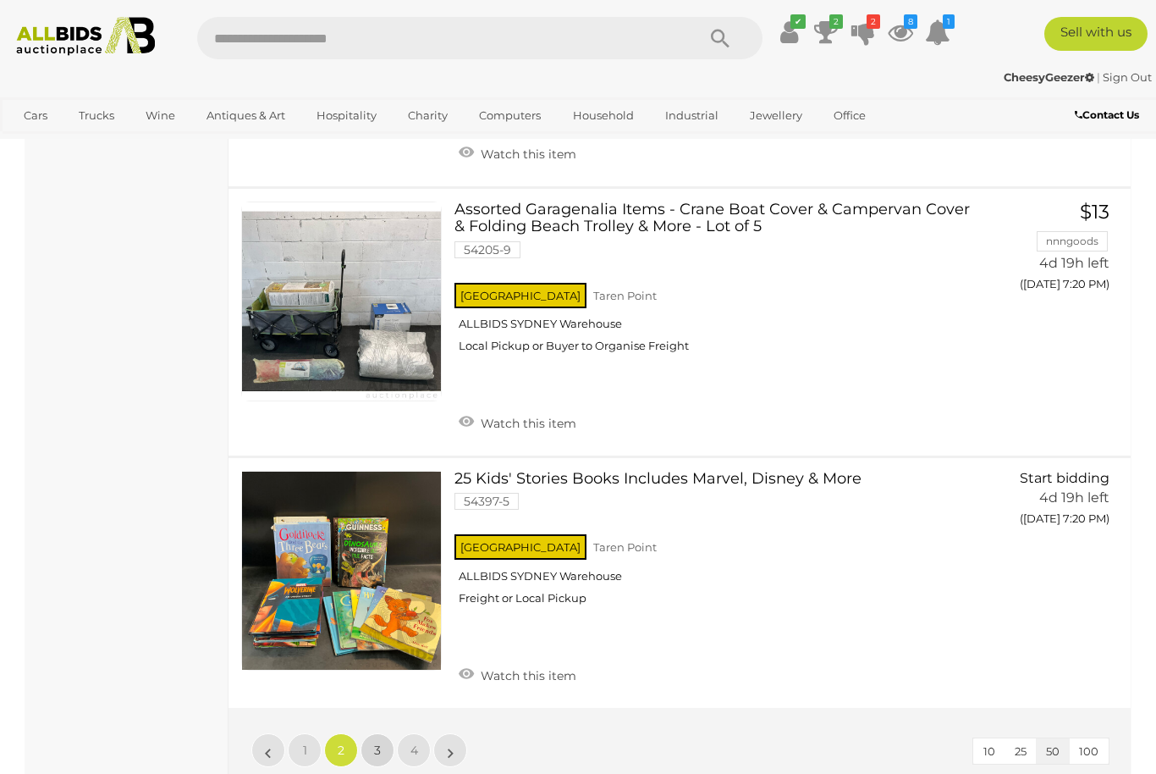
click at [377, 742] on span "3" at bounding box center [377, 749] width 7 height 15
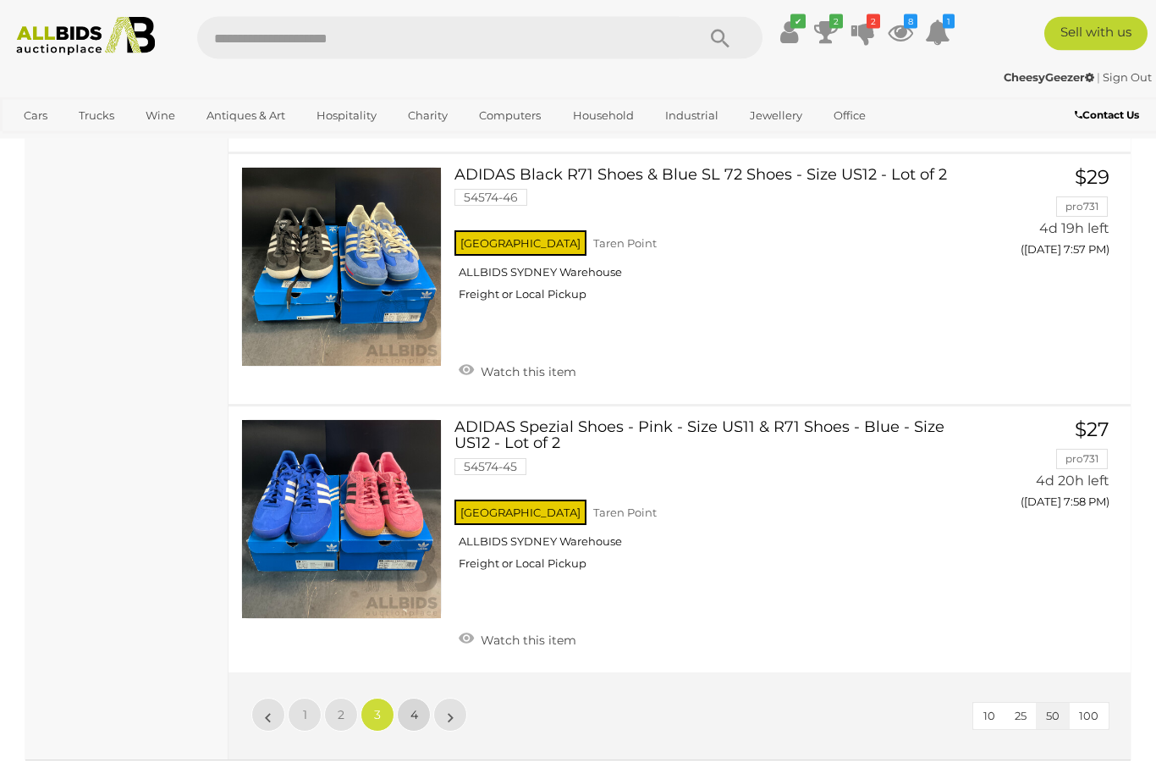
click at [401, 698] on link "4" at bounding box center [414, 715] width 34 height 34
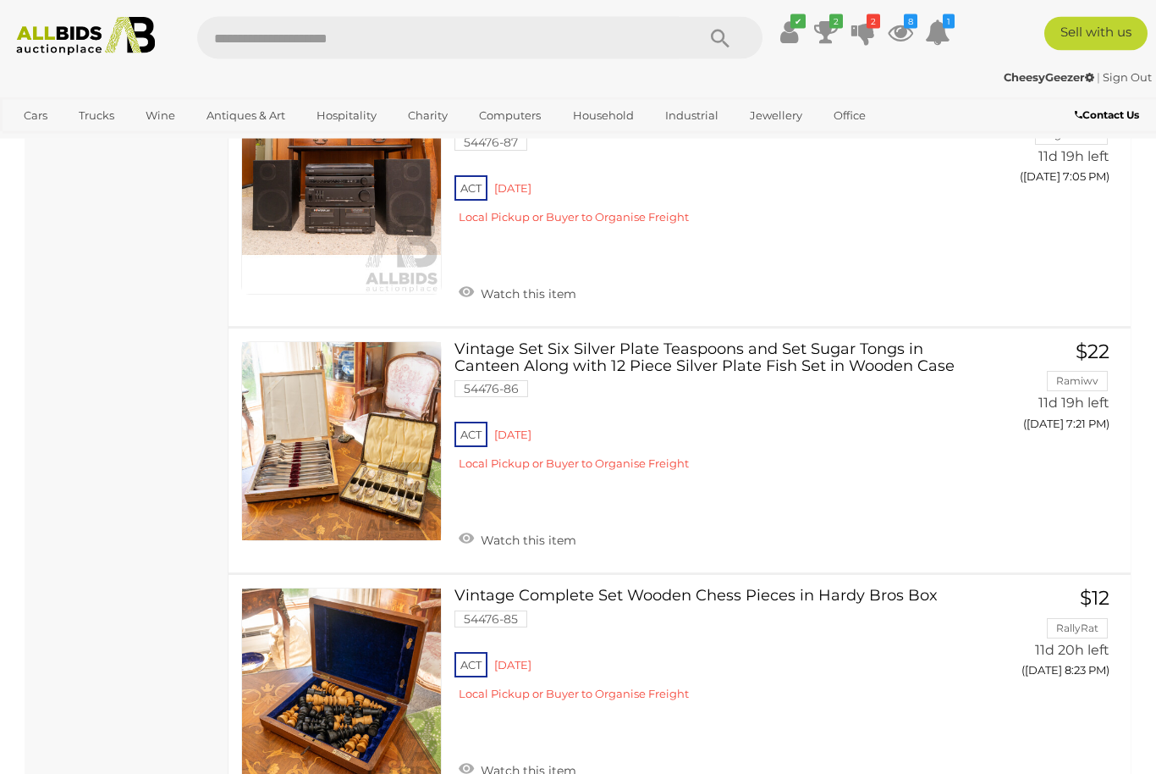
scroll to position [12685, 0]
click at [344, 587] on link at bounding box center [341, 687] width 201 height 201
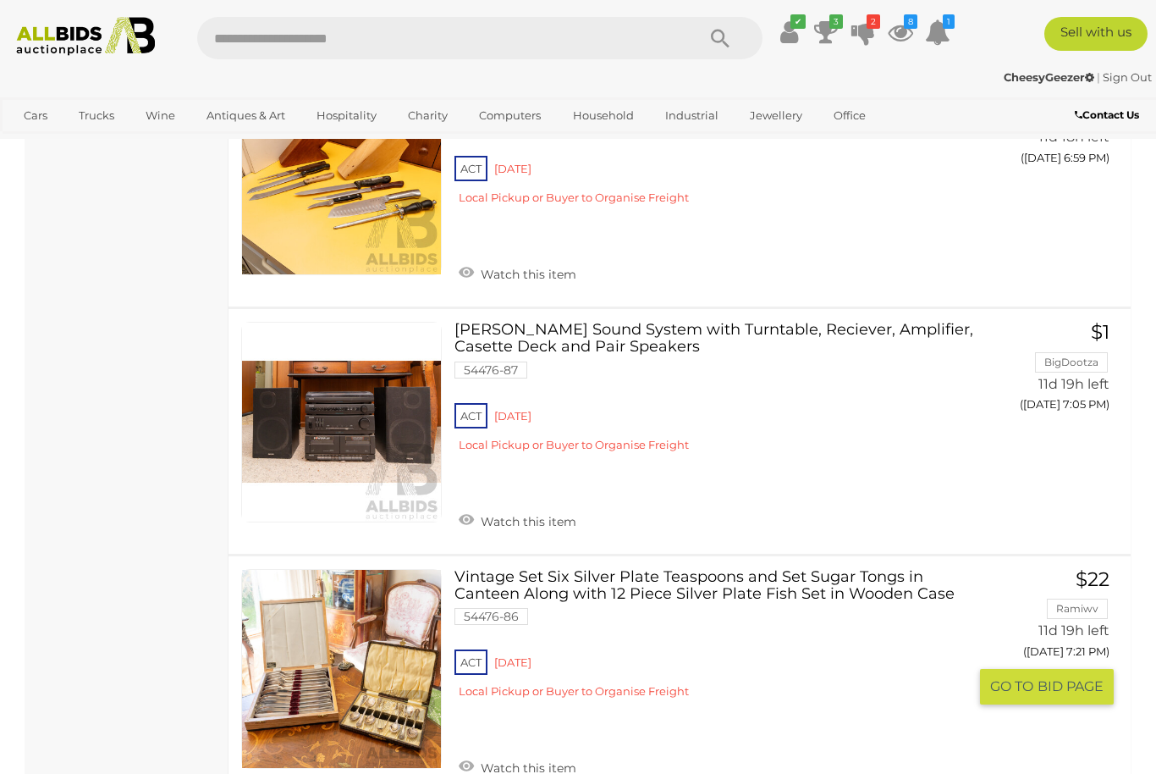
scroll to position [12457, 0]
click at [560, 570] on link "Vintage Set Six Silver Plate Teaspoons and Set Sugar Tongs in Canteen Along wit…" at bounding box center [717, 641] width 501 height 142
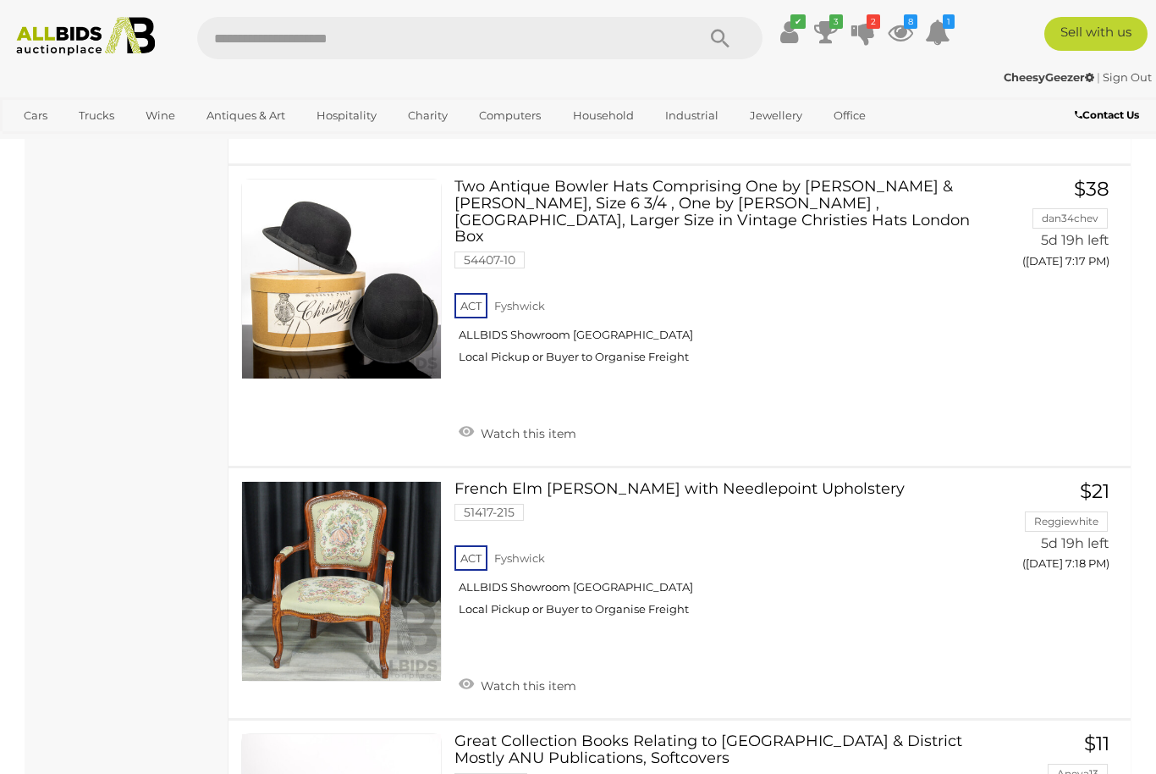
scroll to position [8291, 0]
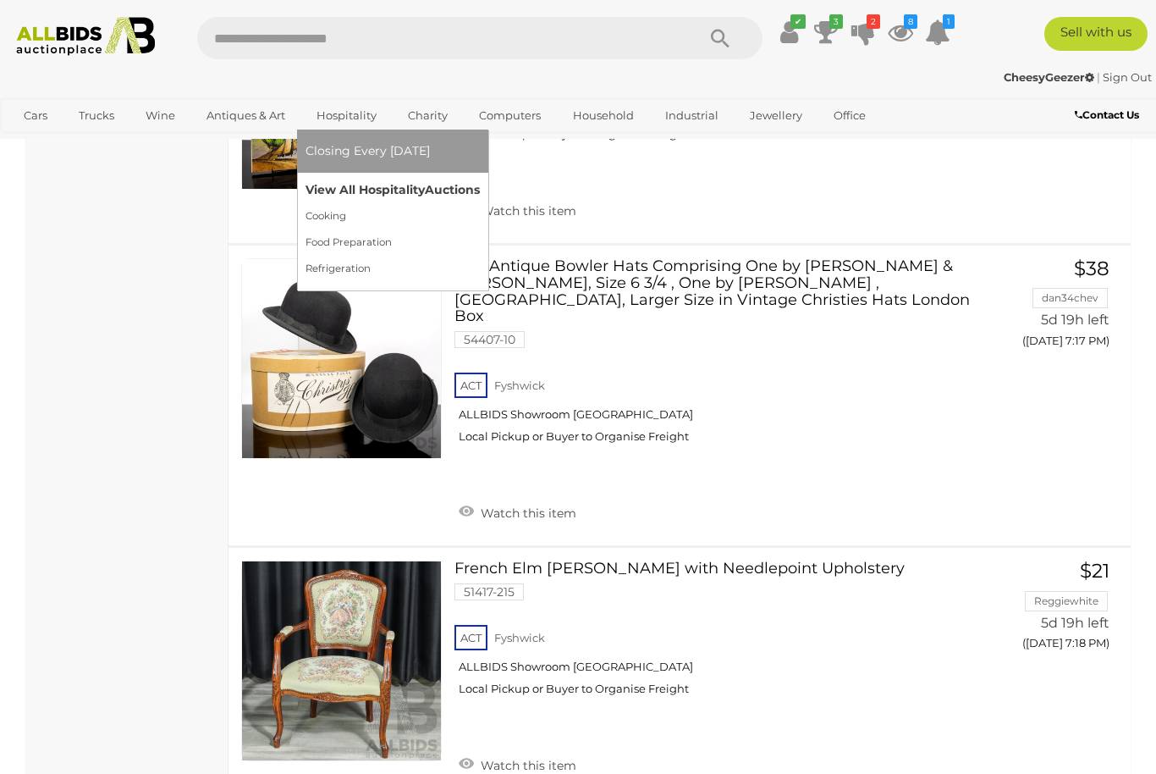
click at [369, 203] on link "View All Hospitality Auctions" at bounding box center [393, 190] width 174 height 26
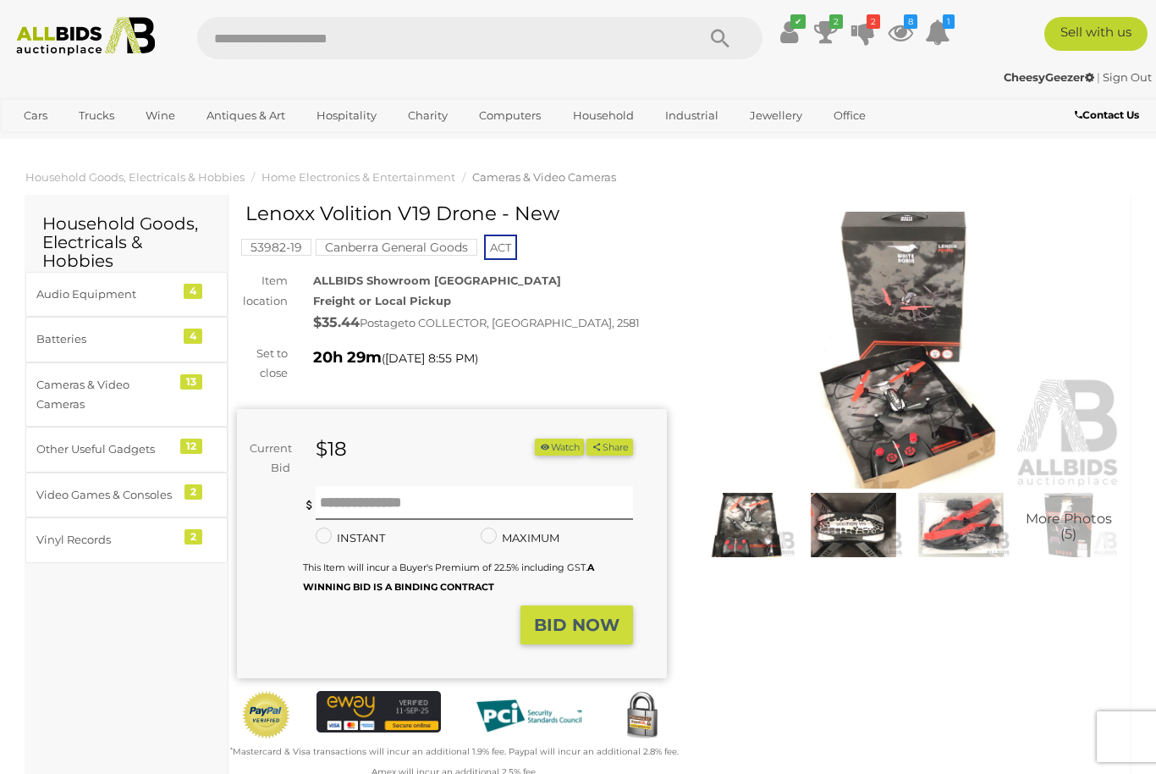
click at [944, 273] on img at bounding box center [907, 350] width 430 height 277
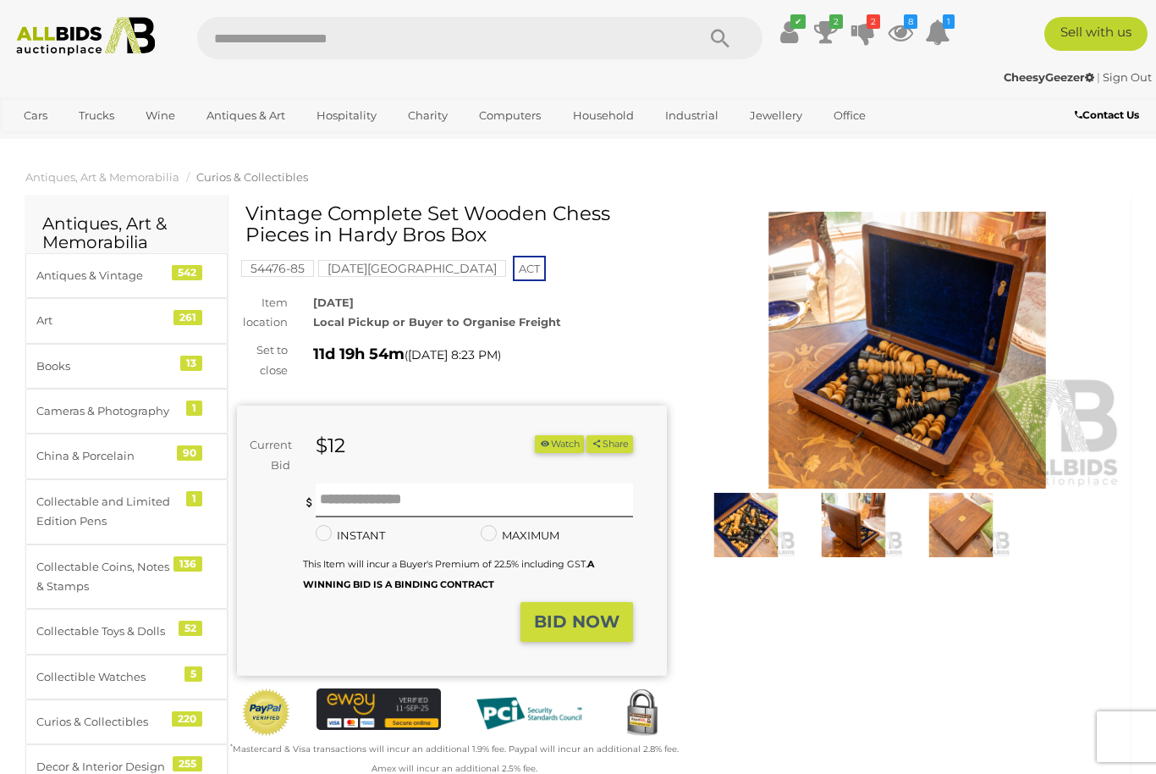
click at [998, 388] on img at bounding box center [907, 350] width 430 height 277
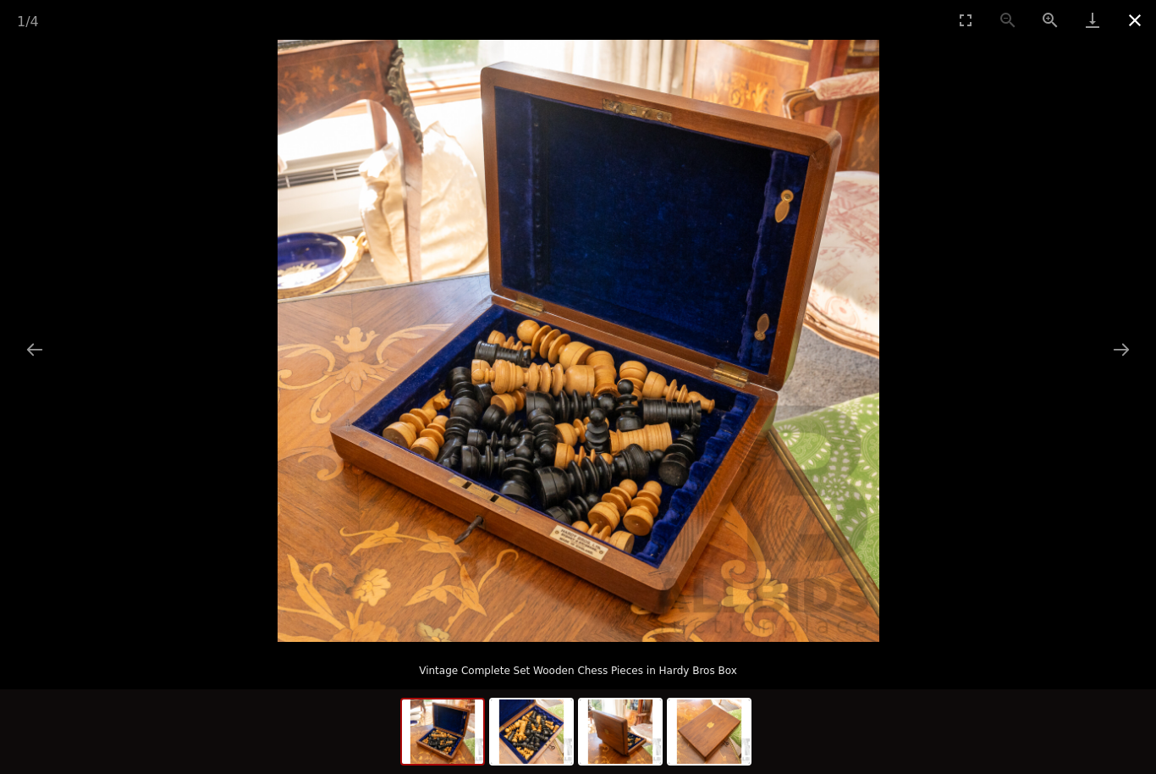
click at [1151, 32] on button "Close gallery" at bounding box center [1135, 20] width 42 height 40
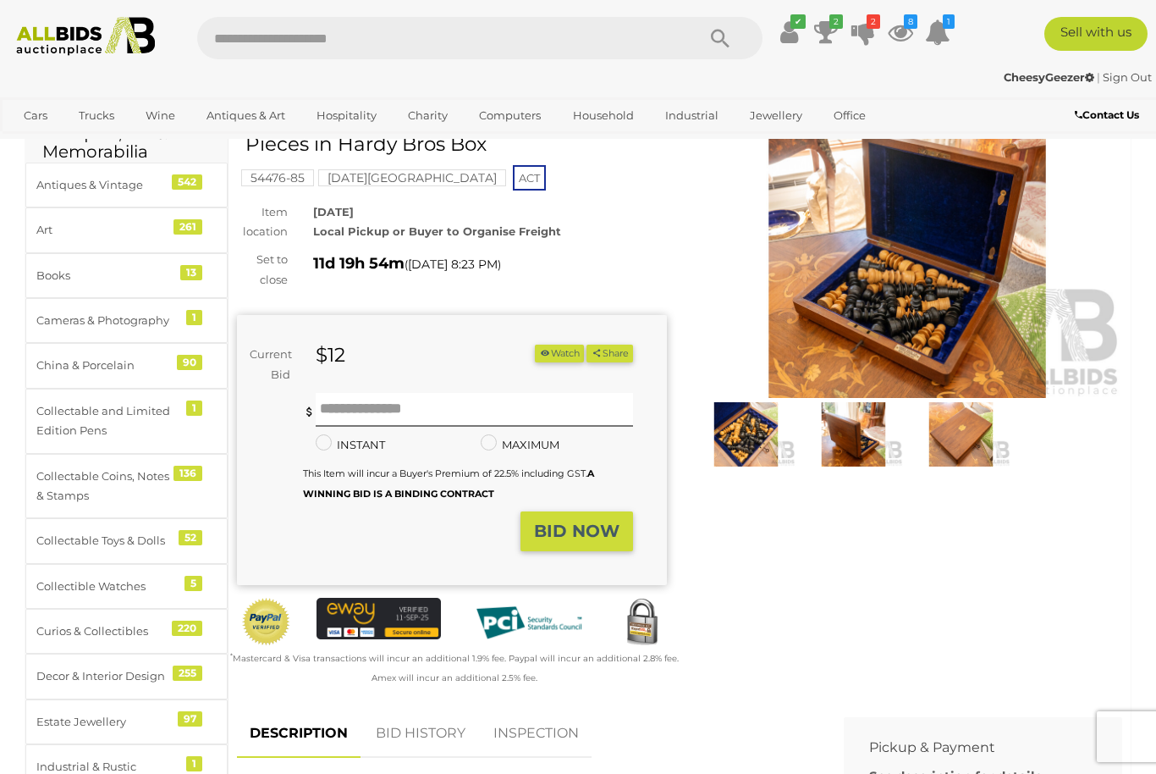
scroll to position [91, 0]
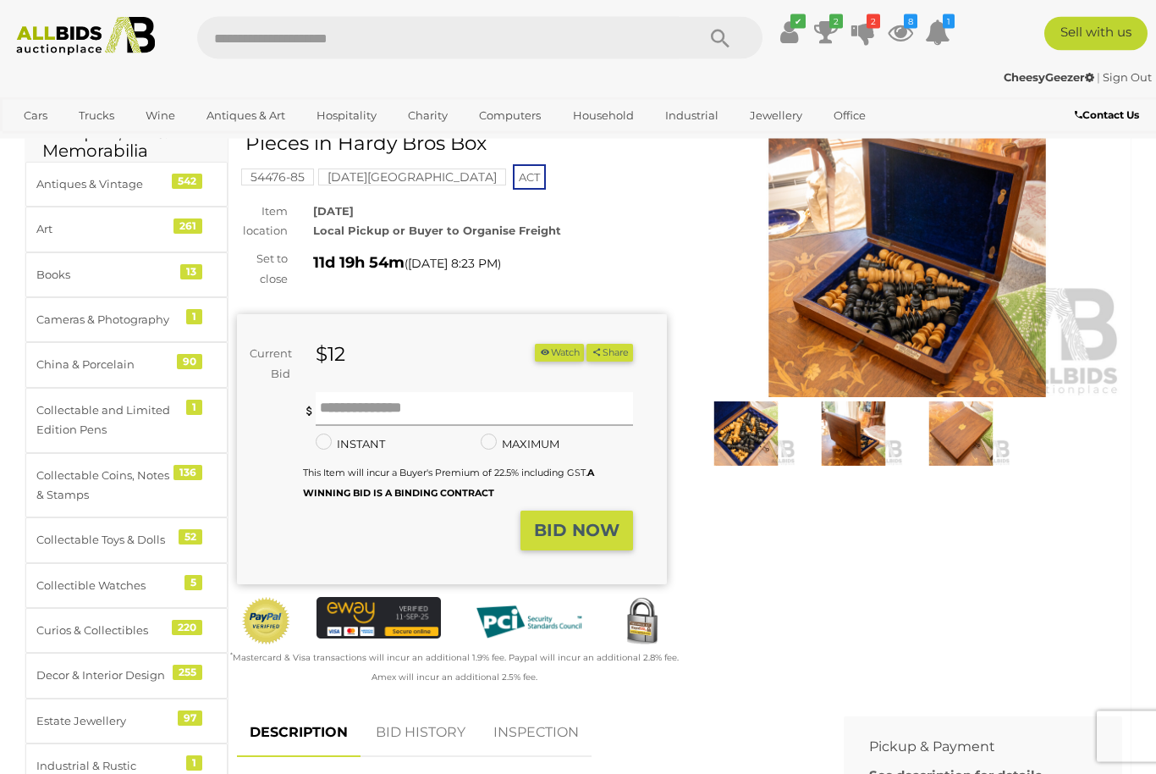
click at [552, 416] on input "text" at bounding box center [474, 410] width 317 height 34
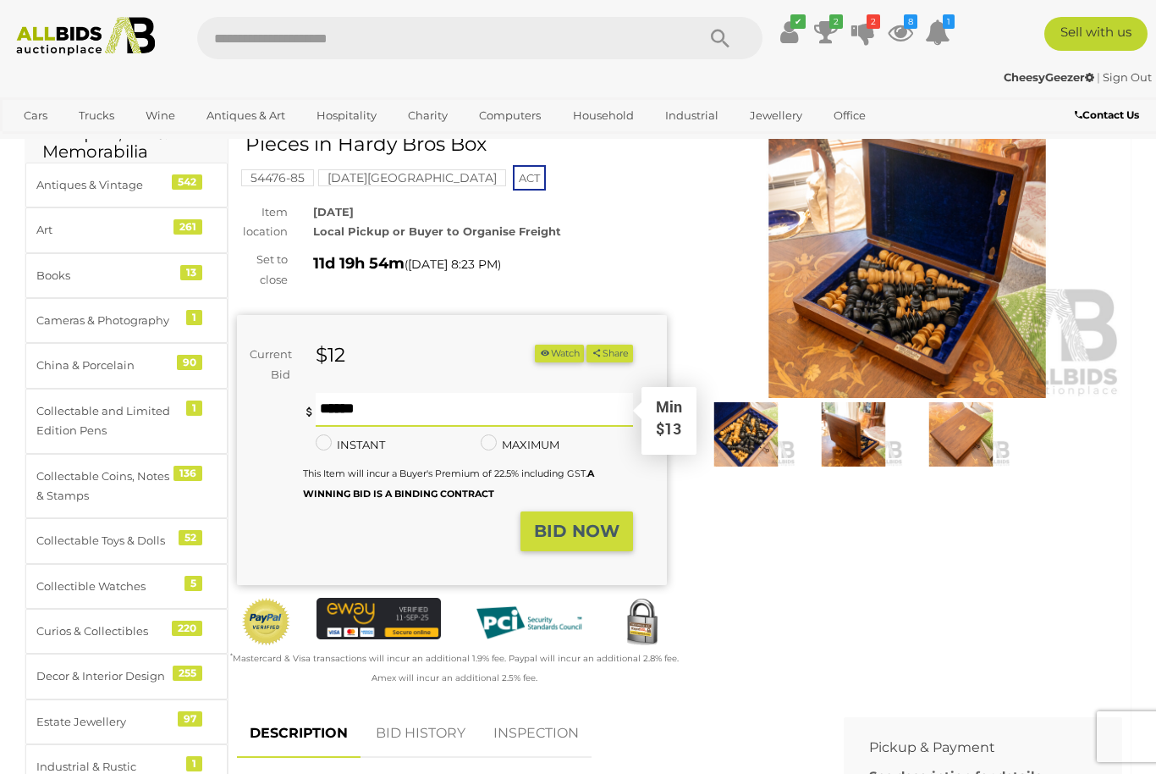
click at [401, 399] on input "text" at bounding box center [474, 410] width 317 height 34
type input "**"
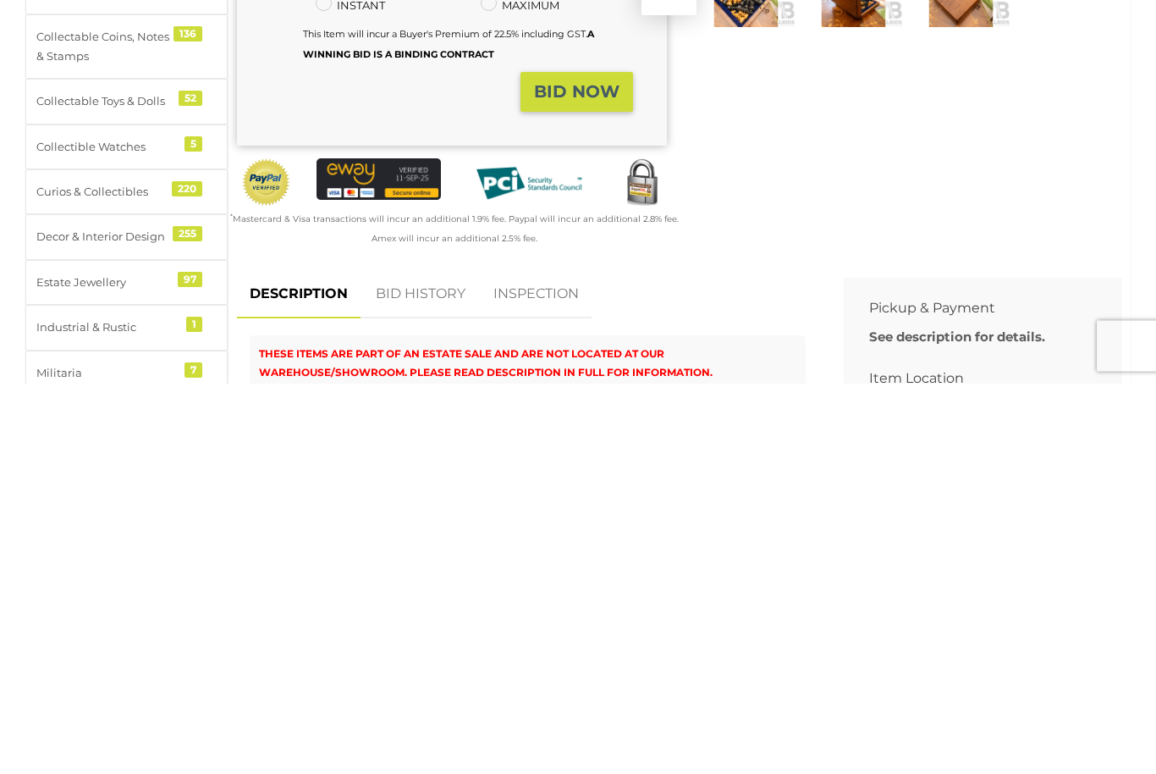
scroll to position [137, 0]
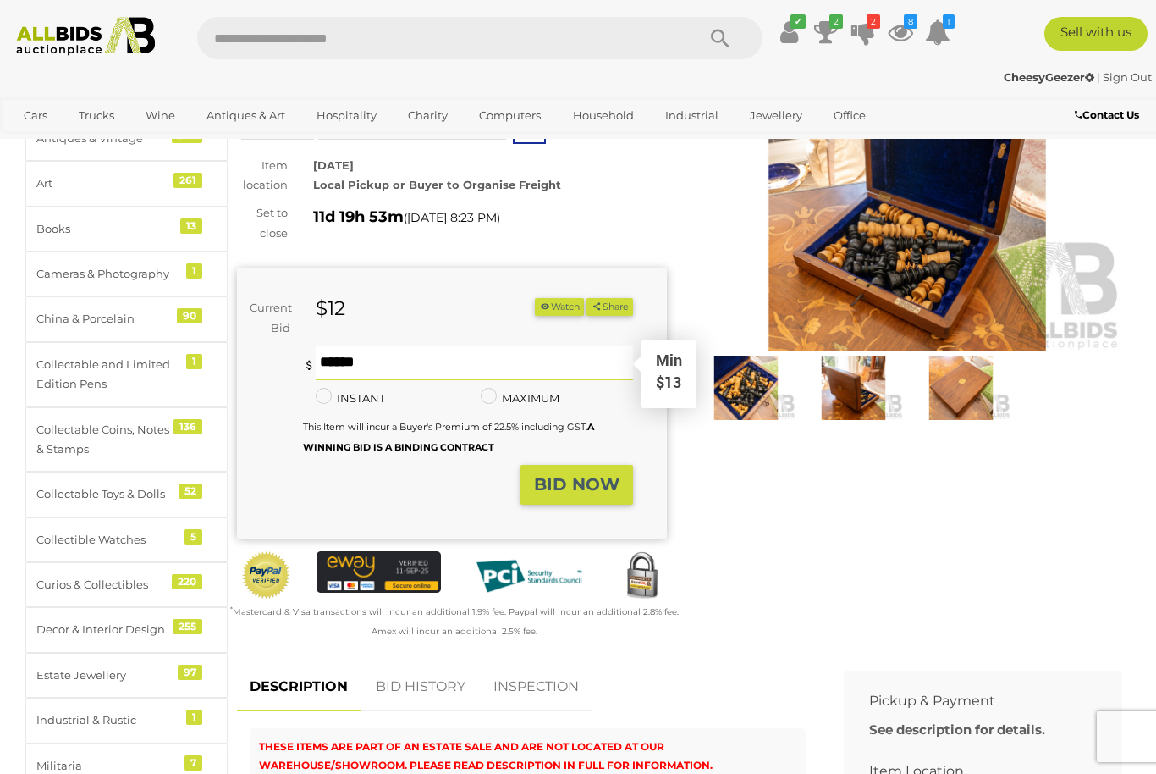
click at [598, 474] on strong "BID NOW" at bounding box center [576, 484] width 85 height 20
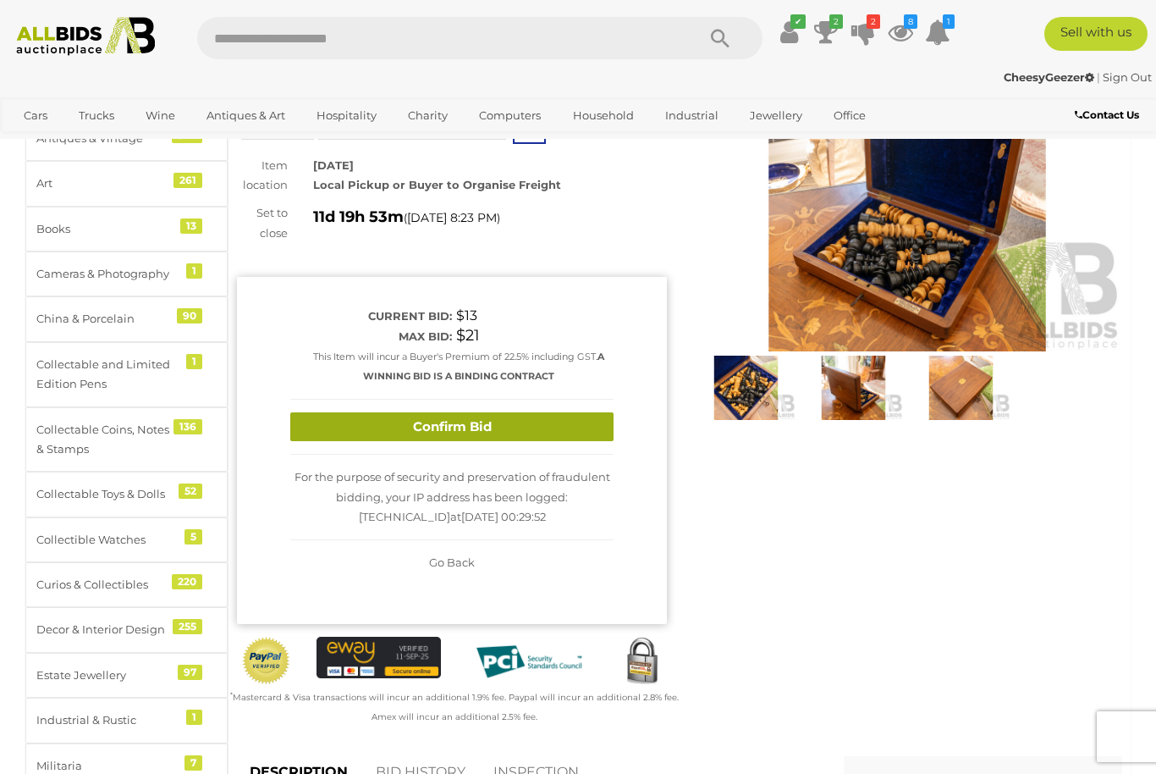
click at [552, 427] on button "Confirm Bid" at bounding box center [451, 427] width 323 height 30
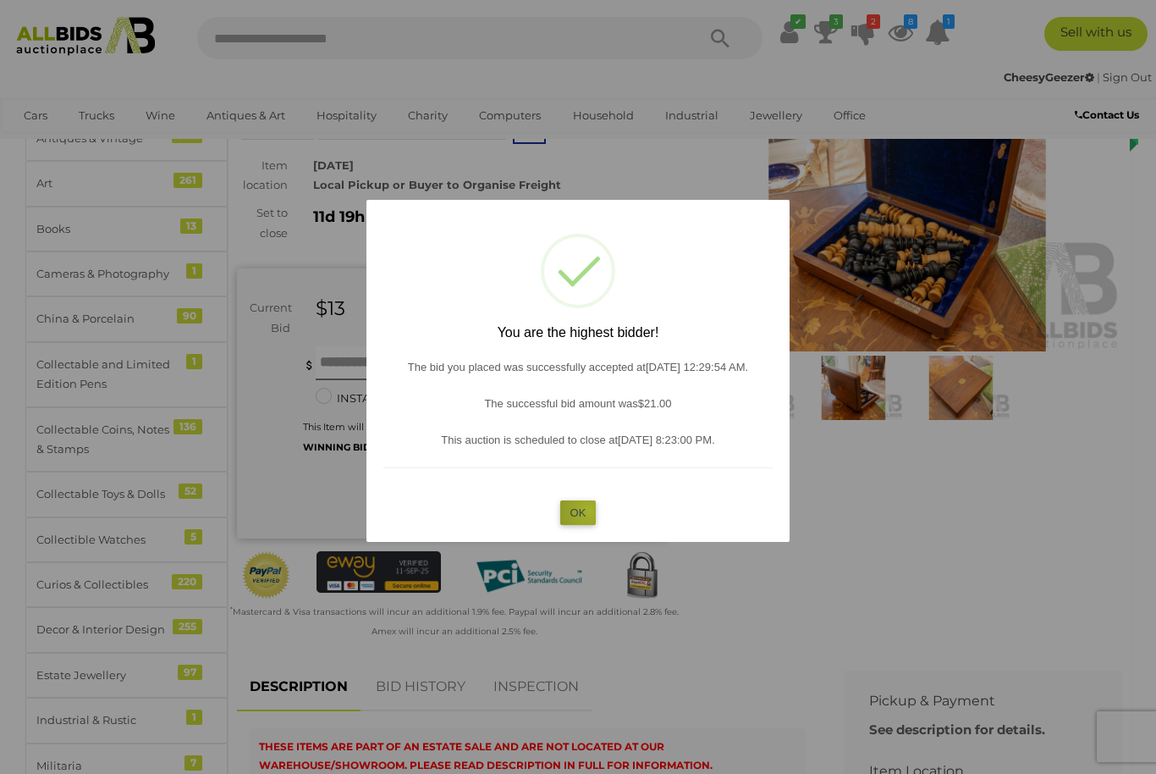
click at [589, 509] on button "OK" at bounding box center [578, 512] width 36 height 25
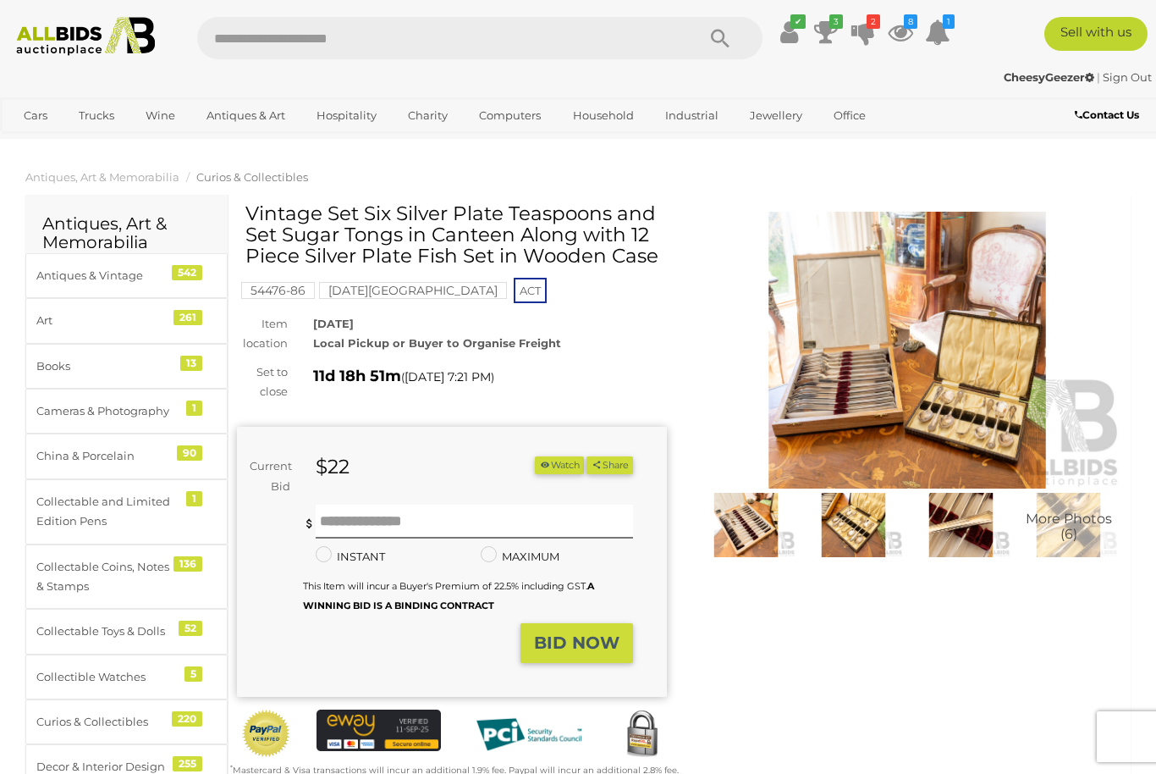
click at [829, 376] on img at bounding box center [907, 350] width 430 height 277
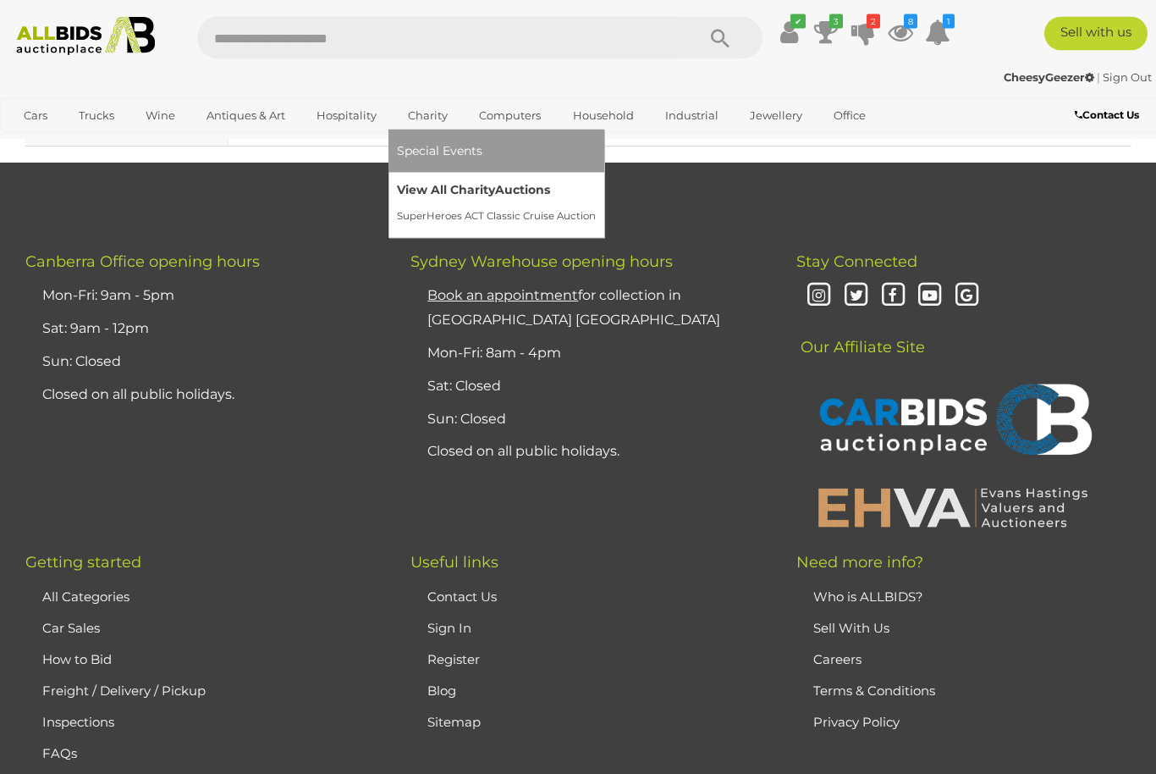
scroll to position [4224, 0]
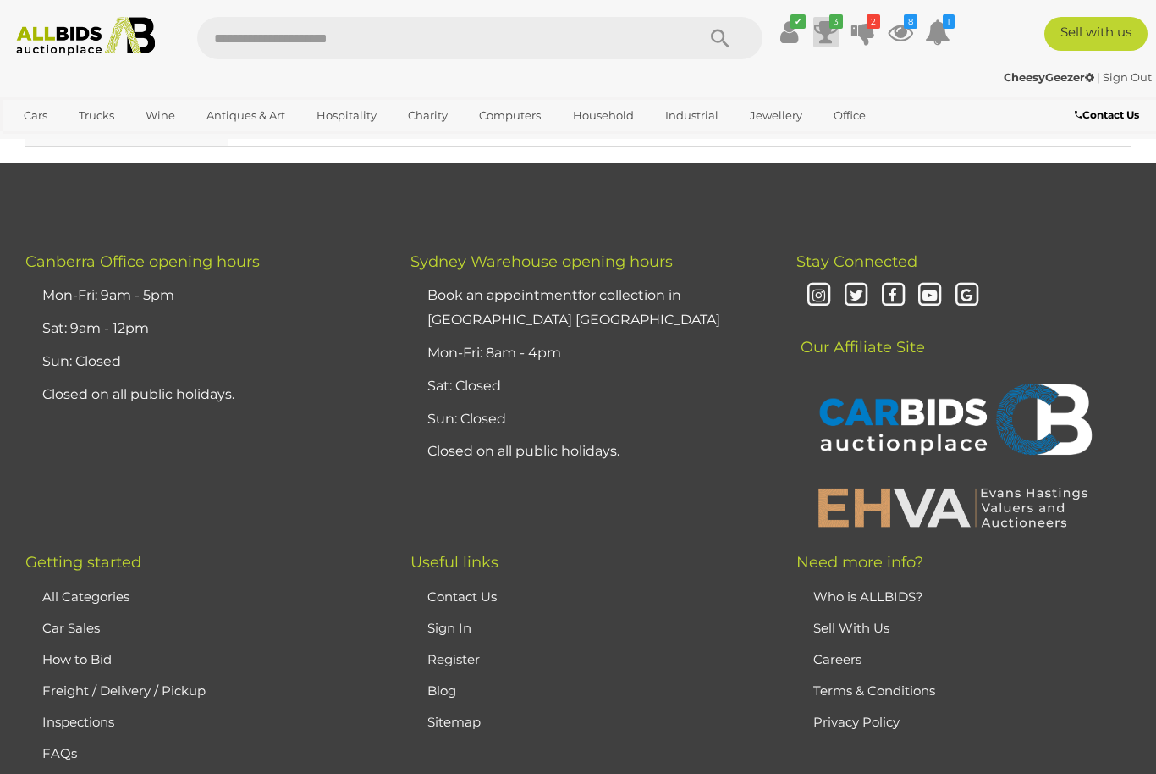
click at [843, 19] on icon "3" at bounding box center [836, 21] width 14 height 14
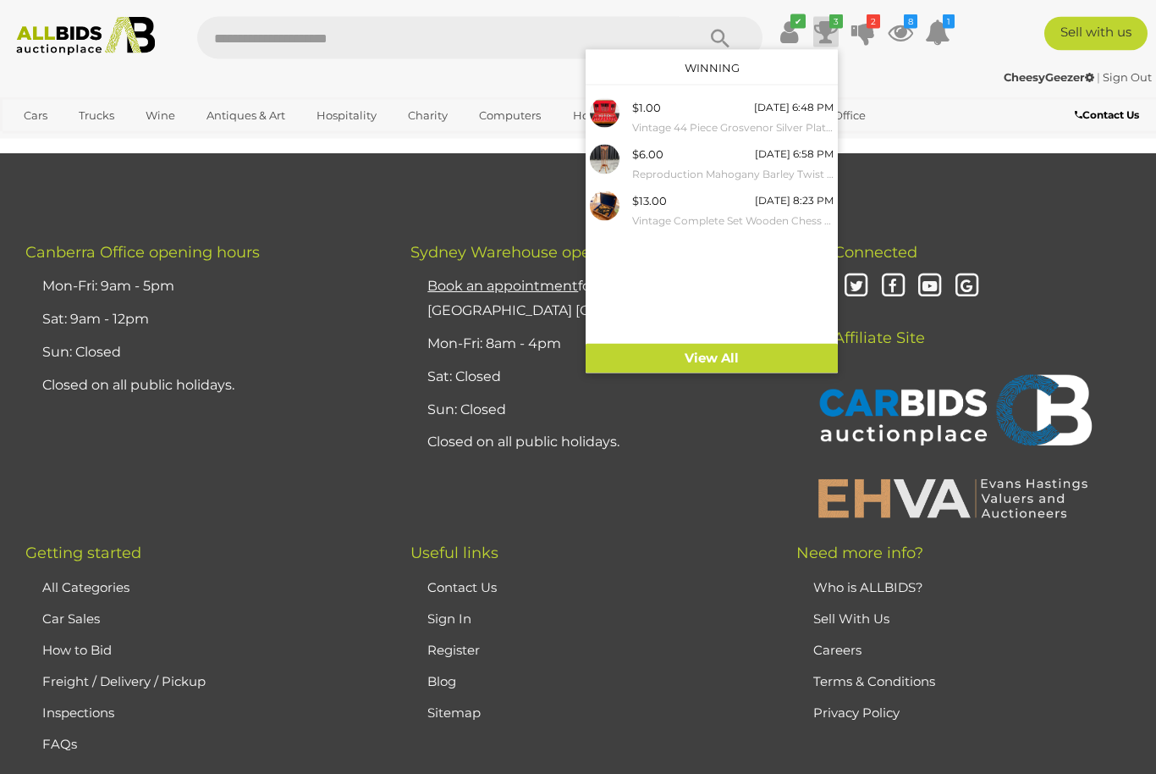
scroll to position [4232, 0]
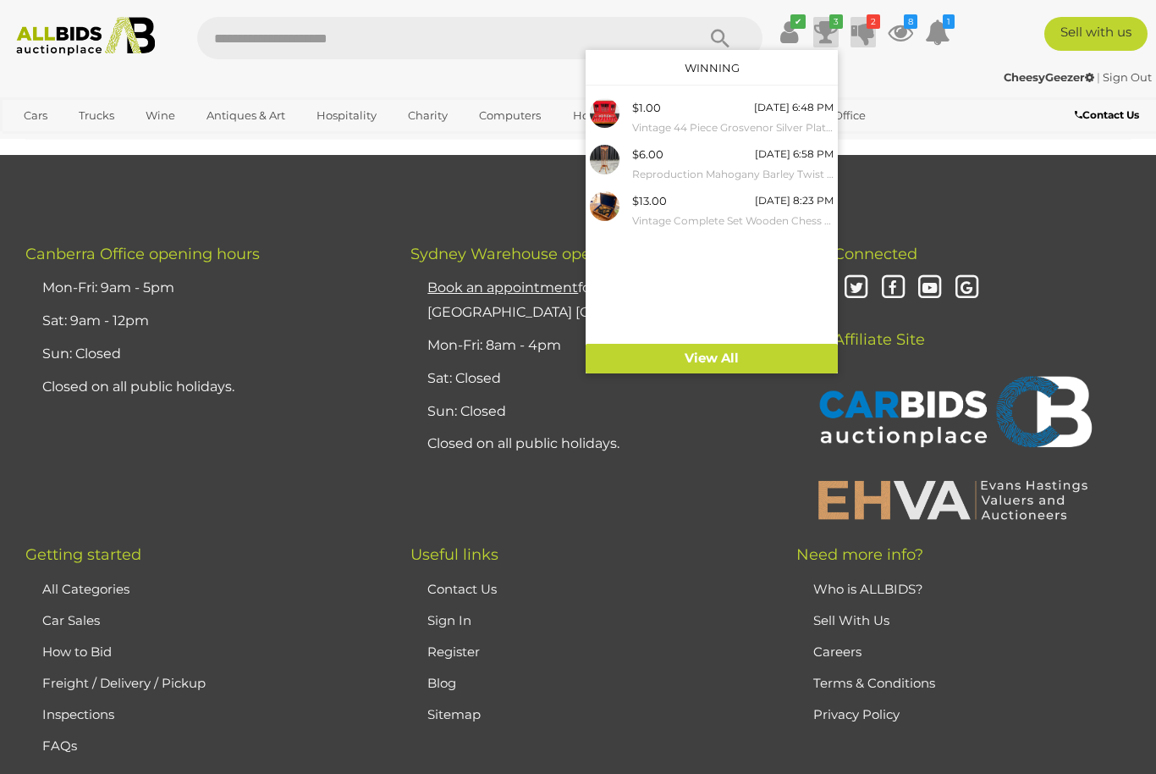
click at [875, 36] on icon at bounding box center [863, 32] width 24 height 30
